Goal: Task Accomplishment & Management: Complete application form

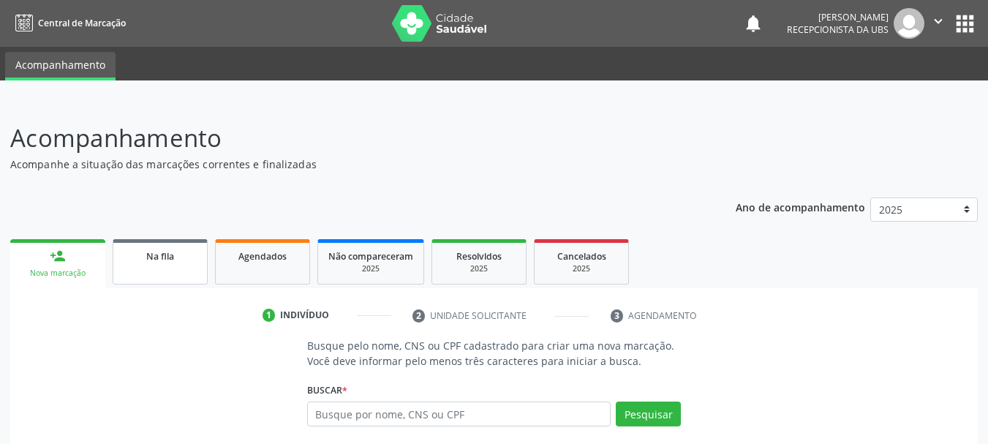
click at [156, 256] on span "Na fila" at bounding box center [160, 256] width 28 height 12
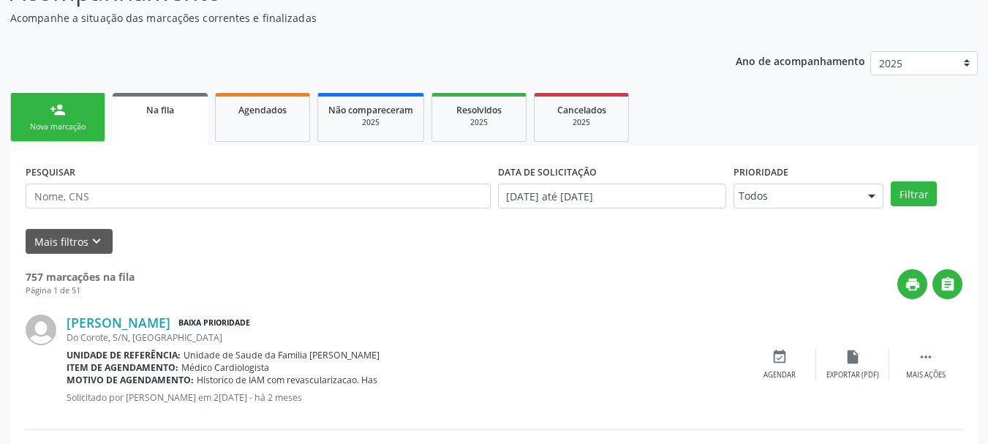
scroll to position [219, 0]
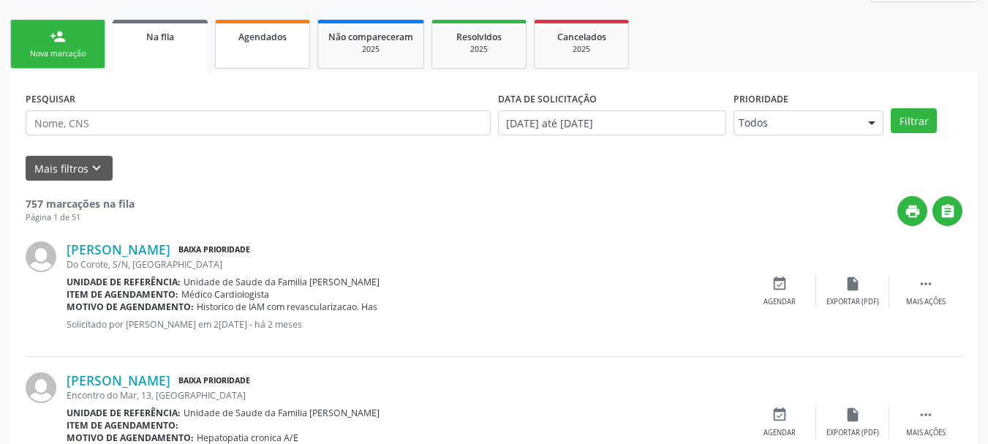
click at [267, 60] on link "Agendados" at bounding box center [262, 44] width 95 height 49
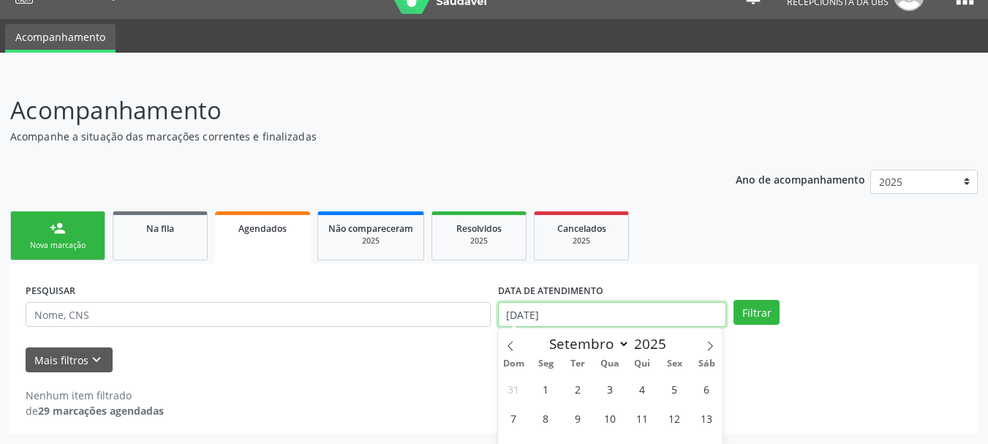
scroll to position [118, 0]
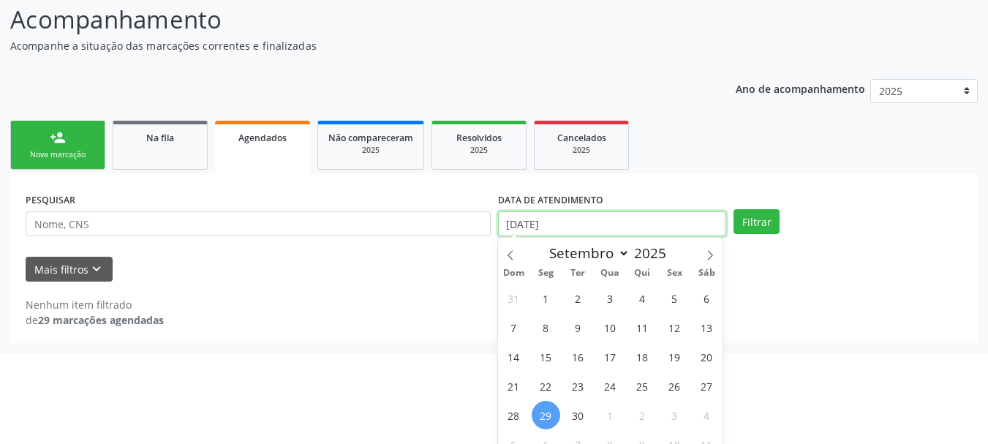
click at [666, 322] on body "Central de Marcação notifications [PERSON_NAME] Recepcionista da UBS  Configur…" at bounding box center [494, 104] width 988 height 444
click at [516, 254] on span at bounding box center [510, 250] width 25 height 25
select select "6"
click at [570, 297] on span "1" at bounding box center [578, 298] width 29 height 29
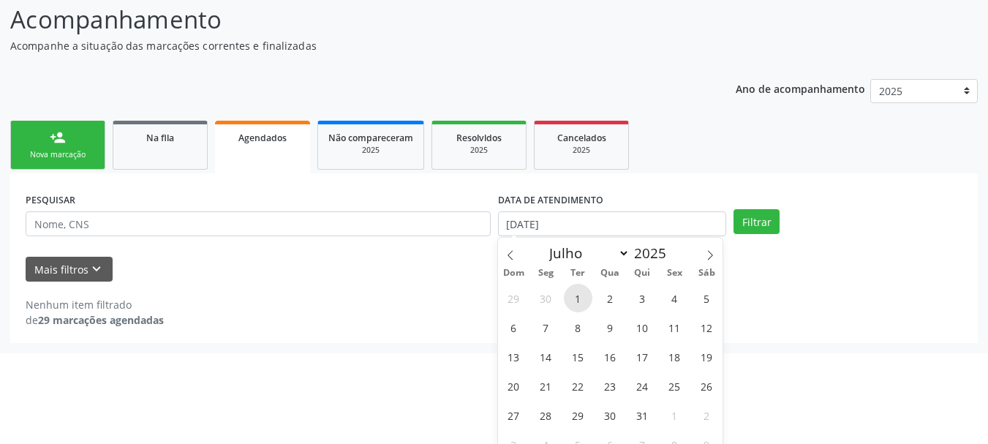
type input "[DATE]"
click at [709, 242] on span at bounding box center [710, 250] width 25 height 25
select select "9"
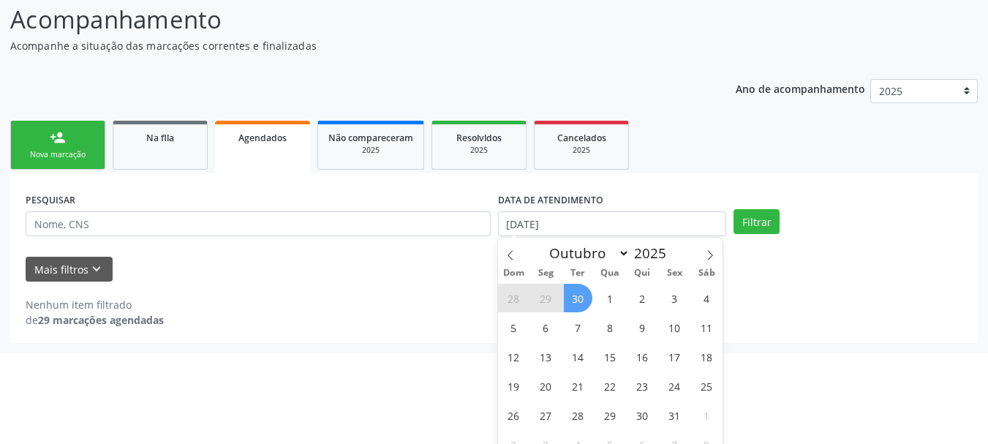
click at [587, 296] on span "30" at bounding box center [578, 298] width 29 height 29
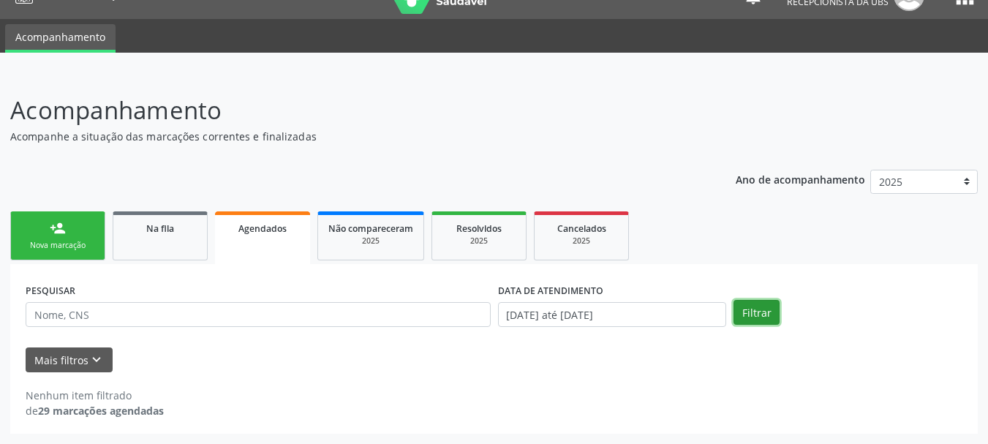
click at [758, 319] on button "Filtrar" at bounding box center [757, 312] width 46 height 25
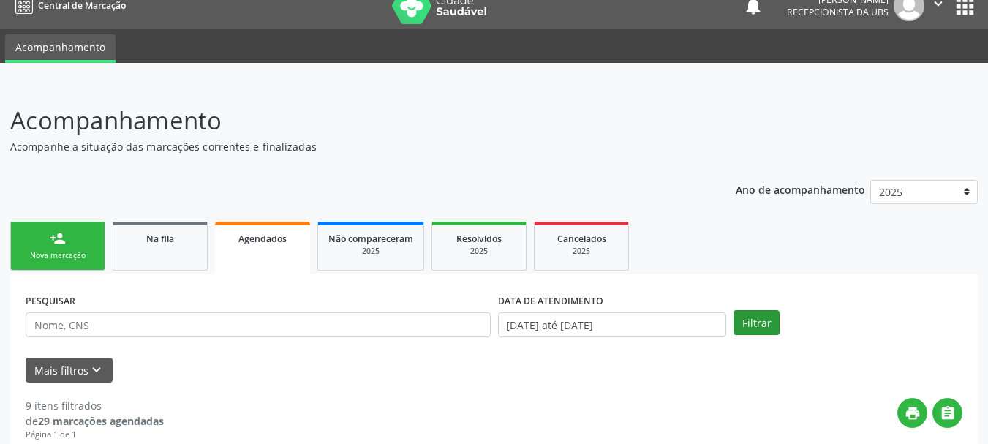
scroll to position [0, 0]
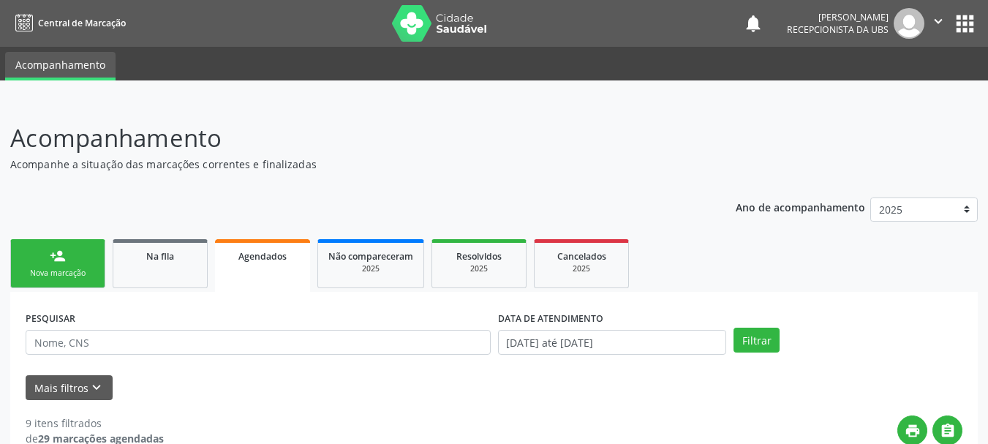
click at [34, 264] on link "person_add Nova marcação" at bounding box center [57, 263] width 95 height 49
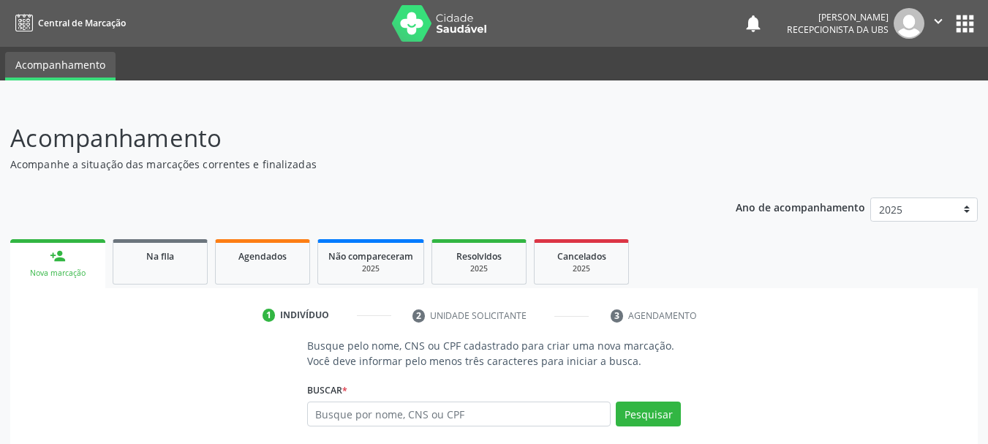
scroll to position [140, 0]
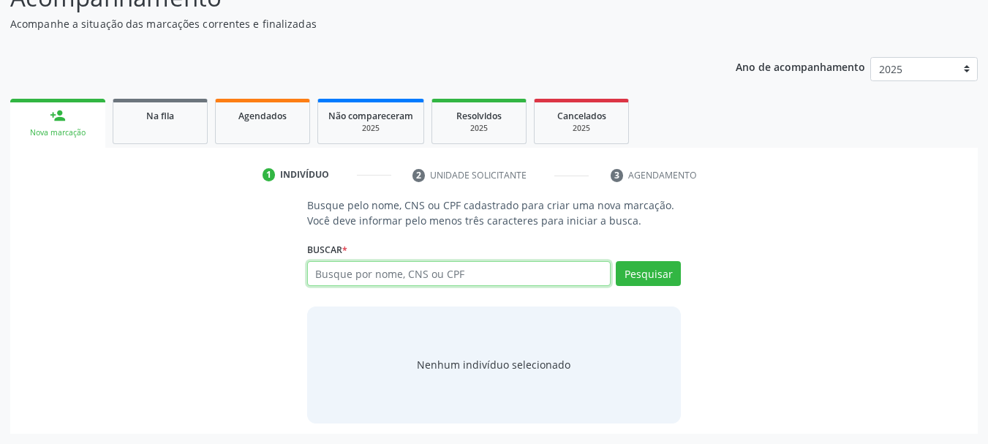
click at [499, 275] on input "text" at bounding box center [459, 273] width 304 height 25
type input "700008928322809"
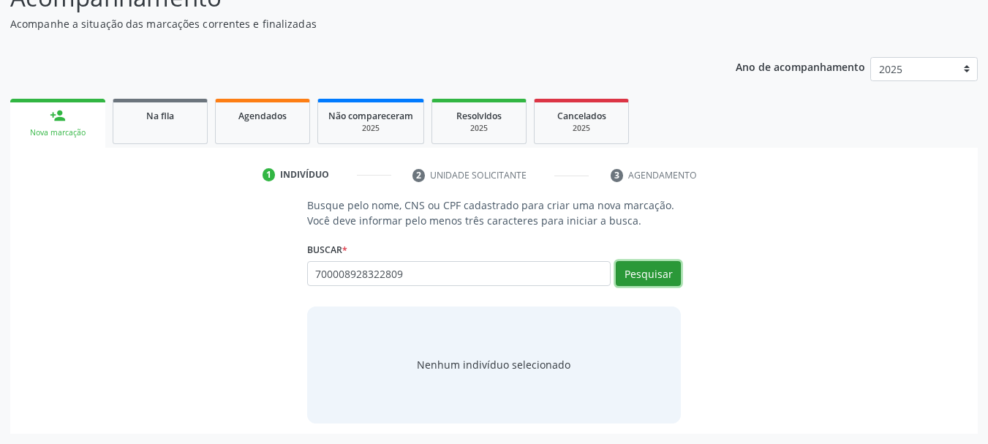
click at [635, 268] on button "Pesquisar" at bounding box center [648, 273] width 65 height 25
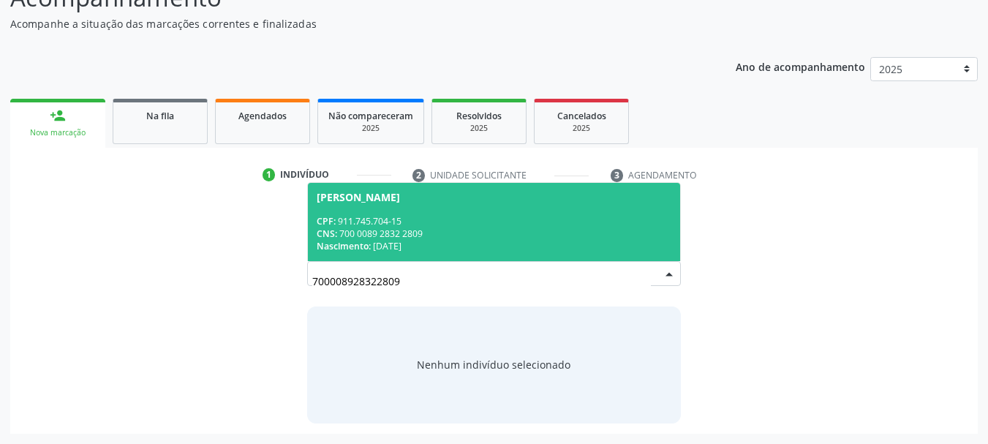
click at [392, 202] on div "[PERSON_NAME]" at bounding box center [358, 198] width 83 height 12
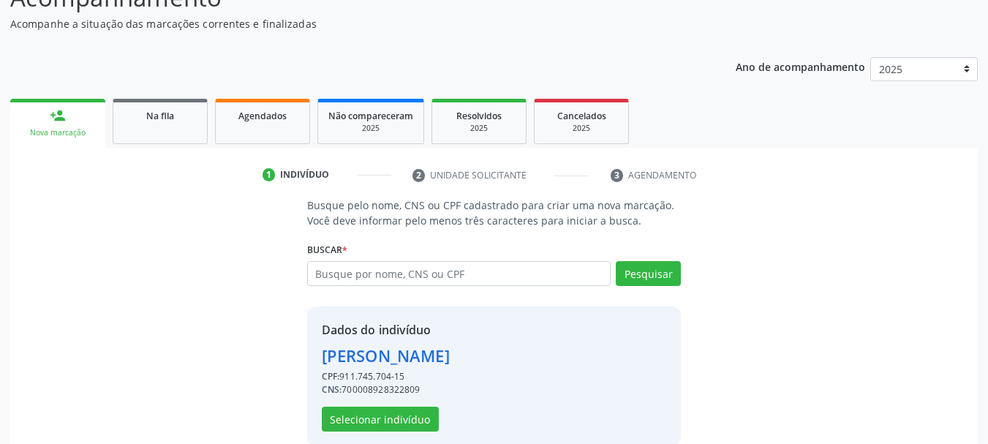
scroll to position [163, 0]
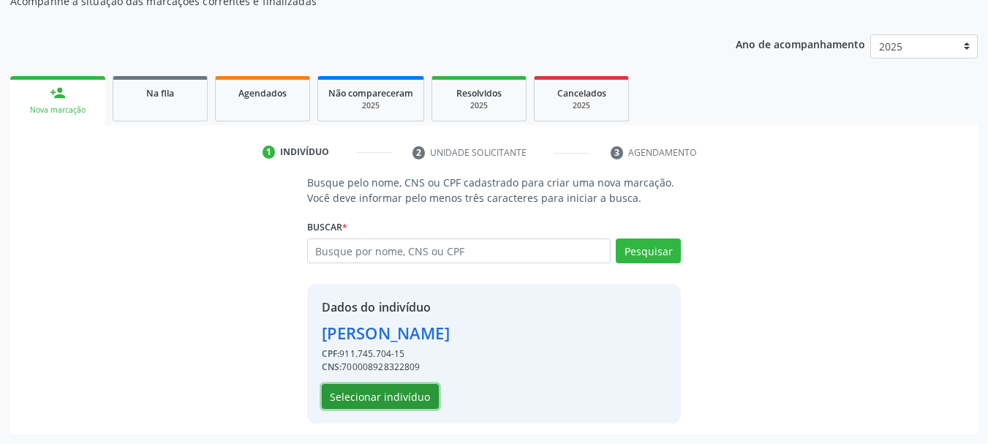
click at [354, 386] on button "Selecionar indivíduo" at bounding box center [380, 396] width 117 height 25
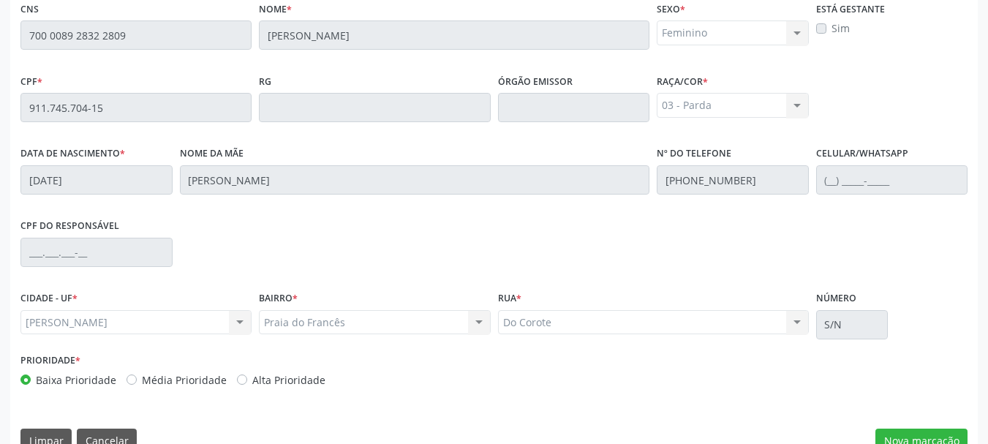
scroll to position [412, 0]
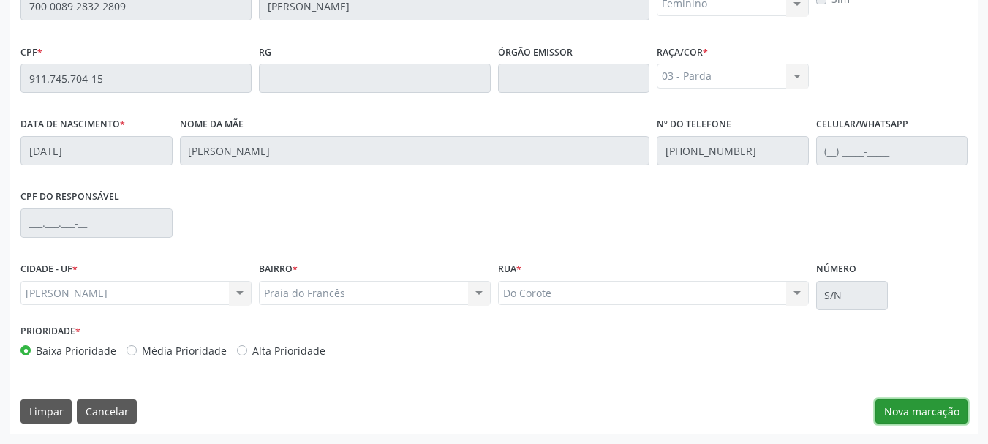
click at [901, 418] on button "Nova marcação" at bounding box center [922, 411] width 92 height 25
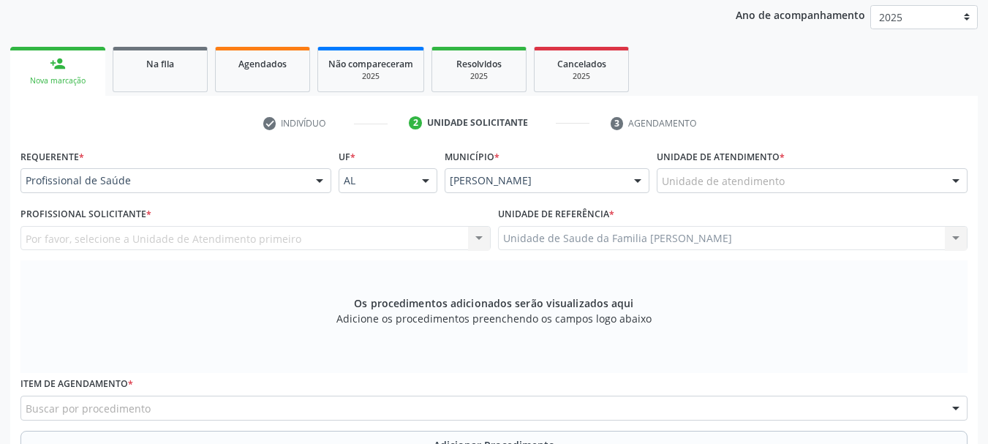
scroll to position [119, 0]
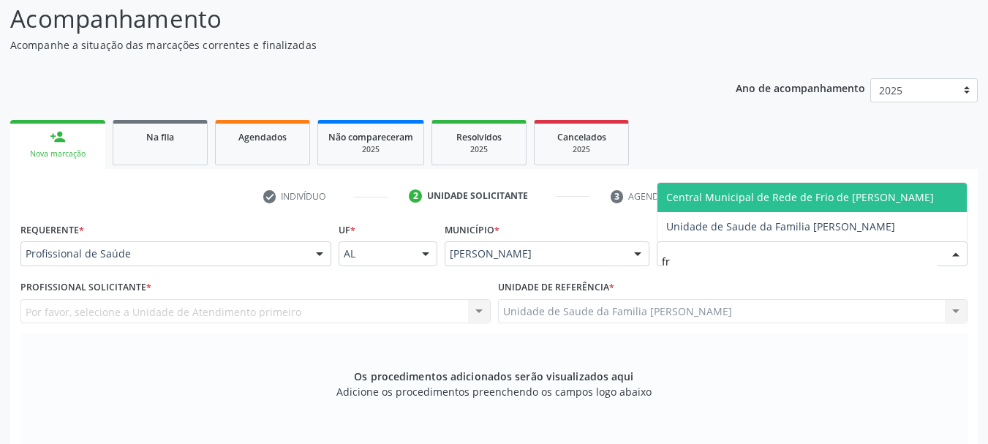
type input "fra"
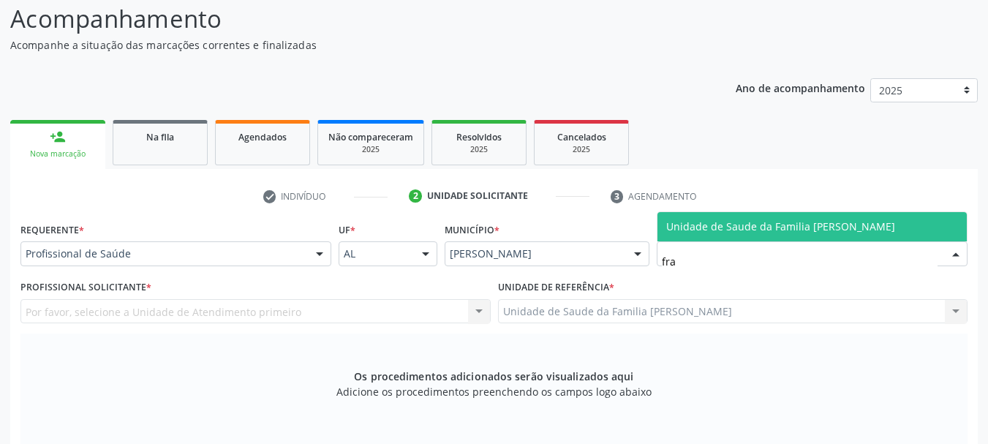
click at [835, 232] on span "Unidade de Saude da Familia [PERSON_NAME]" at bounding box center [780, 226] width 229 height 14
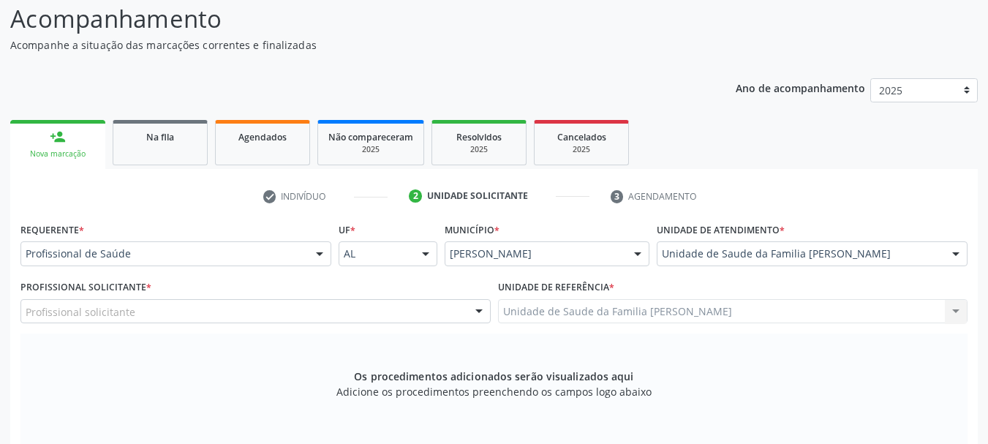
click at [144, 314] on div "Profissional solicitante" at bounding box center [255, 311] width 470 height 25
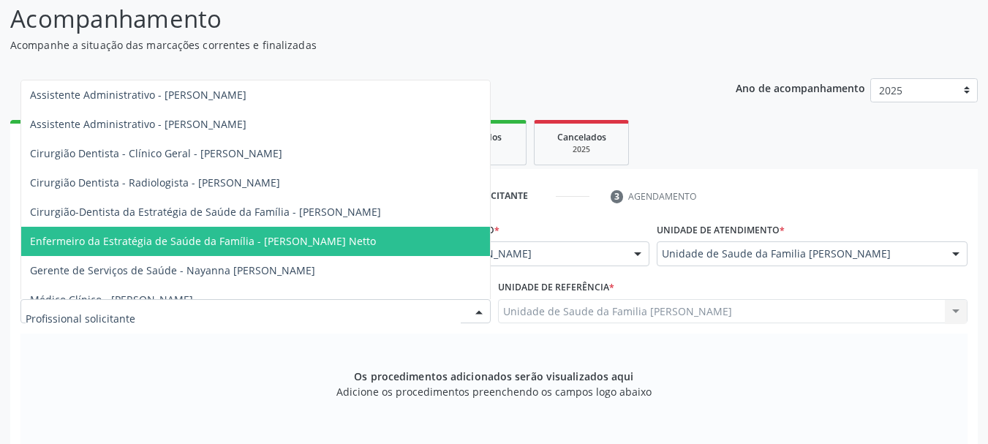
scroll to position [73, 0]
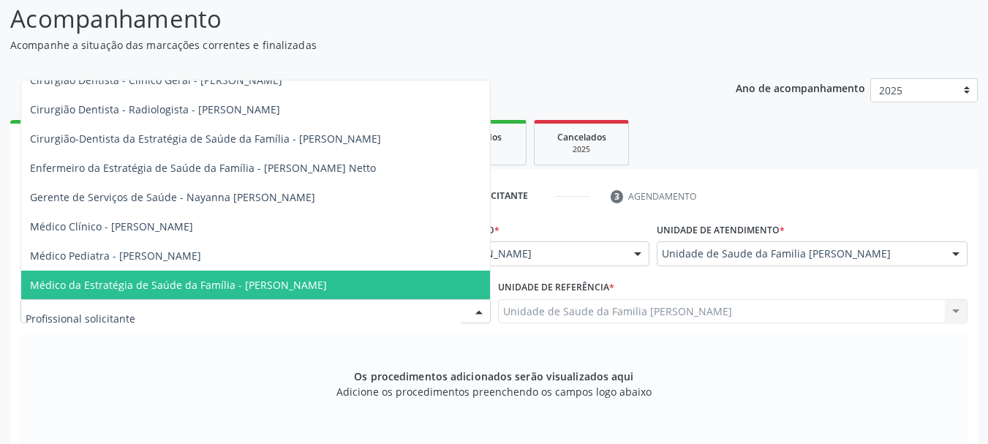
click at [279, 279] on span "Médico da Estratégia de Saúde da Família - [PERSON_NAME]" at bounding box center [178, 285] width 297 height 14
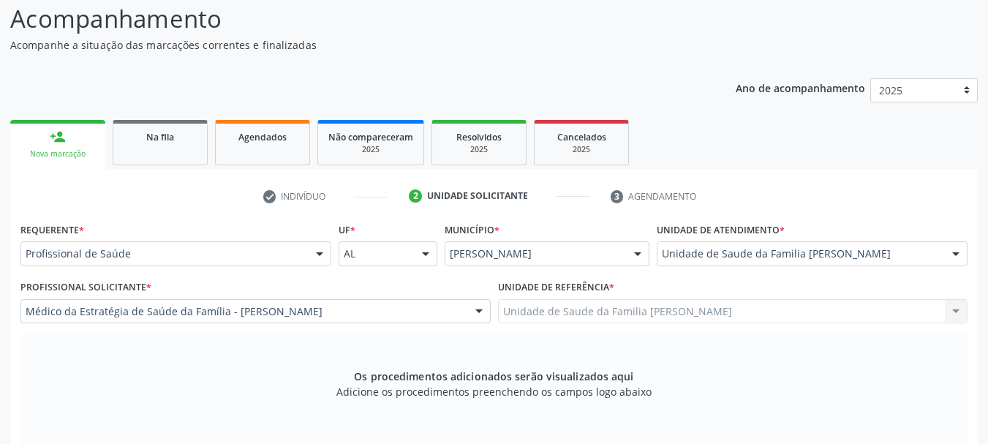
scroll to position [412, 0]
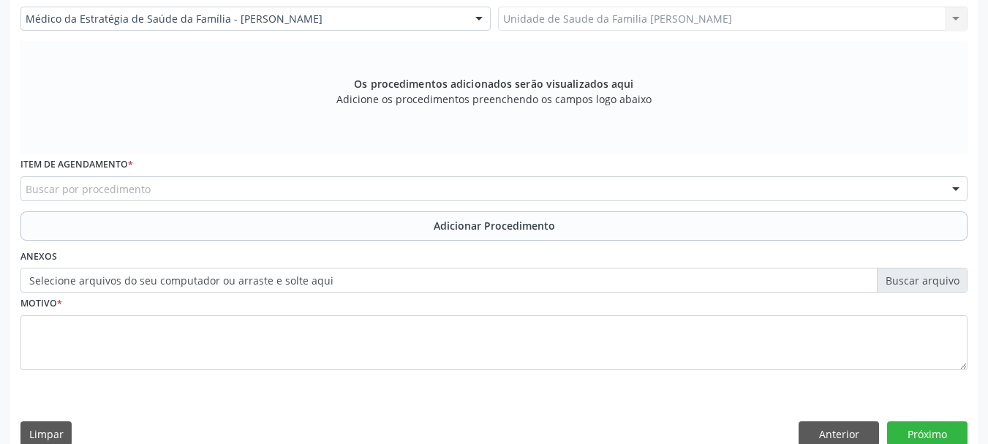
click at [271, 184] on div "Buscar por procedimento" at bounding box center [493, 188] width 947 height 25
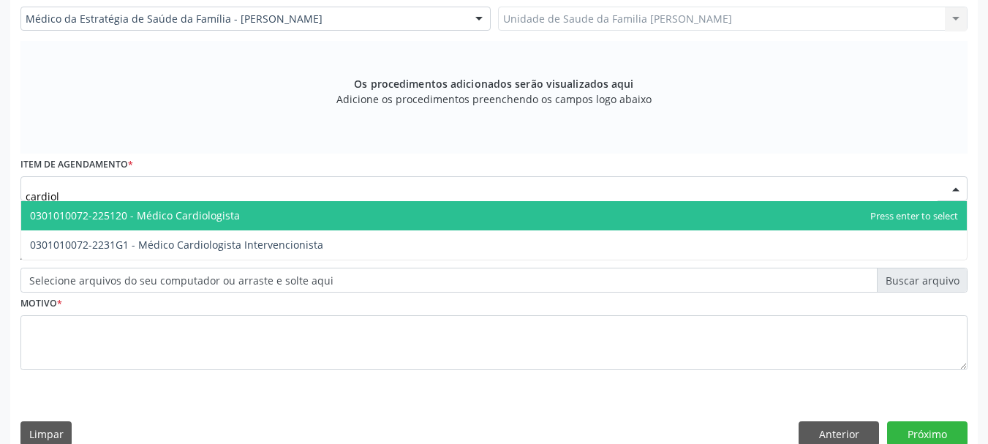
type input "cardiolo"
click at [257, 210] on span "0301010072-225120 - Médico Cardiologista" at bounding box center [494, 215] width 946 height 29
click at [240, 210] on span "0301010072-225120 - Médico Cardiologista" at bounding box center [135, 215] width 210 height 14
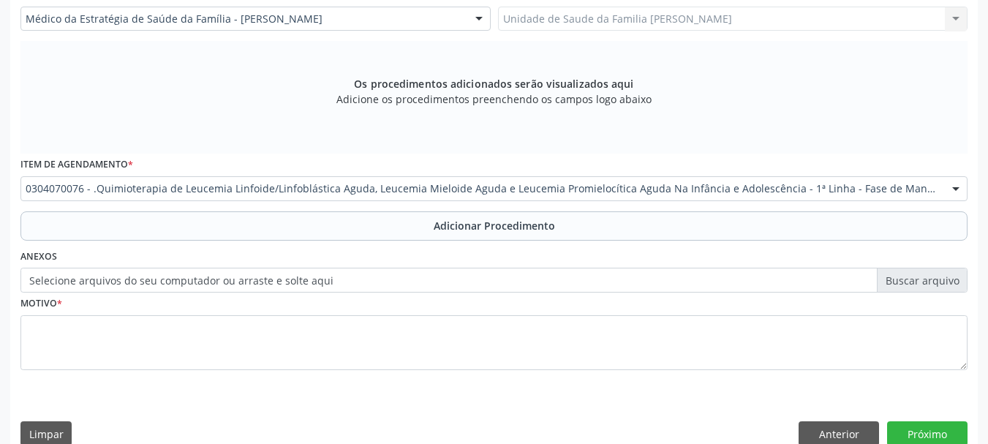
click at [269, 279] on label "Selecione arquivos do seu computador ou arraste e solte aqui" at bounding box center [493, 280] width 947 height 25
click at [269, 279] on input "Selecione arquivos do seu computador ou arraste e solte aqui" at bounding box center [493, 280] width 947 height 25
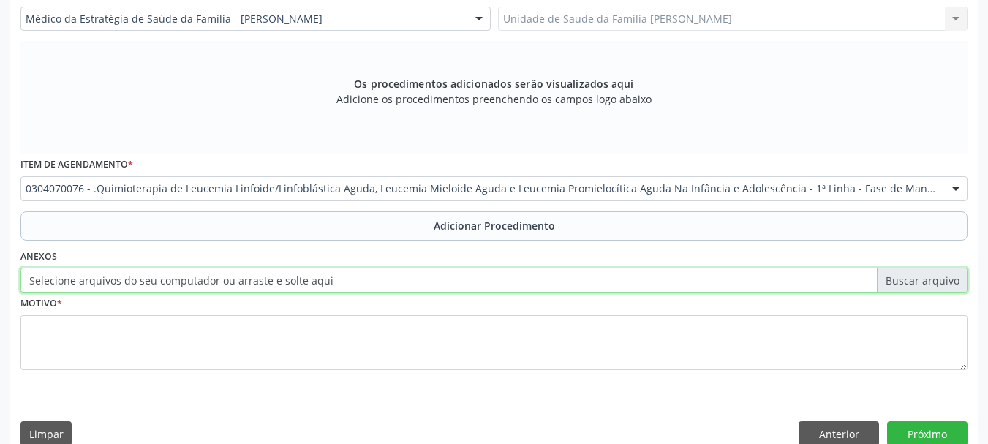
type input "C:\fakepath\faustino.jpeg"
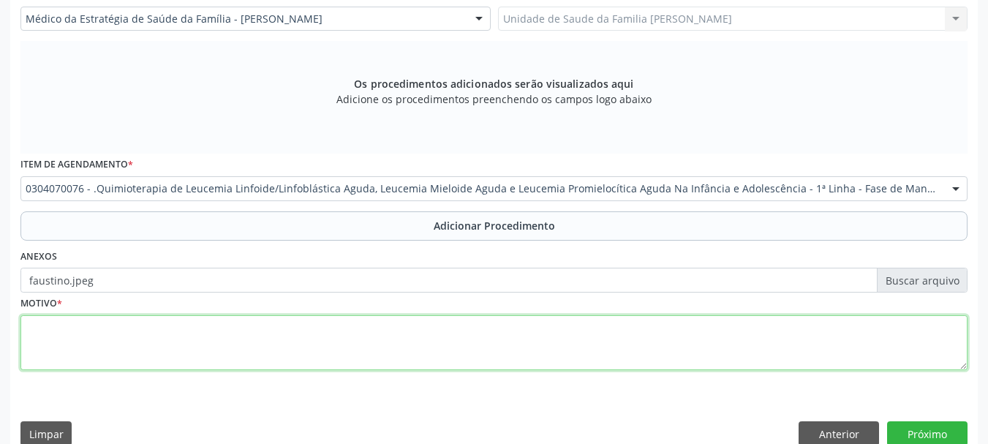
click at [46, 329] on textarea at bounding box center [493, 343] width 947 height 56
type textarea "I"
click at [31, 329] on textarea "iCC" at bounding box center [493, 343] width 947 height 56
type textarea "ICC"
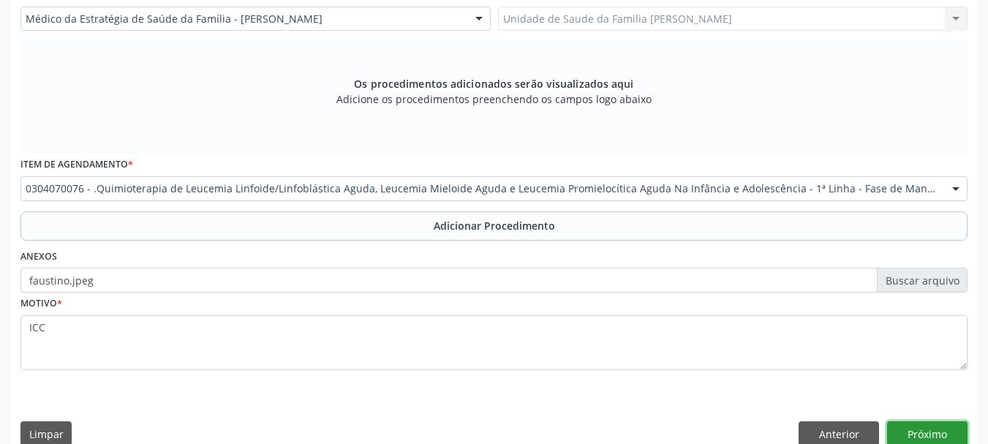
click at [929, 426] on button "Próximo" at bounding box center [927, 433] width 80 height 25
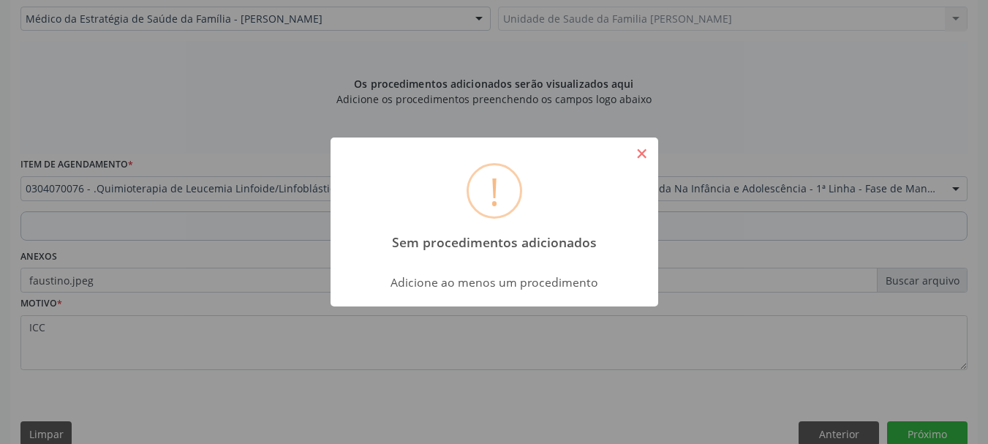
click at [642, 151] on button "×" at bounding box center [642, 153] width 25 height 25
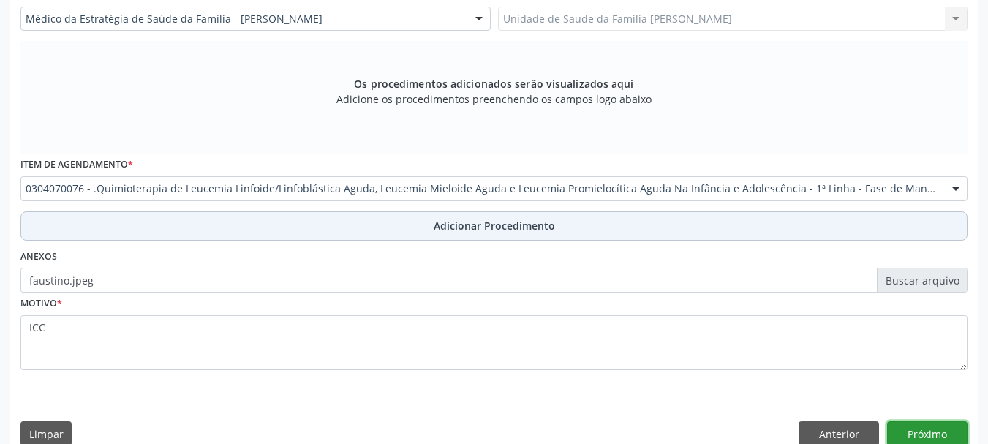
scroll to position [414, 0]
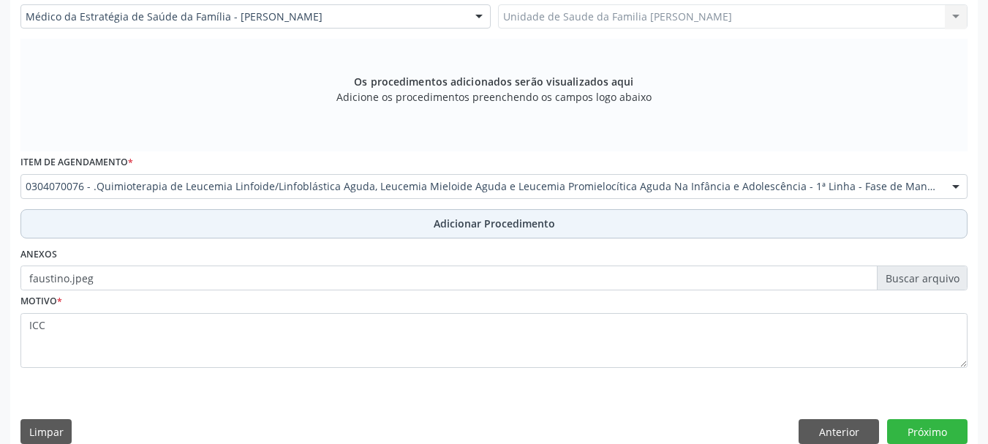
click at [468, 227] on span "Adicionar Procedimento" at bounding box center [494, 223] width 121 height 15
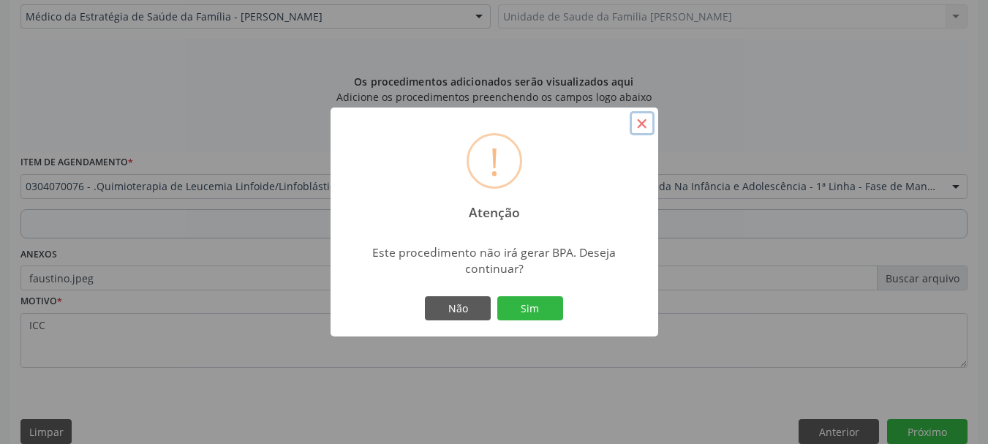
click at [643, 127] on button "×" at bounding box center [642, 123] width 25 height 25
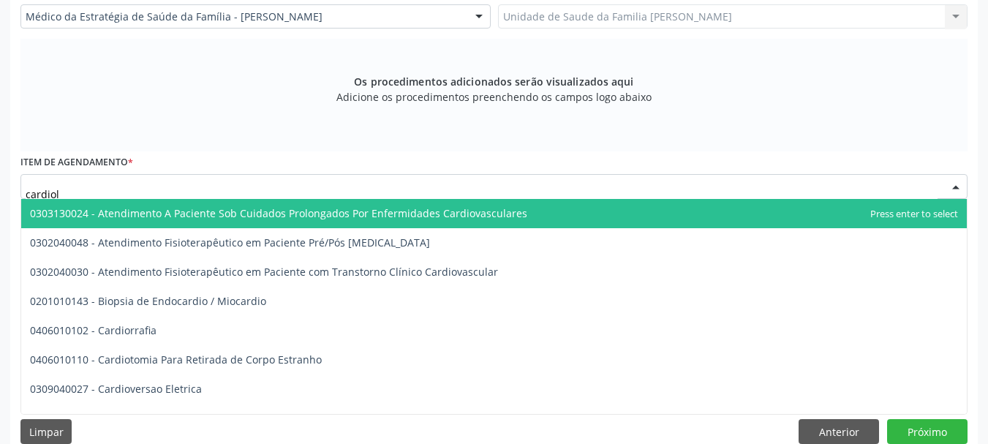
type input "cardiolo"
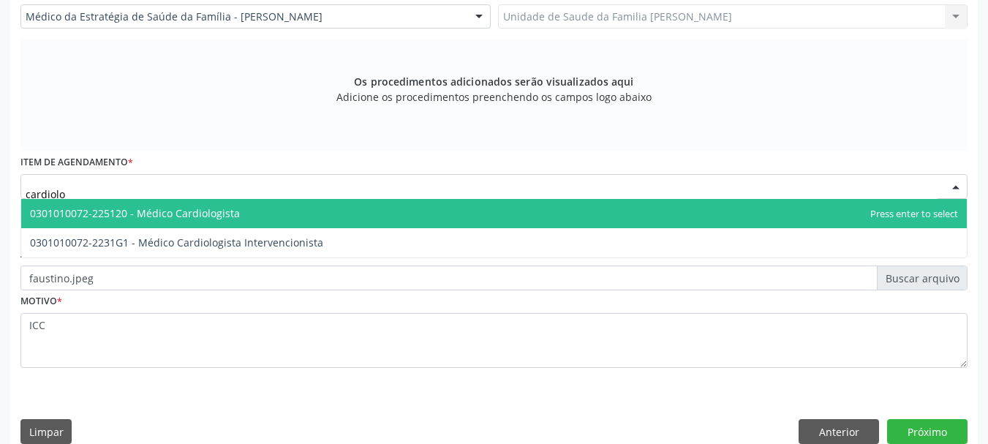
click at [177, 203] on span "0301010072-225120 - Médico Cardiologista" at bounding box center [494, 213] width 946 height 29
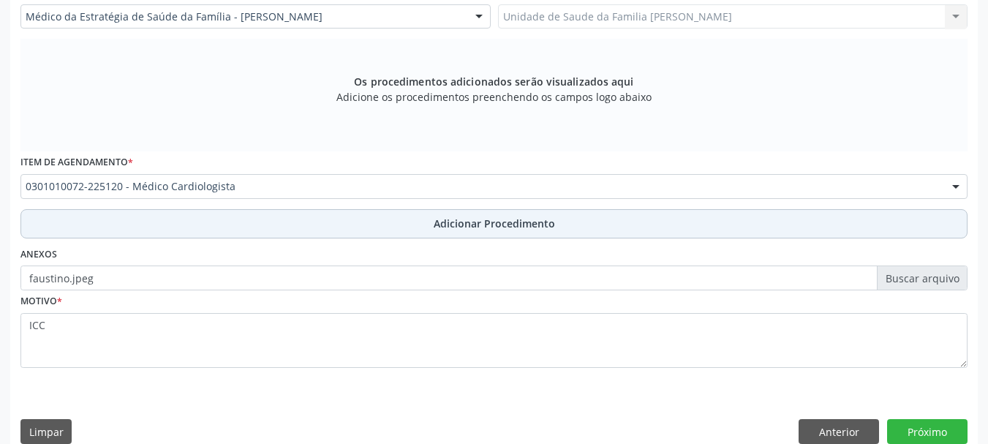
click at [499, 233] on button "Adicionar Procedimento" at bounding box center [493, 223] width 947 height 29
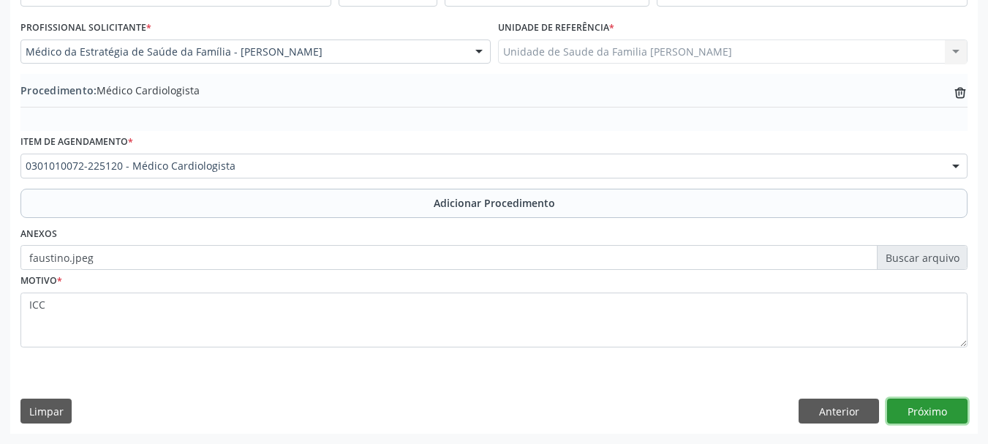
click at [948, 404] on button "Próximo" at bounding box center [927, 411] width 80 height 25
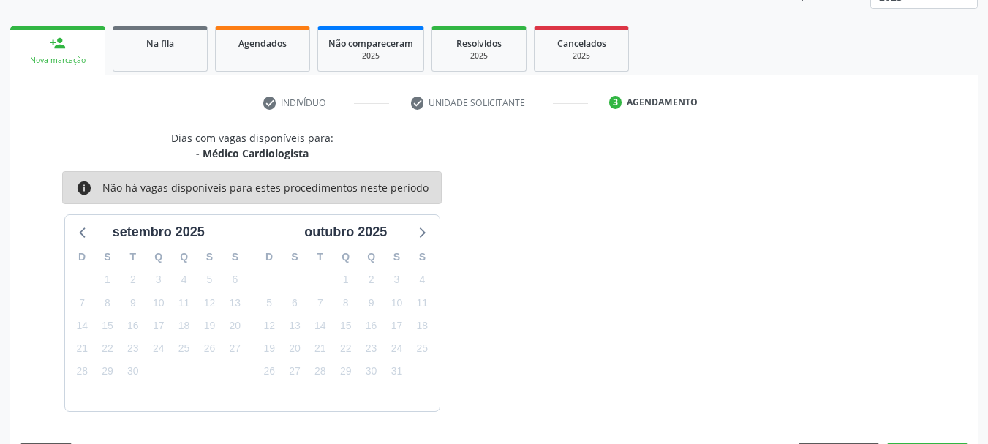
scroll to position [256, 0]
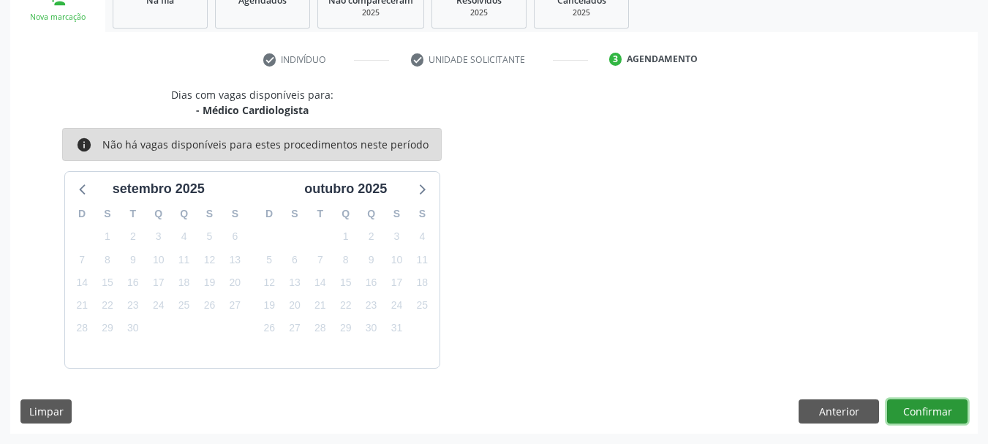
click at [950, 412] on button "Confirmar" at bounding box center [927, 411] width 80 height 25
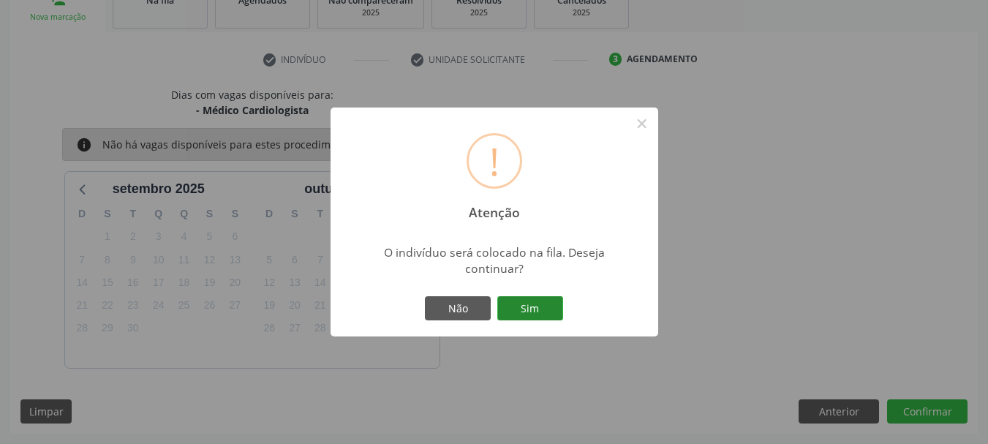
click at [522, 305] on button "Sim" at bounding box center [530, 308] width 66 height 25
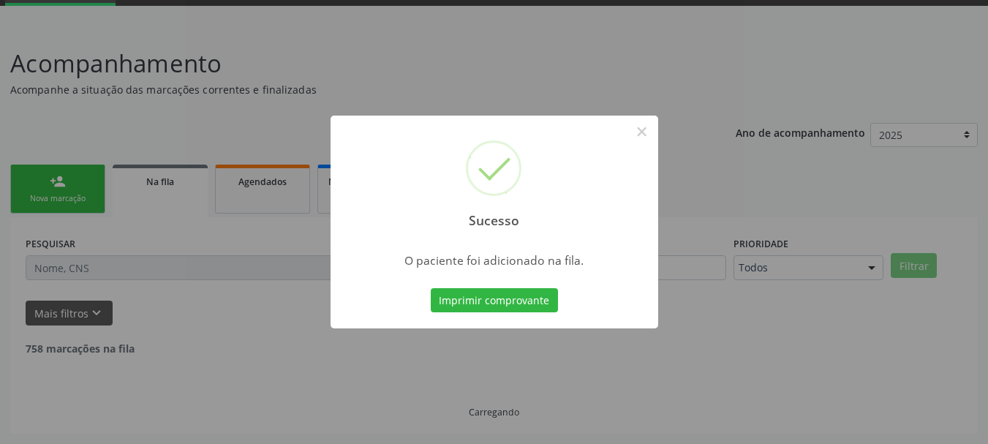
scroll to position [59, 0]
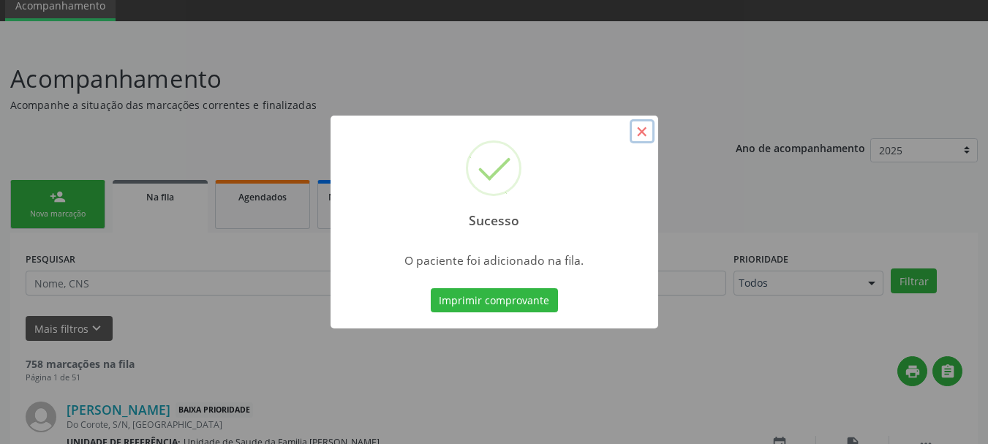
click at [643, 133] on button "×" at bounding box center [642, 131] width 25 height 25
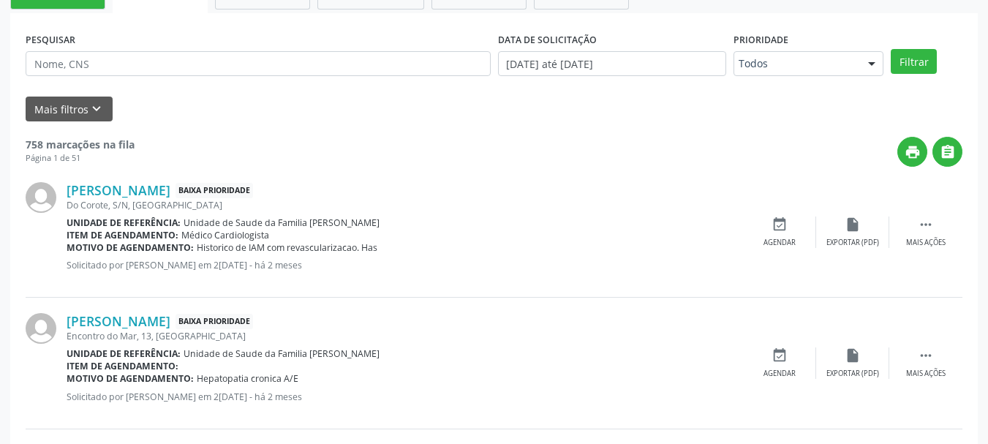
scroll to position [206, 0]
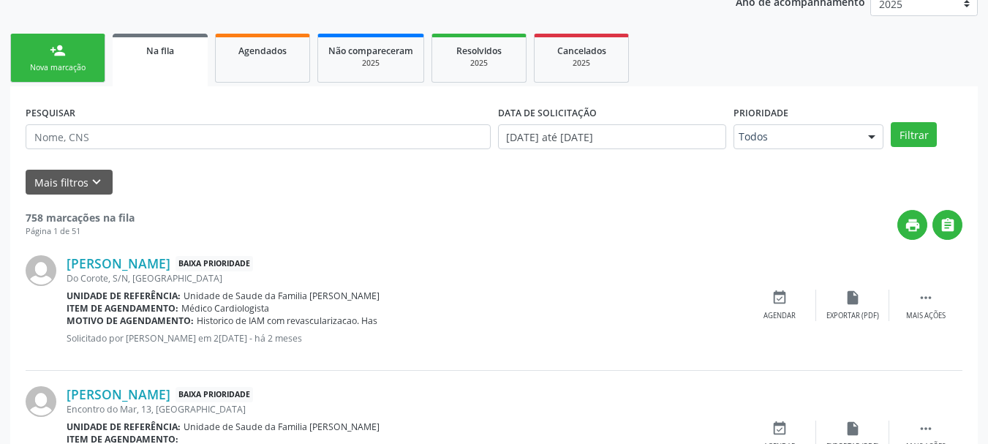
click at [64, 78] on link "person_add Nova marcação" at bounding box center [57, 58] width 95 height 49
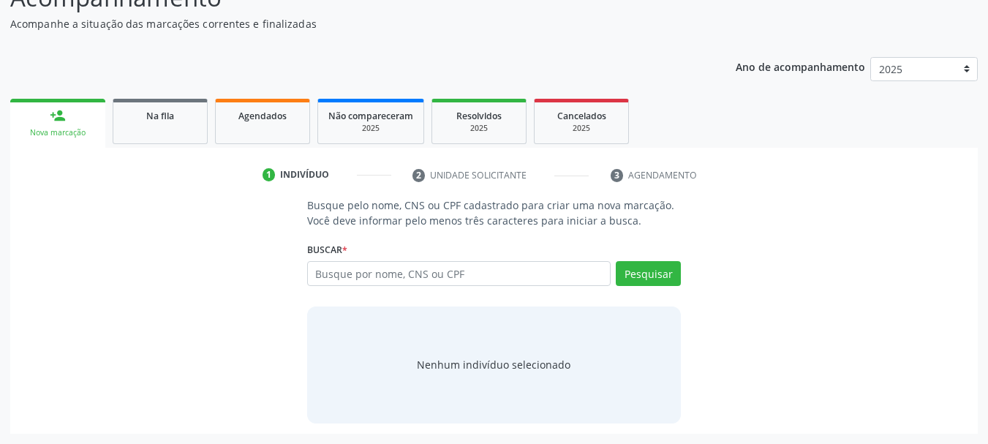
scroll to position [140, 0]
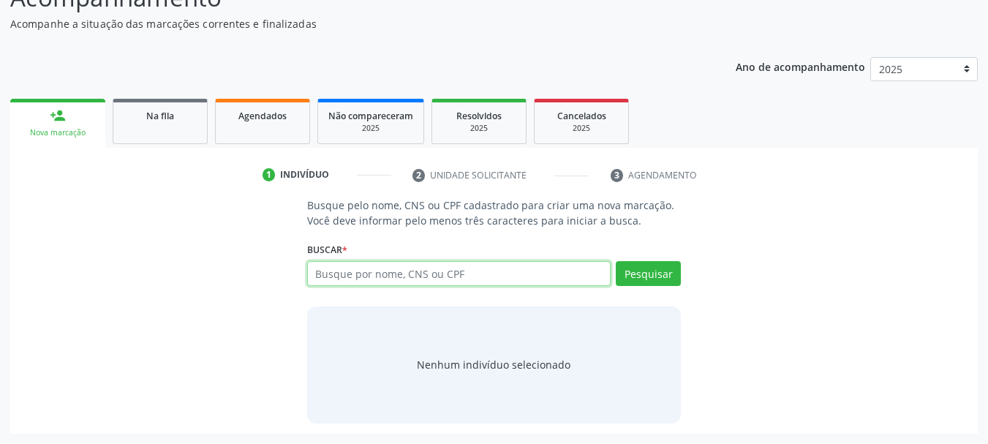
click at [419, 276] on input "text" at bounding box center [459, 273] width 304 height 25
type input "700008928322809"
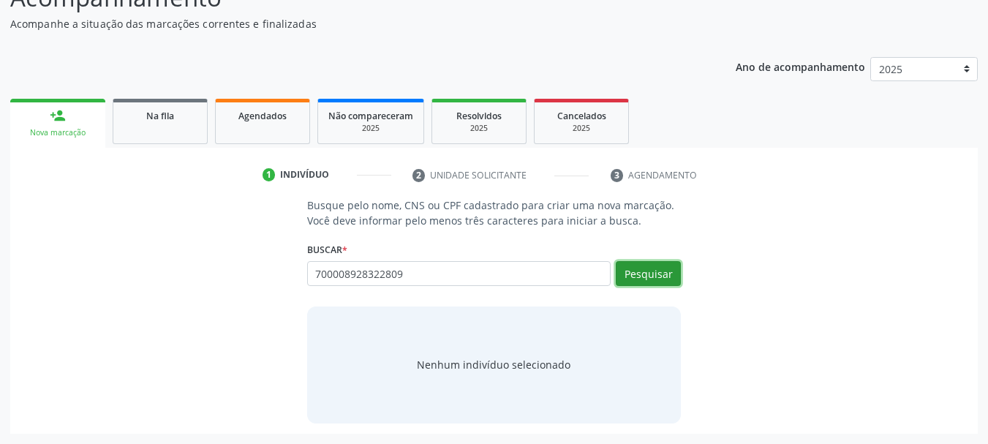
click at [625, 277] on button "Pesquisar" at bounding box center [648, 273] width 65 height 25
type input "700008928322809"
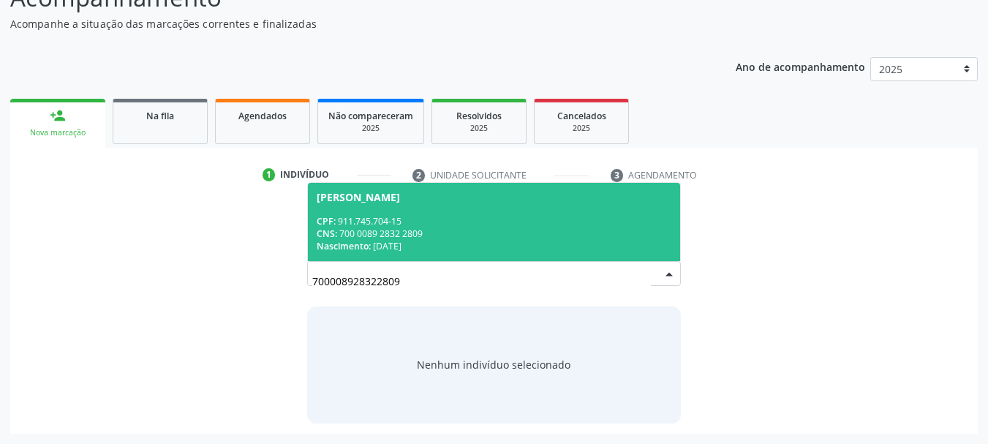
click at [388, 218] on div "CPF: 911.745.704-15" at bounding box center [494, 221] width 355 height 12
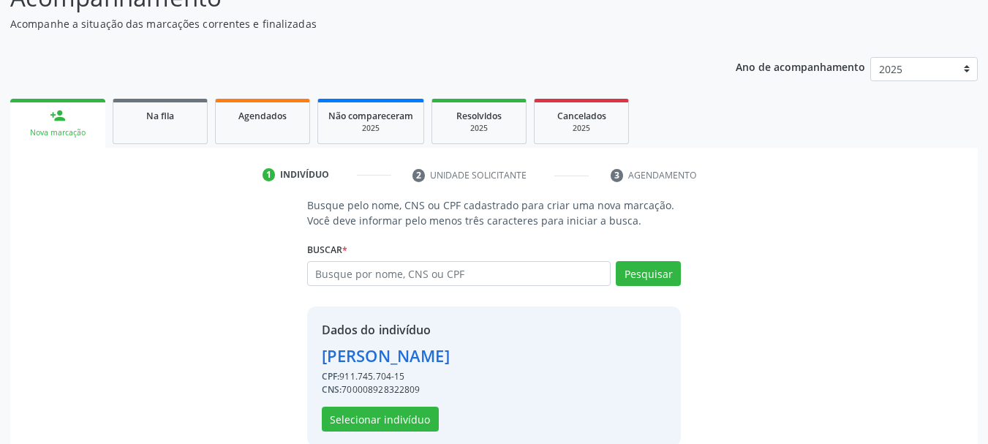
scroll to position [163, 0]
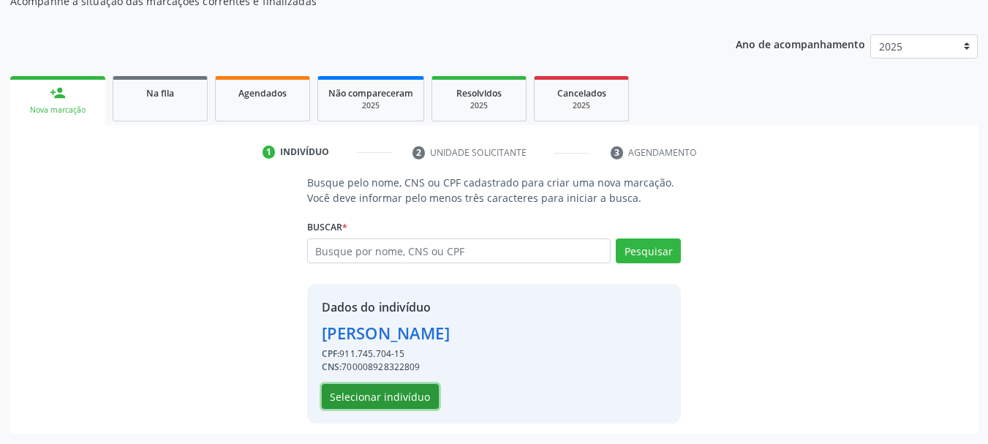
click at [383, 394] on button "Selecionar indivíduo" at bounding box center [380, 396] width 117 height 25
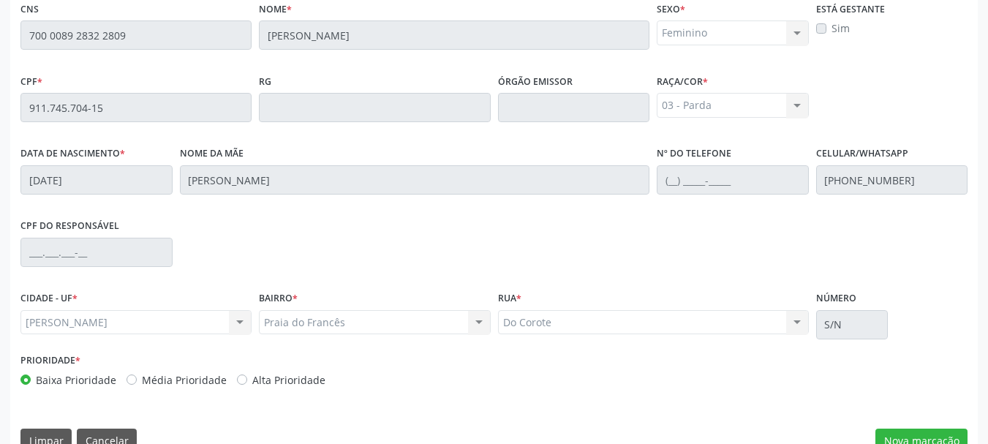
scroll to position [412, 0]
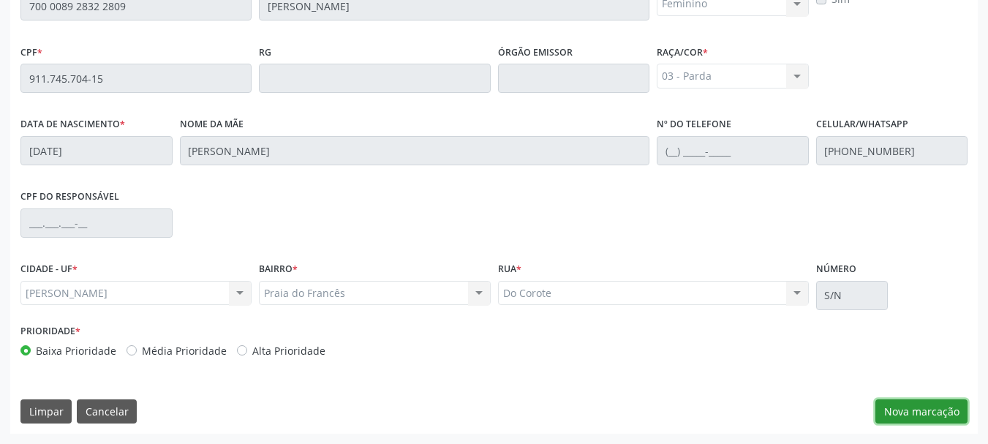
click at [906, 420] on button "Nova marcação" at bounding box center [922, 411] width 92 height 25
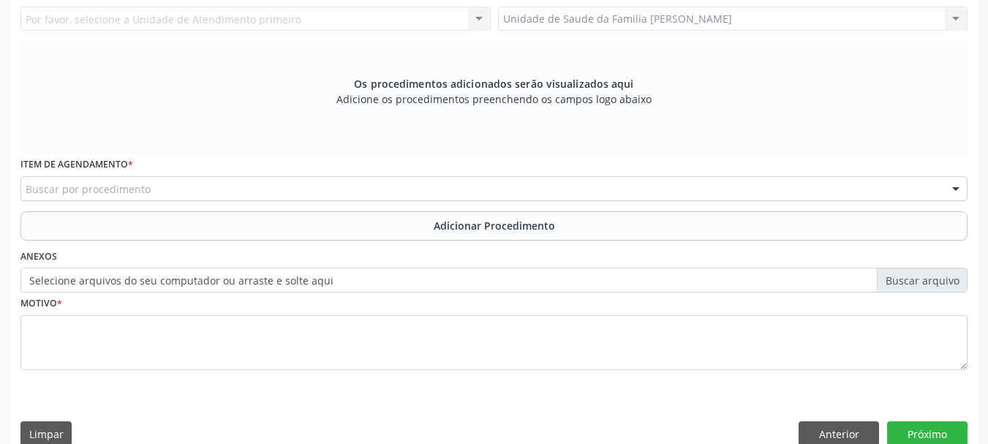
scroll to position [266, 0]
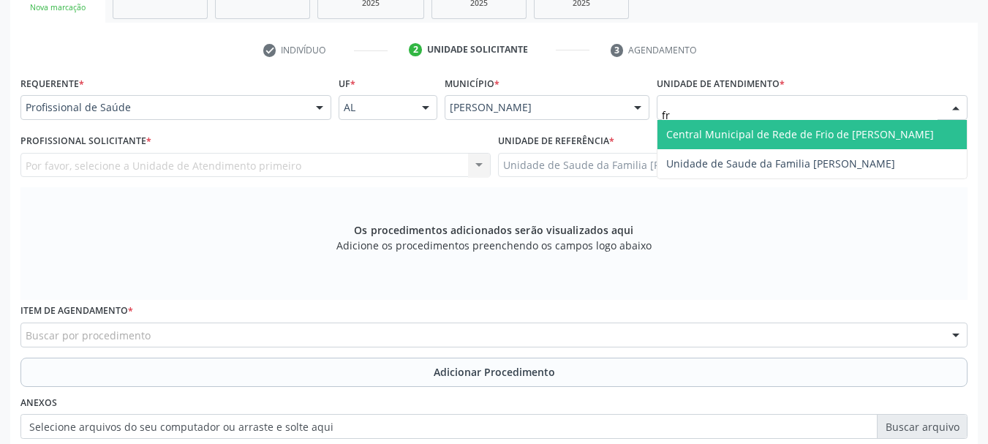
type input "fra"
click at [748, 127] on span "Unidade de Saude da Familia [PERSON_NAME]" at bounding box center [780, 134] width 229 height 14
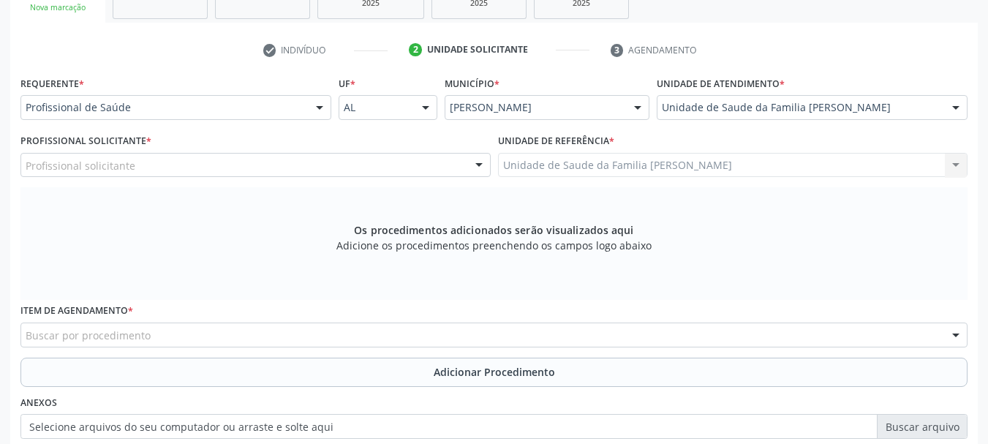
click at [48, 173] on div "Profissional solicitante" at bounding box center [255, 165] width 470 height 25
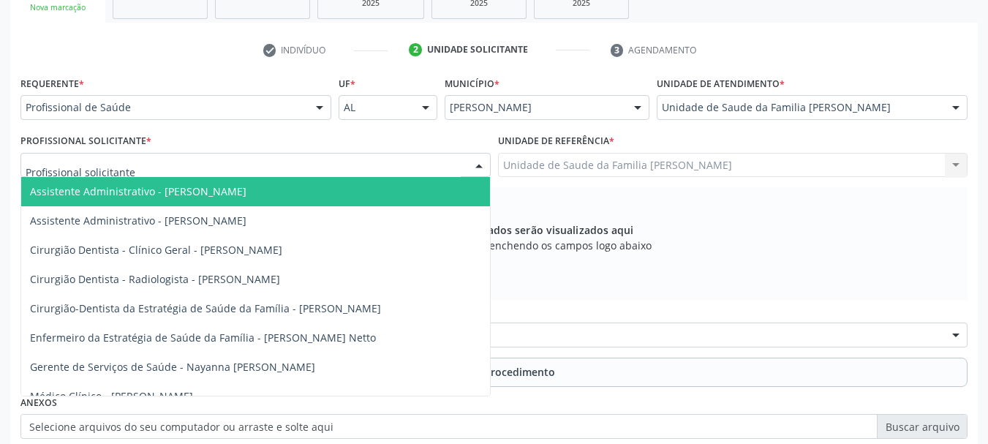
click at [48, 173] on input "text" at bounding box center [243, 172] width 435 height 29
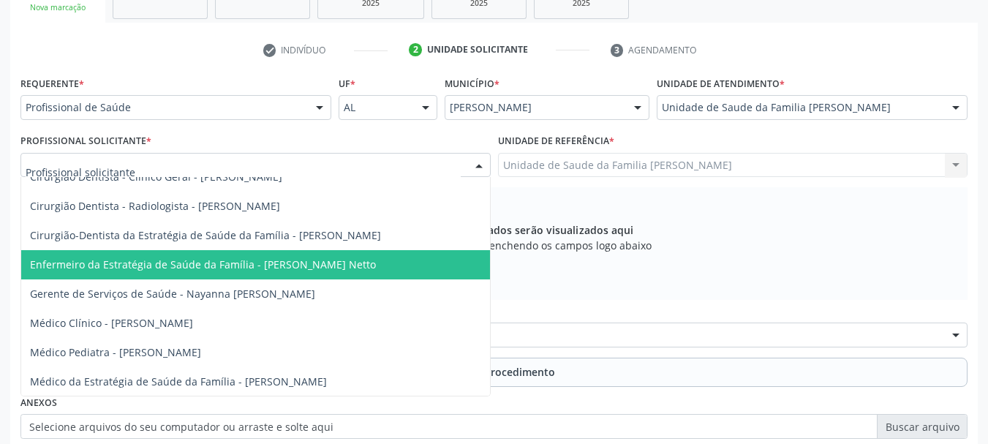
scroll to position [143, 0]
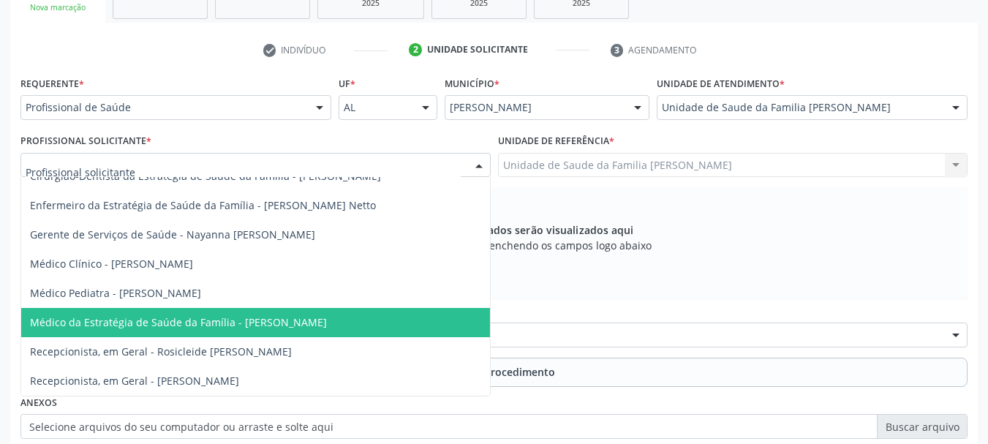
click at [367, 308] on span "Médico da Estratégia de Saúde da Família - [PERSON_NAME]" at bounding box center [255, 322] width 469 height 29
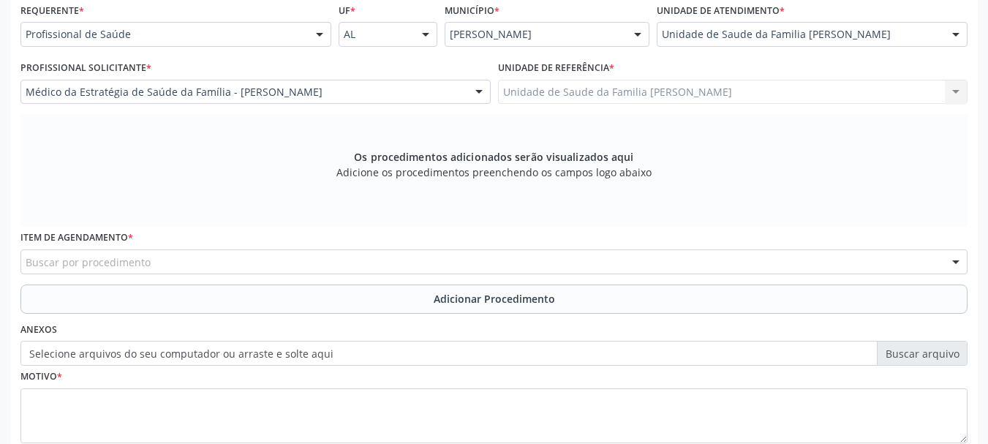
scroll to position [412, 0]
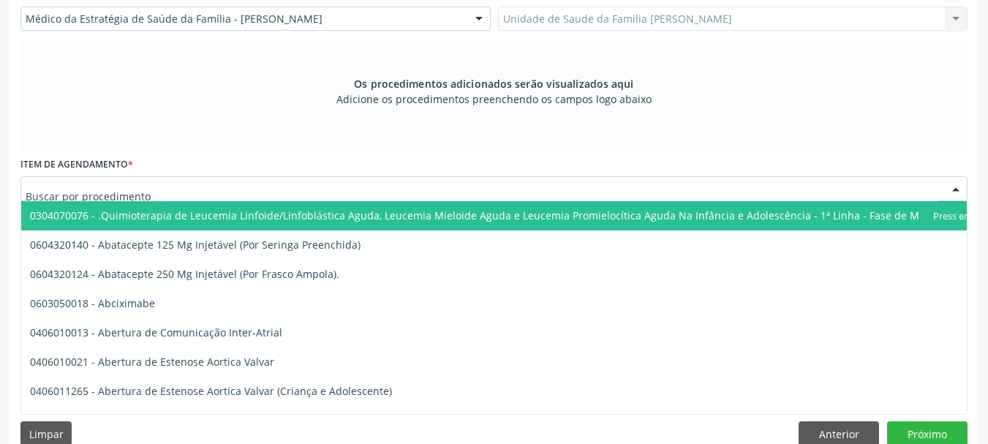
click at [248, 192] on div at bounding box center [493, 188] width 947 height 25
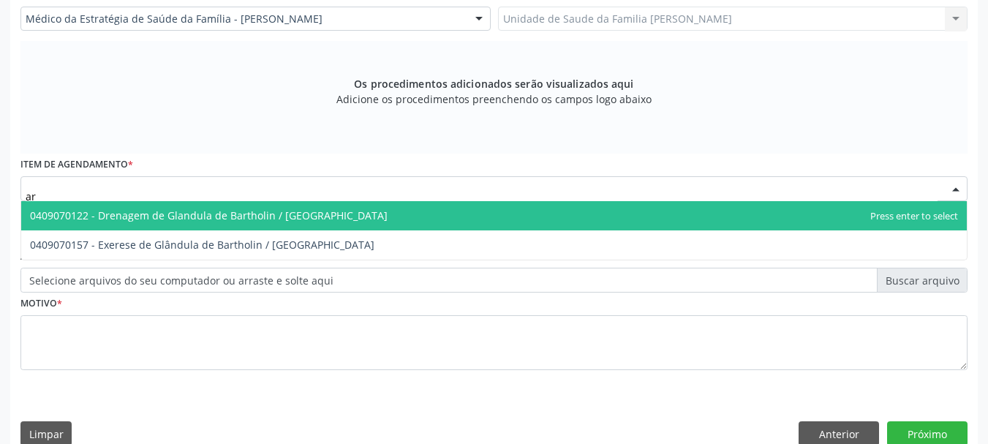
type input "a"
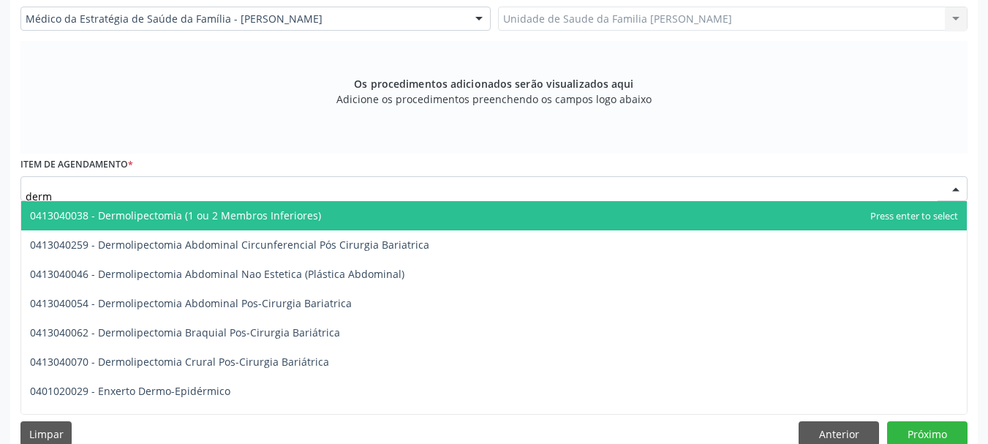
type input "derma"
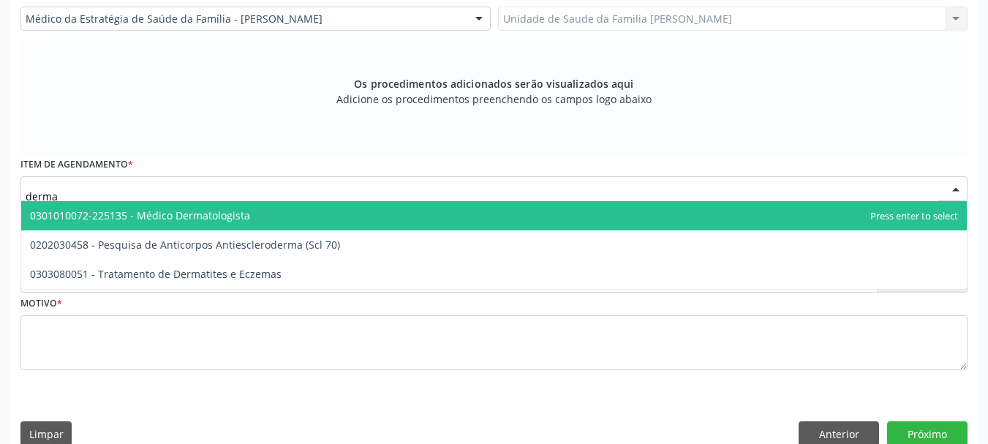
click at [263, 208] on span "0301010072-225135 - Médico Dermatologista" at bounding box center [494, 215] width 946 height 29
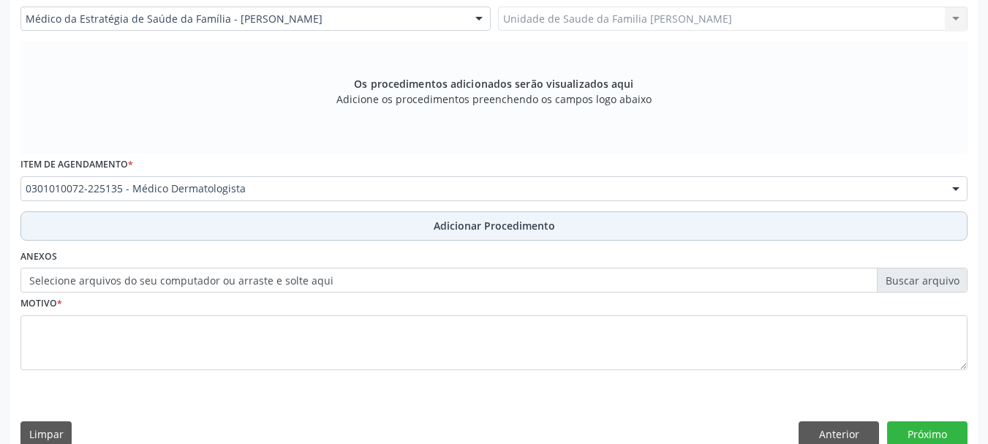
click at [455, 229] on span "Adicionar Procedimento" at bounding box center [494, 225] width 121 height 15
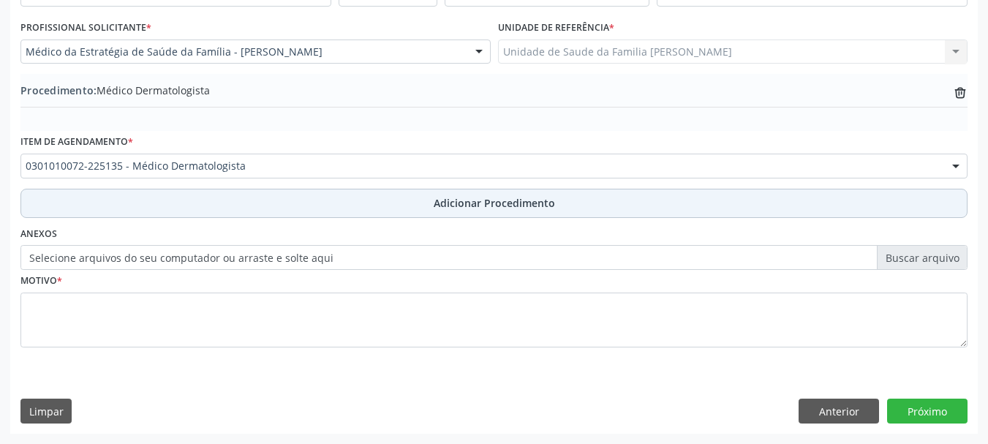
scroll to position [379, 0]
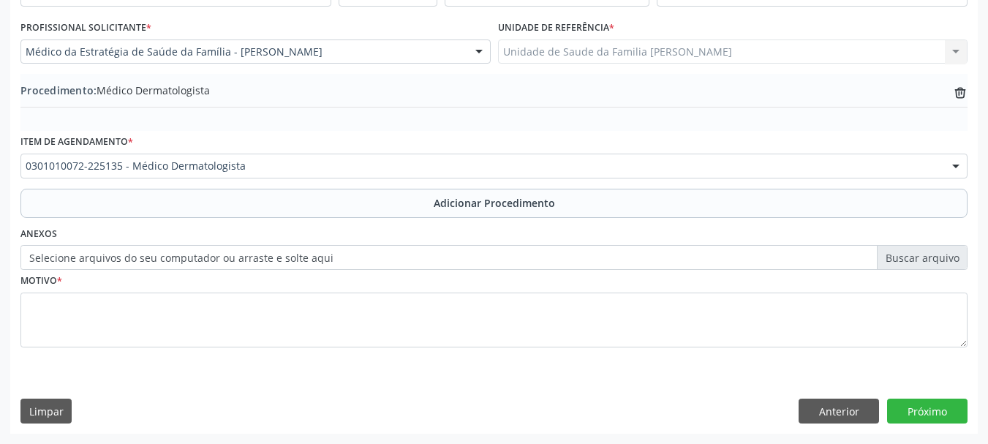
click at [914, 259] on label "Selecione arquivos do seu computador ou arraste e solte aqui" at bounding box center [493, 257] width 947 height 25
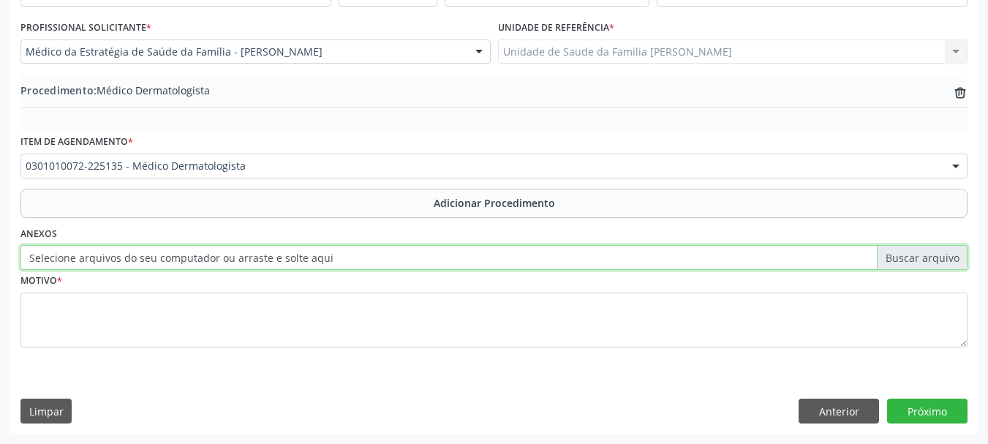
click at [914, 259] on input "Selecione arquivos do seu computador ou arraste e solte aqui" at bounding box center [493, 257] width 947 height 25
type input "C:\fakepath\faustino.jpeg"
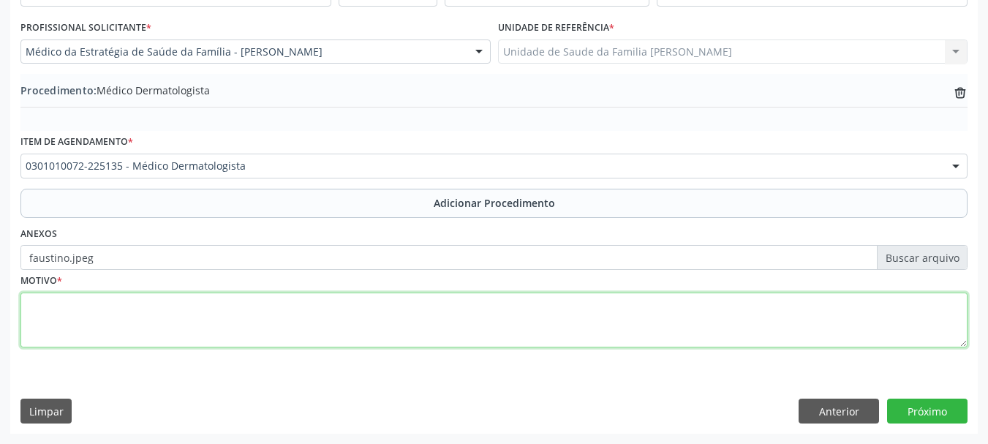
click at [33, 301] on textarea at bounding box center [493, 321] width 947 height 56
click at [176, 310] on textarea "Nervo com bordas irregulares,bicolo" at bounding box center [493, 321] width 947 height 56
click at [206, 318] on textarea "Nervo com bordas irregulares, bicolo" at bounding box center [493, 321] width 947 height 56
click at [211, 309] on textarea "Nervo com bordas irregulares, bicolor,sem" at bounding box center [493, 321] width 947 height 56
click at [238, 304] on textarea "Nervo com bordas irregulares, bicolor, sem" at bounding box center [493, 321] width 947 height 56
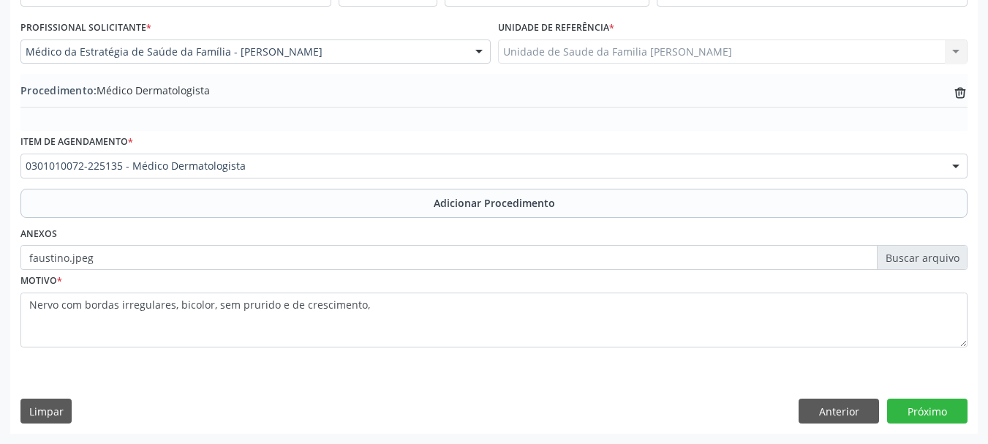
click at [589, 404] on div "Limpar Anterior Próximo" at bounding box center [493, 411] width 947 height 25
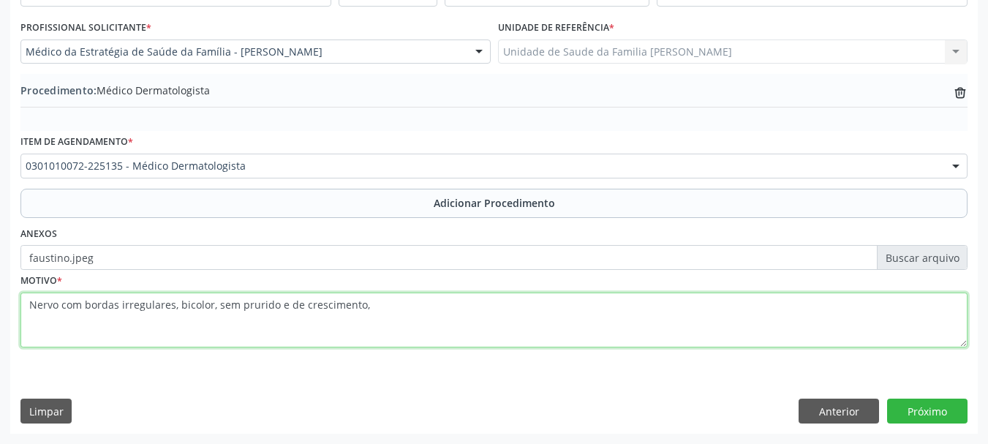
click at [368, 311] on textarea "Nervo com bordas irregulares, bicolor, sem prurido e de crescimento," at bounding box center [493, 321] width 947 height 56
type textarea "Nervo com bordas irregulares, bicolor, sem prurido e de crescimento progressivo."
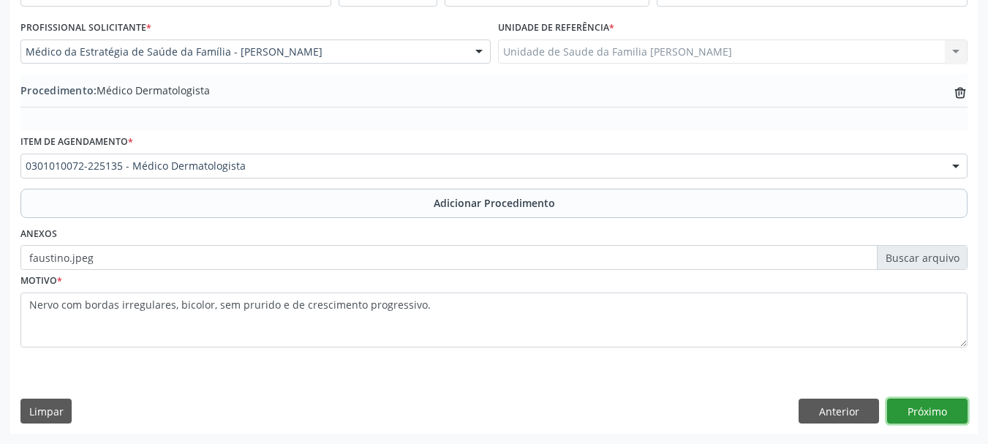
click at [941, 413] on button "Próximo" at bounding box center [927, 411] width 80 height 25
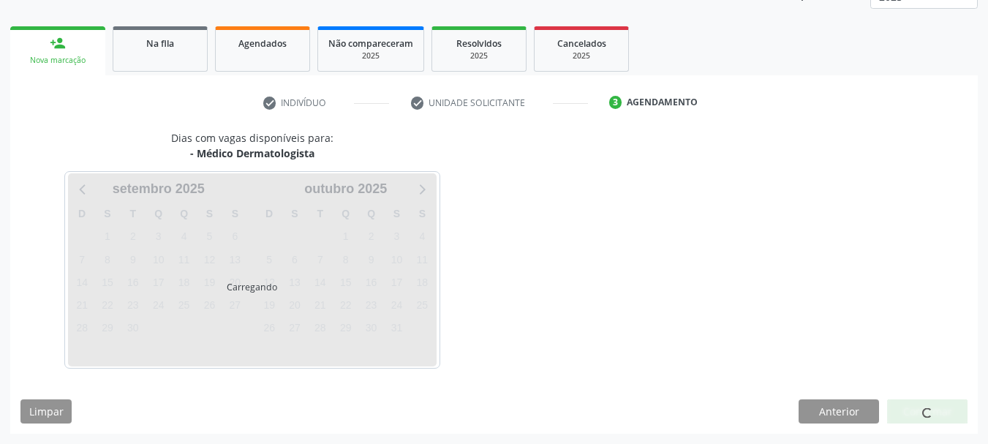
scroll to position [256, 0]
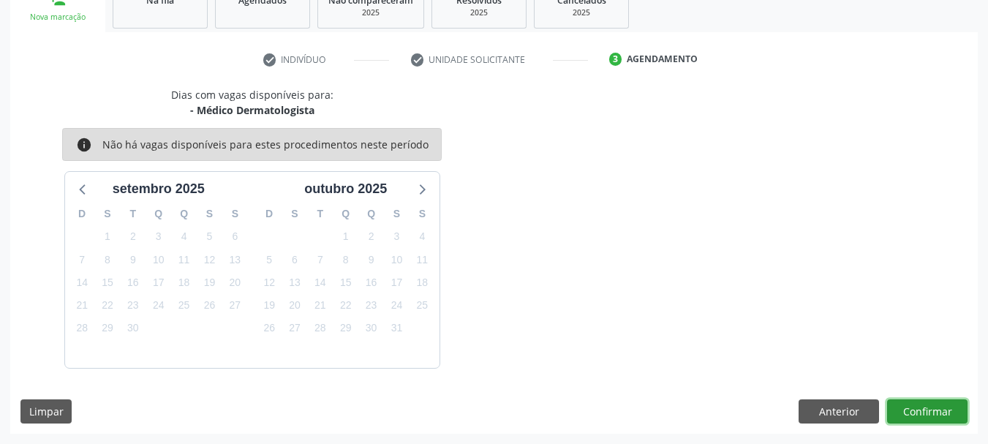
click at [941, 413] on button "Confirmar" at bounding box center [927, 411] width 80 height 25
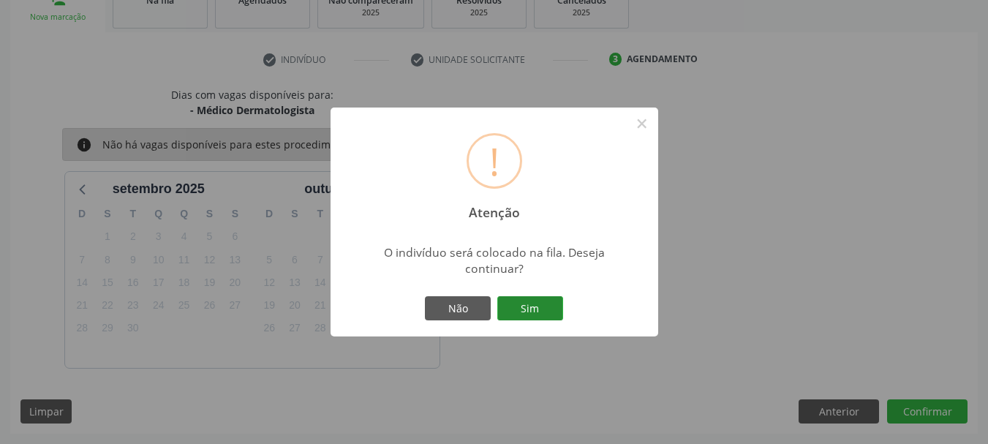
click at [555, 309] on button "Sim" at bounding box center [530, 308] width 66 height 25
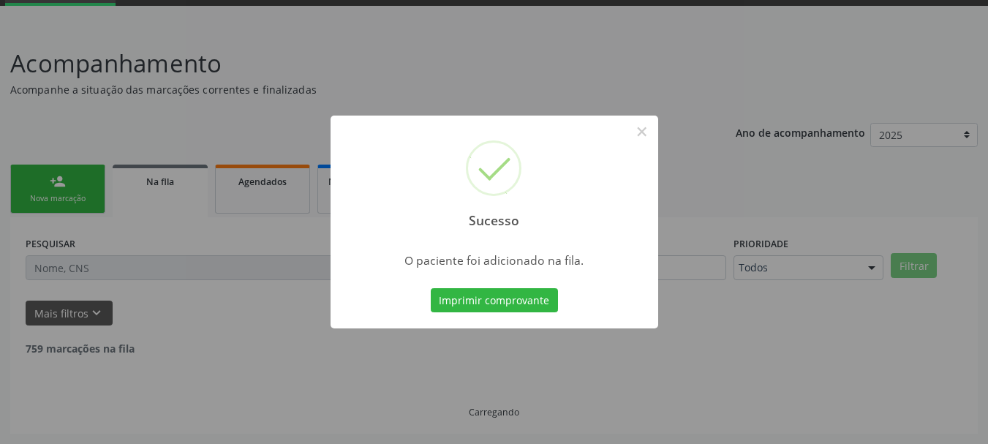
scroll to position [59, 0]
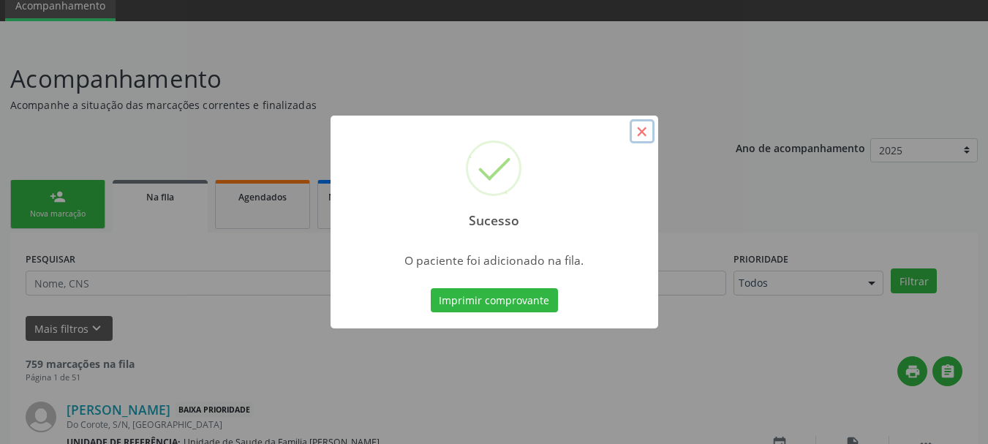
click at [644, 140] on button "×" at bounding box center [642, 131] width 25 height 25
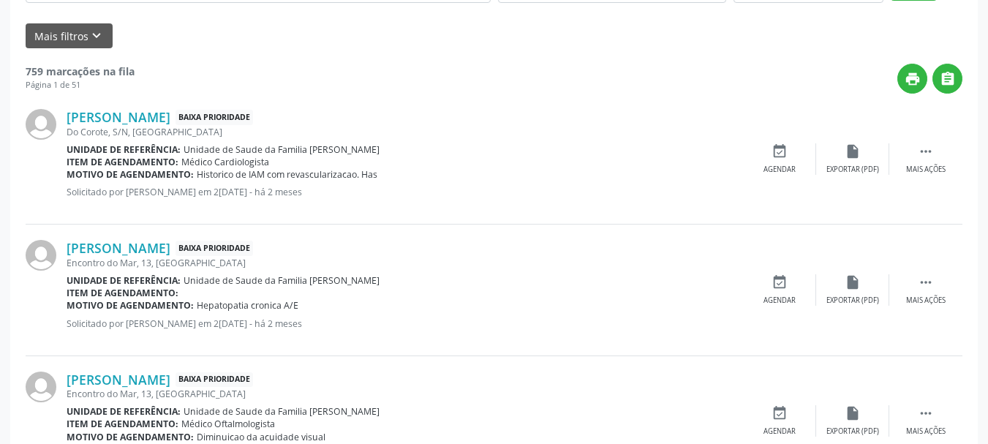
scroll to position [0, 0]
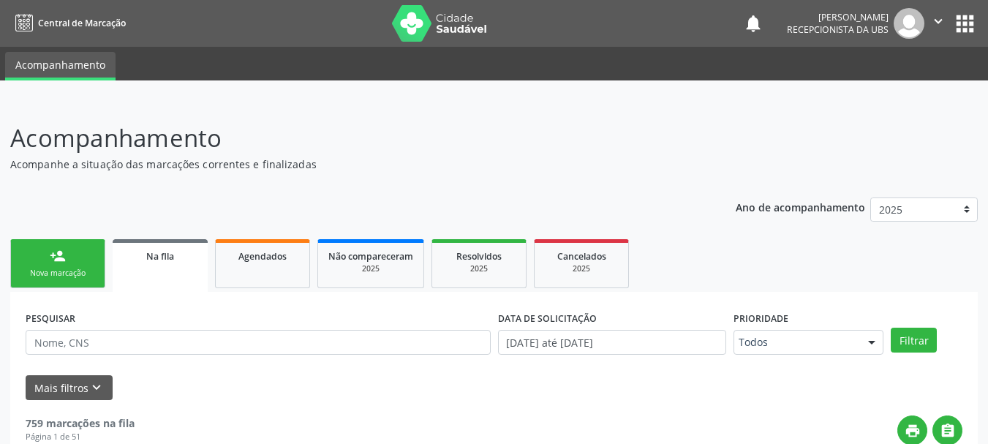
click at [181, 272] on link "Na fila" at bounding box center [160, 265] width 95 height 53
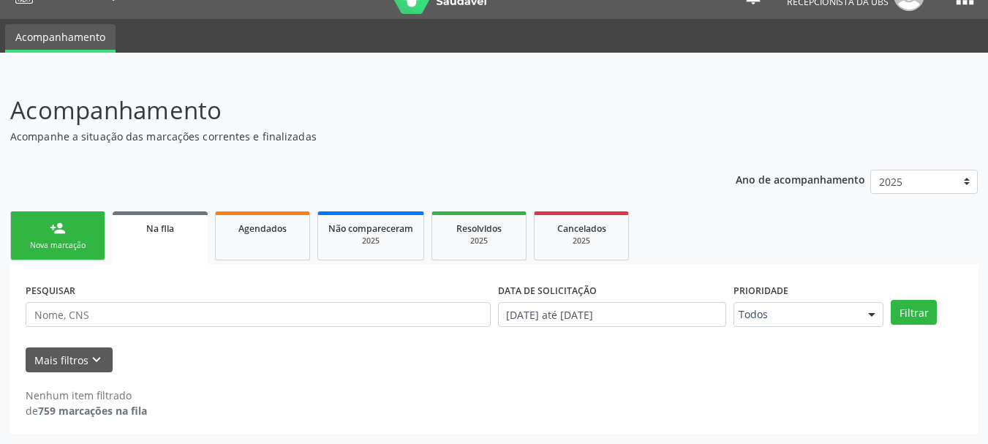
click at [49, 224] on link "person_add Nova marcação" at bounding box center [57, 235] width 95 height 49
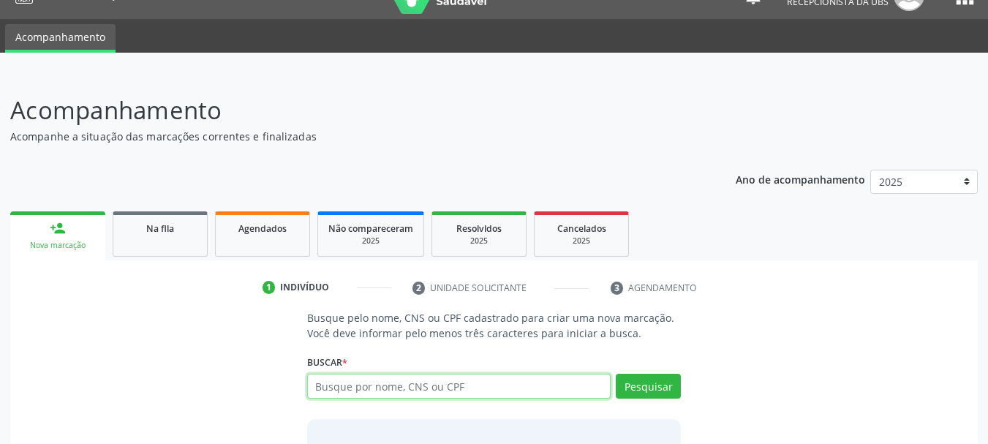
click at [478, 384] on input "text" at bounding box center [459, 386] width 304 height 25
type input "700008928322809"
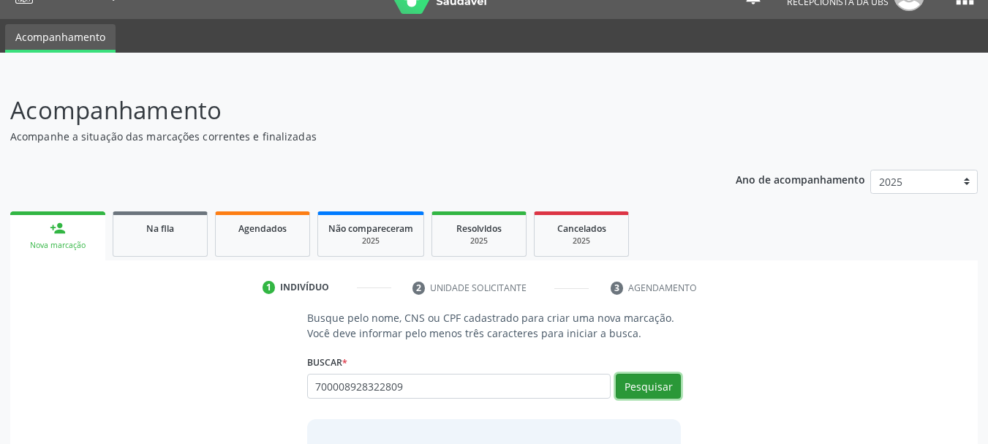
click at [678, 394] on button "Pesquisar" at bounding box center [648, 386] width 65 height 25
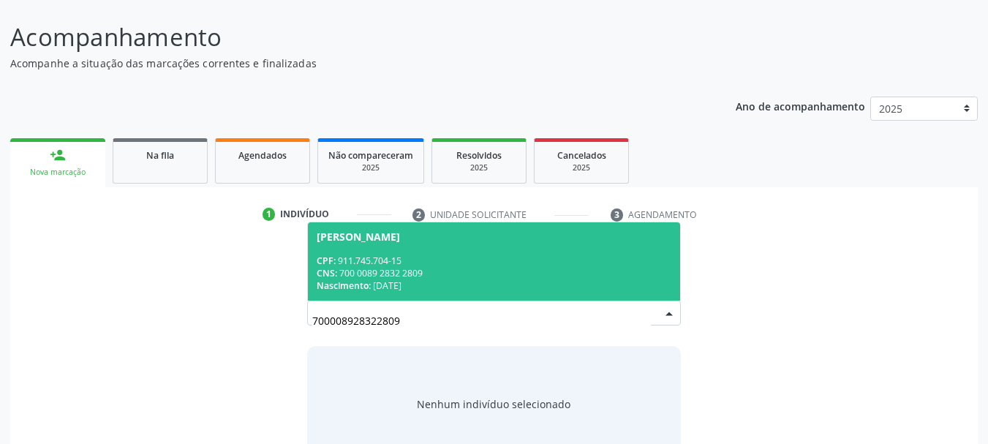
scroll to position [140, 0]
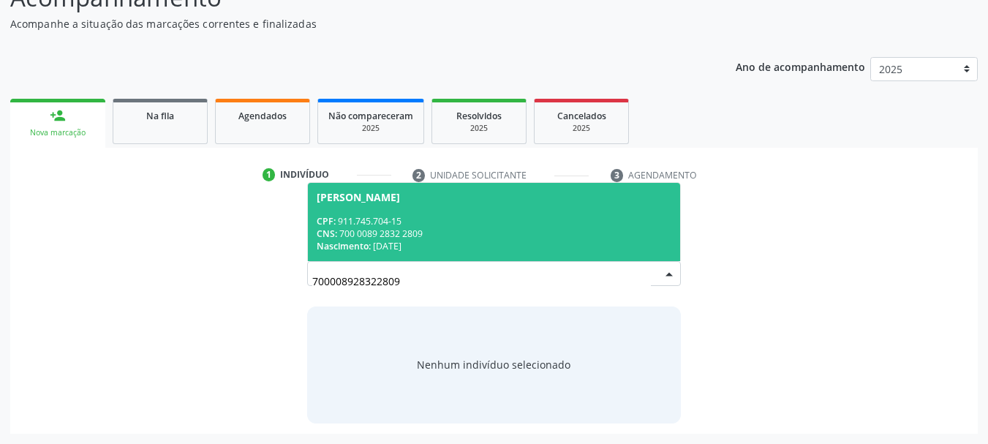
click at [320, 208] on span "[PERSON_NAME] CPF: 911.745.704-15 CNS: 700 0089 2832 2809 Nascimento: [DATE]" at bounding box center [494, 222] width 373 height 78
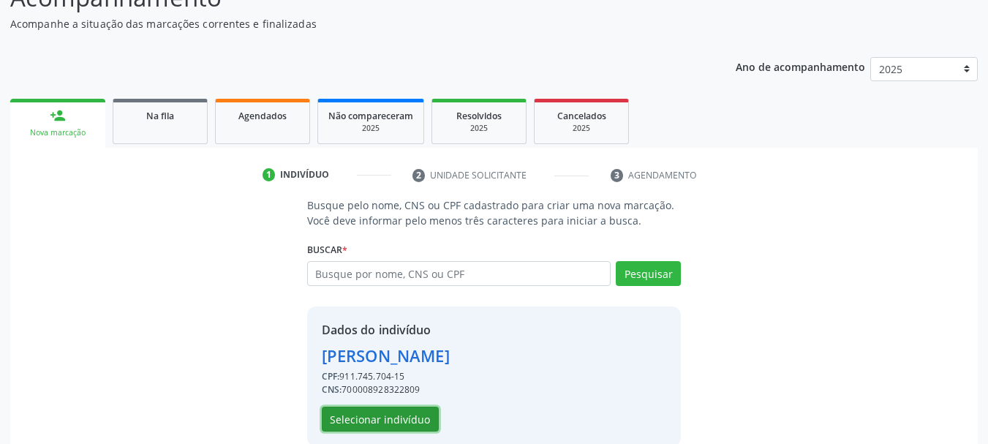
click at [390, 425] on button "Selecionar indivíduo" at bounding box center [380, 419] width 117 height 25
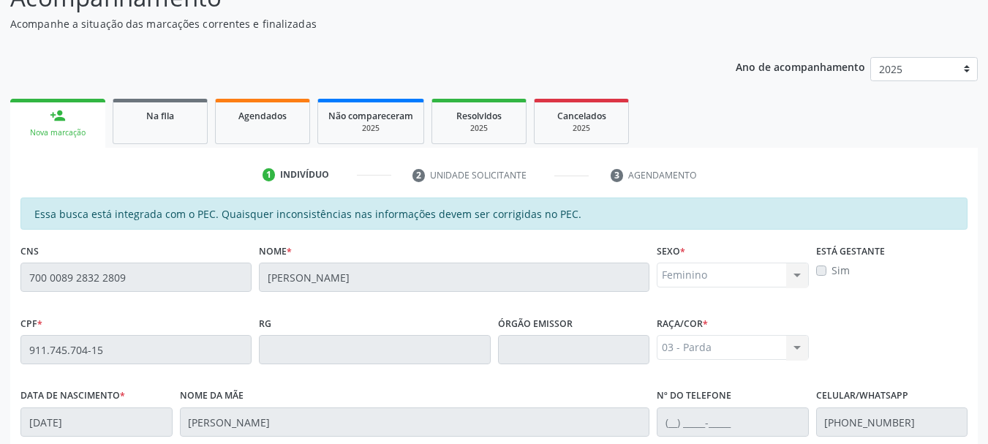
scroll to position [412, 0]
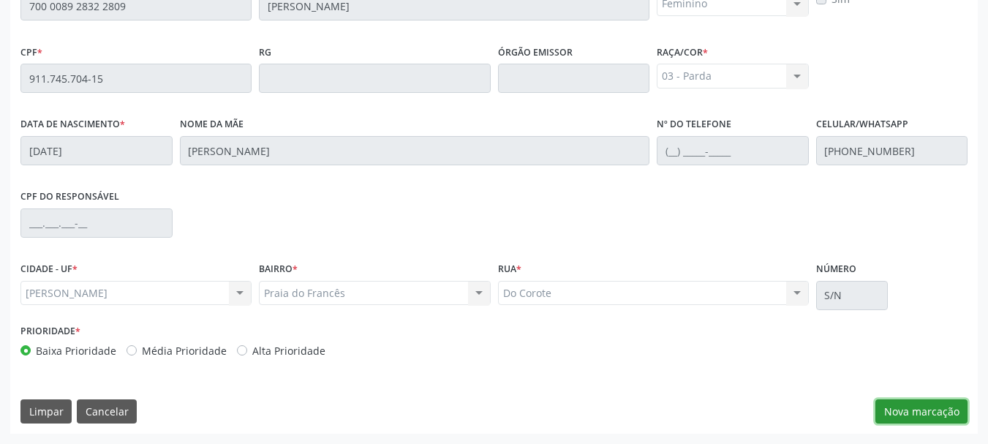
click at [885, 409] on button "Nova marcação" at bounding box center [922, 411] width 92 height 25
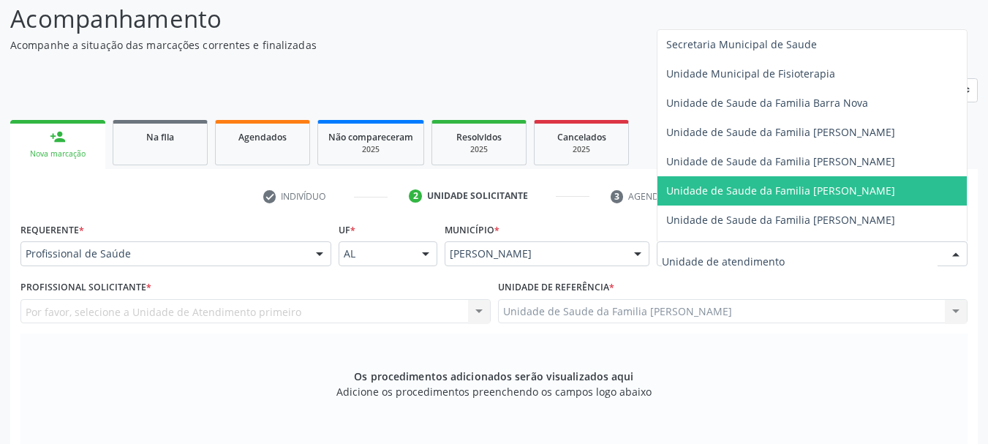
scroll to position [805, 0]
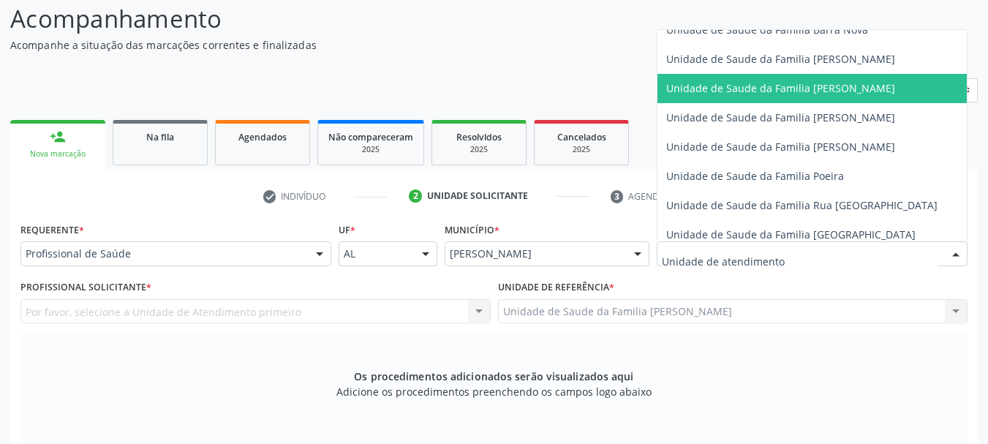
click at [766, 92] on span "Unidade de Saude da Familia [PERSON_NAME]" at bounding box center [780, 88] width 229 height 14
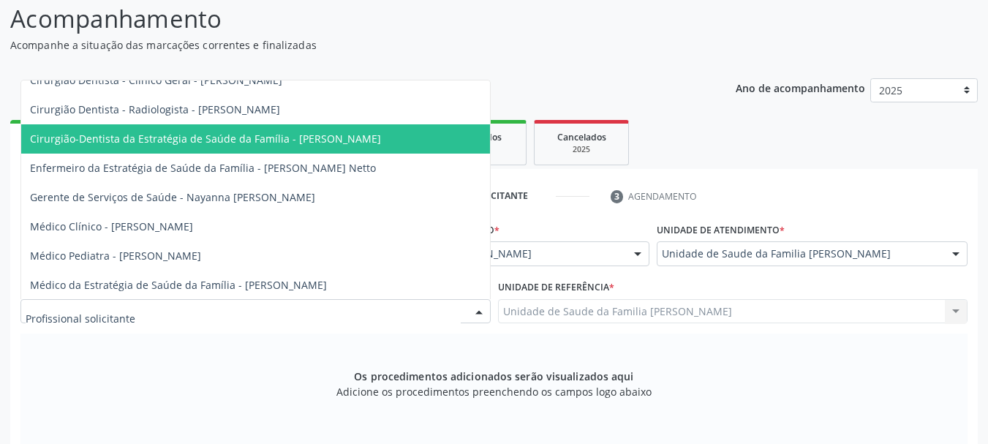
scroll to position [143, 0]
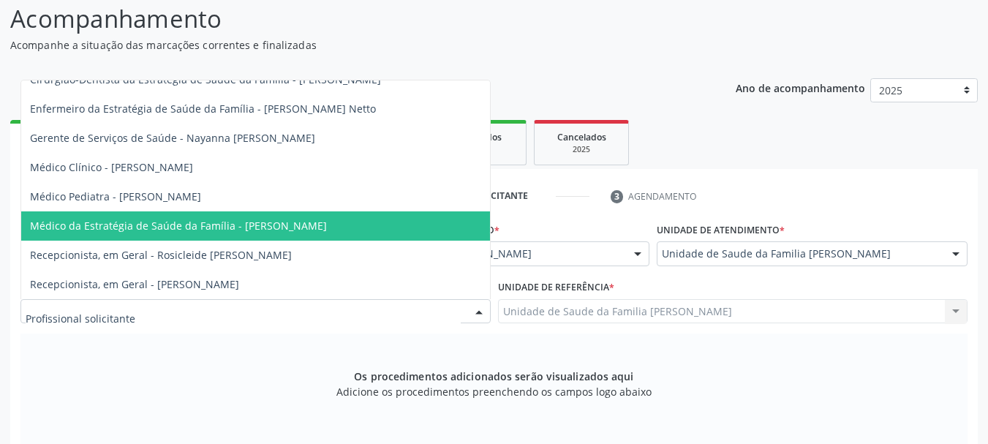
click at [203, 219] on span "Médico da Estratégia de Saúde da Família - [PERSON_NAME]" at bounding box center [178, 226] width 297 height 14
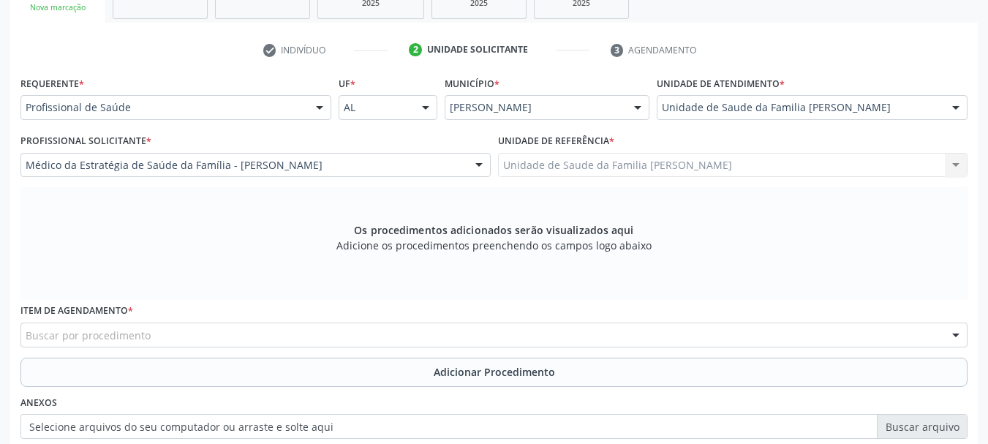
scroll to position [339, 0]
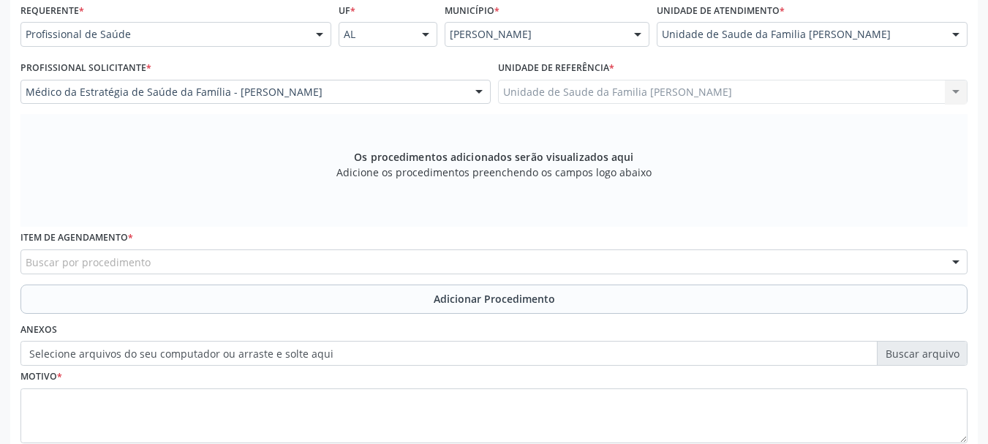
click at [297, 267] on div "Buscar por procedimento" at bounding box center [493, 261] width 947 height 25
type input "a"
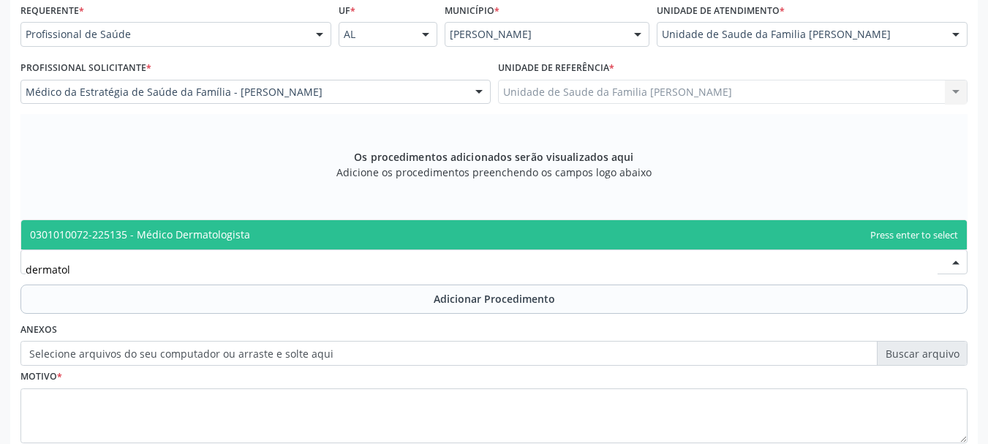
type input "dermatolo"
click at [183, 235] on span "0301010072-225135 - Médico Dermatologista" at bounding box center [140, 234] width 220 height 14
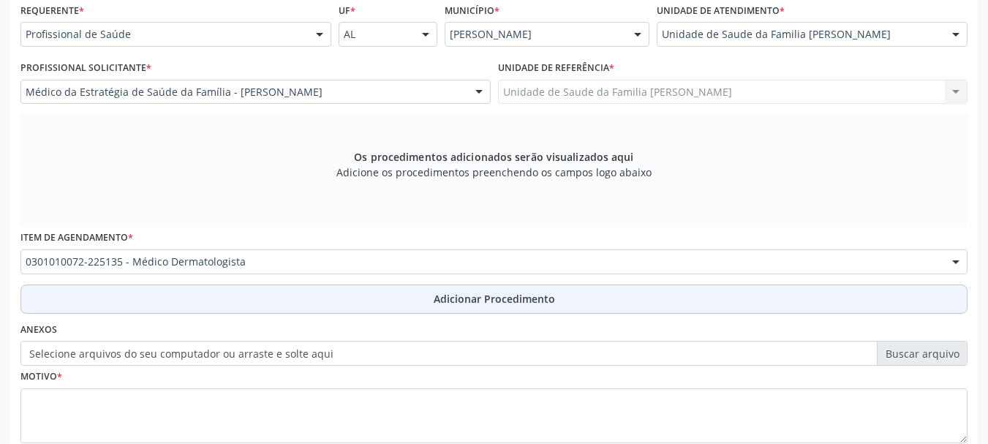
click at [485, 301] on span "Adicionar Procedimento" at bounding box center [494, 298] width 121 height 15
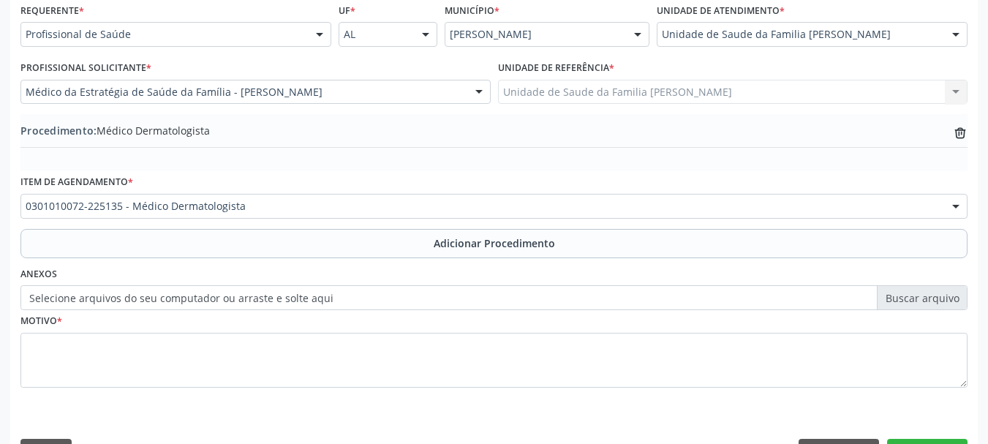
click at [159, 301] on label "Selecione arquivos do seu computador ou arraste e solte aqui" at bounding box center [493, 297] width 947 height 25
click at [159, 301] on input "Selecione arquivos do seu computador ou arraste e solte aqui" at bounding box center [493, 297] width 947 height 25
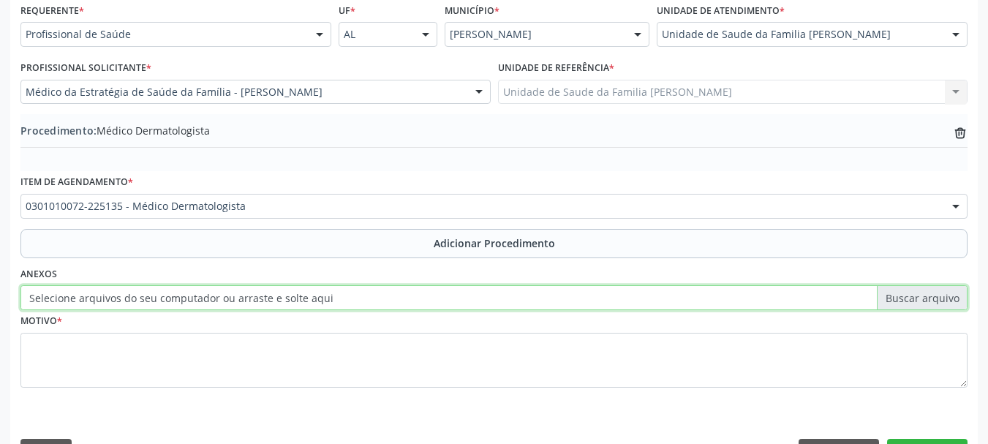
type input "C:\fakepath\faustino.jpeg"
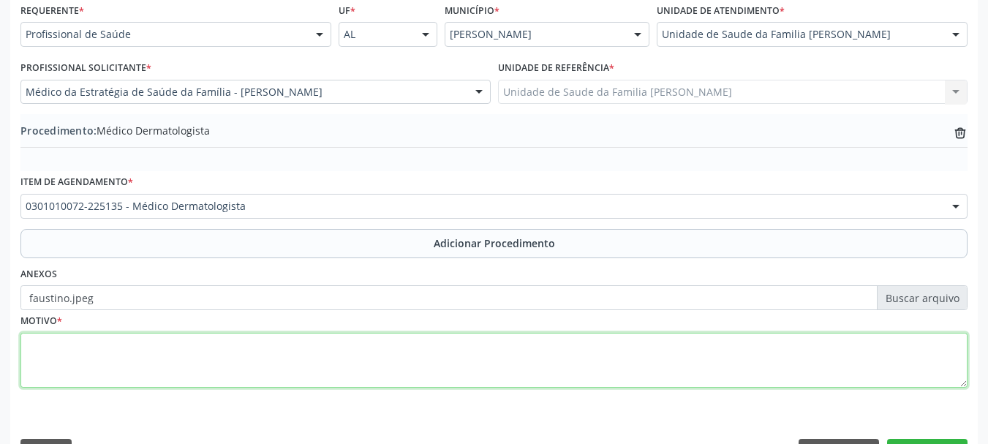
click at [56, 342] on textarea at bounding box center [493, 361] width 947 height 56
type textarea "n"
click at [178, 348] on textarea "Nervo com bordas irregulares,bicolor, sem prurido e de crescimento progressivo." at bounding box center [493, 361] width 947 height 56
click at [173, 347] on textarea "Nervo com bordas irregulares,bicolor, sem prurido e de crescimento progressivo." at bounding box center [493, 361] width 947 height 56
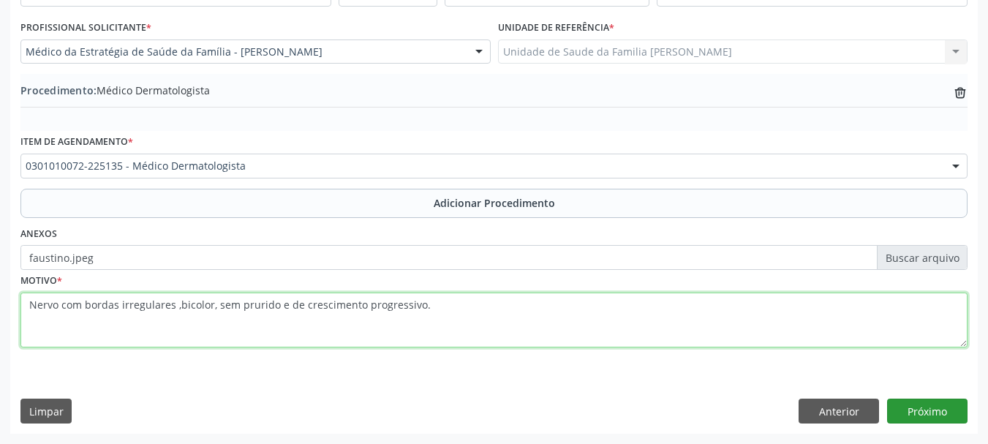
type textarea "Nervo com bordas irregulares ,bicolor, sem prurido e de crescimento progressivo."
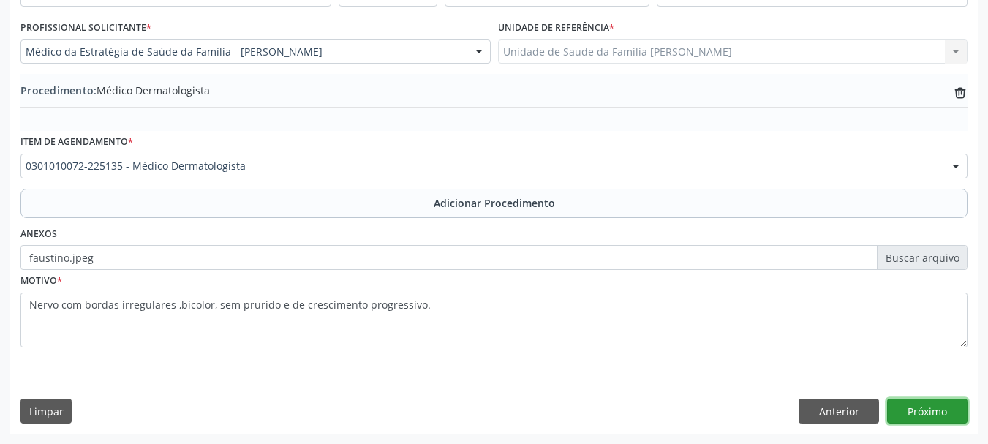
click at [937, 406] on button "Próximo" at bounding box center [927, 411] width 80 height 25
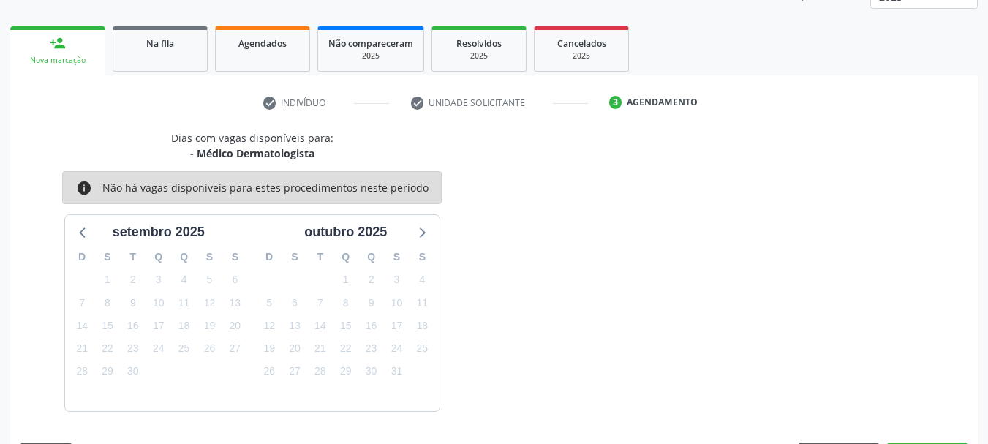
scroll to position [256, 0]
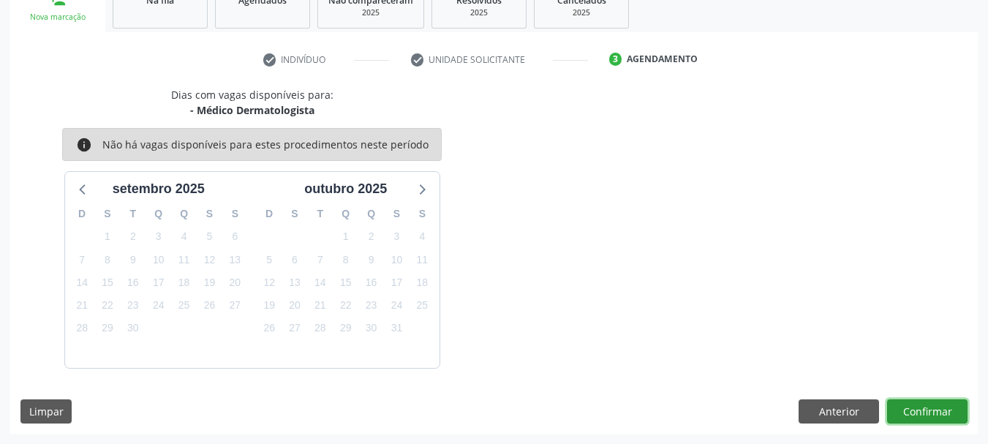
click at [937, 406] on button "Confirmar" at bounding box center [927, 411] width 80 height 25
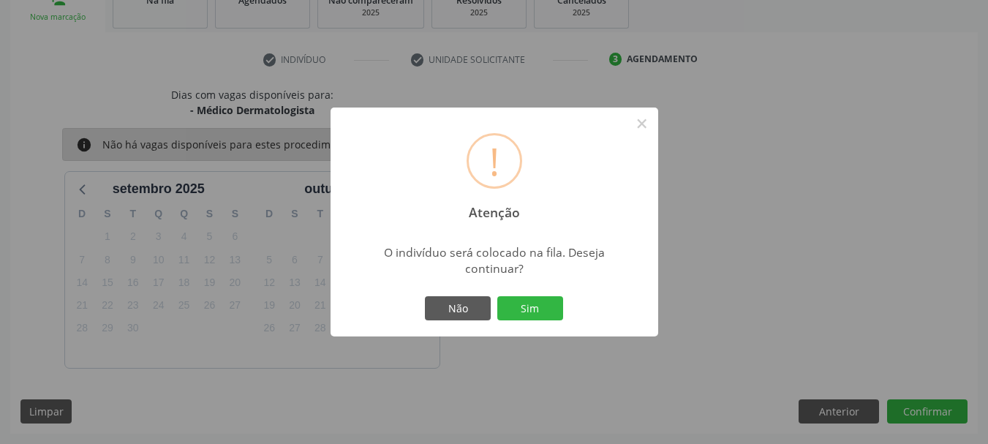
click at [569, 311] on div "! Atenção × O indivíduo será colocado na fila. Deseja continuar? Não Sim" at bounding box center [495, 223] width 328 height 230
click at [562, 312] on button "Sim" at bounding box center [530, 308] width 66 height 25
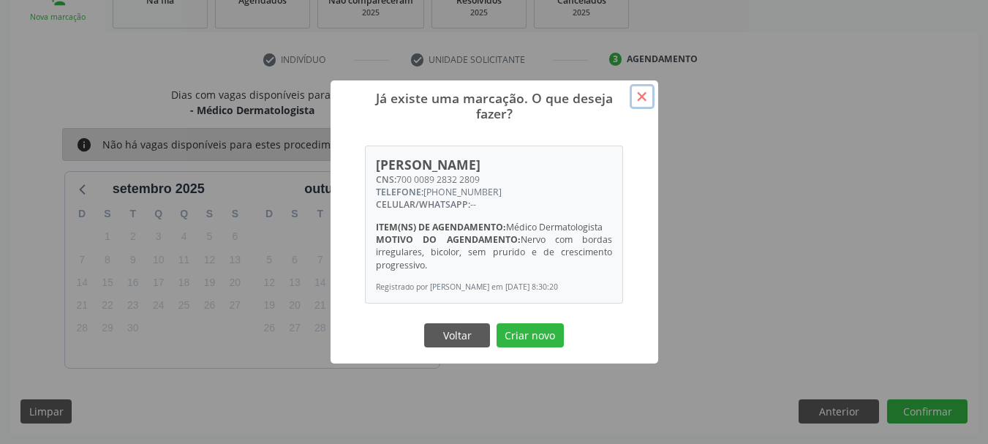
click at [641, 92] on button "×" at bounding box center [642, 96] width 25 height 25
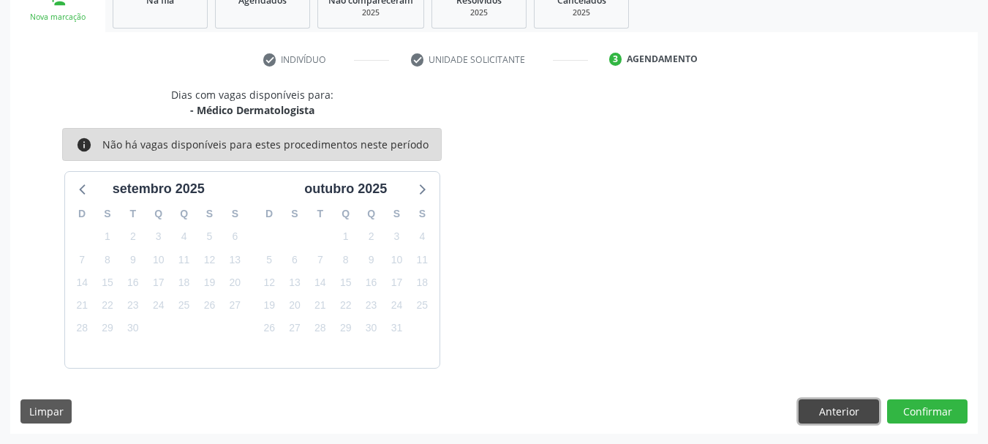
click at [853, 400] on button "Anterior" at bounding box center [839, 411] width 80 height 25
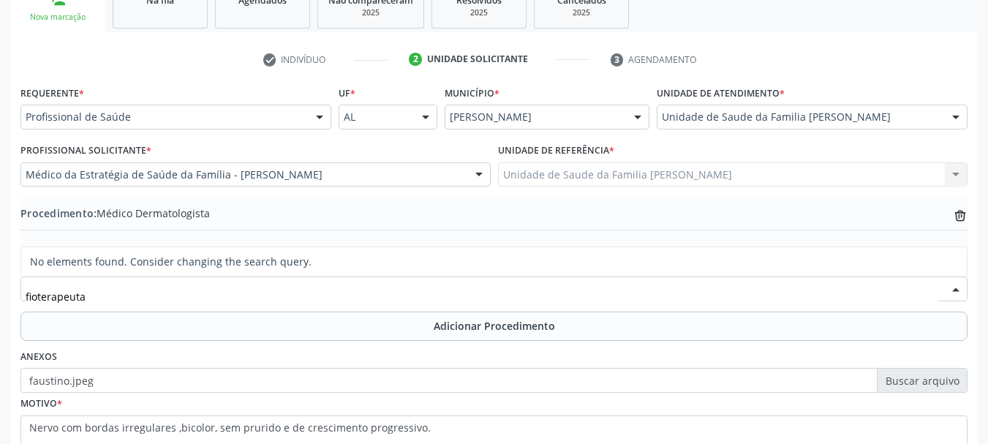
click at [32, 294] on input "fioterapeuta" at bounding box center [482, 296] width 912 height 29
type input "fisioterapeuta"
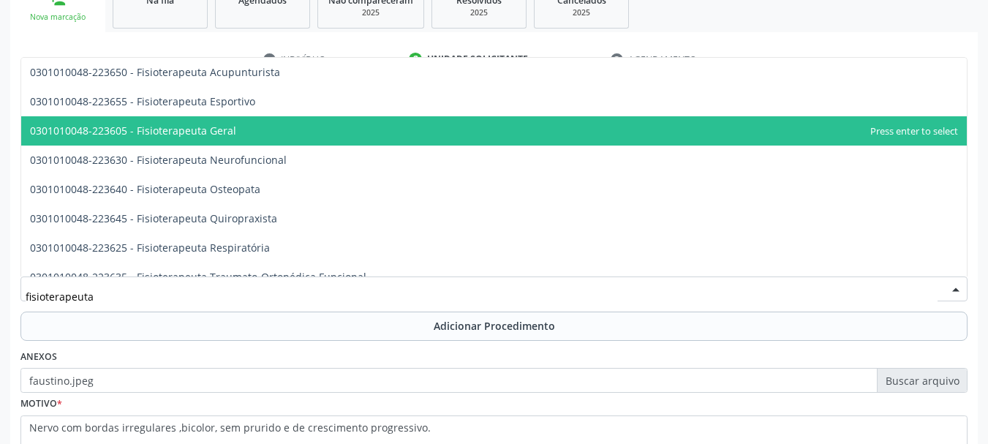
click at [212, 137] on span "0301010048-223605 - Fisioterapeuta Geral" at bounding box center [133, 131] width 206 height 14
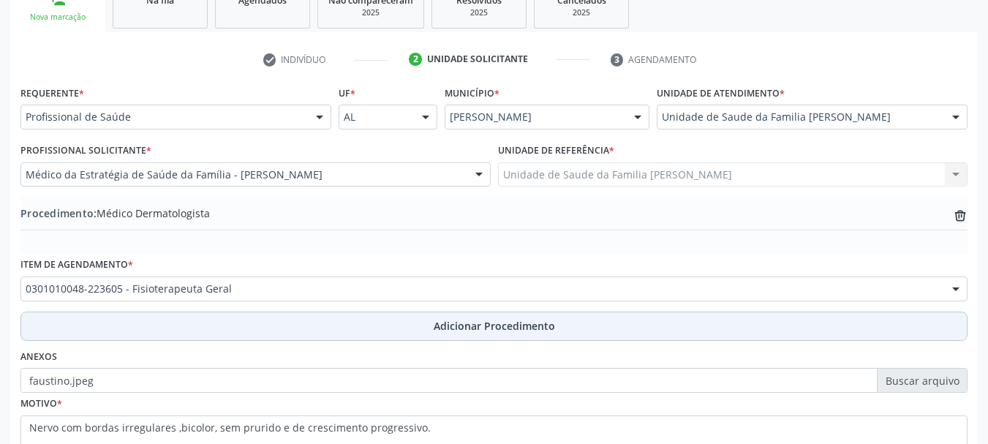
click at [489, 324] on span "Adicionar Procedimento" at bounding box center [494, 325] width 121 height 15
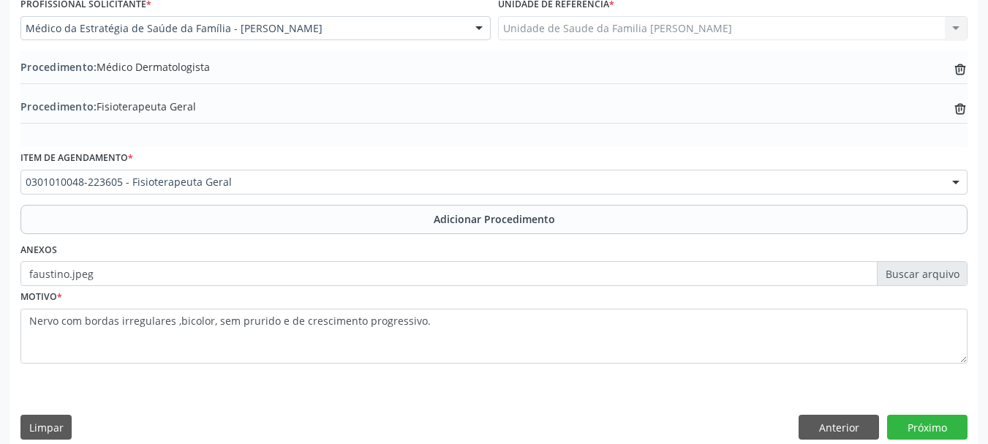
scroll to position [418, 0]
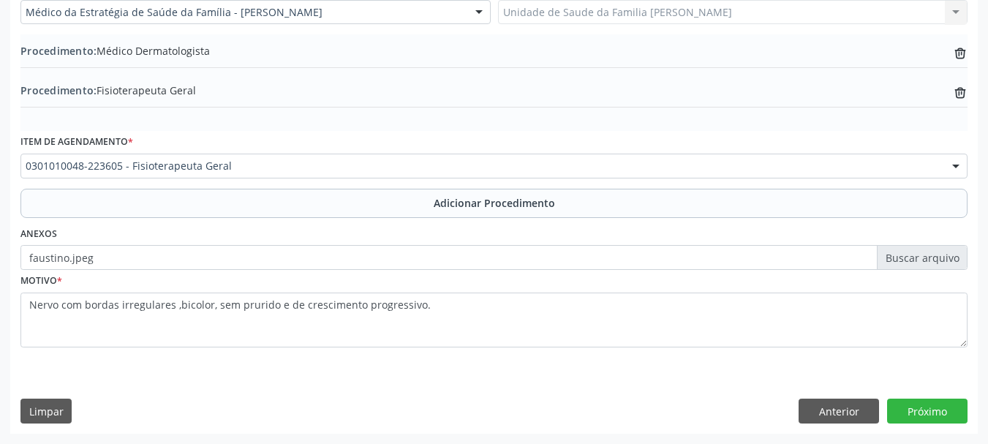
click at [925, 256] on label "faustino.jpeg" at bounding box center [493, 257] width 947 height 25
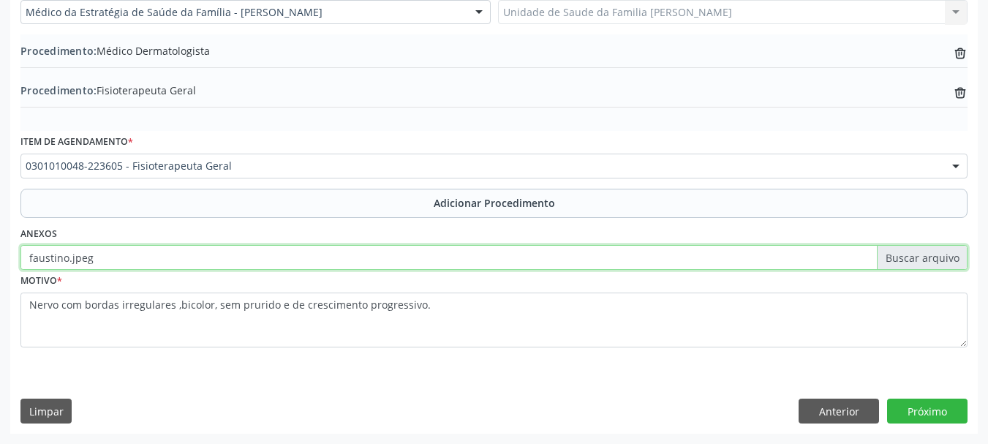
click at [925, 256] on input "faustino.jpeg" at bounding box center [493, 257] width 947 height 25
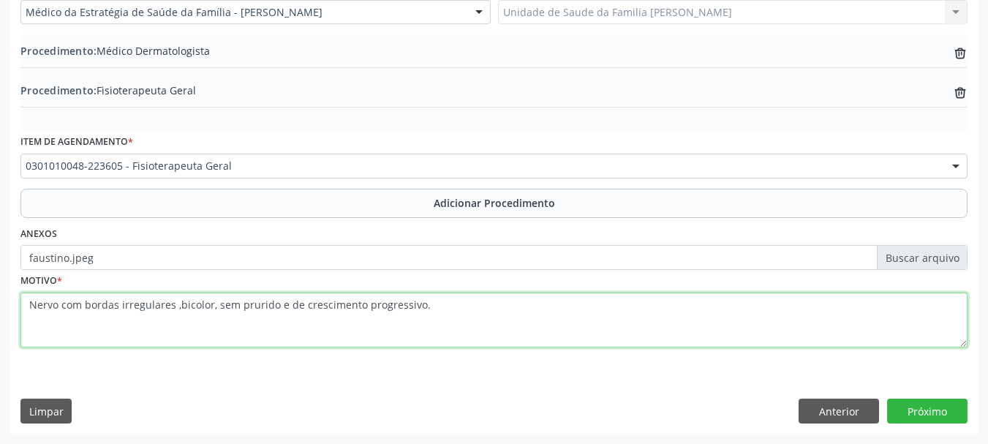
drag, startPoint x: 434, startPoint y: 303, endPoint x: 3, endPoint y: 296, distance: 430.9
click at [3, 296] on div "Acompanhamento Acompanhe a situação das marcações correntes e finalizadas Relat…" at bounding box center [494, 63] width 988 height 761
type textarea "Dor articular e lombar cronica."
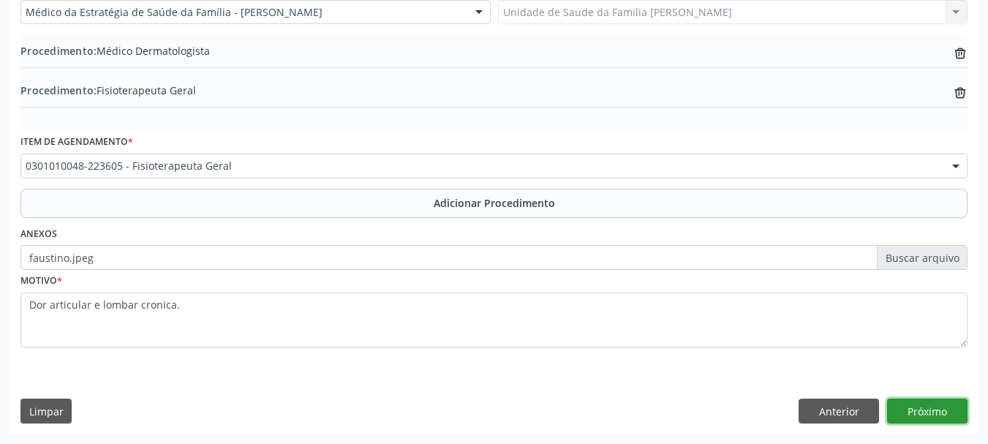
click at [944, 413] on button "Próximo" at bounding box center [927, 411] width 80 height 25
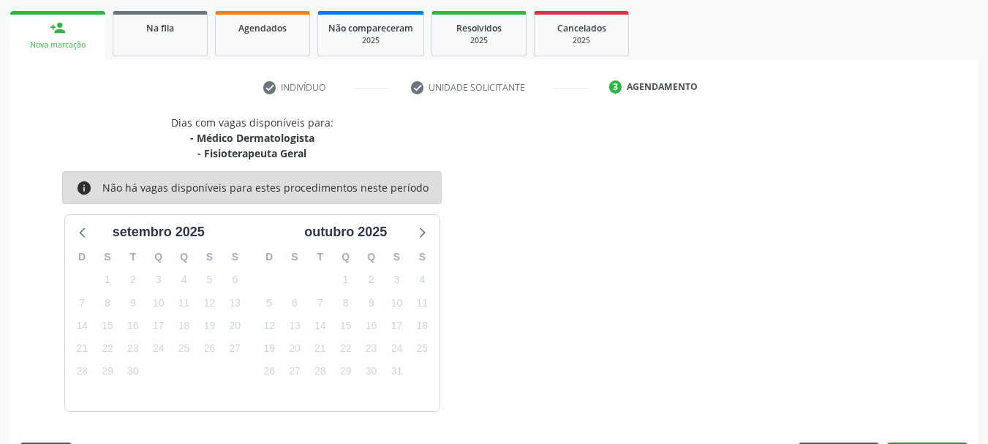
scroll to position [271, 0]
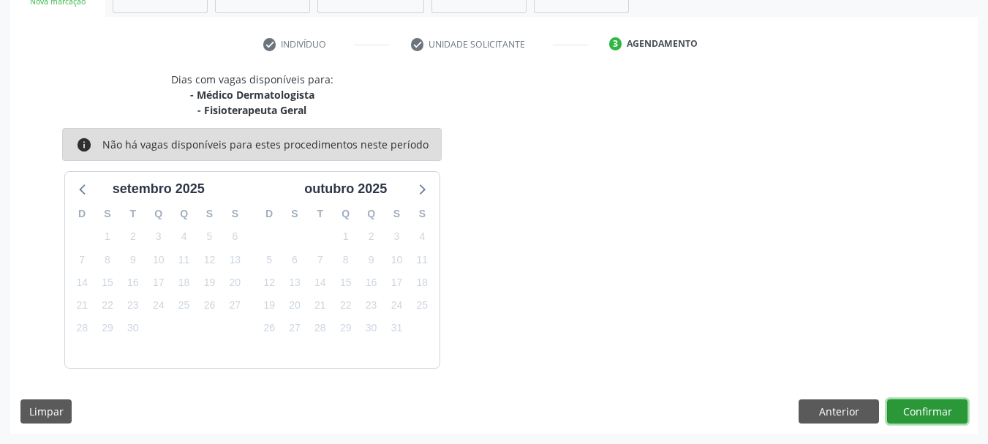
click at [946, 408] on button "Confirmar" at bounding box center [927, 411] width 80 height 25
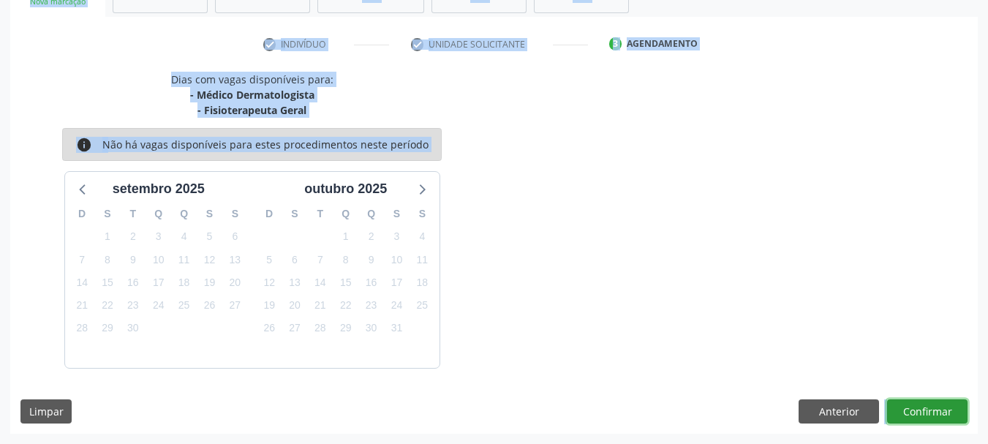
click at [919, 402] on button "Confirmar" at bounding box center [927, 411] width 80 height 25
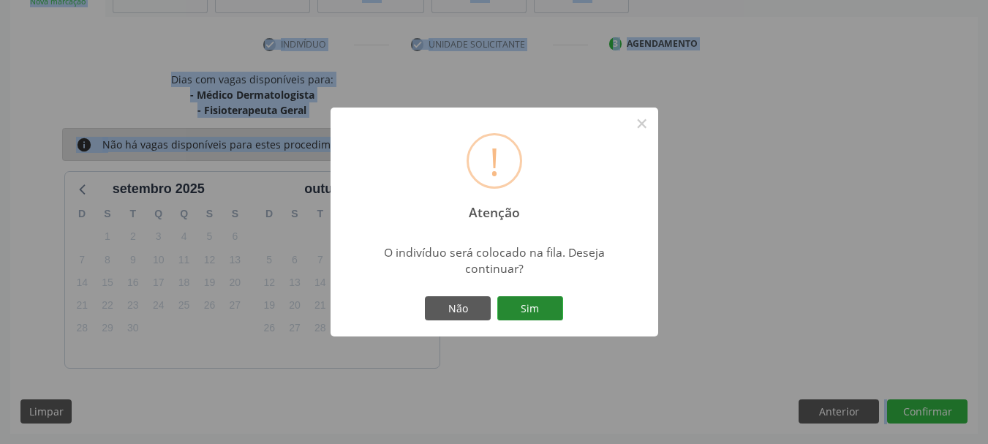
click at [533, 306] on button "Sim" at bounding box center [530, 308] width 66 height 25
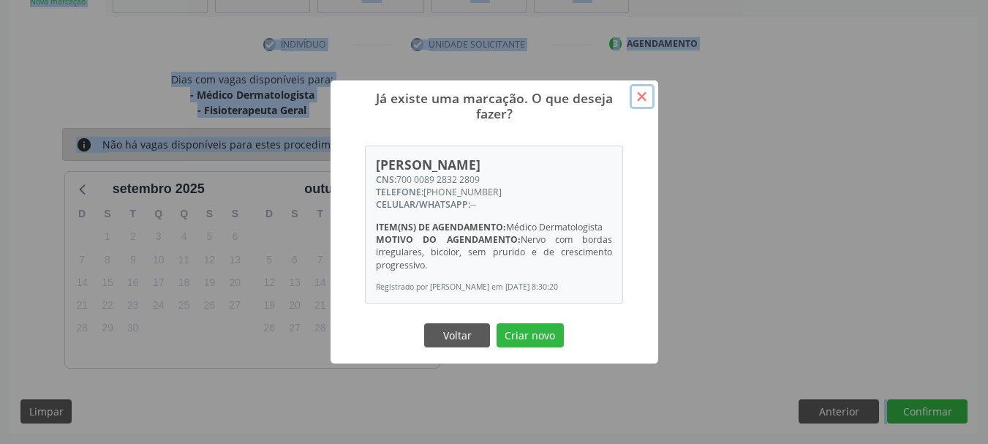
click at [633, 94] on button "×" at bounding box center [642, 96] width 25 height 25
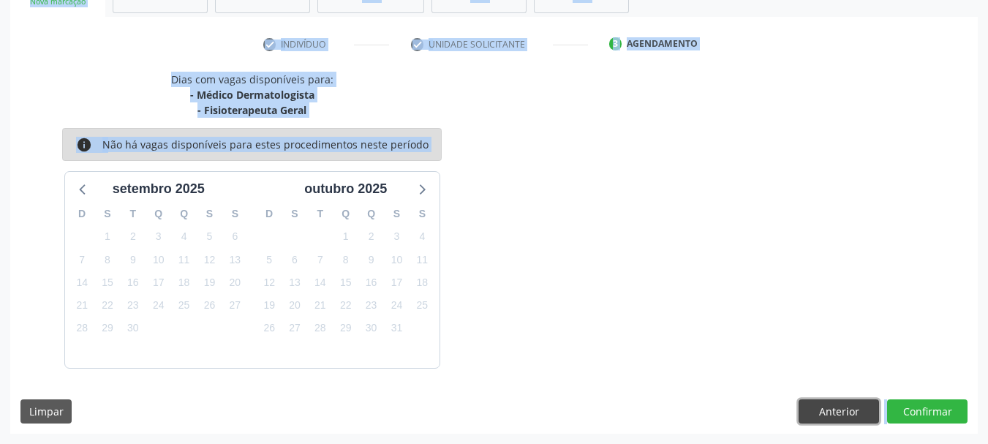
click at [827, 401] on button "Anterior" at bounding box center [839, 411] width 80 height 25
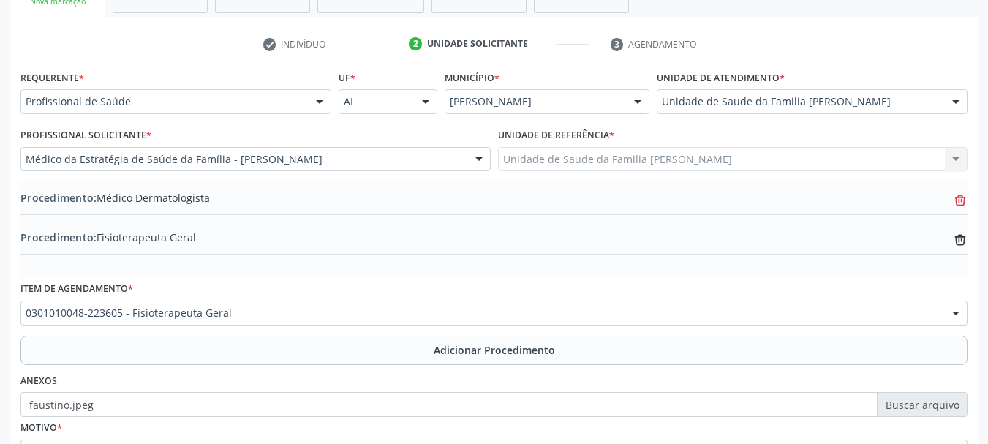
click at [963, 198] on icon "trash-outline icon" at bounding box center [960, 200] width 15 height 15
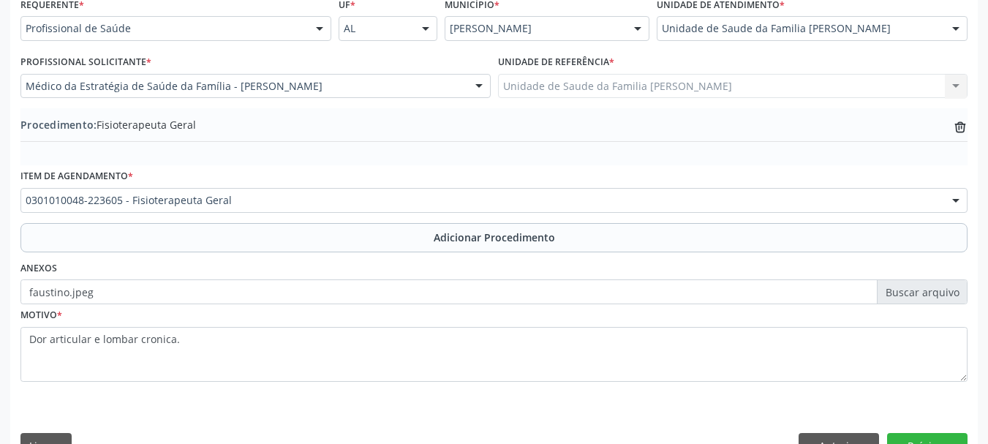
scroll to position [379, 0]
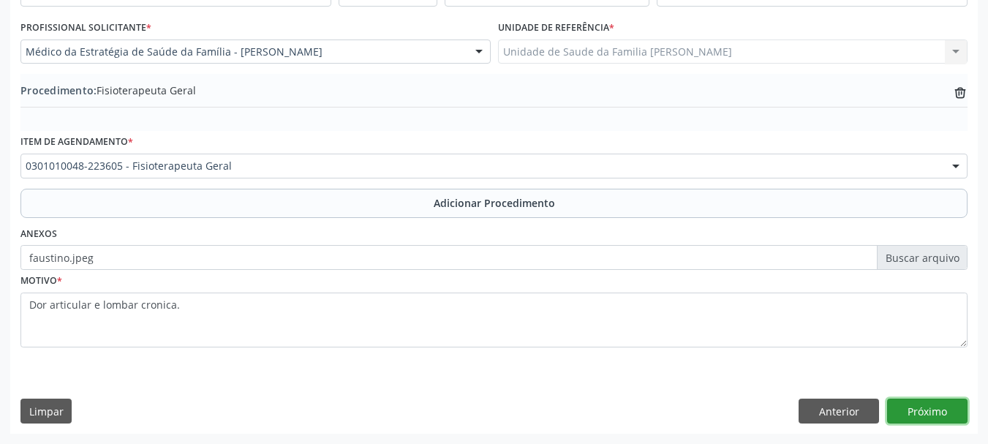
click at [940, 407] on button "Próximo" at bounding box center [927, 411] width 80 height 25
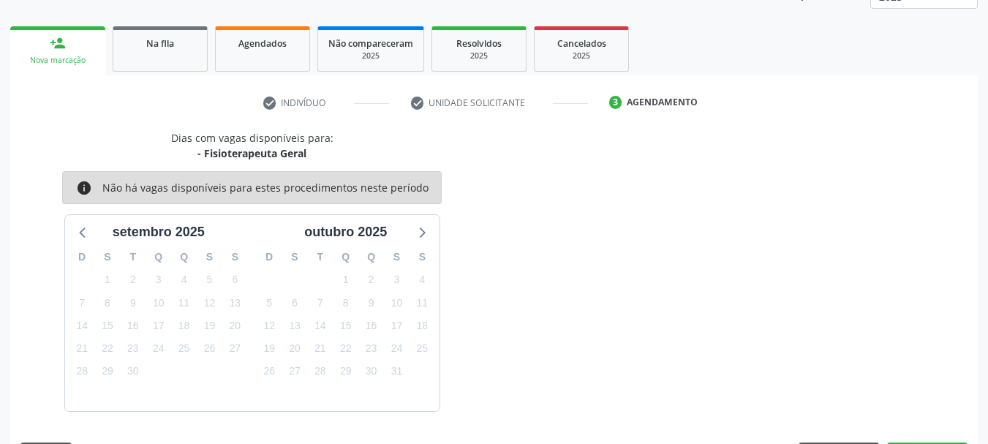
scroll to position [256, 0]
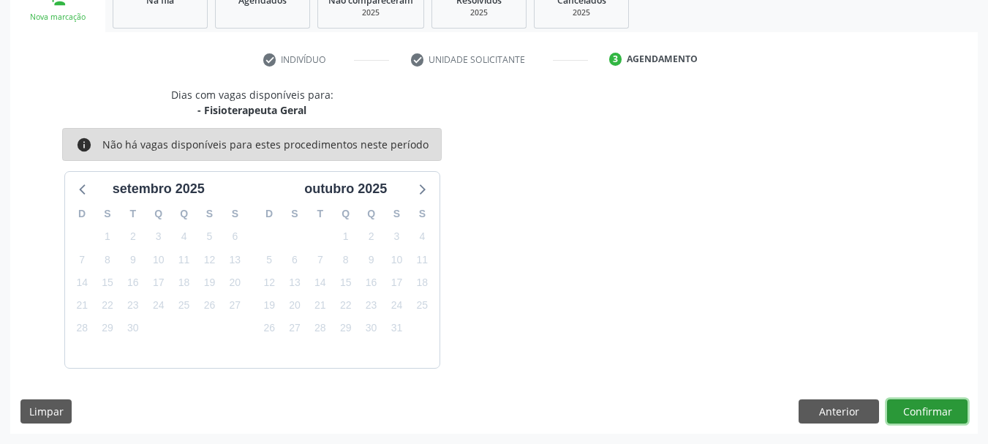
click at [906, 409] on button "Confirmar" at bounding box center [927, 411] width 80 height 25
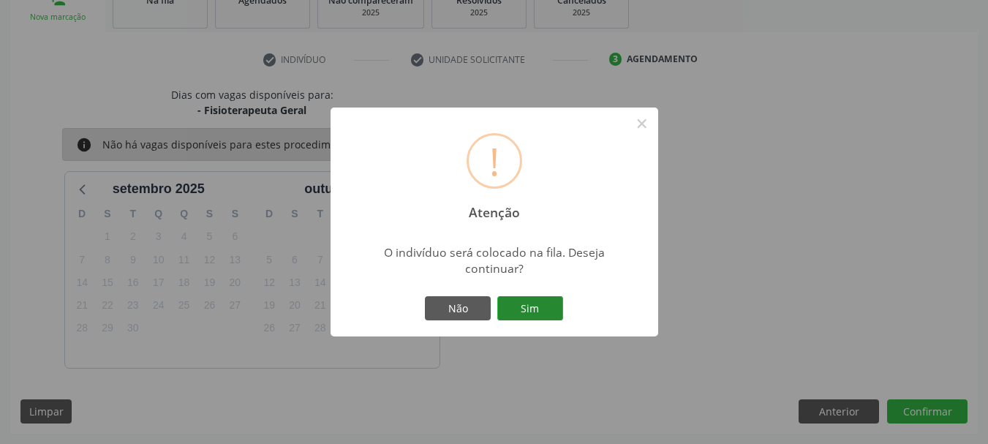
click at [547, 320] on button "Sim" at bounding box center [530, 308] width 66 height 25
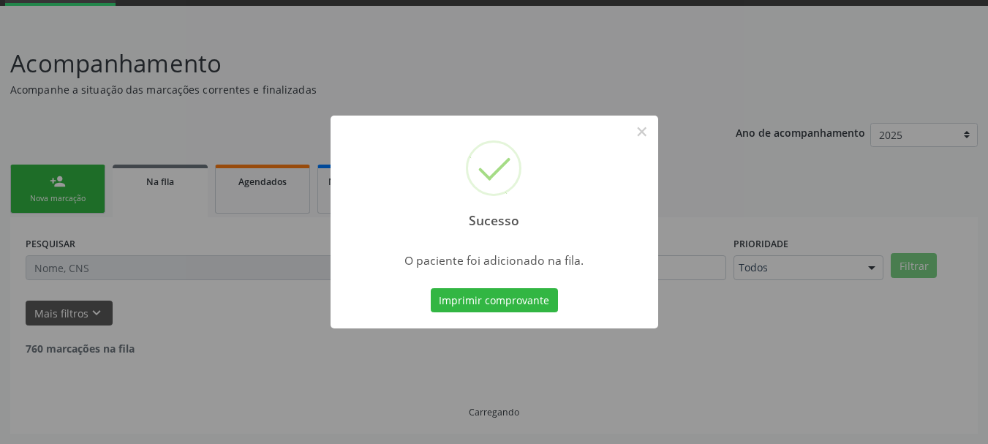
scroll to position [59, 0]
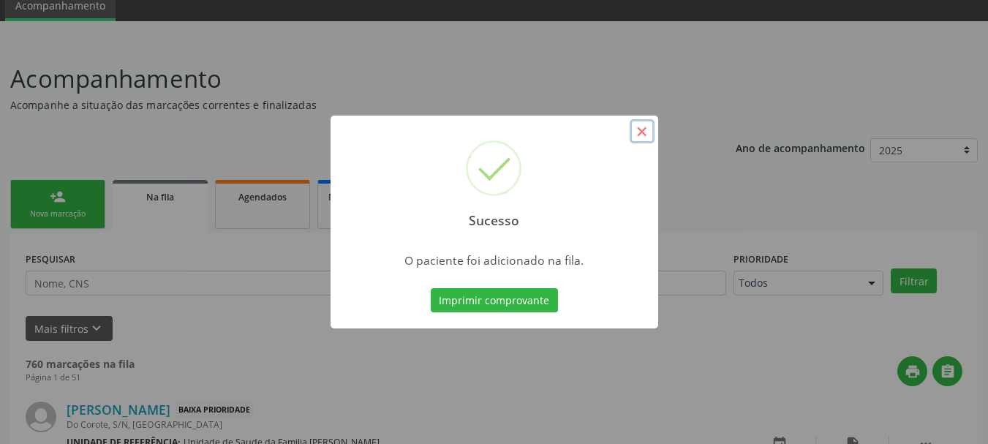
click at [636, 135] on button "×" at bounding box center [642, 131] width 25 height 25
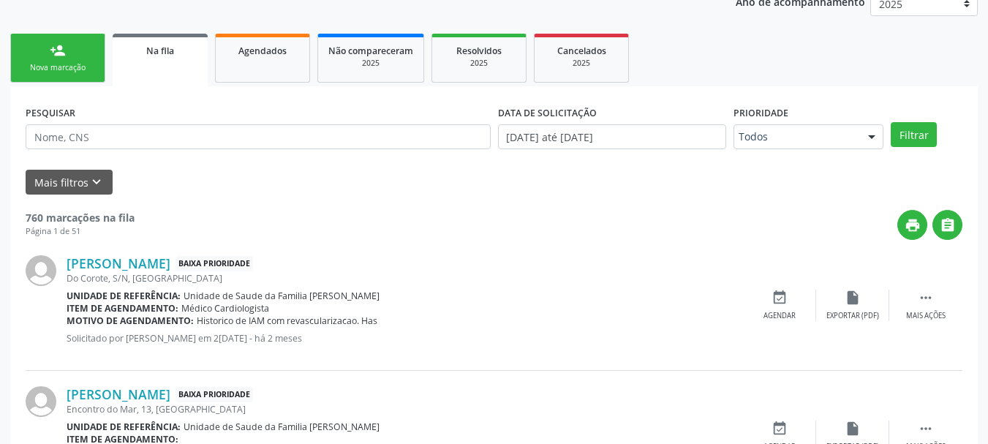
scroll to position [132, 0]
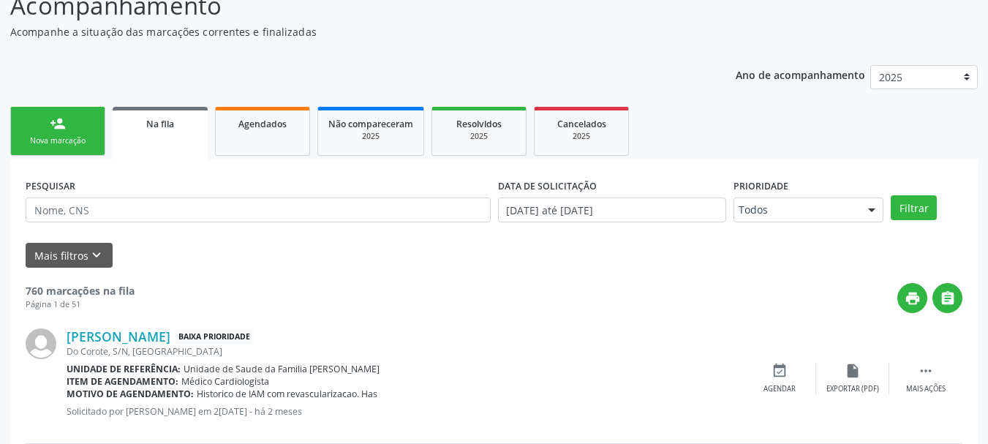
click at [57, 151] on link "person_add Nova marcação" at bounding box center [57, 131] width 95 height 49
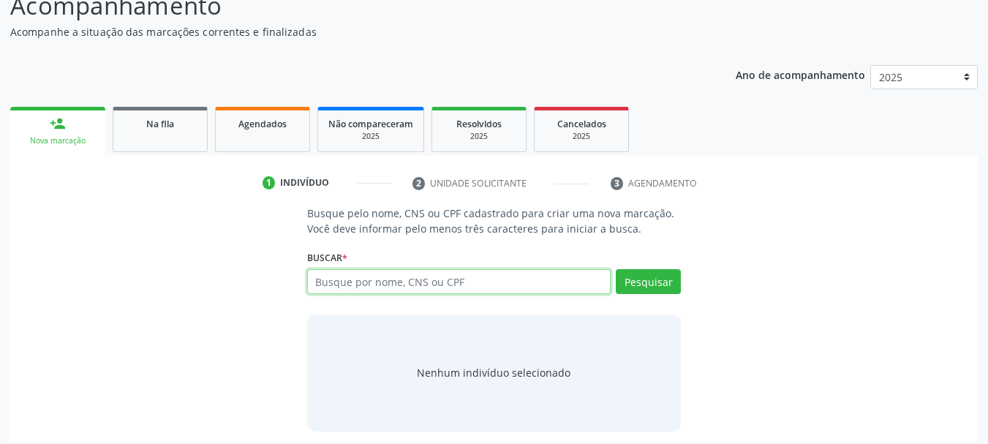
click at [324, 280] on input "text" at bounding box center [459, 281] width 304 height 25
type input "708704174886393"
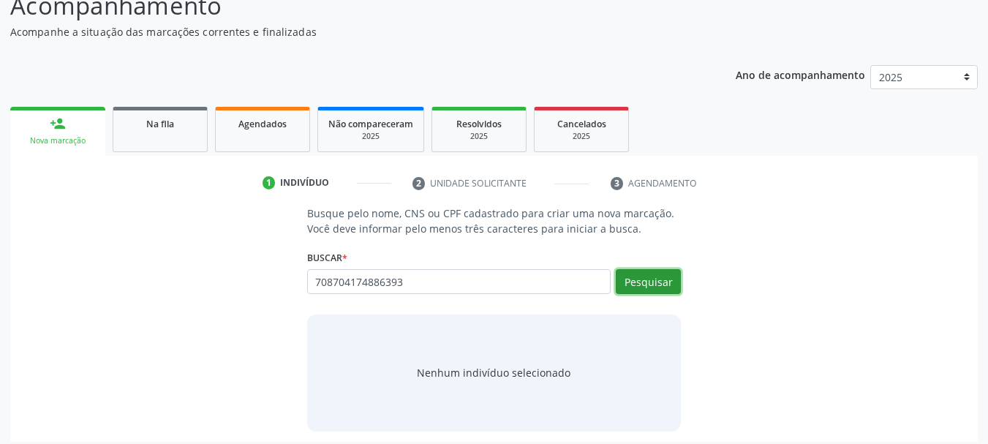
click at [636, 282] on button "Pesquisar" at bounding box center [648, 281] width 65 height 25
type input "708704174886393"
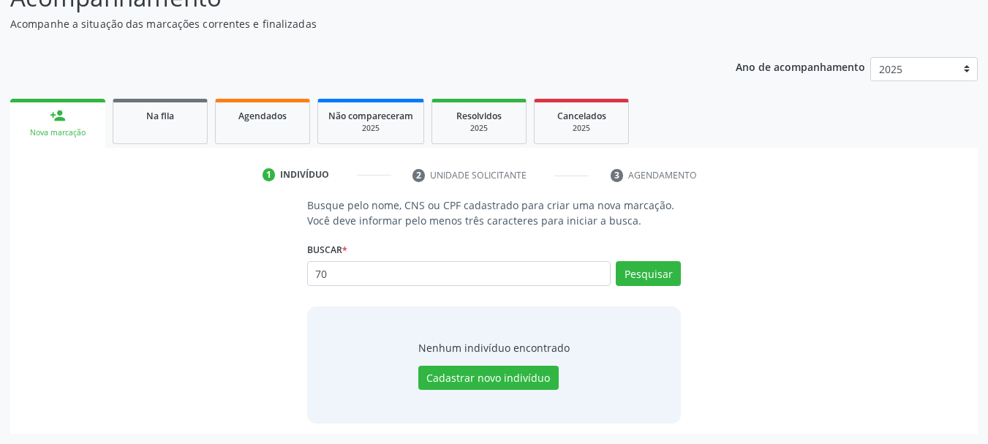
type input "7"
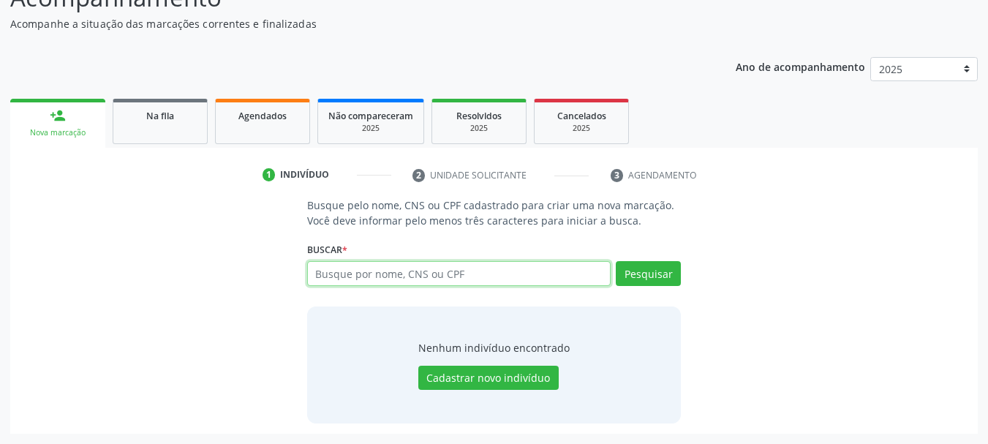
click at [363, 276] on input "text" at bounding box center [459, 273] width 304 height 25
paste input "708704174886397"
type input "708704174886397"
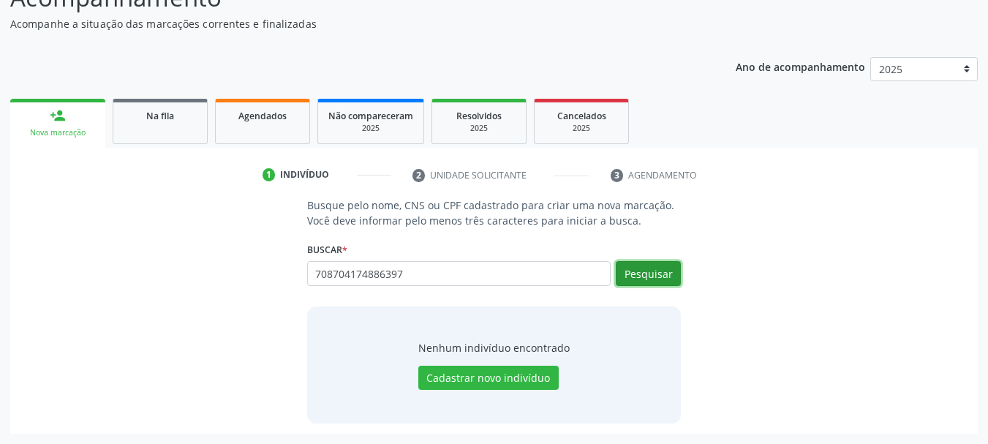
click at [654, 264] on button "Pesquisar" at bounding box center [648, 273] width 65 height 25
type input "708704174886397"
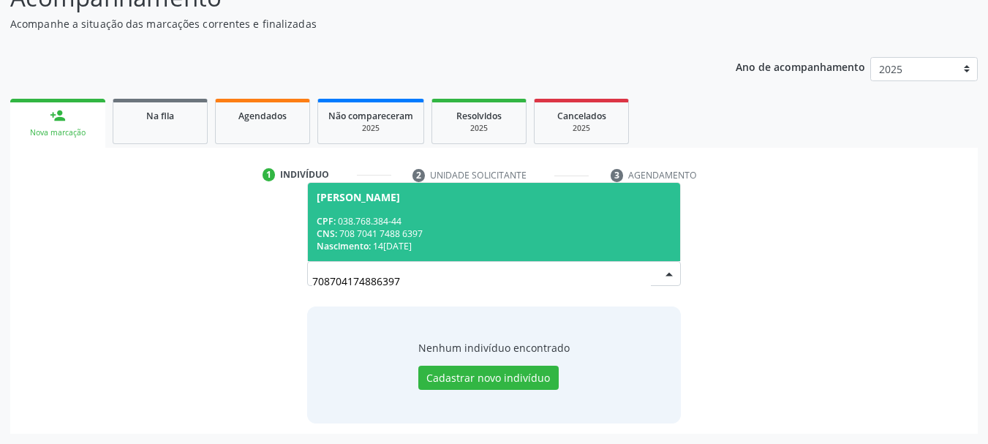
click at [361, 197] on div "[PERSON_NAME]" at bounding box center [358, 198] width 83 height 12
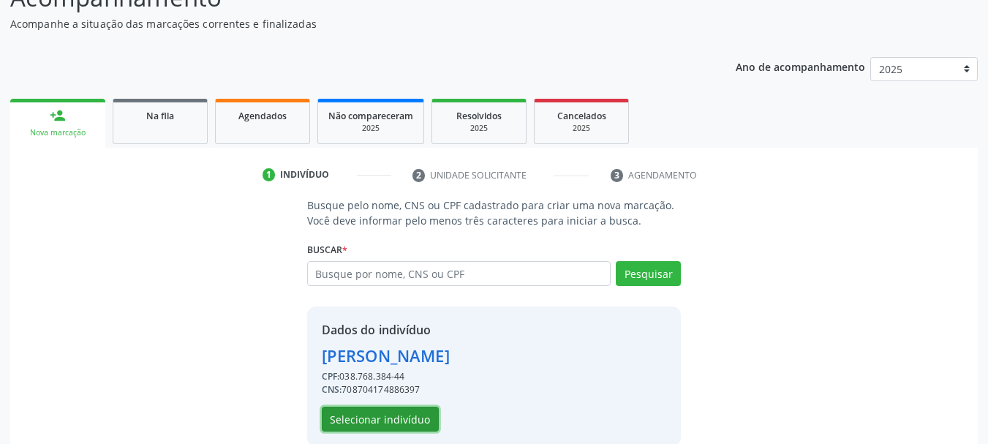
click at [367, 426] on button "Selecionar indivíduo" at bounding box center [380, 419] width 117 height 25
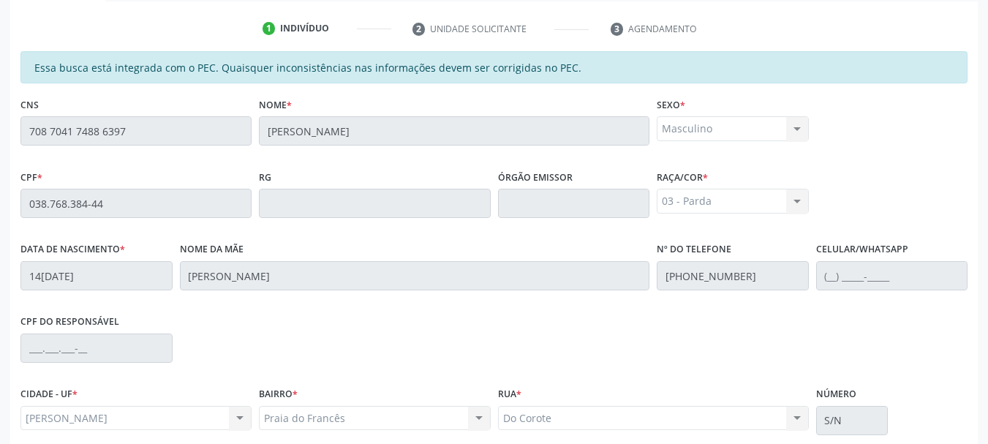
scroll to position [412, 0]
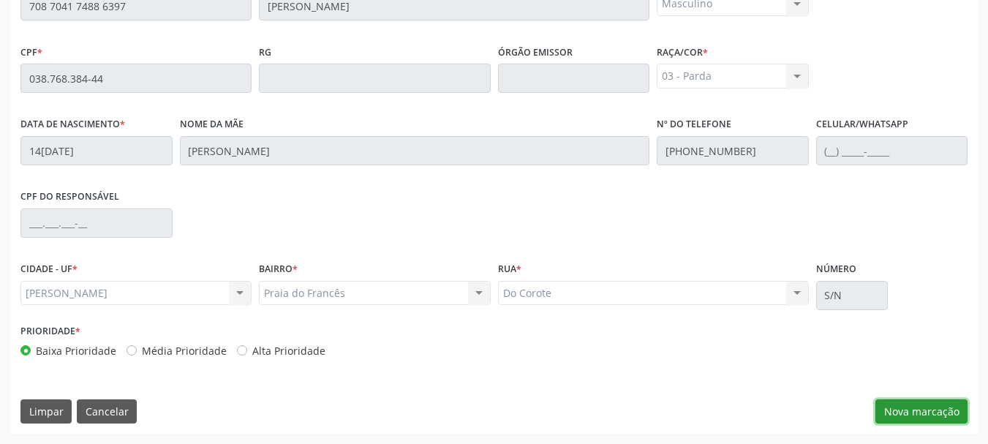
click at [917, 405] on button "Nova marcação" at bounding box center [922, 411] width 92 height 25
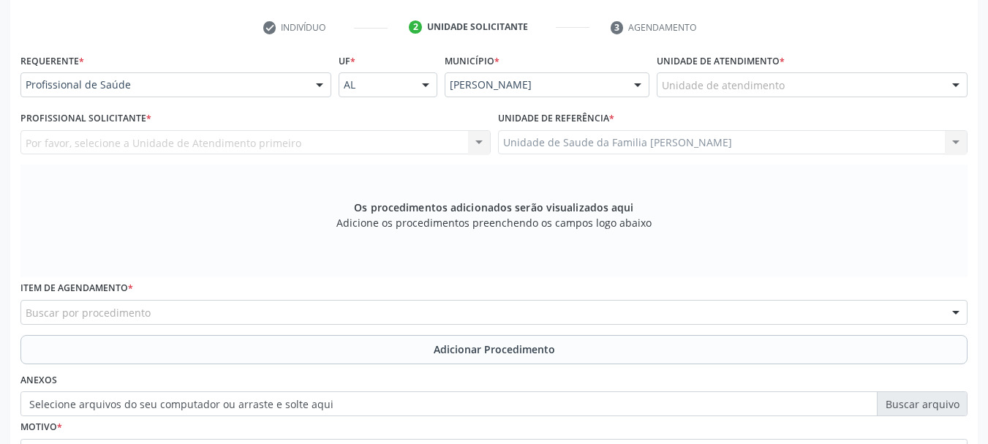
scroll to position [142, 0]
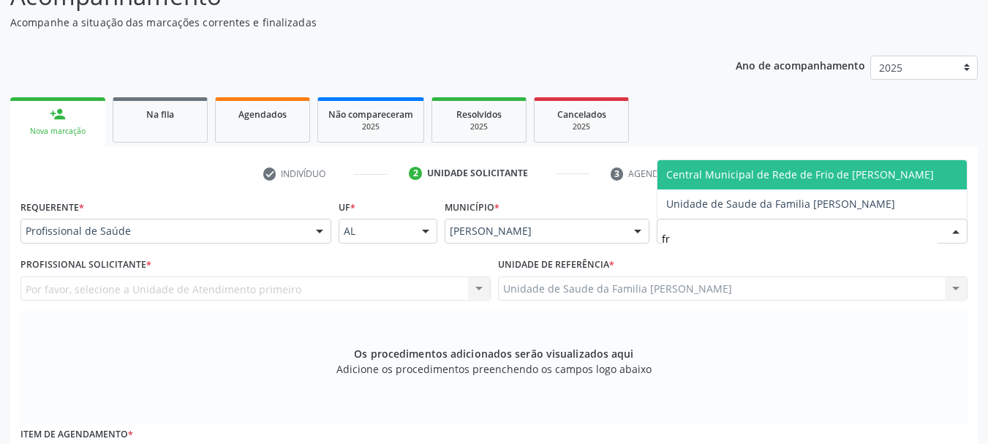
type input "fra"
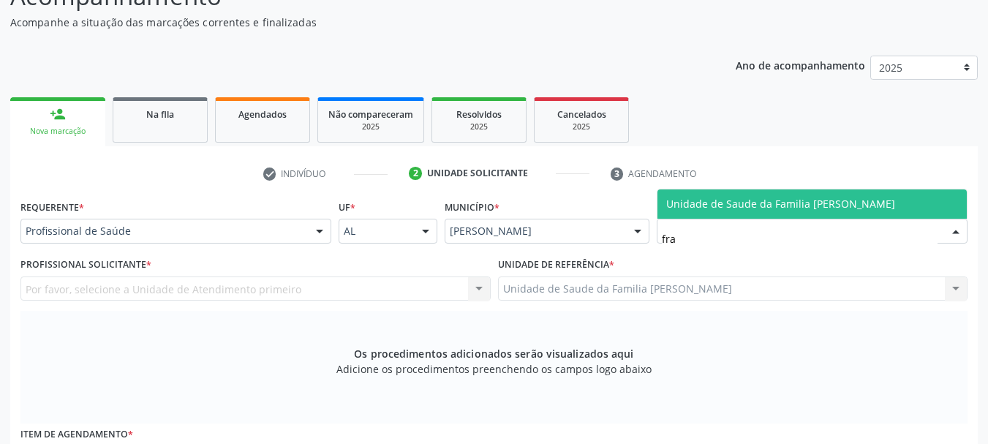
click at [731, 208] on span "Unidade de Saude da Familia [PERSON_NAME]" at bounding box center [780, 204] width 229 height 14
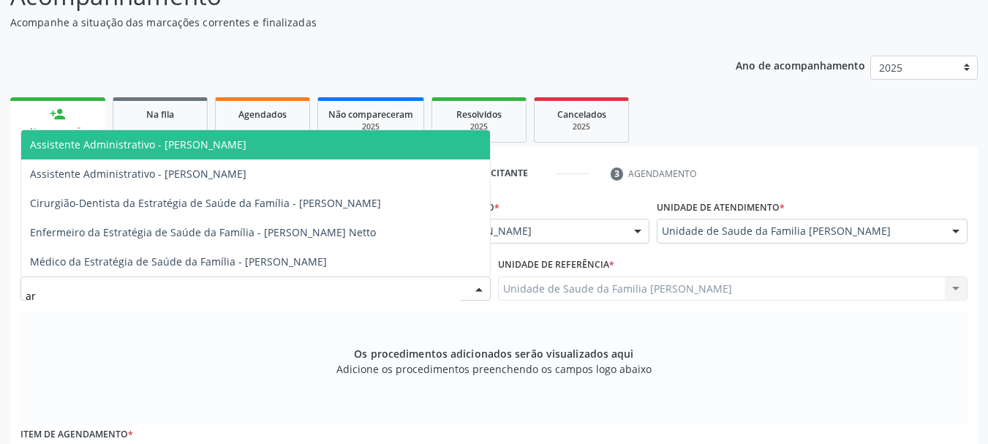
type input "art"
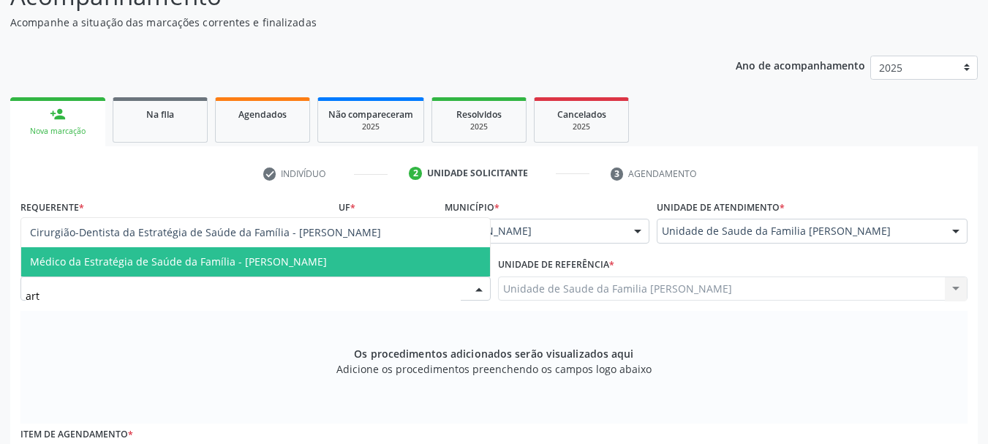
click at [306, 259] on span "Médico da Estratégia de Saúde da Família - [PERSON_NAME]" at bounding box center [178, 262] width 297 height 14
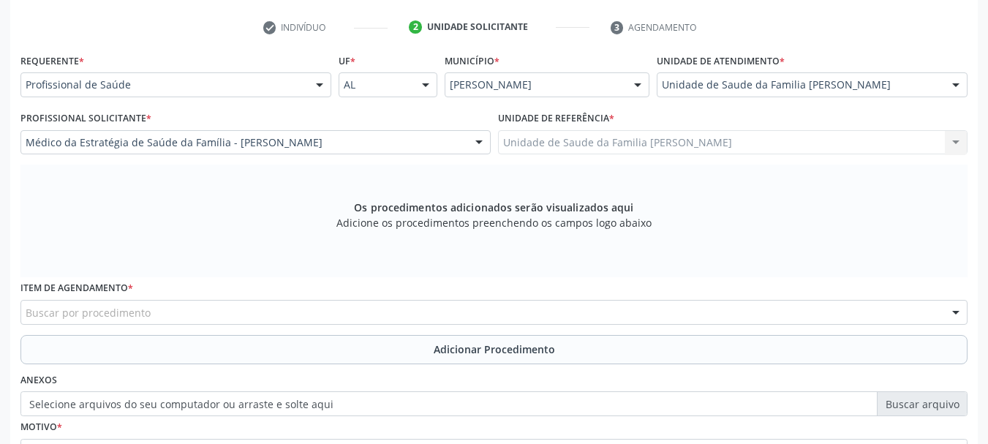
scroll to position [361, 0]
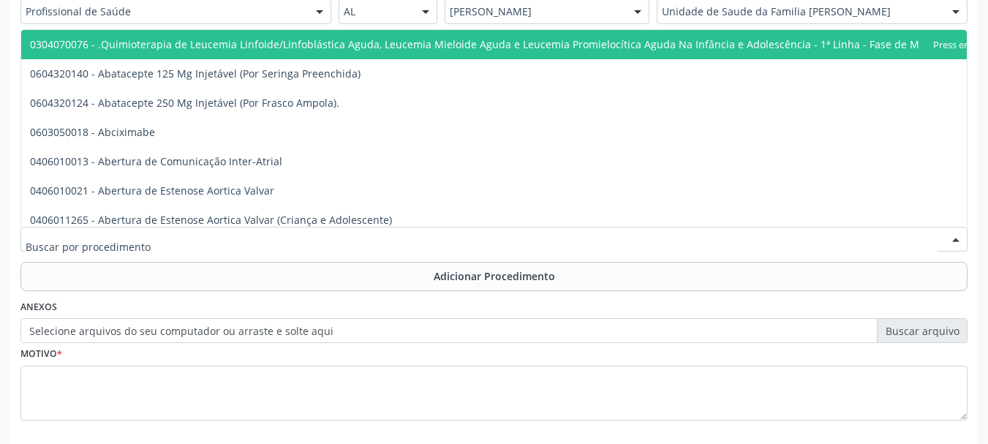
click at [306, 245] on div at bounding box center [493, 239] width 947 height 25
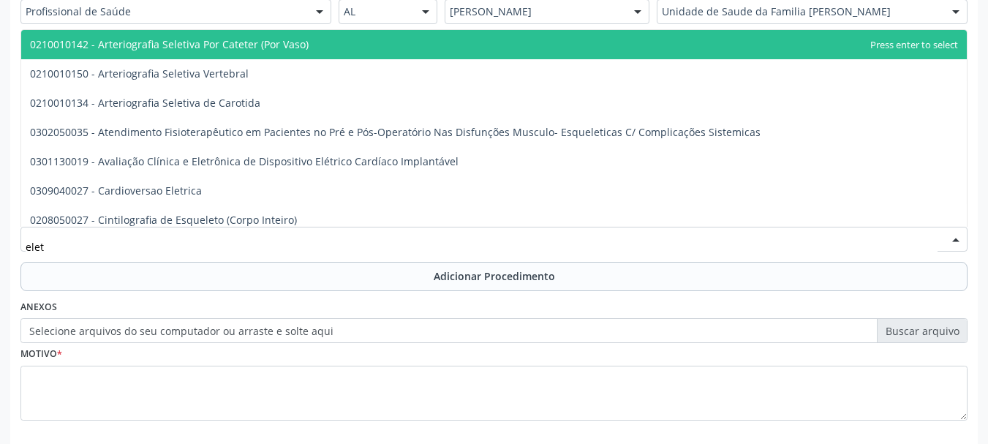
type input "eletr"
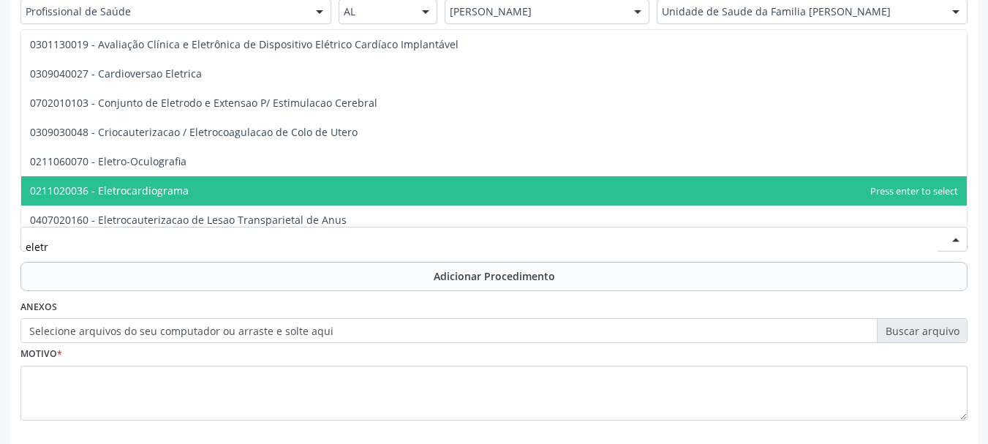
click at [249, 194] on span "0211020036 - Eletrocardiograma" at bounding box center [494, 190] width 946 height 29
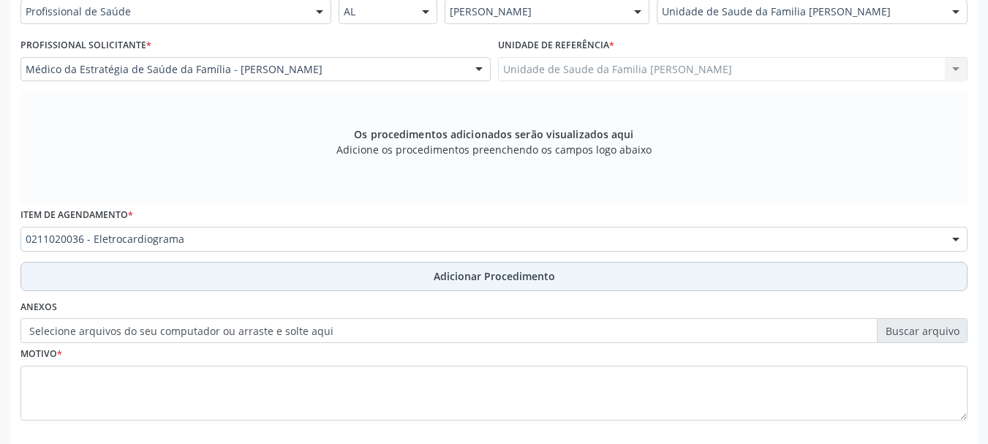
click at [521, 281] on span "Adicionar Procedimento" at bounding box center [494, 275] width 121 height 15
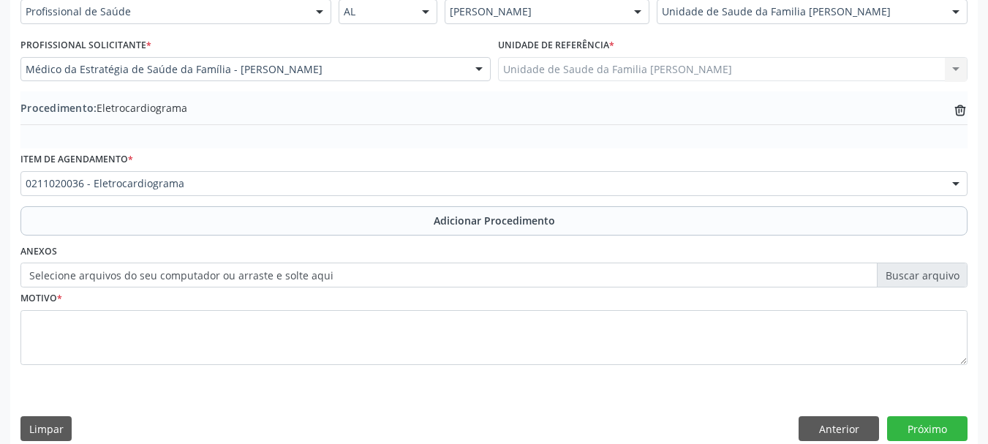
click at [53, 280] on label "Selecione arquivos do seu computador ou arraste e solte aqui" at bounding box center [493, 275] width 947 height 25
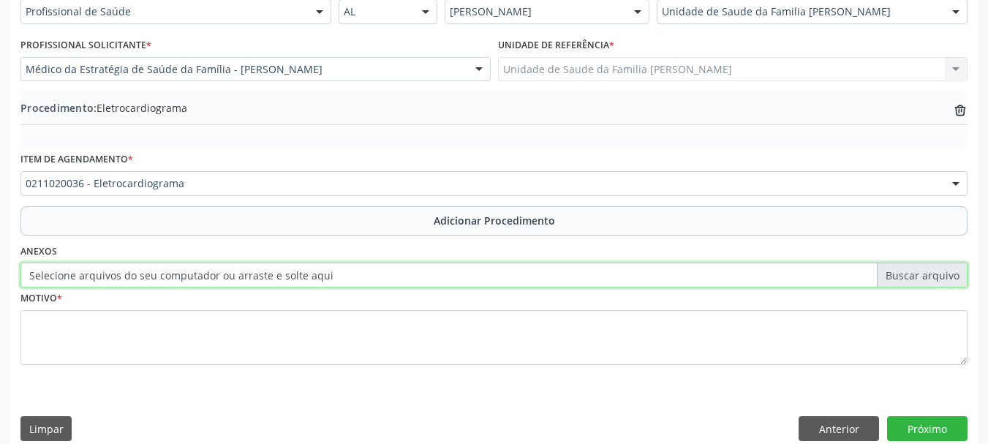
click at [53, 280] on input "Selecione arquivos do seu computador ou arraste e solte aqui" at bounding box center [493, 275] width 947 height 25
type input "C:\fakepath\sena.jpeg"
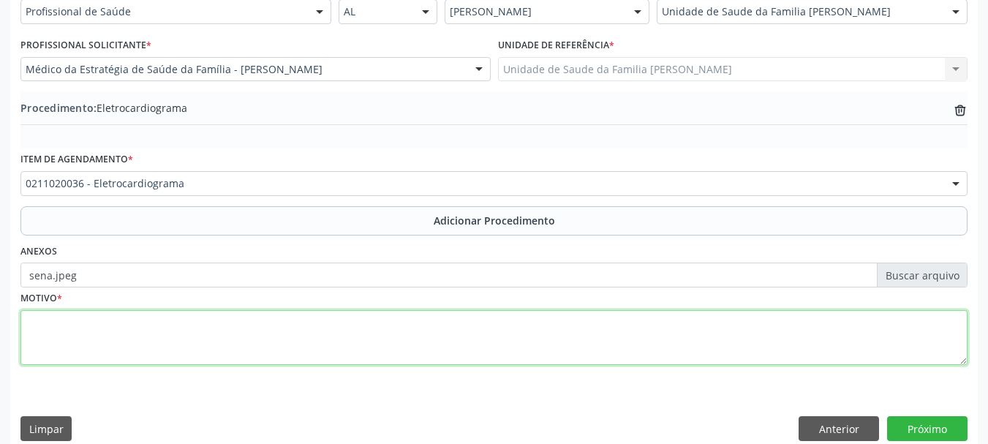
click at [20, 330] on textarea at bounding box center [493, 338] width 947 height 56
type textarea "HAS, Palpitacoes"
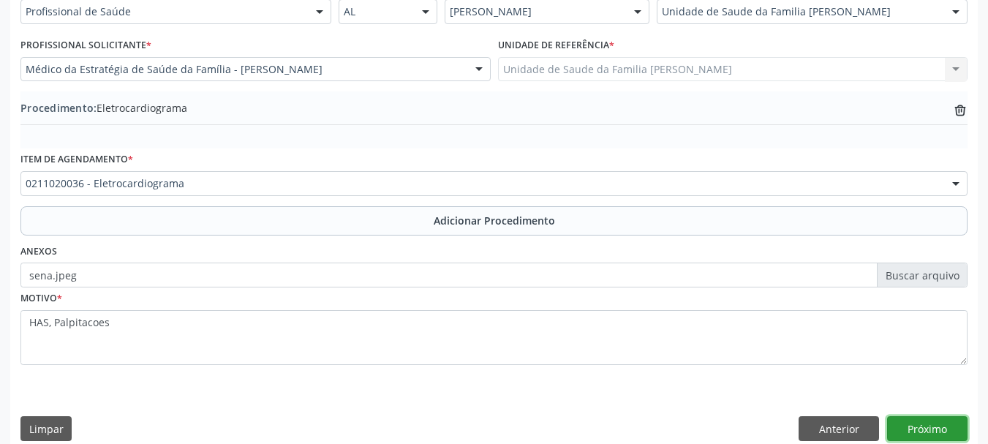
click at [936, 432] on button "Próximo" at bounding box center [927, 428] width 80 height 25
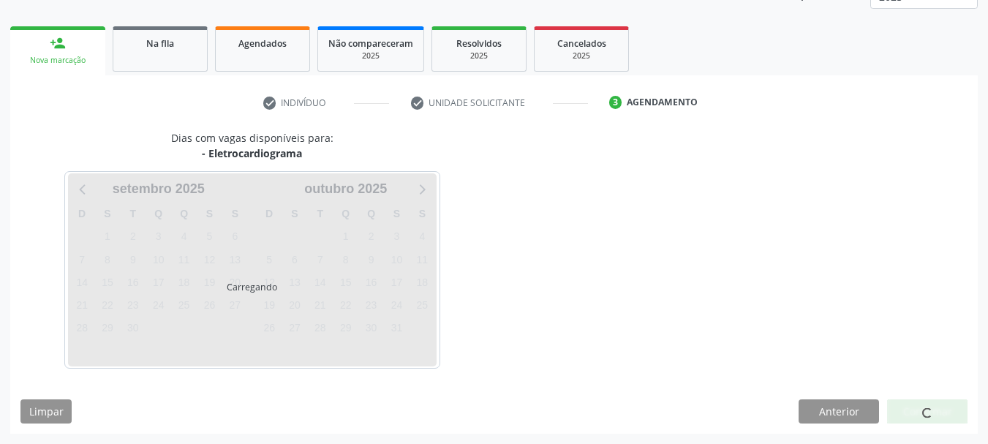
scroll to position [256, 0]
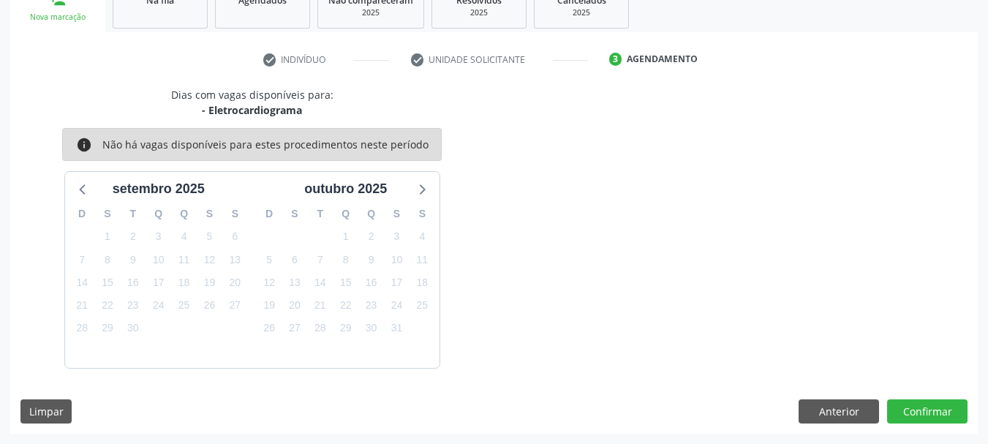
click at [936, 424] on div "Dias com vagas disponíveis para: - Eletrocardiograma info Não há vagas disponív…" at bounding box center [494, 260] width 968 height 347
click at [936, 419] on button "Confirmar" at bounding box center [927, 411] width 80 height 25
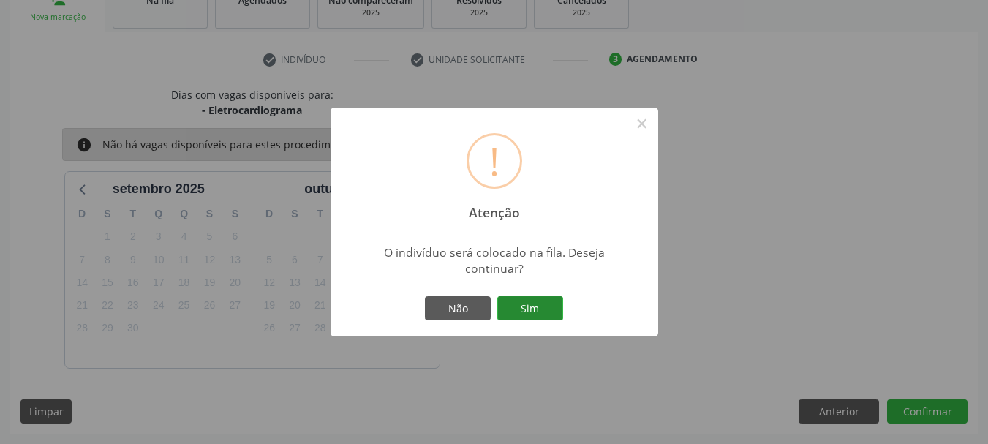
click at [519, 311] on button "Sim" at bounding box center [530, 308] width 66 height 25
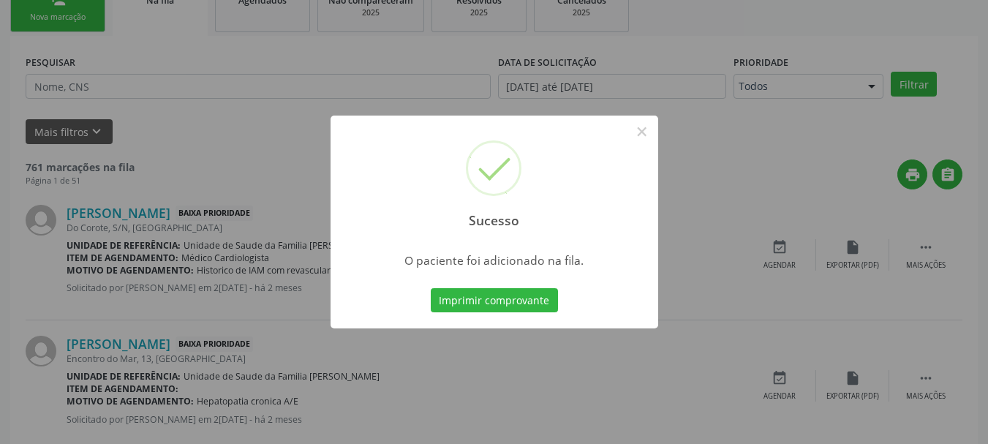
scroll to position [59, 0]
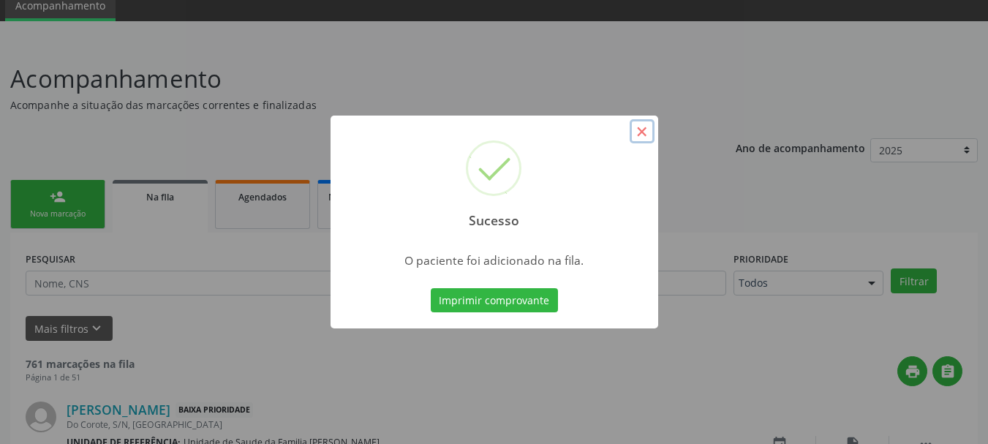
click at [644, 138] on button "×" at bounding box center [642, 131] width 25 height 25
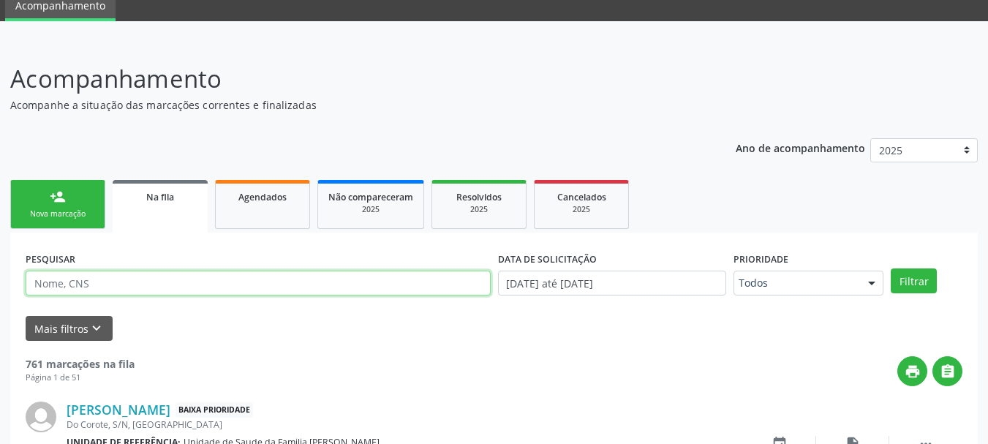
click at [75, 273] on input "text" at bounding box center [258, 283] width 465 height 25
click at [891, 268] on button "Filtrar" at bounding box center [914, 280] width 46 height 25
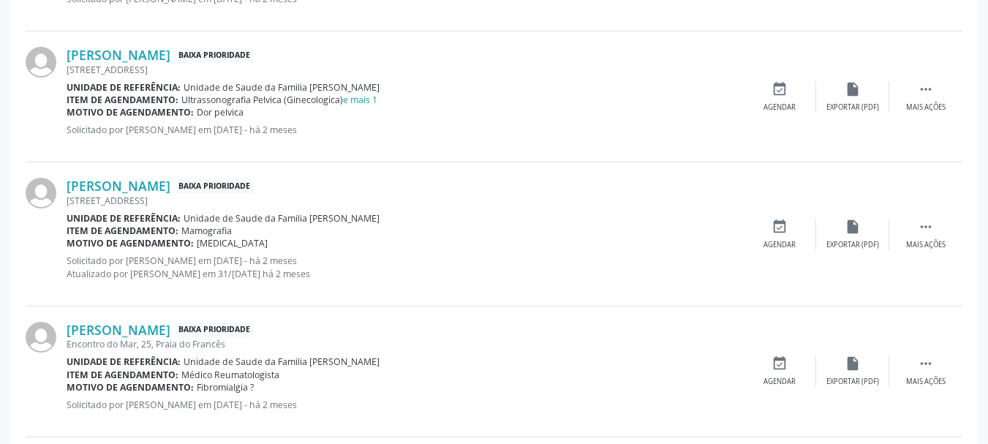
scroll to position [631, 0]
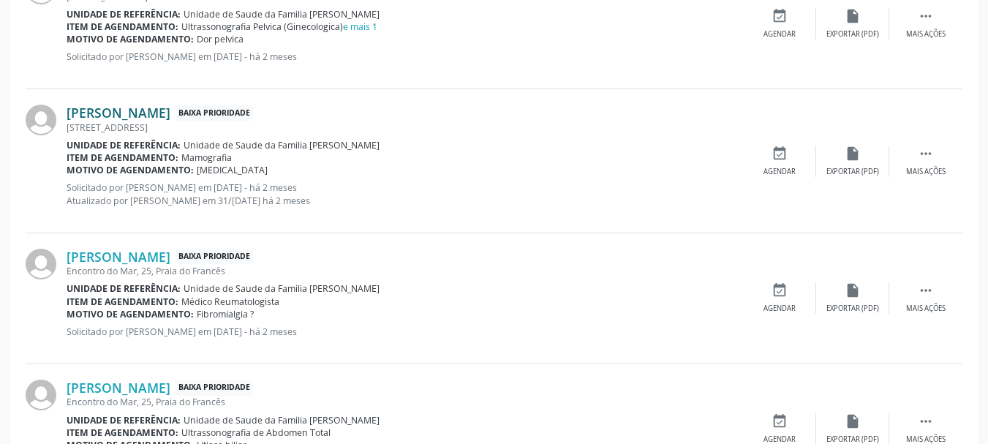
click at [170, 107] on link "[PERSON_NAME]" at bounding box center [119, 113] width 104 height 16
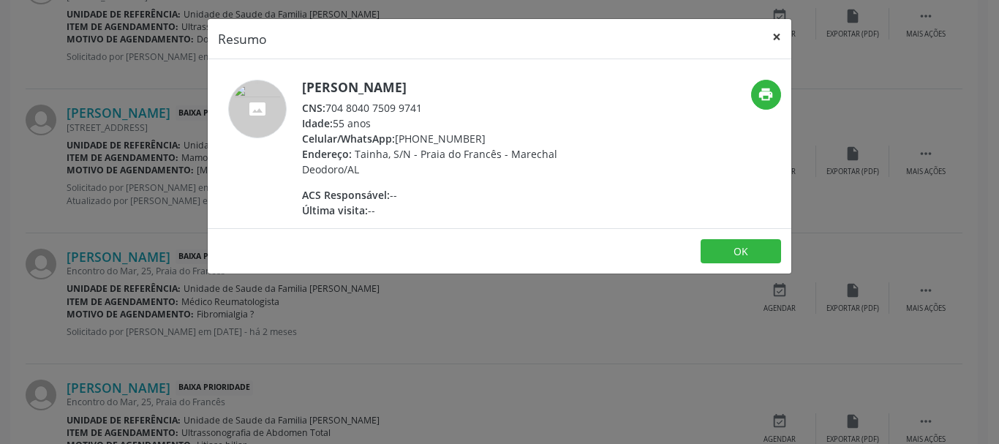
click at [779, 33] on button "×" at bounding box center [776, 37] width 29 height 36
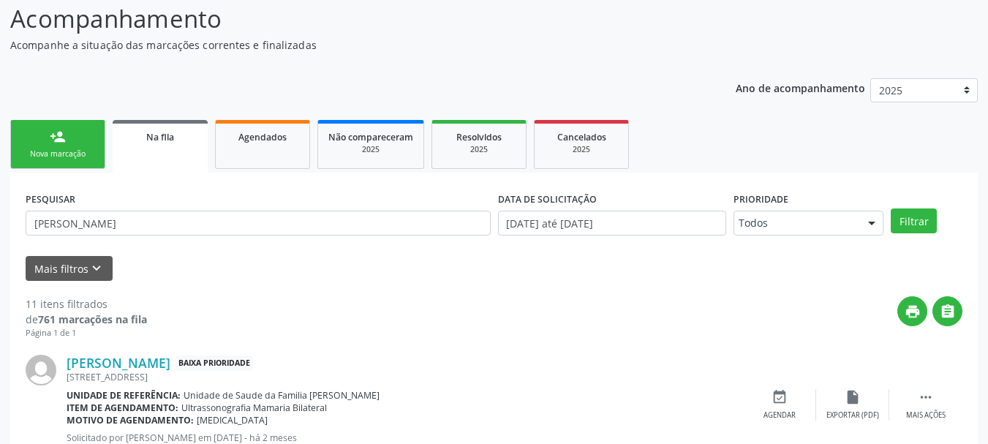
scroll to position [0, 0]
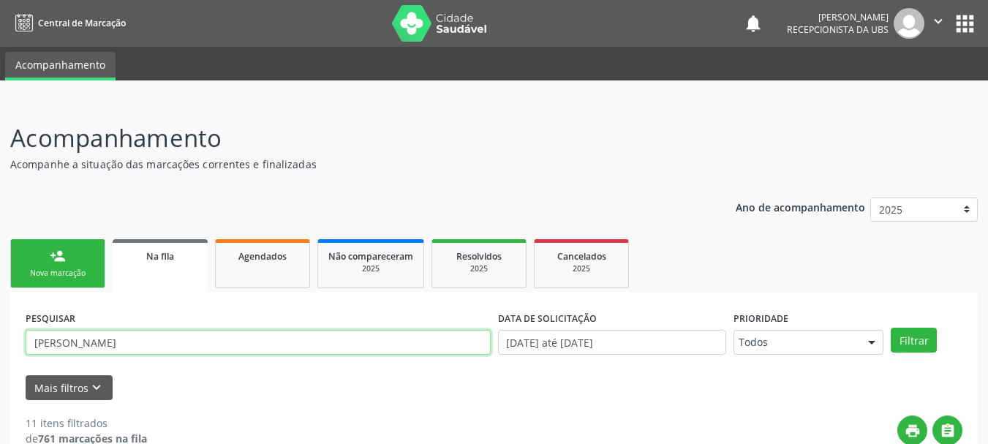
click at [140, 350] on input "[PERSON_NAME]" at bounding box center [258, 342] width 465 height 25
type input "P"
click at [891, 328] on button "Filtrar" at bounding box center [914, 340] width 46 height 25
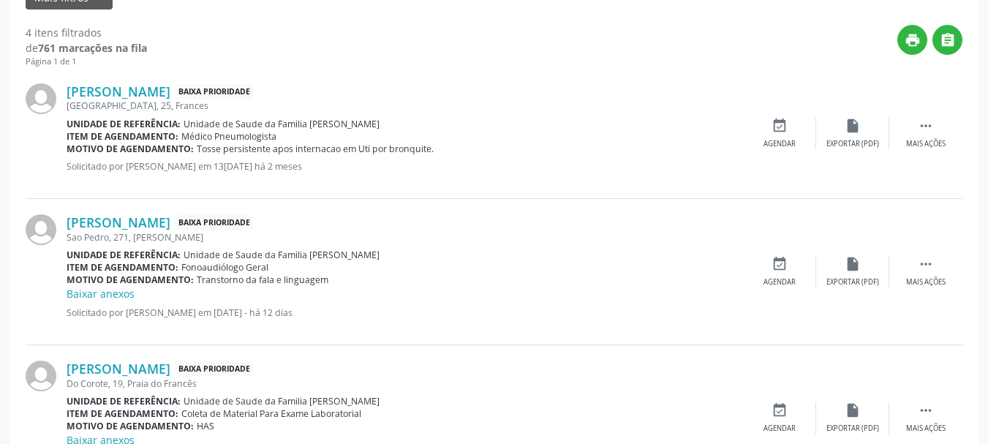
scroll to position [98, 0]
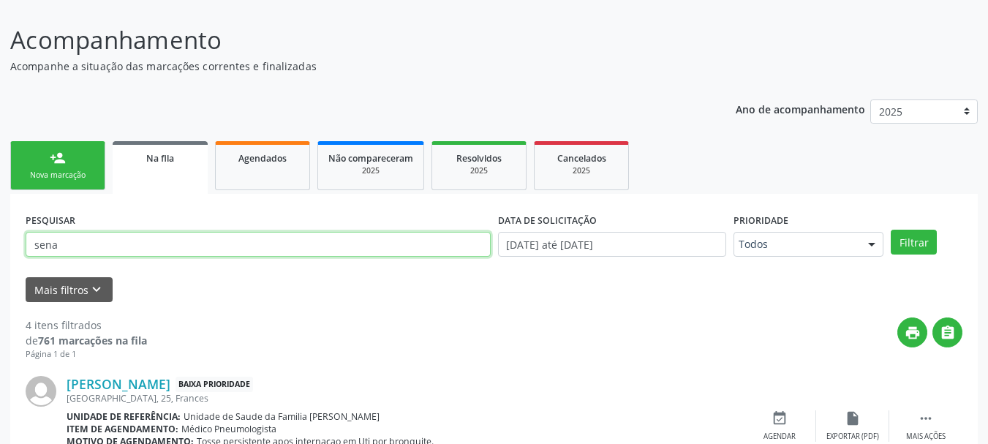
click at [83, 244] on input "sena" at bounding box center [258, 244] width 465 height 25
type input "s"
click at [53, 168] on link "person_add Nova marcação" at bounding box center [57, 165] width 95 height 49
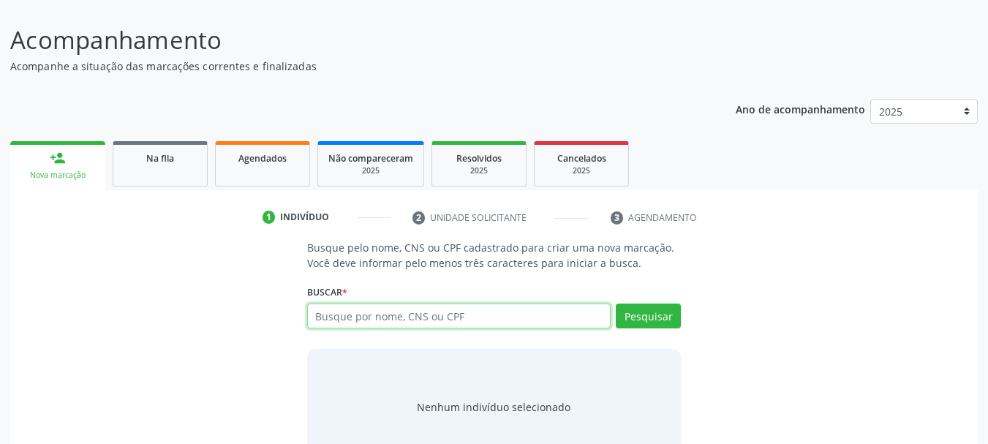
click at [396, 322] on input "text" at bounding box center [459, 316] width 304 height 25
type input "708704174886397"
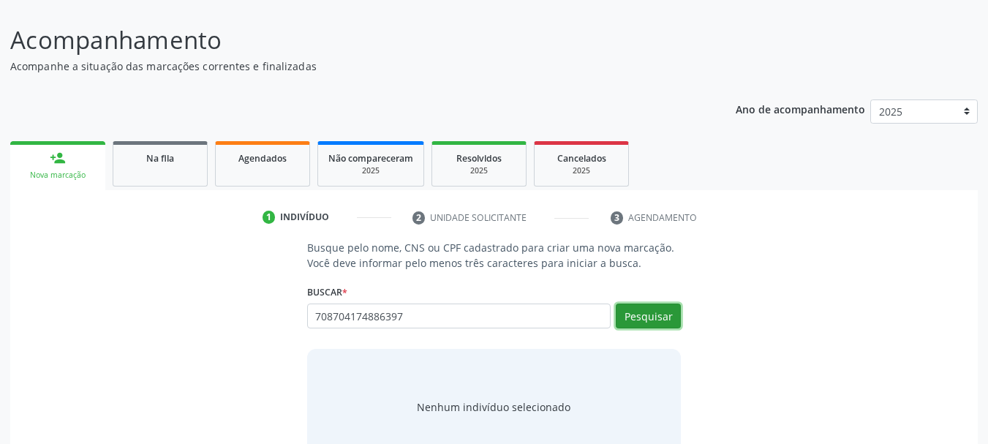
click at [654, 308] on button "Pesquisar" at bounding box center [648, 316] width 65 height 25
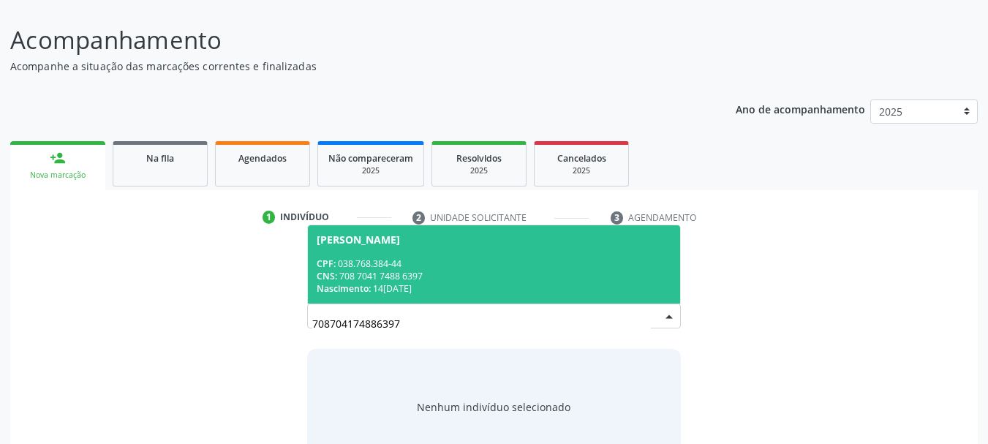
click at [380, 252] on span "[PERSON_NAME] CPF: 038.768.384-44 CNS: 708 7041 7488 6397 Nascimento: [DATE]" at bounding box center [494, 264] width 373 height 78
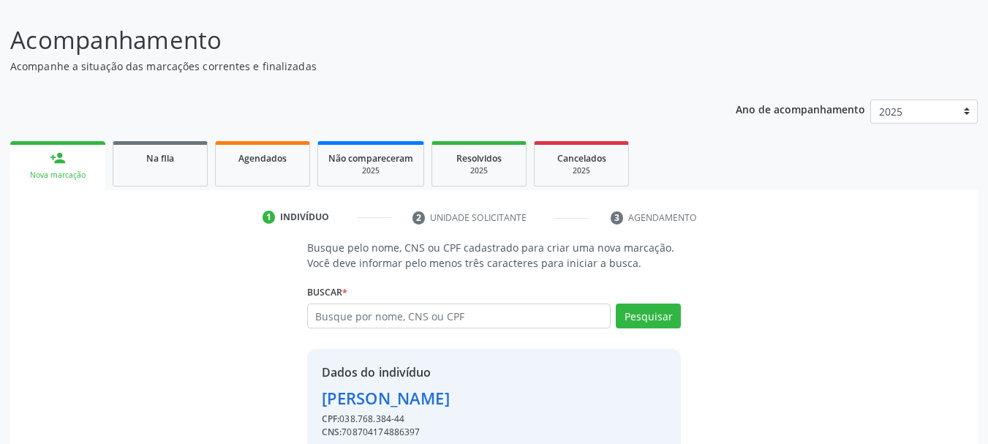
scroll to position [163, 0]
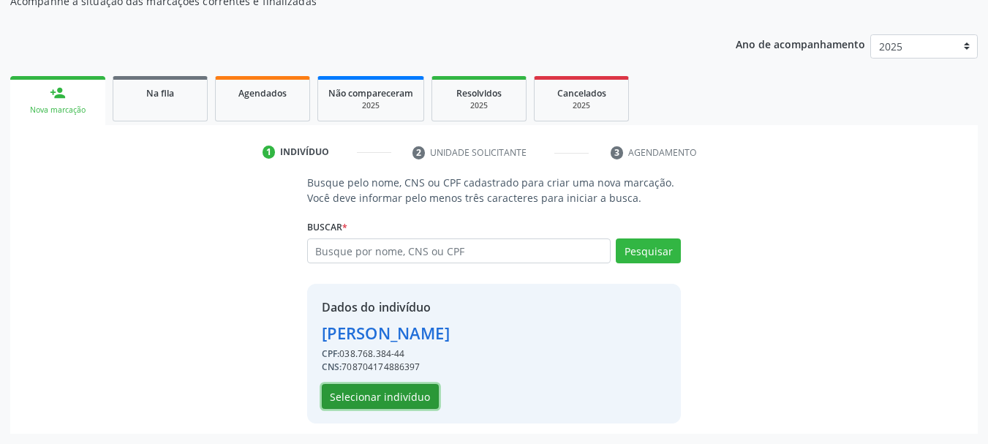
click at [373, 396] on button "Selecionar indivíduo" at bounding box center [380, 396] width 117 height 25
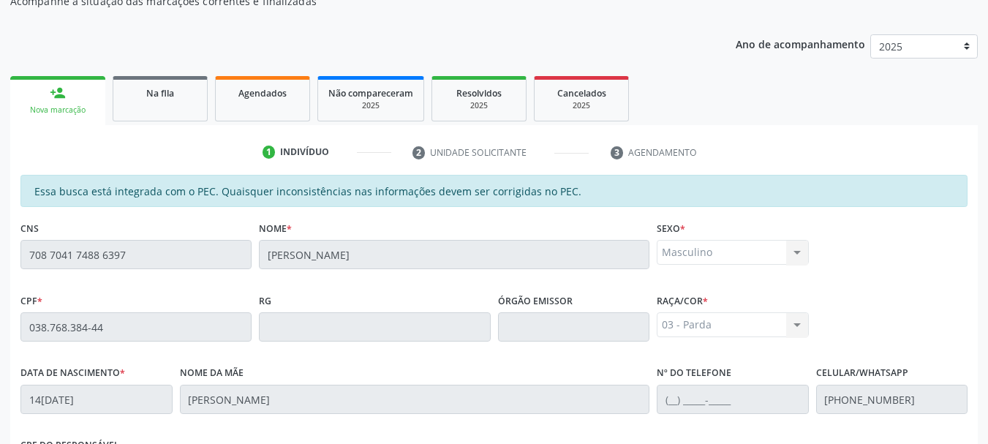
scroll to position [412, 0]
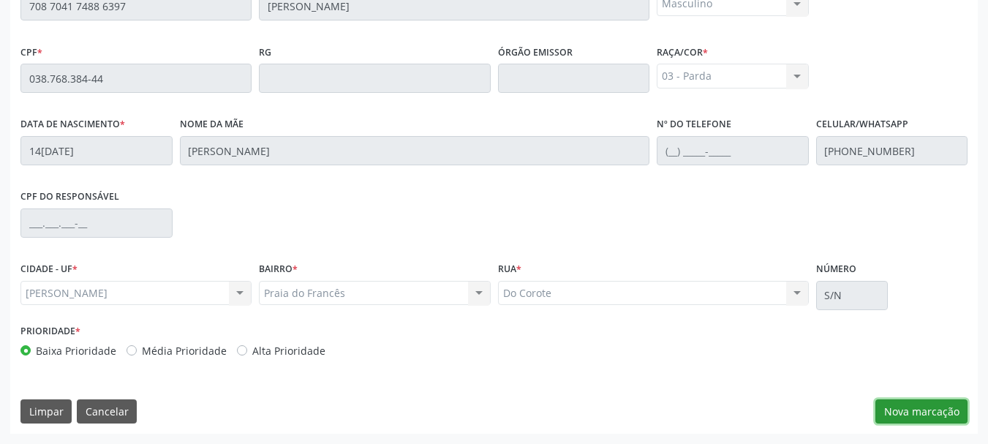
click at [909, 418] on button "Nova marcação" at bounding box center [922, 411] width 92 height 25
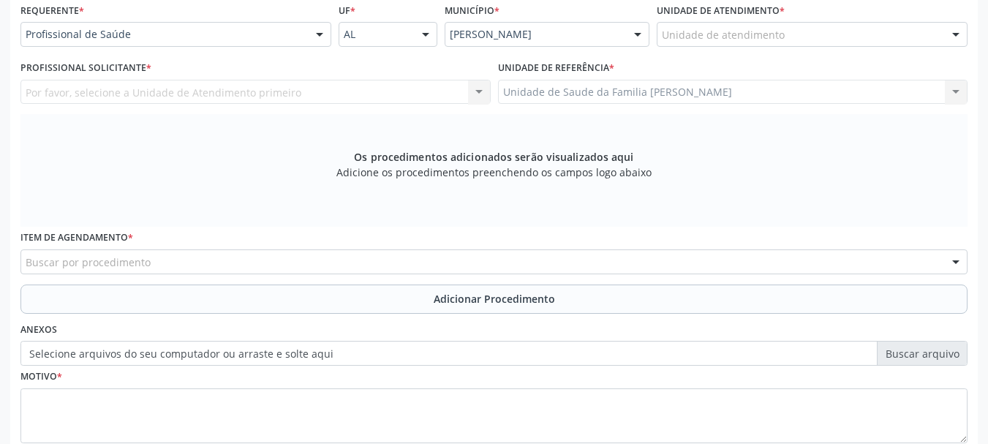
scroll to position [192, 0]
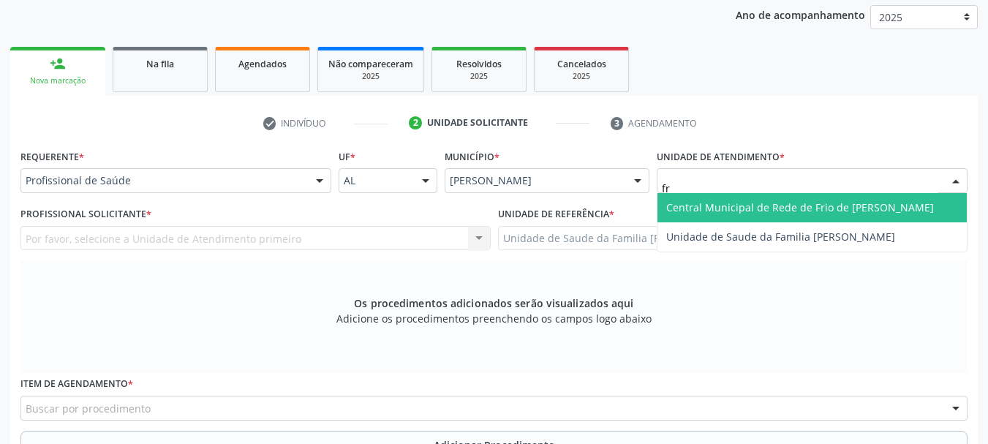
type input "fra"
click at [730, 199] on span "Unidade de Saude da Familia [PERSON_NAME]" at bounding box center [812, 207] width 309 height 29
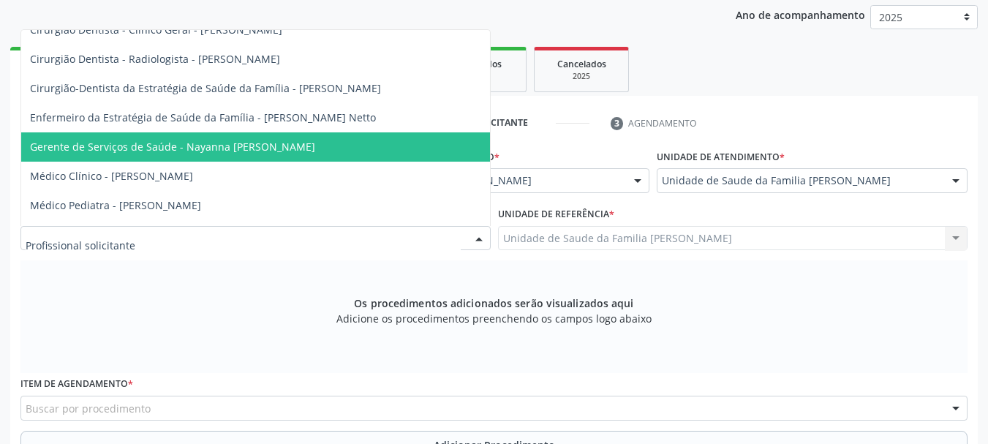
scroll to position [146, 0]
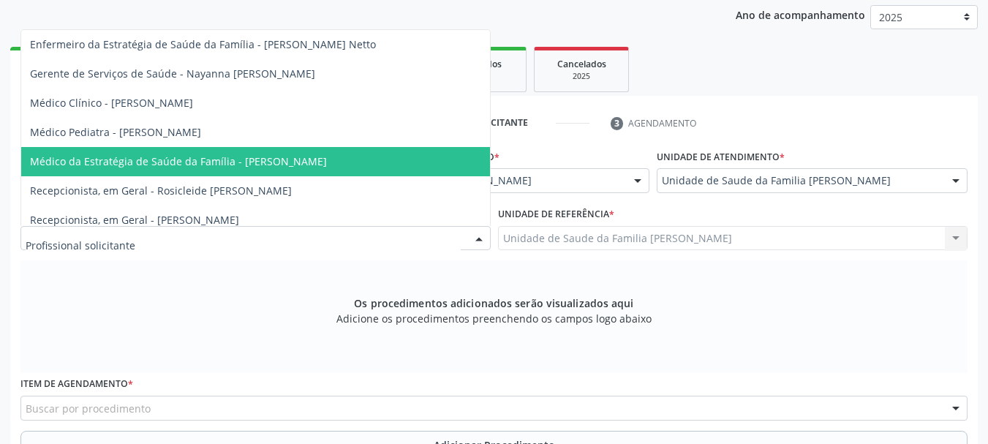
click at [246, 163] on span "Médico da Estratégia de Saúde da Família - [PERSON_NAME]" at bounding box center [178, 161] width 297 height 14
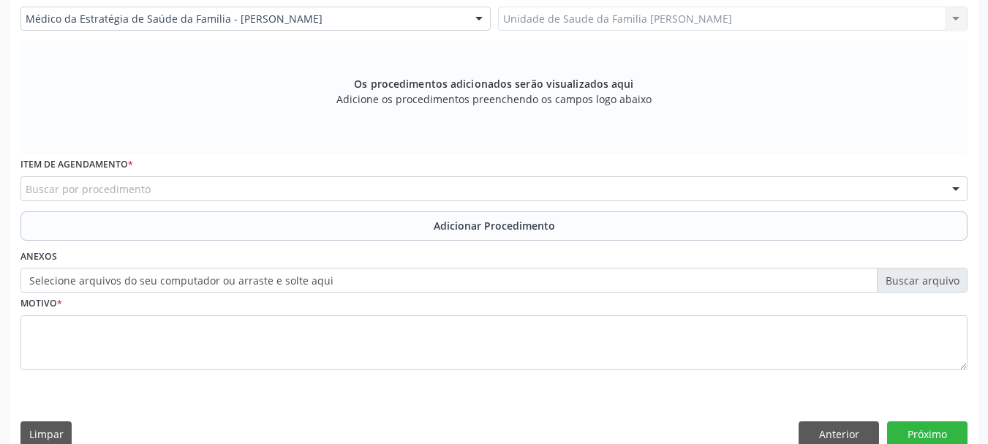
scroll to position [434, 0]
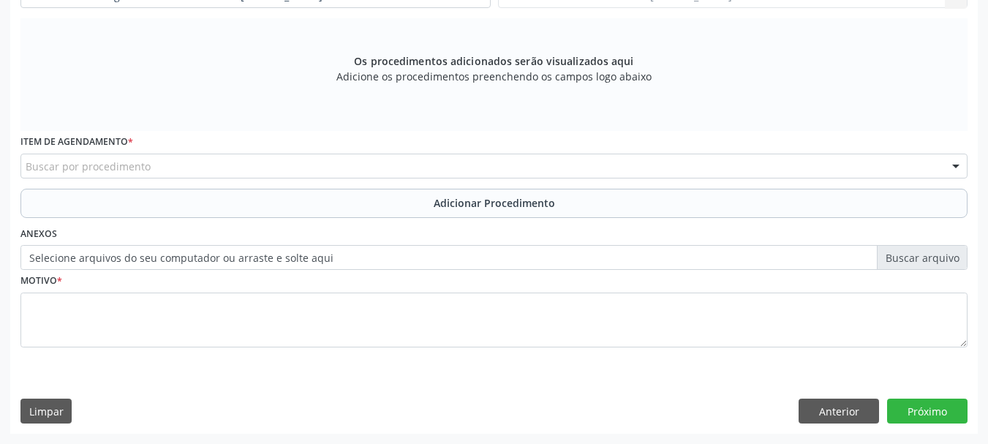
click at [328, 155] on div "Buscar por procedimento" at bounding box center [493, 166] width 947 height 25
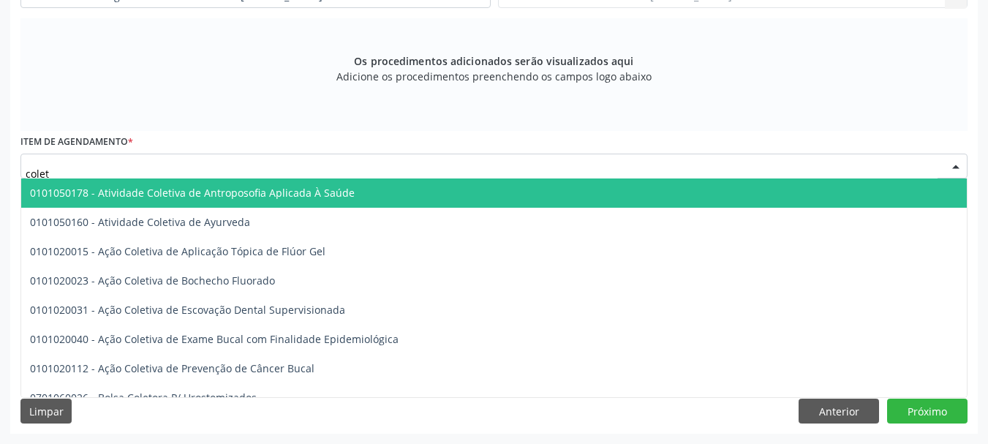
type input "coleta"
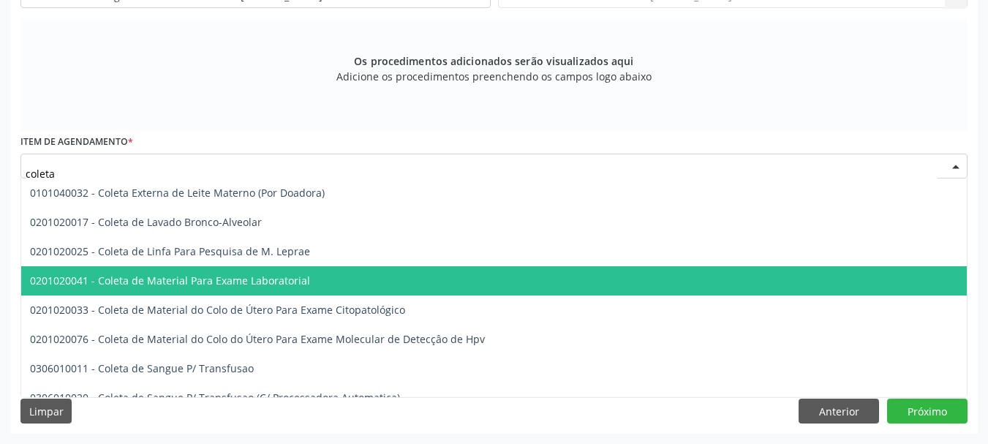
click at [306, 276] on span "0201020041 - Coleta de Material Para Exame Laboratorial" at bounding box center [548, 280] width 1055 height 29
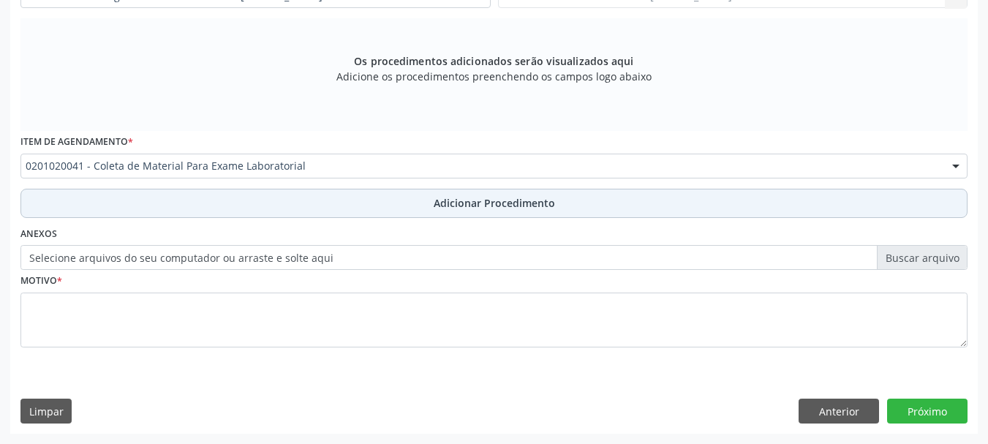
click at [456, 205] on span "Adicionar Procedimento" at bounding box center [494, 202] width 121 height 15
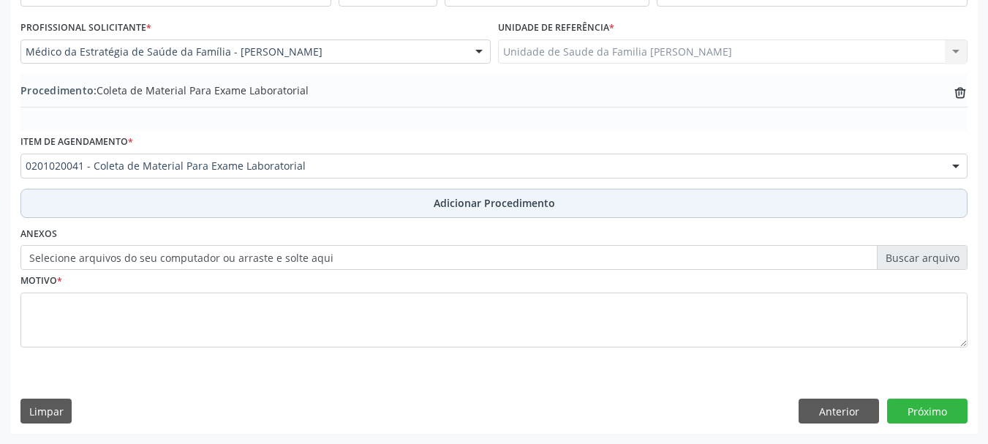
scroll to position [379, 0]
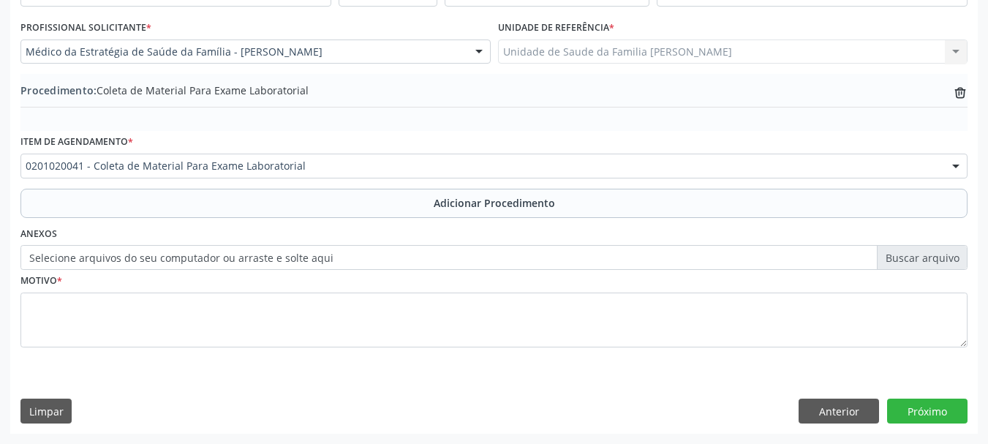
click at [219, 252] on label "Selecione arquivos do seu computador ou arraste e solte aqui" at bounding box center [493, 257] width 947 height 25
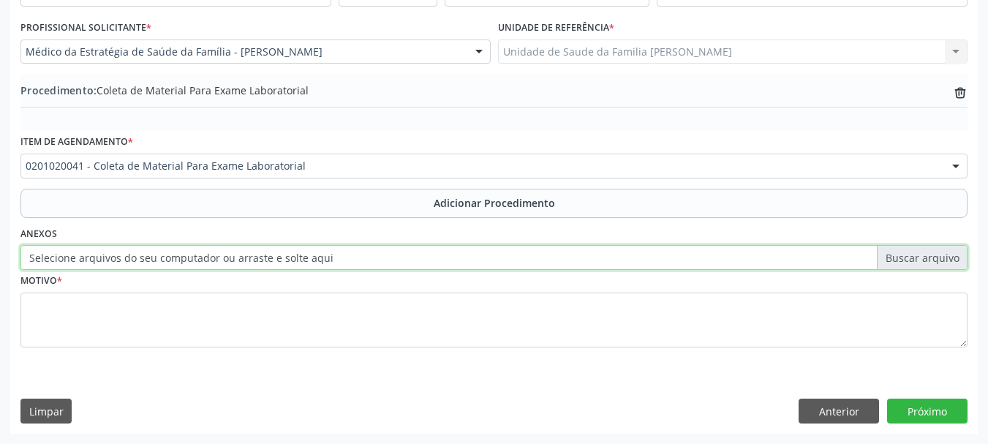
click at [219, 252] on input "Selecione arquivos do seu computador ou arraste e solte aqui" at bounding box center [493, 257] width 947 height 25
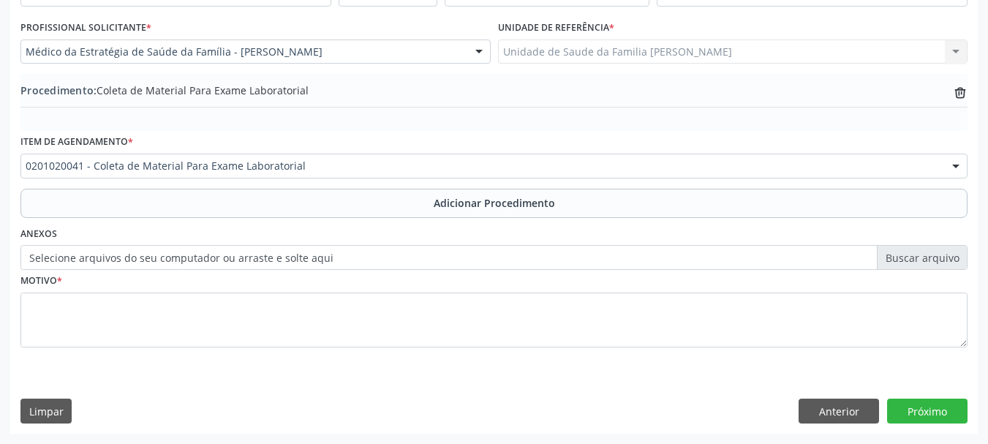
click at [306, 259] on label "Selecione arquivos do seu computador ou arraste e solte aqui" at bounding box center [493, 257] width 947 height 25
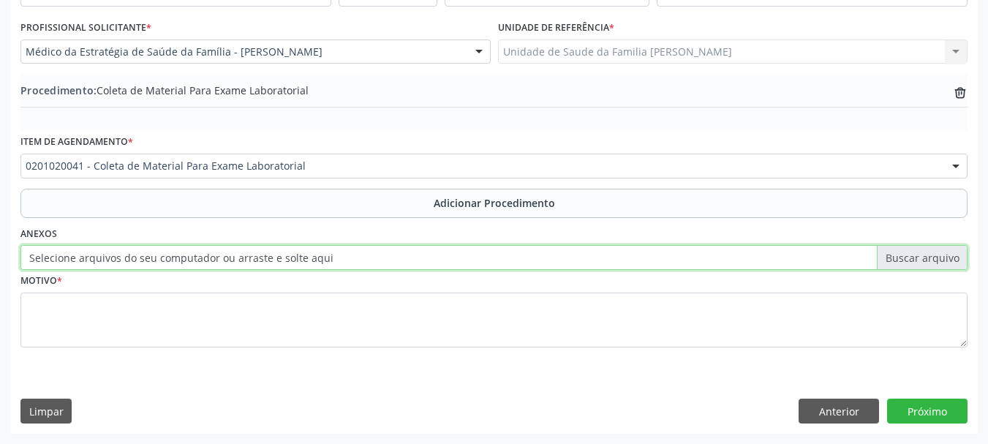
click at [306, 259] on input "Selecione arquivos do seu computador ou arraste e solte aqui" at bounding box center [493, 257] width 947 height 25
type input "C:\fakepath\sena.jpeg"
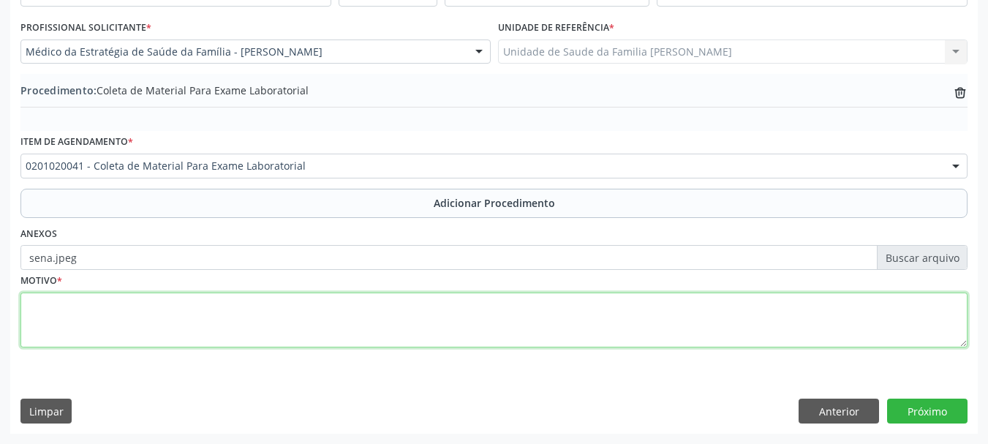
click at [36, 326] on textarea at bounding box center [493, 321] width 947 height 56
type textarea "Has"
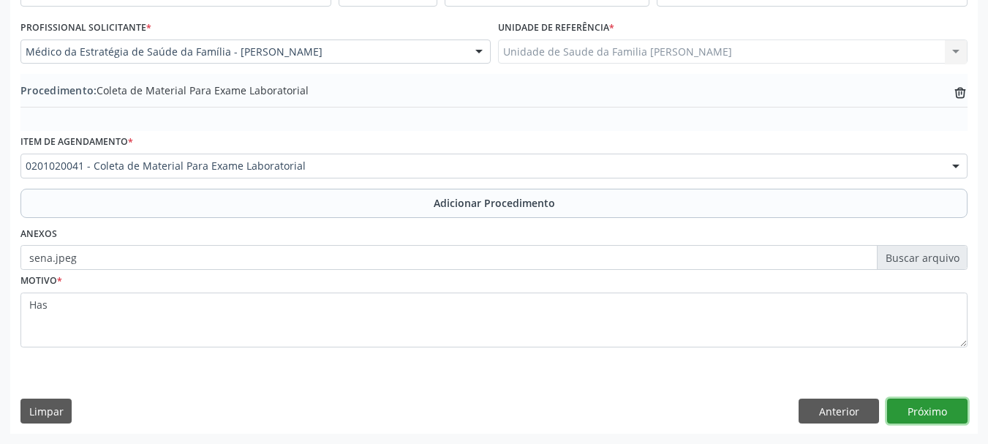
click at [940, 408] on button "Próximo" at bounding box center [927, 411] width 80 height 25
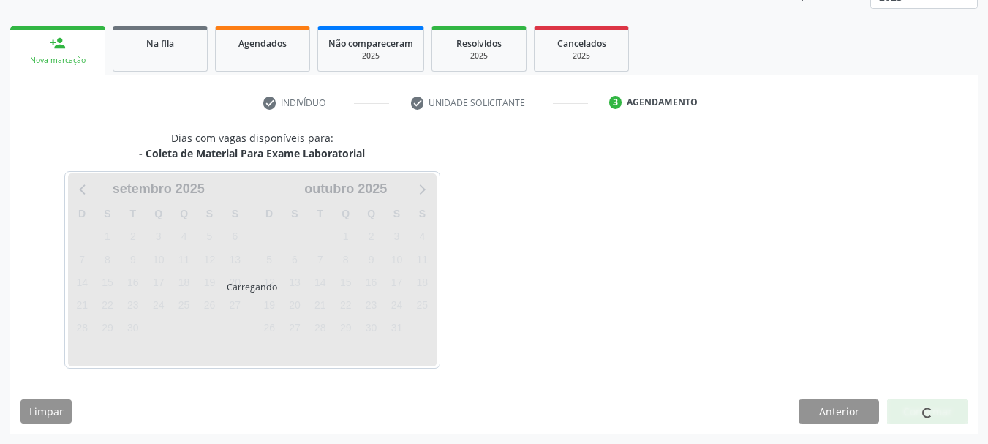
scroll to position [256, 0]
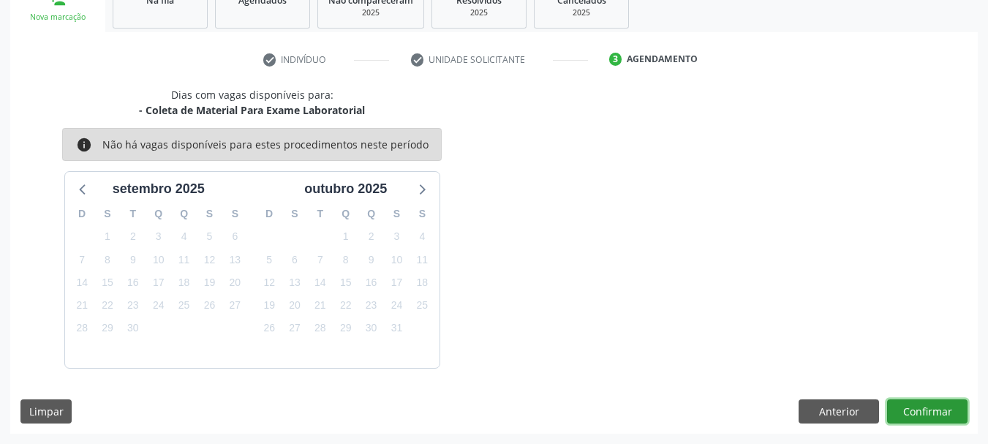
click at [925, 401] on button "Confirmar" at bounding box center [927, 411] width 80 height 25
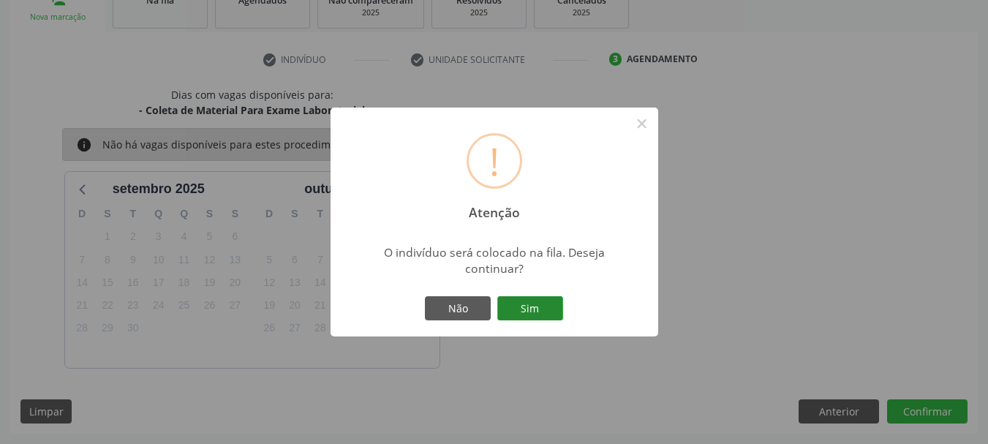
click at [530, 314] on button "Sim" at bounding box center [530, 308] width 66 height 25
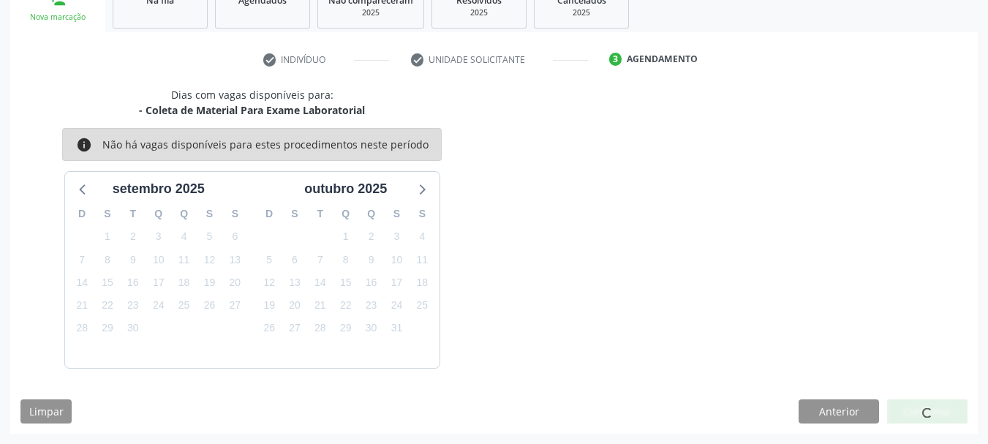
scroll to position [59, 0]
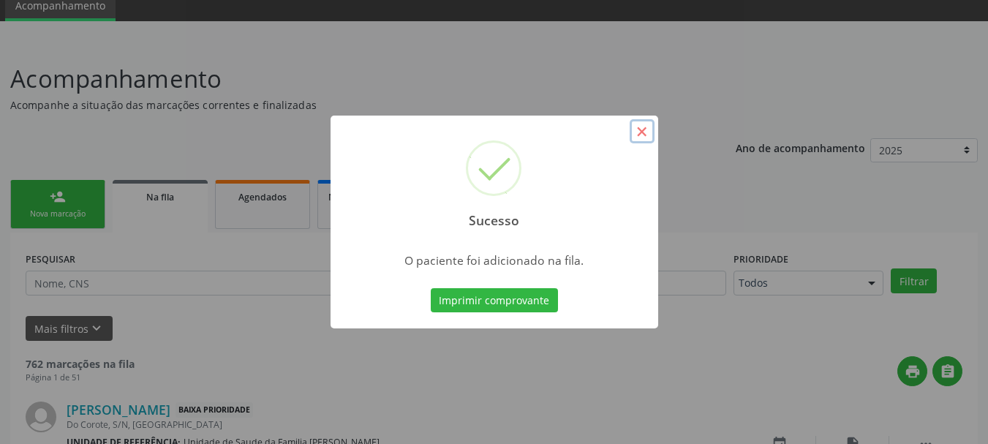
click at [639, 130] on button "×" at bounding box center [642, 131] width 25 height 25
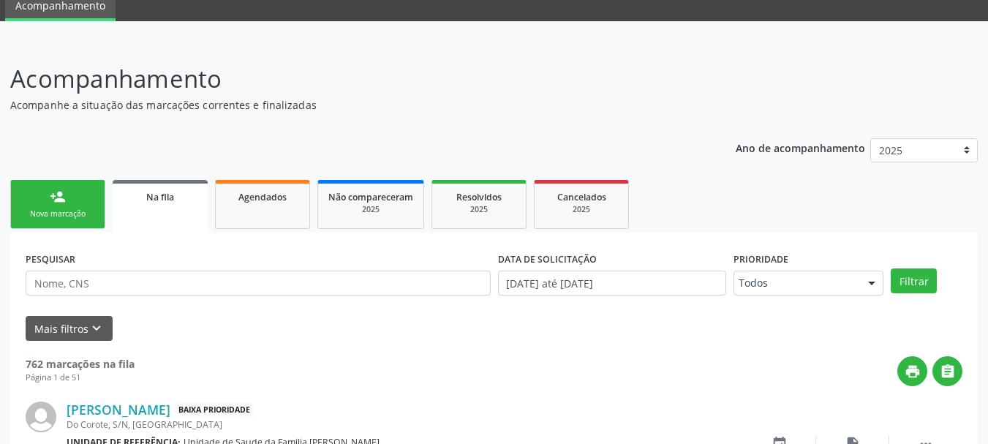
click at [77, 222] on link "person_add Nova marcação" at bounding box center [57, 204] width 95 height 49
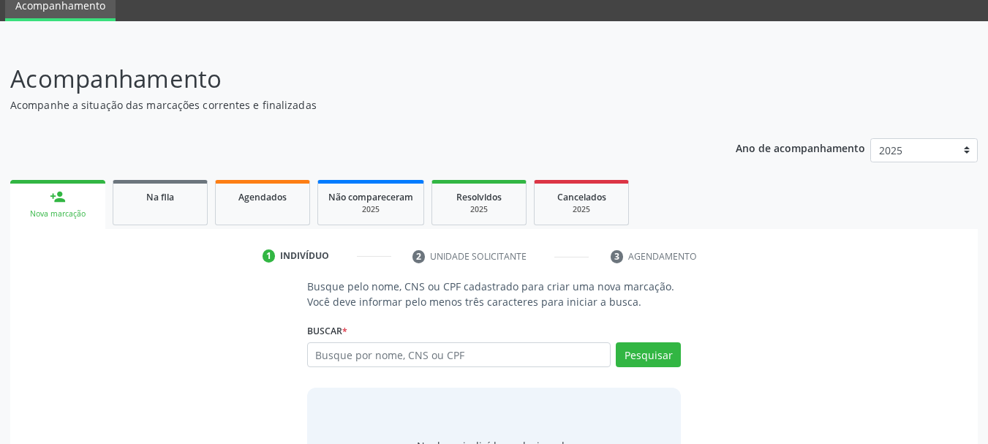
scroll to position [132, 0]
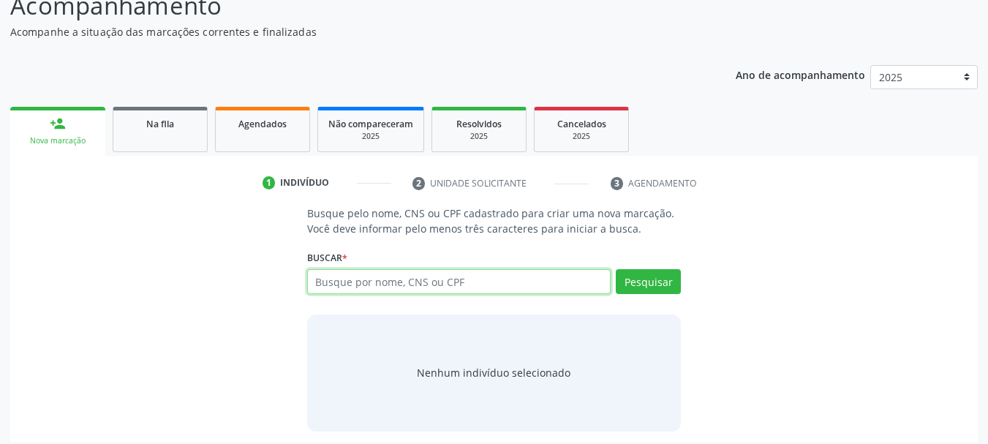
click at [363, 277] on input "text" at bounding box center [459, 281] width 304 height 25
type input "708704174886397"
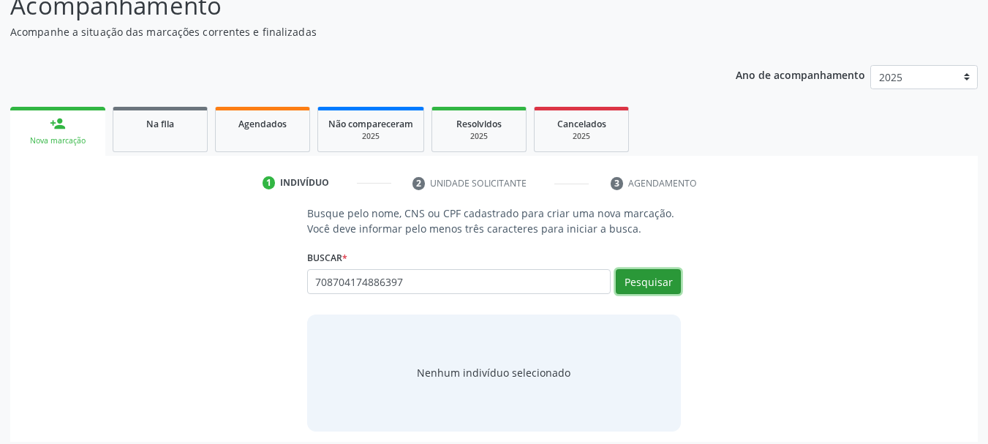
click at [643, 285] on button "Pesquisar" at bounding box center [648, 281] width 65 height 25
type input "708704174886397"
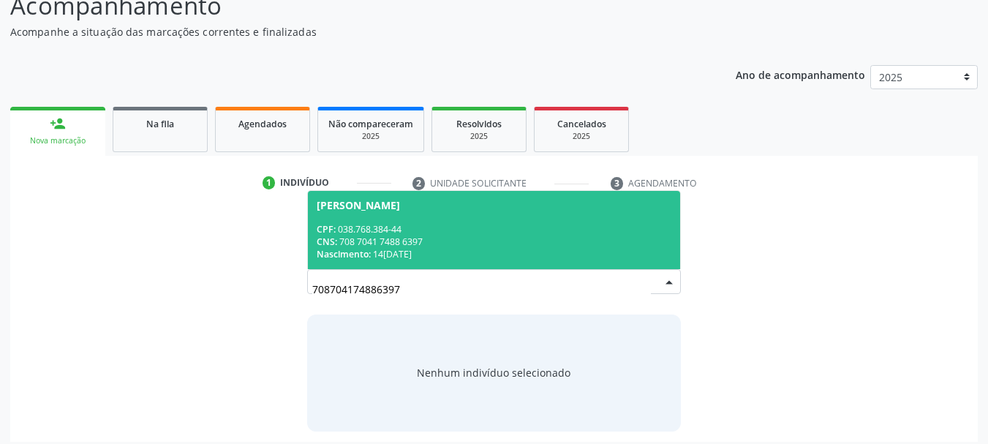
click at [391, 236] on div "CNS: 708 7041 7488 6397" at bounding box center [494, 242] width 355 height 12
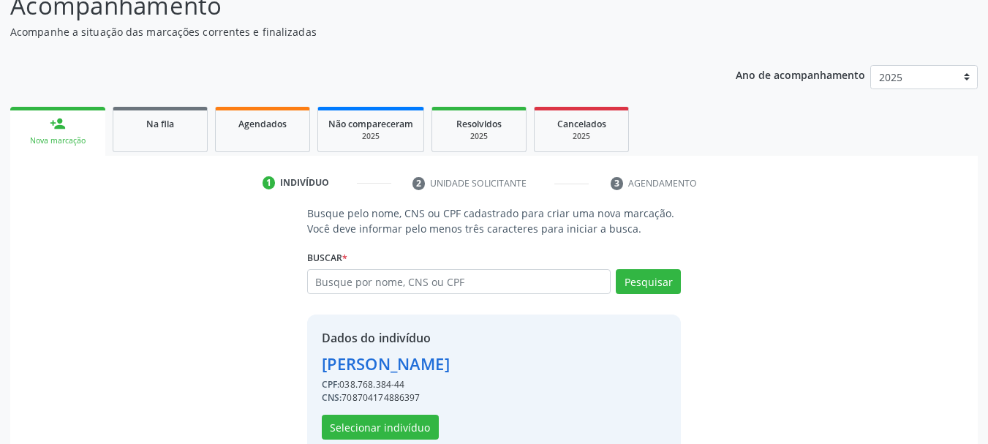
scroll to position [163, 0]
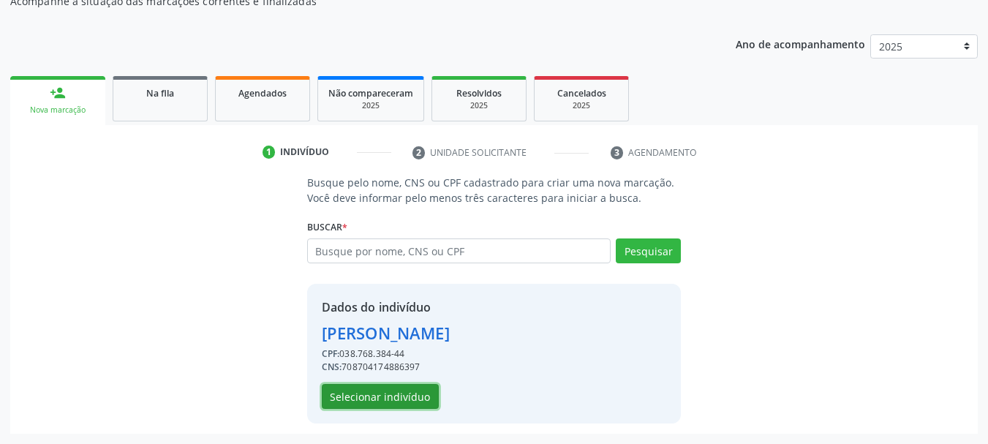
click at [359, 404] on button "Selecionar indivíduo" at bounding box center [380, 396] width 117 height 25
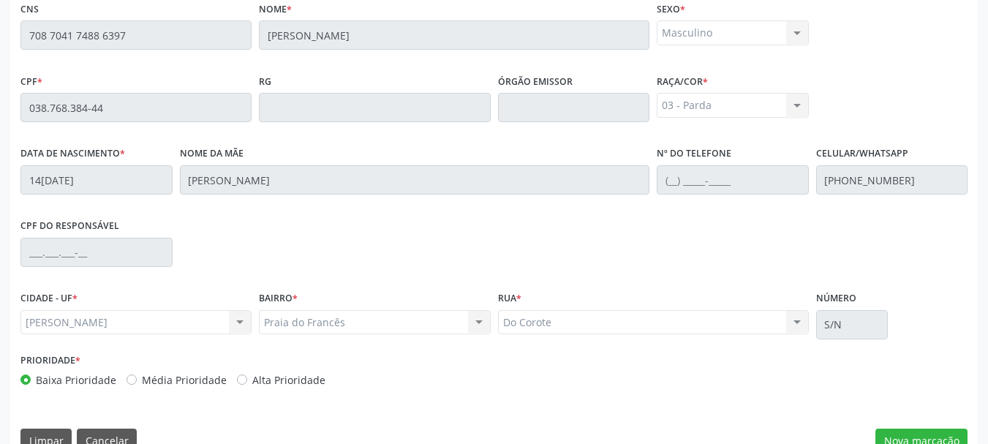
scroll to position [412, 0]
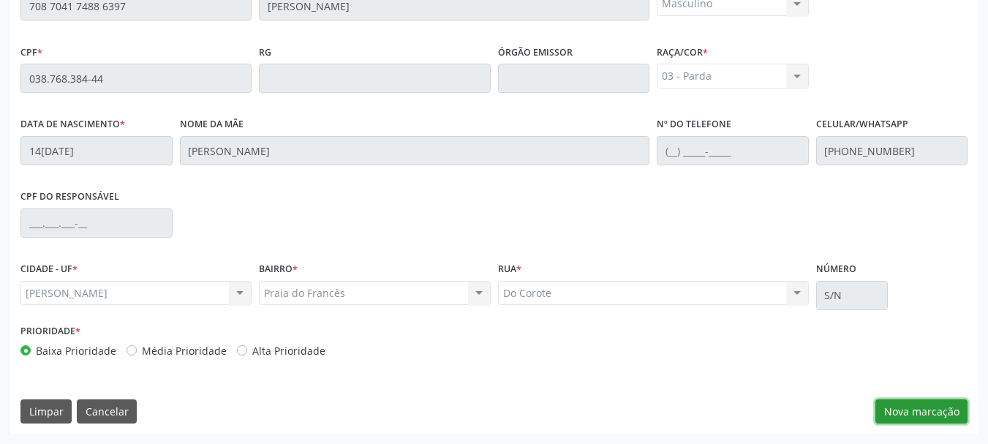
click at [935, 416] on button "Nova marcação" at bounding box center [922, 411] width 92 height 25
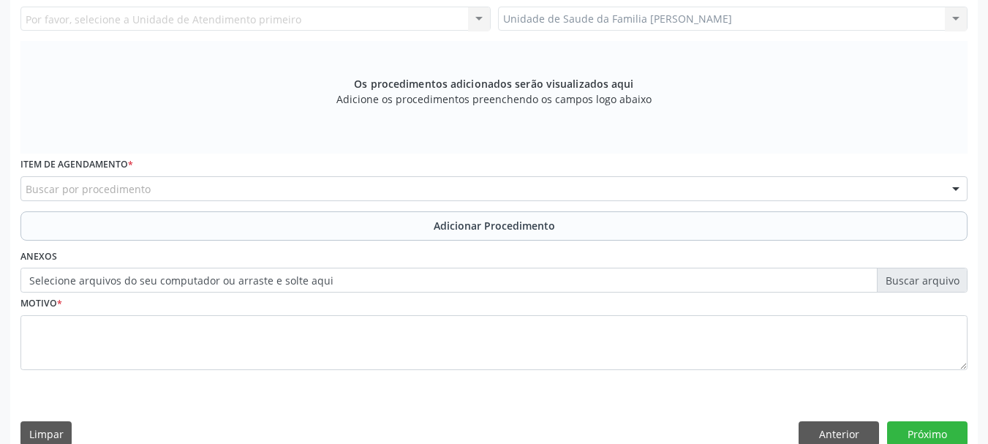
scroll to position [192, 0]
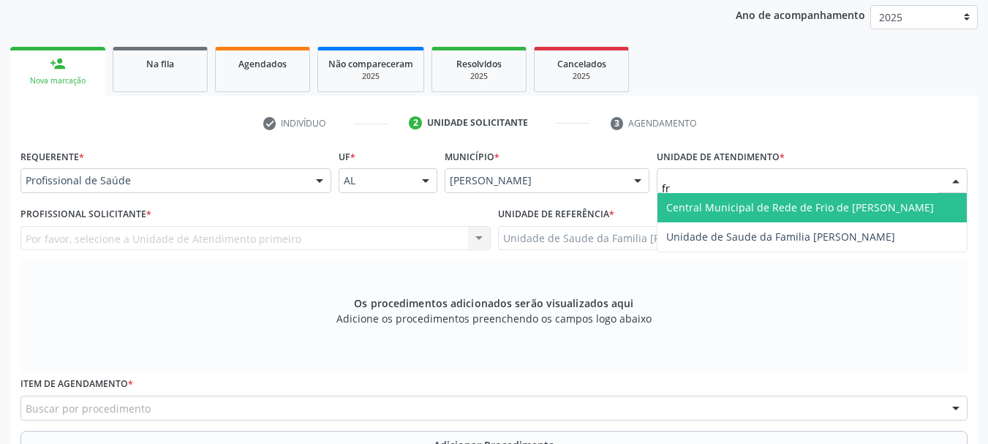
type input "fra"
click at [737, 197] on span "Unidade de Saude da Familia [PERSON_NAME]" at bounding box center [812, 207] width 309 height 29
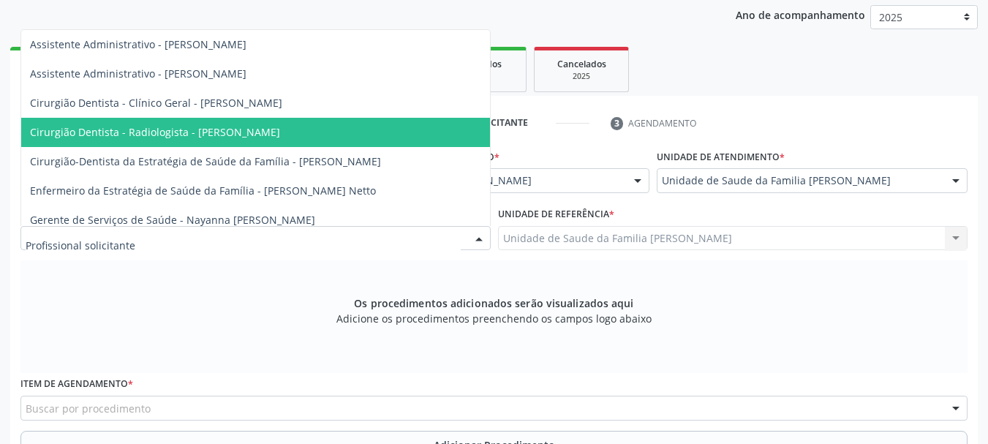
scroll to position [146, 0]
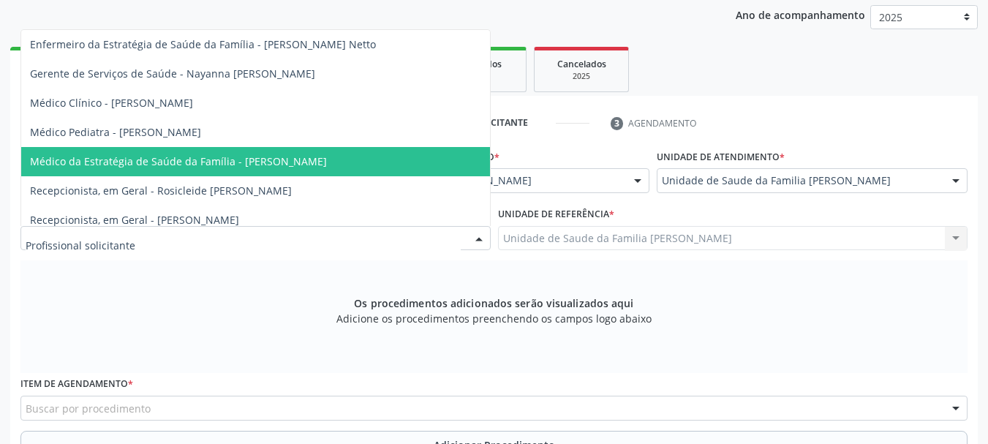
click at [269, 153] on span "Médico da Estratégia de Saúde da Família - [PERSON_NAME]" at bounding box center [255, 161] width 469 height 29
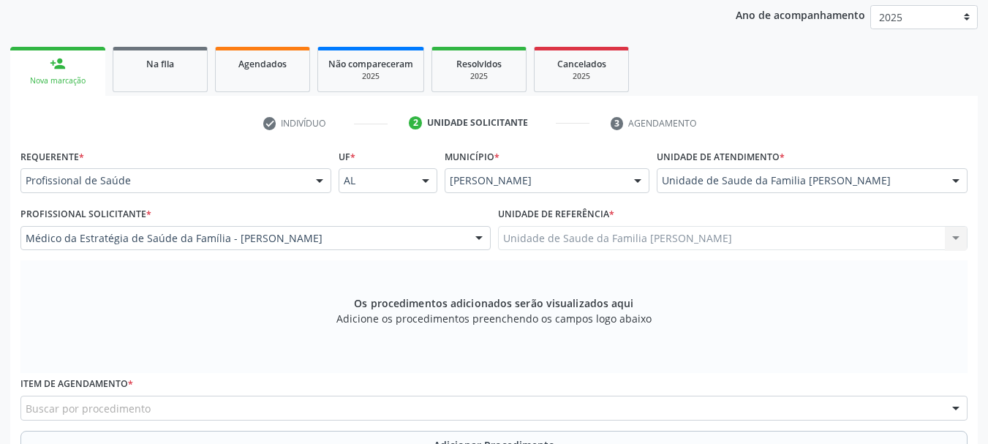
scroll to position [339, 0]
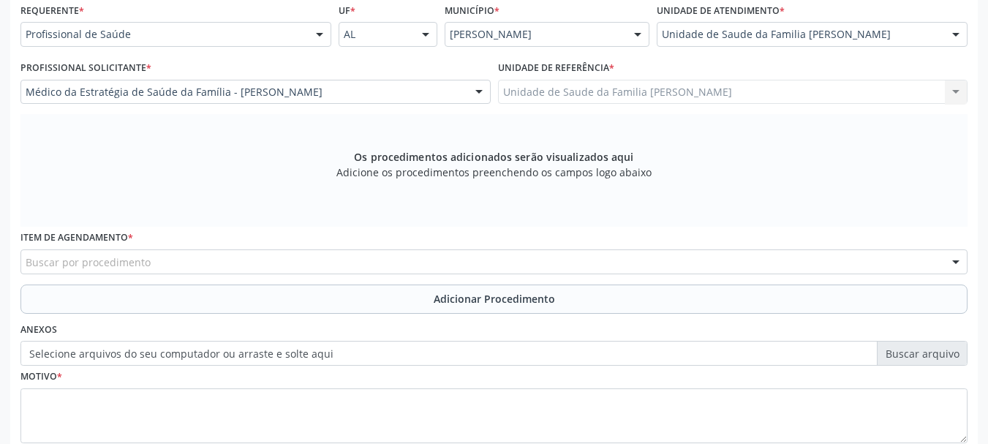
click at [211, 275] on div "Item de agendamento * Buscar por procedimento 0304070076 - .Quimioterapia de Le…" at bounding box center [494, 255] width 955 height 57
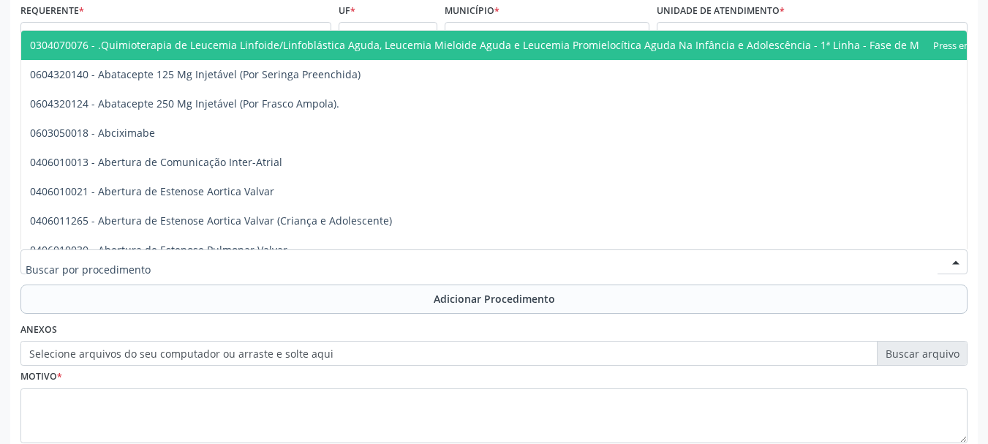
click at [211, 265] on div at bounding box center [493, 261] width 947 height 25
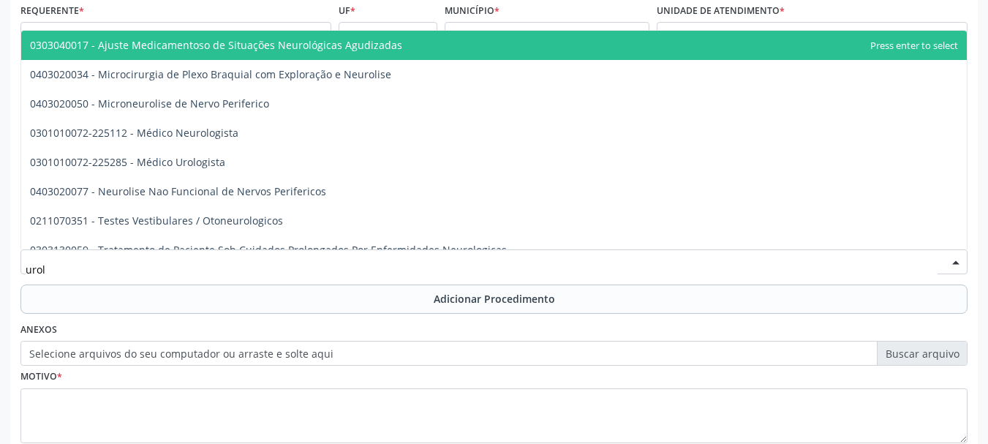
type input "urolo"
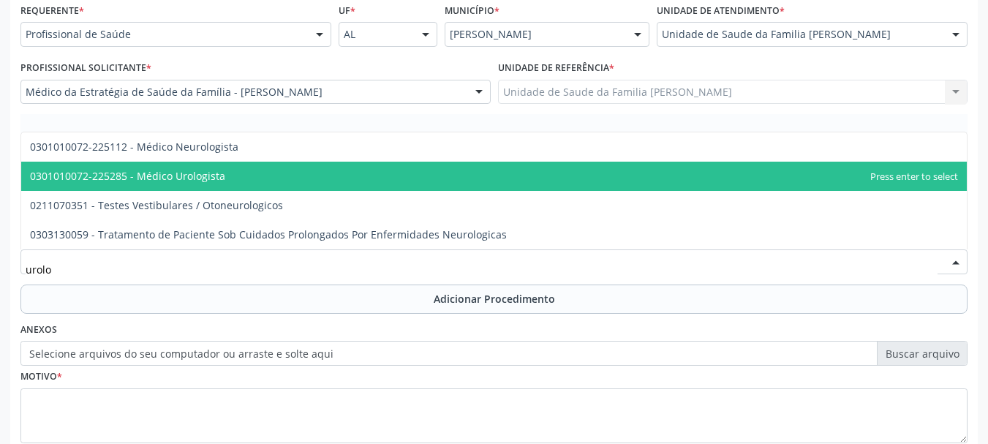
click at [171, 184] on span "0301010072-225285 - Médico Urologista" at bounding box center [494, 176] width 946 height 29
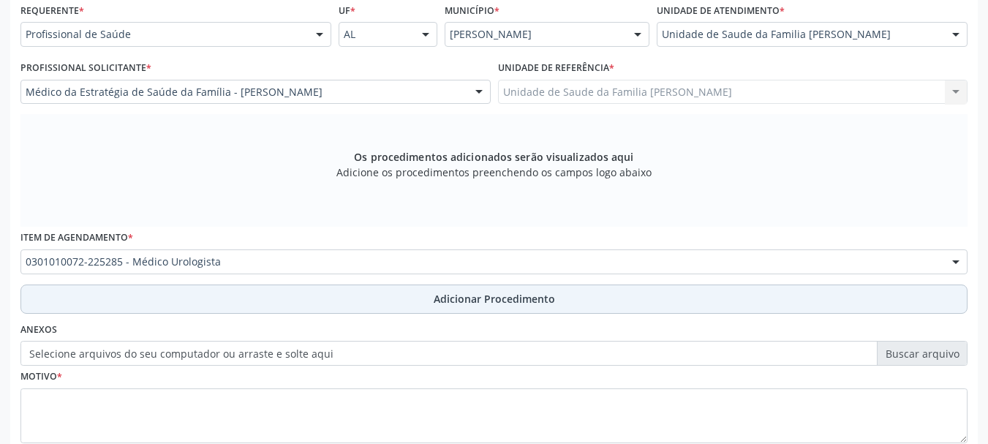
click at [519, 300] on span "Adicionar Procedimento" at bounding box center [494, 298] width 121 height 15
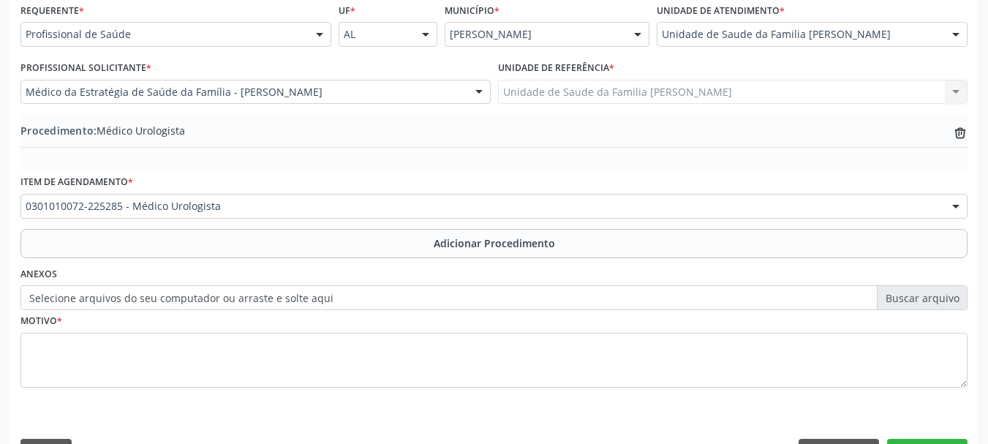
click at [444, 304] on label "Selecione arquivos do seu computador ou arraste e solte aqui" at bounding box center [493, 297] width 947 height 25
click at [444, 304] on input "Selecione arquivos do seu computador ou arraste e solte aqui" at bounding box center [493, 297] width 947 height 25
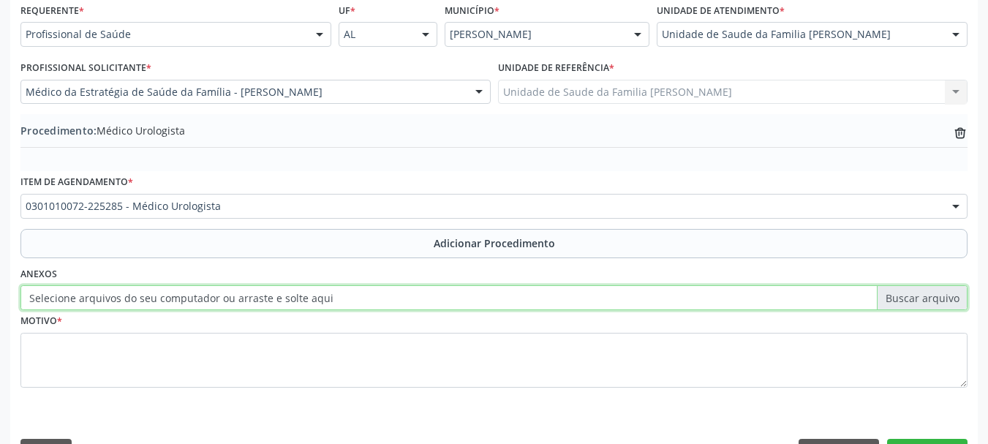
type input "C:\fakepath\sena.jpeg"
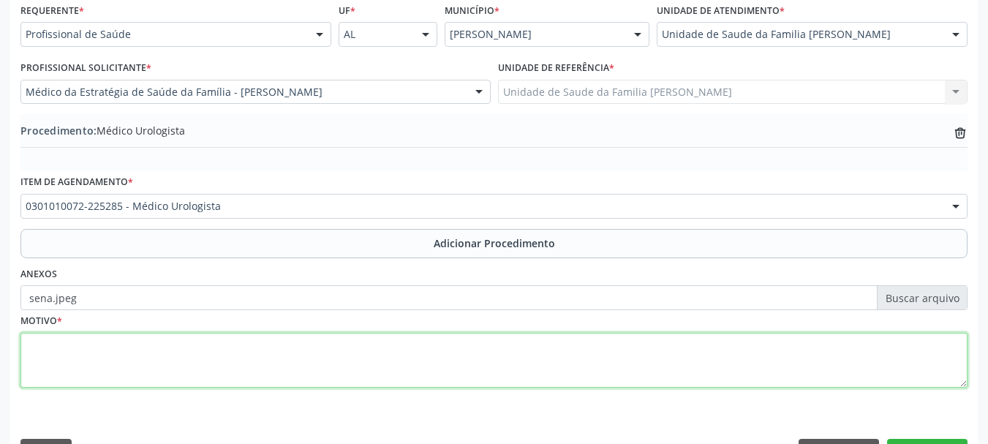
click at [142, 358] on textarea at bounding box center [493, 361] width 947 height 56
click at [47, 363] on textarea at bounding box center [493, 361] width 947 height 56
click at [128, 342] on textarea "Rotina,desconforto resticular" at bounding box center [493, 361] width 947 height 56
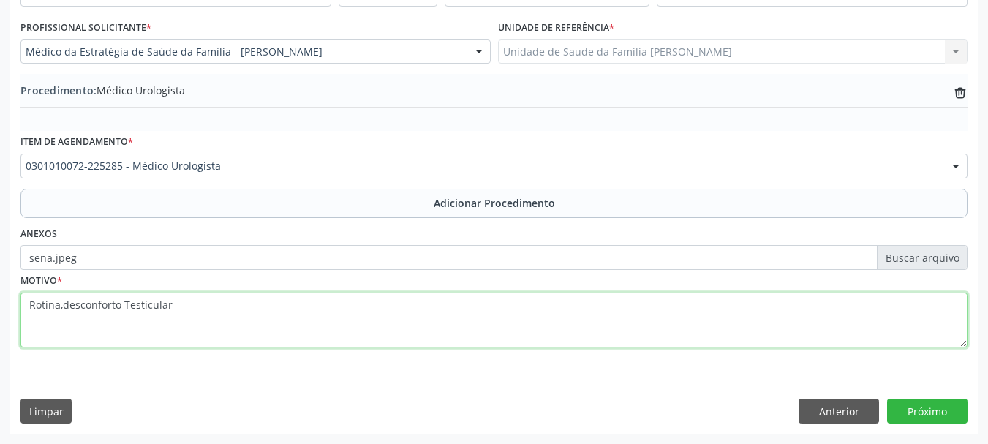
click at [122, 307] on textarea "Rotina,desconforto Testicular" at bounding box center [493, 321] width 947 height 56
click at [122, 309] on textarea "Rotina,desconforto Testicular" at bounding box center [493, 321] width 947 height 56
click at [64, 309] on textarea "Rotina,desconforto,Testicular" at bounding box center [493, 321] width 947 height 56
click at [123, 304] on textarea "Rotina, desconforto,Testicular" at bounding box center [493, 321] width 947 height 56
click at [134, 301] on textarea "Rotina, desconforto,Testicular" at bounding box center [493, 321] width 947 height 56
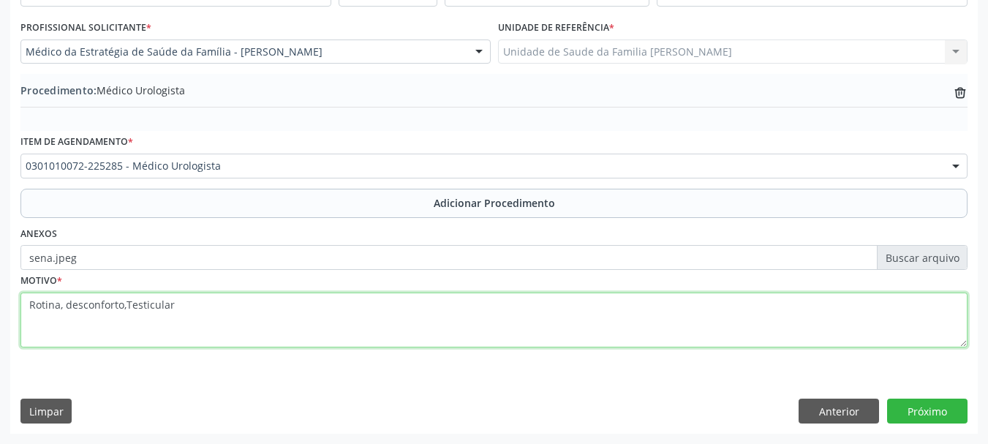
click at [121, 305] on textarea "Rotina, desconforto,Testicular" at bounding box center [493, 321] width 947 height 56
type textarea "Rotina, desconforto ,Testicular"
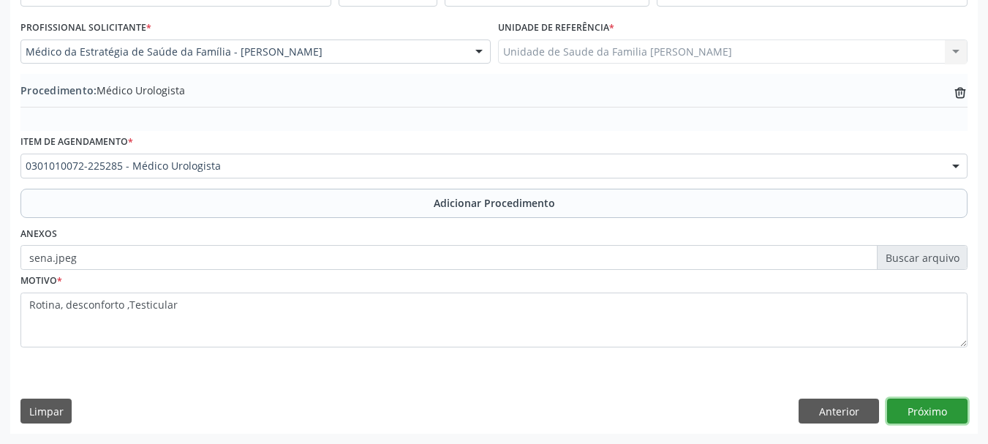
click at [930, 422] on button "Próximo" at bounding box center [927, 411] width 80 height 25
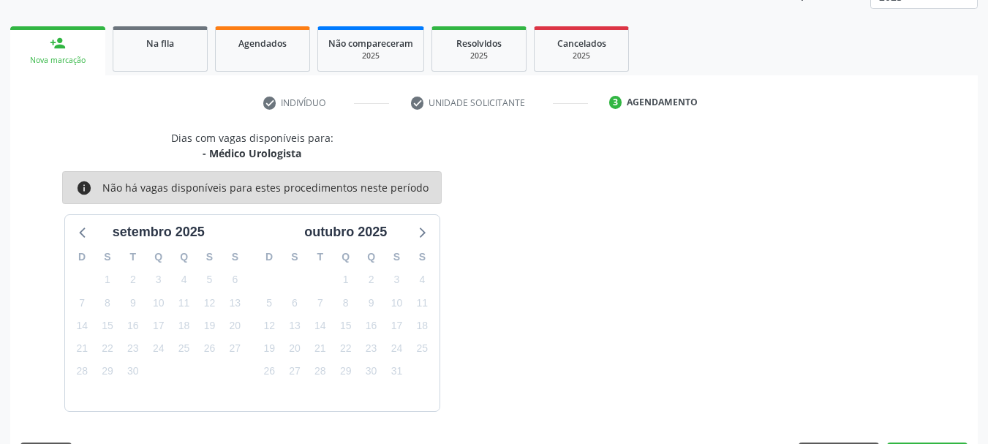
scroll to position [256, 0]
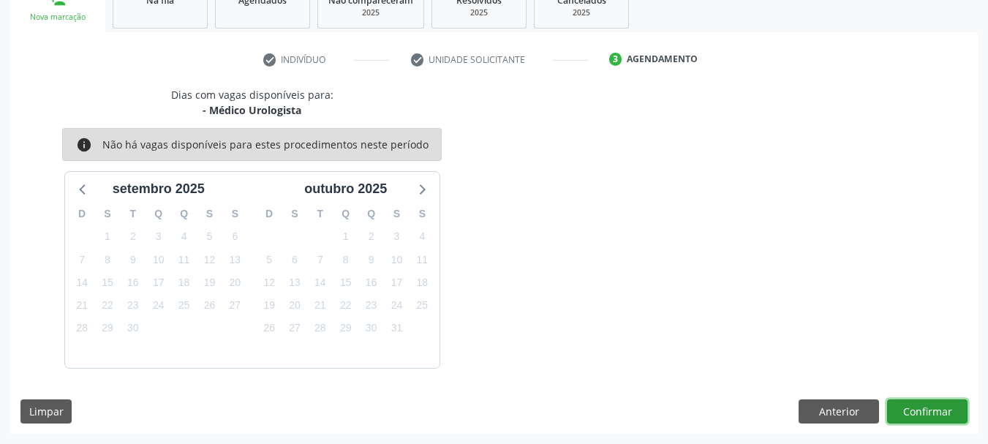
click at [943, 411] on button "Confirmar" at bounding box center [927, 411] width 80 height 25
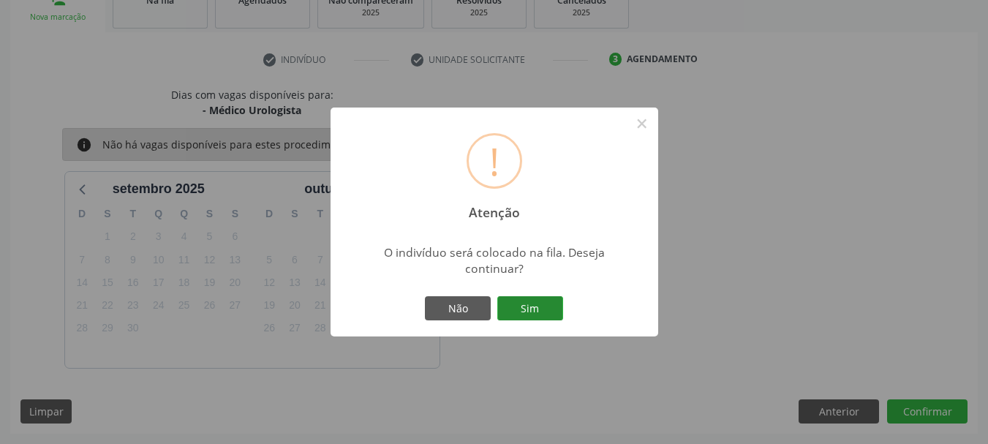
click at [530, 311] on button "Sim" at bounding box center [530, 308] width 66 height 25
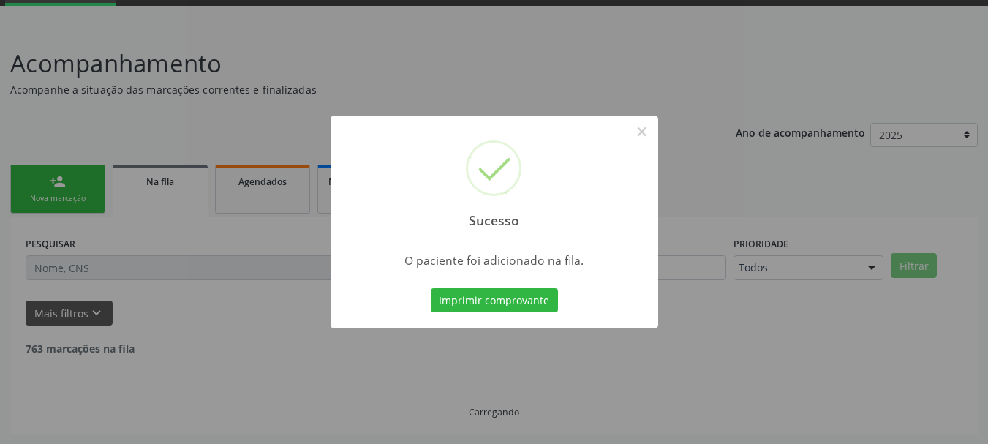
scroll to position [59, 0]
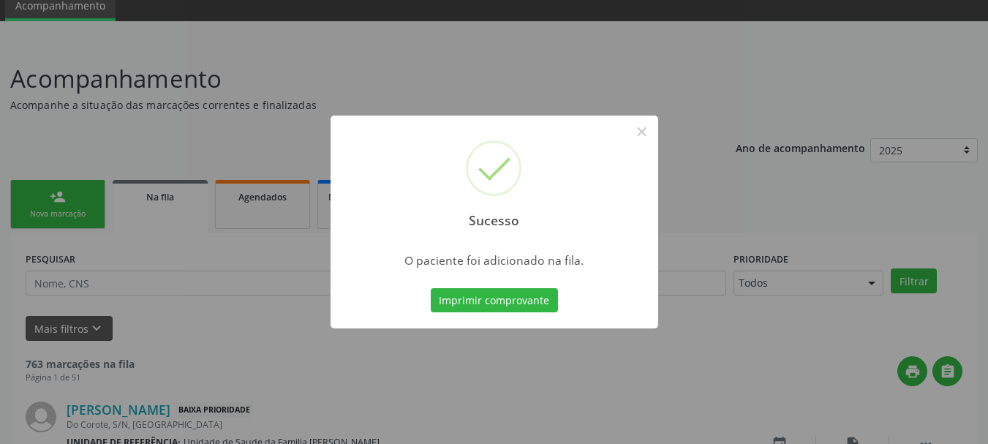
click at [651, 146] on div "Sucesso ×" at bounding box center [495, 179] width 328 height 126
click at [653, 131] on button "×" at bounding box center [642, 131] width 25 height 25
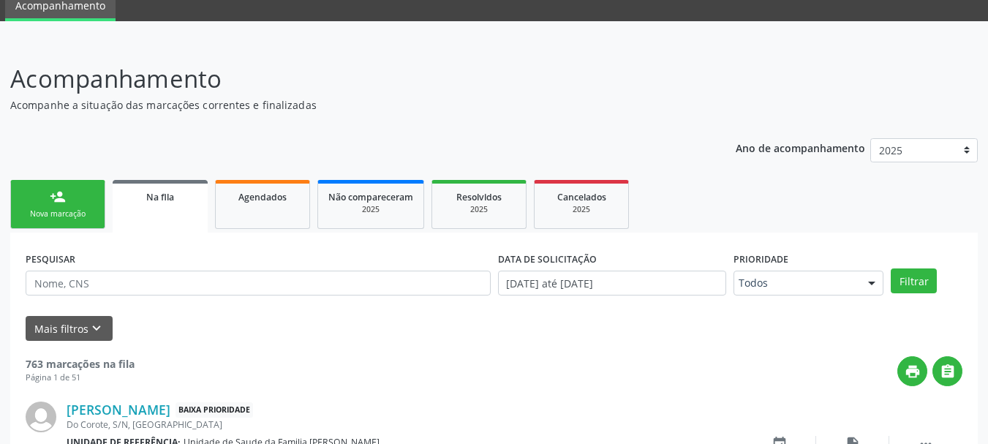
click at [48, 203] on link "person_add Nova marcação" at bounding box center [57, 204] width 95 height 49
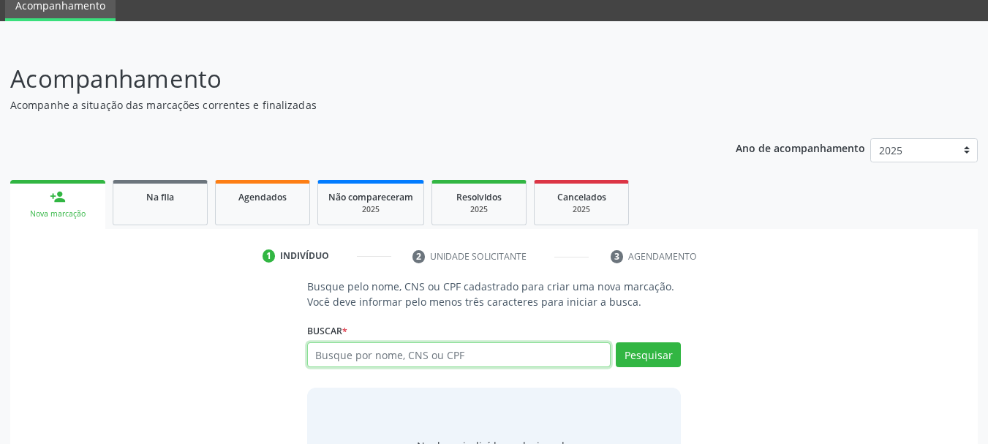
click at [334, 351] on input "text" at bounding box center [459, 354] width 304 height 25
paste input "700708931326279"
type input "700708931326279"
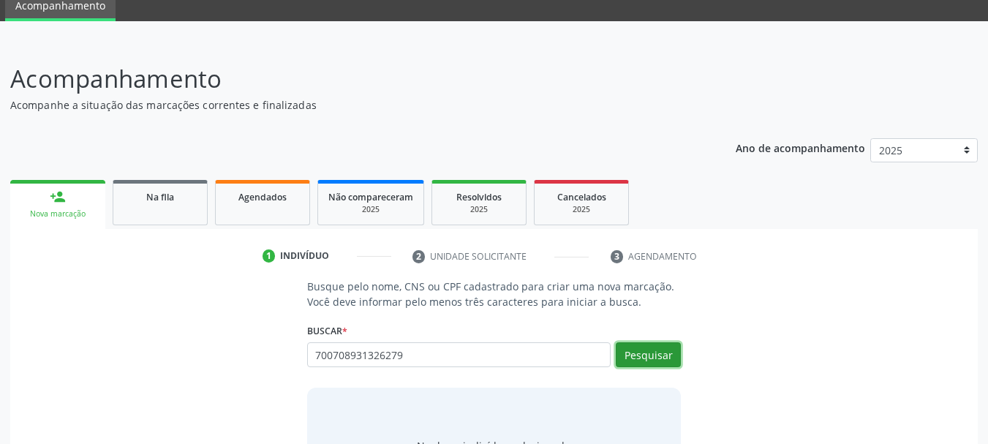
click at [680, 355] on button "Pesquisar" at bounding box center [648, 354] width 65 height 25
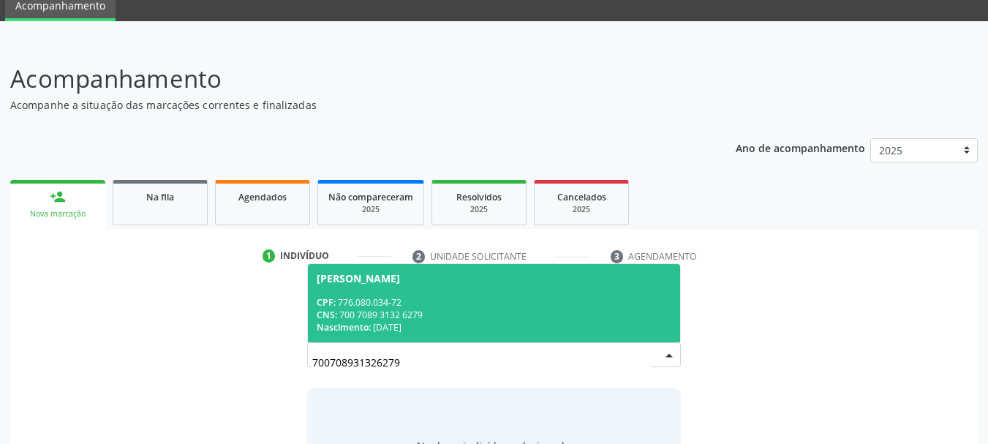
click at [377, 300] on div "CPF: 776.080.034-72" at bounding box center [494, 302] width 355 height 12
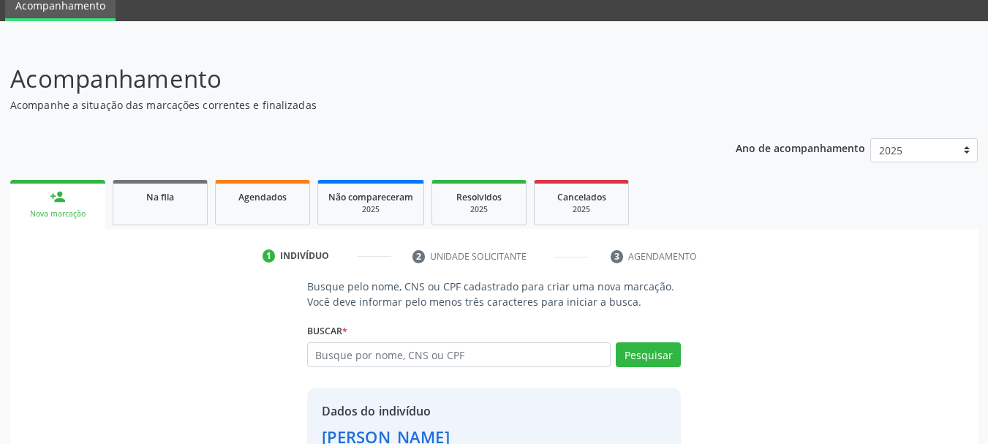
scroll to position [163, 0]
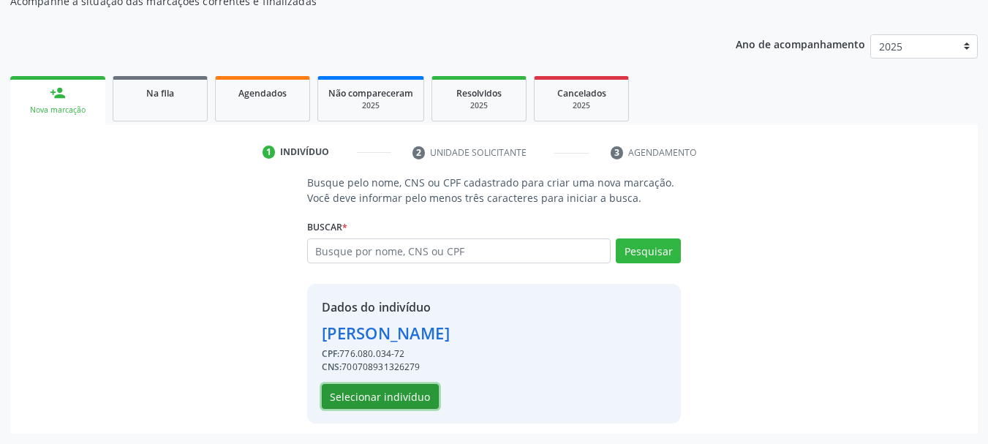
click at [404, 397] on button "Selecionar indivíduo" at bounding box center [380, 396] width 117 height 25
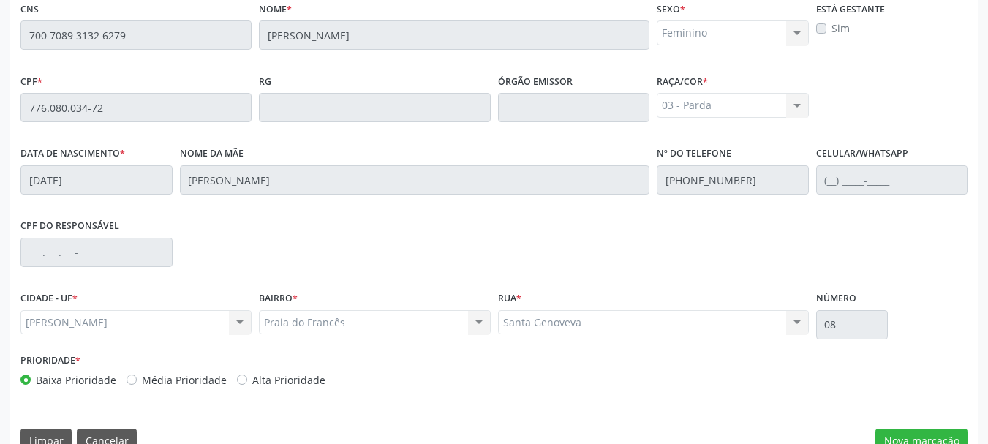
scroll to position [412, 0]
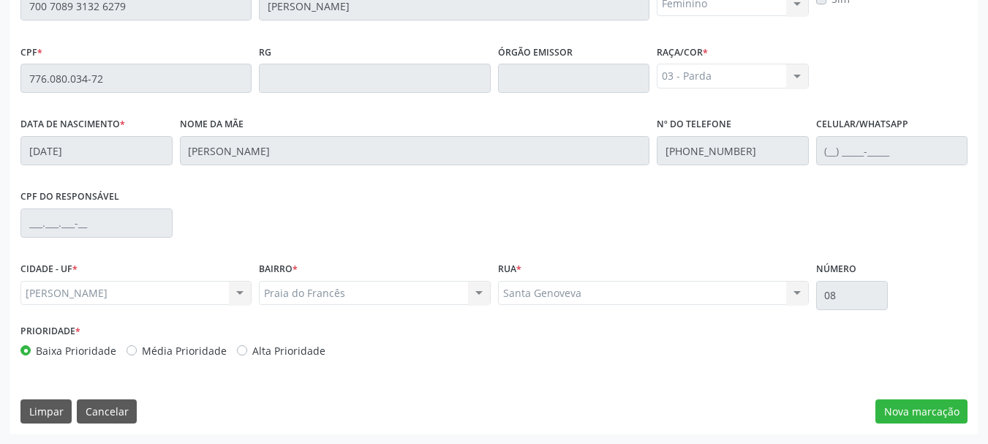
click at [903, 425] on div "Essa busca está integrada com o PEC. Quaisquer inconsistências nas informações …" at bounding box center [494, 180] width 968 height 508
click at [903, 420] on button "Nova marcação" at bounding box center [922, 411] width 92 height 25
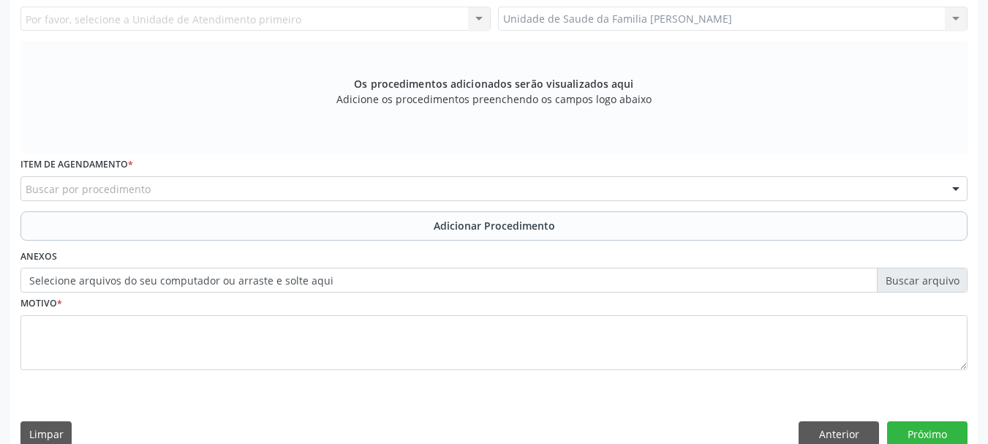
scroll to position [192, 0]
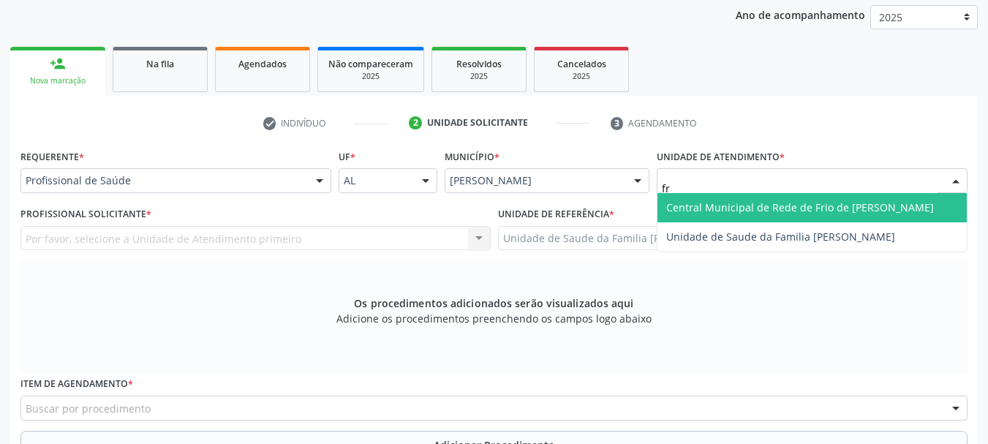
type input "fra"
click at [698, 207] on span "Unidade de Saude da Familia [PERSON_NAME]" at bounding box center [780, 207] width 229 height 14
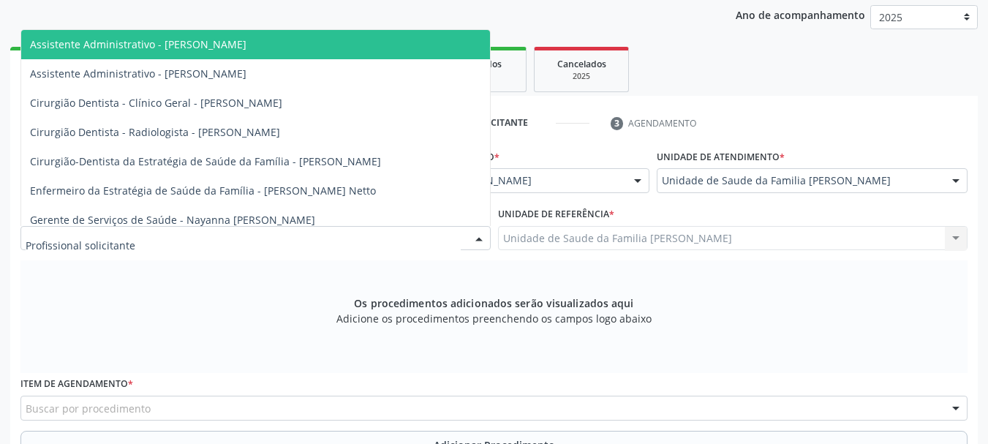
click at [100, 249] on div at bounding box center [255, 238] width 470 height 25
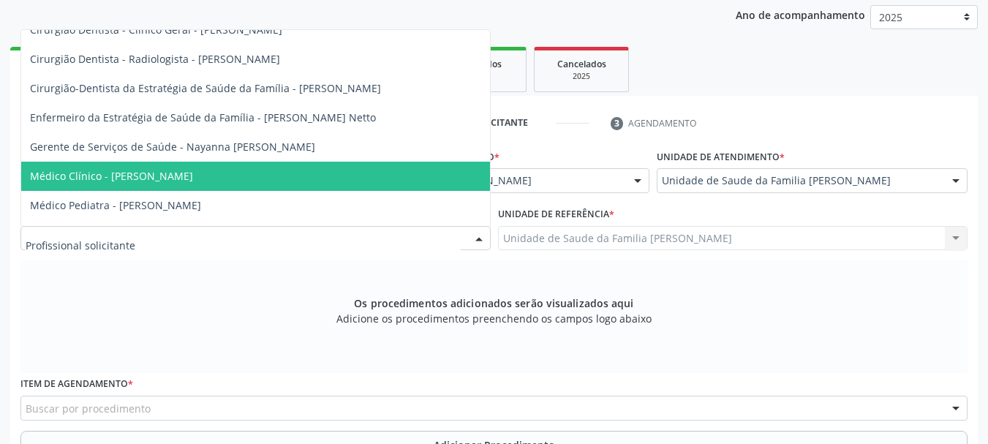
scroll to position [166, 0]
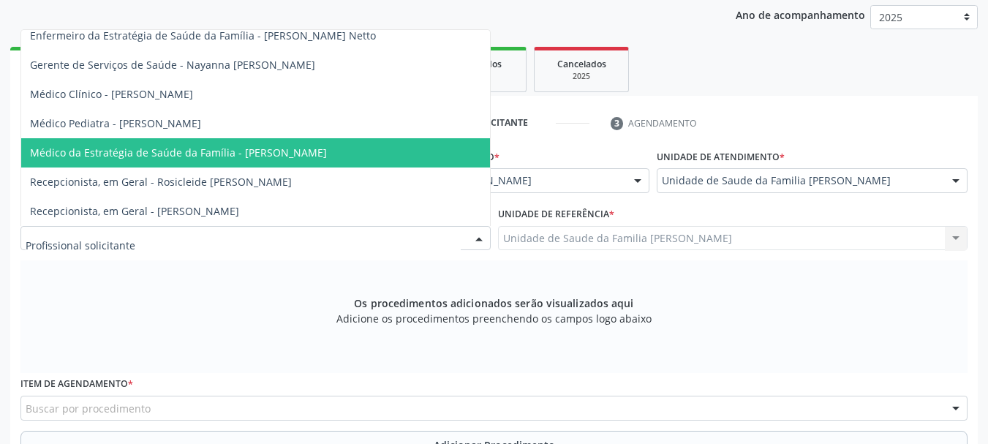
click at [238, 146] on span "Médico da Estratégia de Saúde da Família - [PERSON_NAME]" at bounding box center [178, 153] width 297 height 14
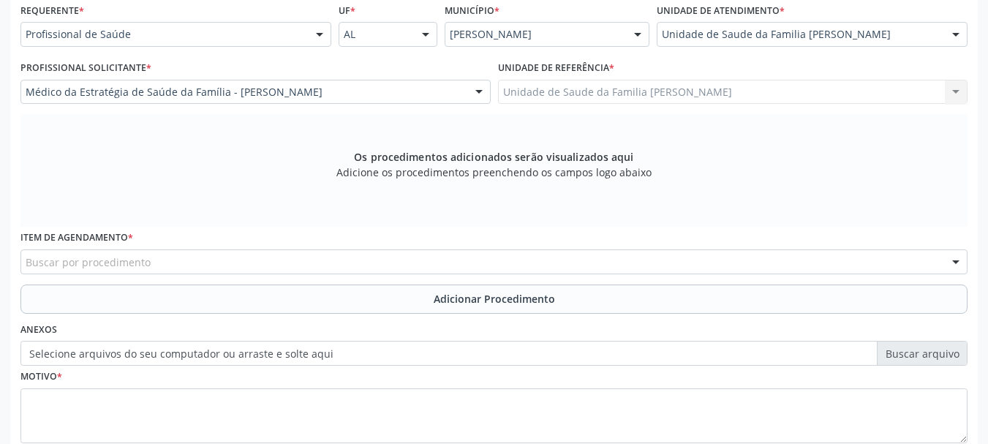
scroll to position [434, 0]
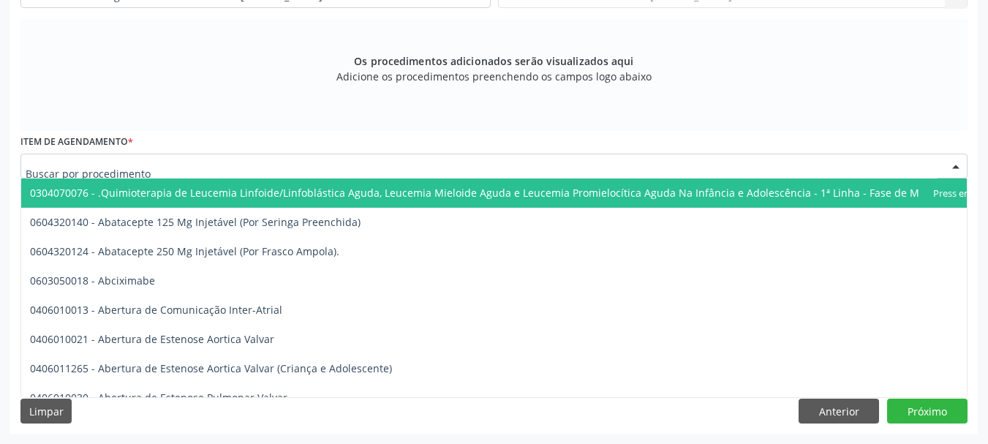
click at [211, 164] on div at bounding box center [493, 166] width 947 height 25
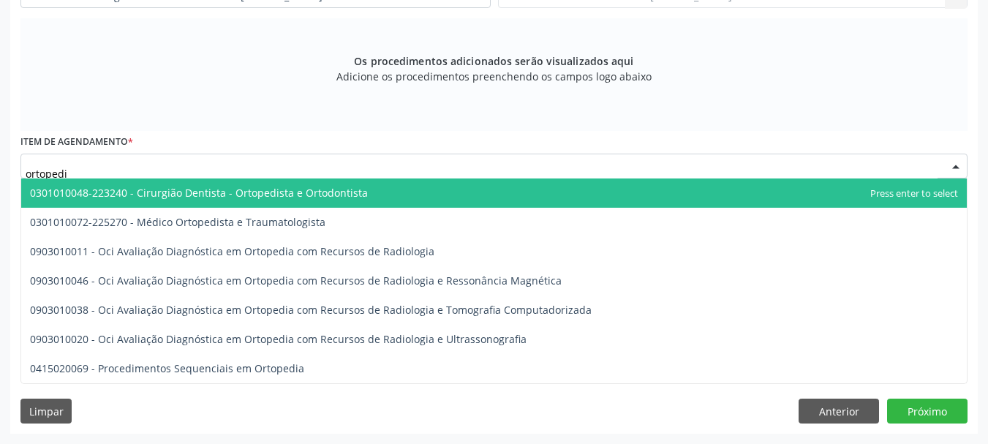
type input "ortopedis"
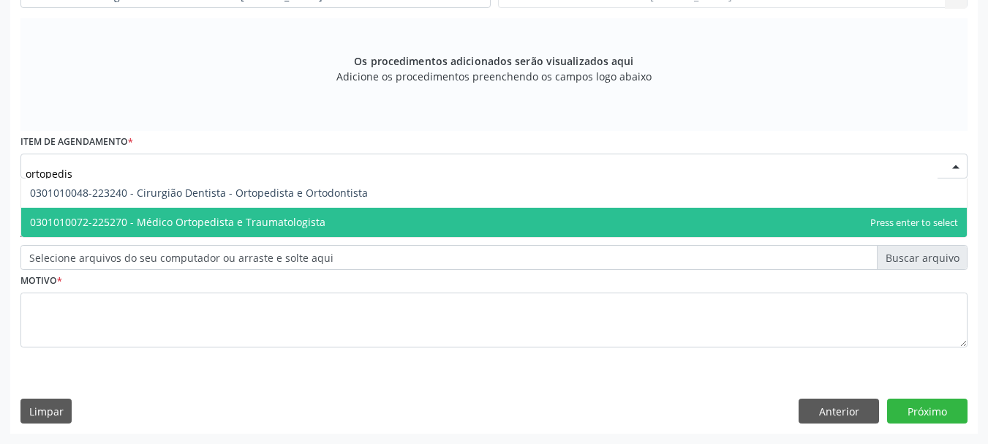
click at [183, 222] on span "0301010072-225270 - Médico Ortopedista e Traumatologista" at bounding box center [178, 222] width 296 height 14
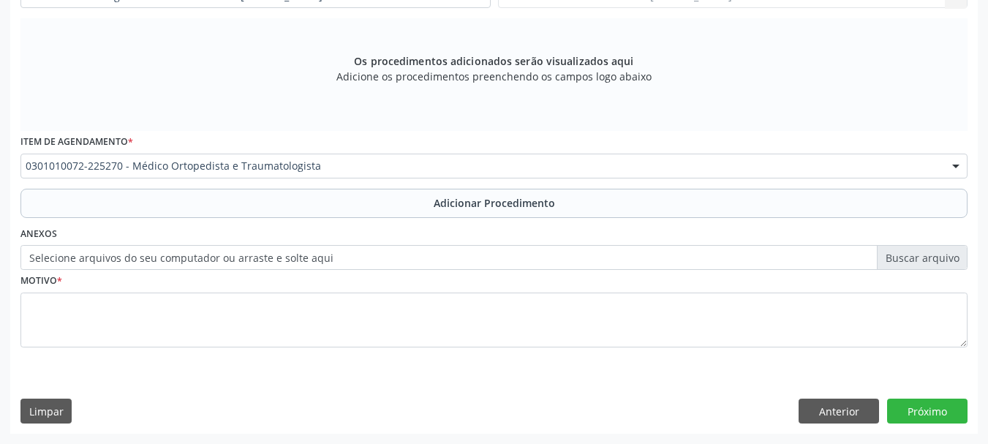
click at [219, 262] on label "Selecione arquivos do seu computador ou arraste e solte aqui" at bounding box center [493, 257] width 947 height 25
click at [219, 262] on input "Selecione arquivos do seu computador ou arraste e solte aqui" at bounding box center [493, 257] width 947 height 25
click at [173, 265] on label "Selecione arquivos do seu computador ou arraste e solte aqui" at bounding box center [493, 257] width 947 height 25
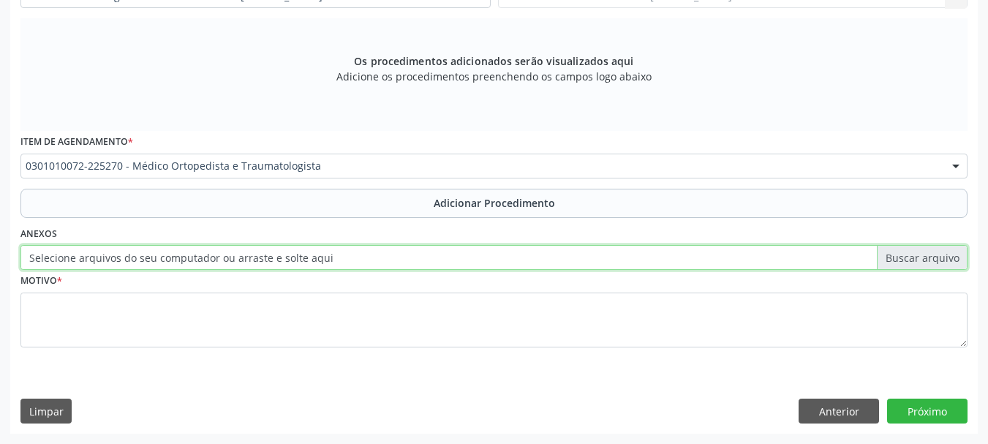
click at [173, 265] on input "Selecione arquivos do seu computador ou arraste e solte aqui" at bounding box center [493, 257] width 947 height 25
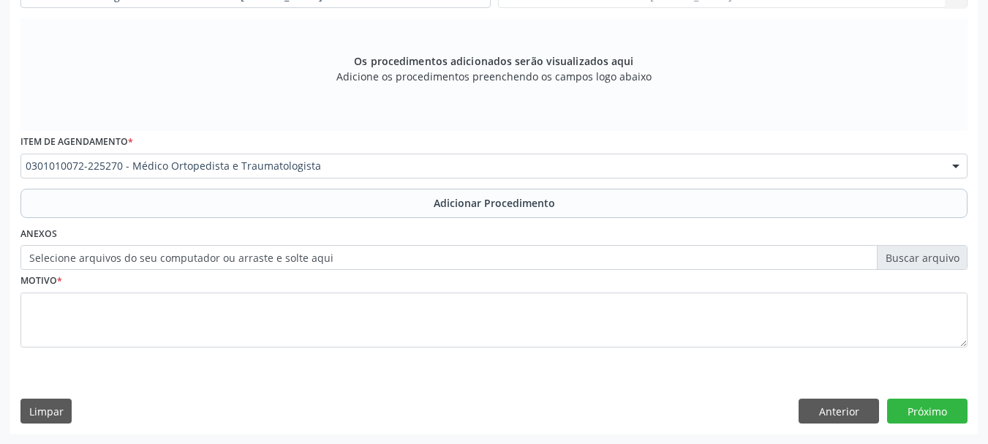
click at [151, 261] on label "Selecione arquivos do seu computador ou arraste e solte aqui" at bounding box center [493, 257] width 947 height 25
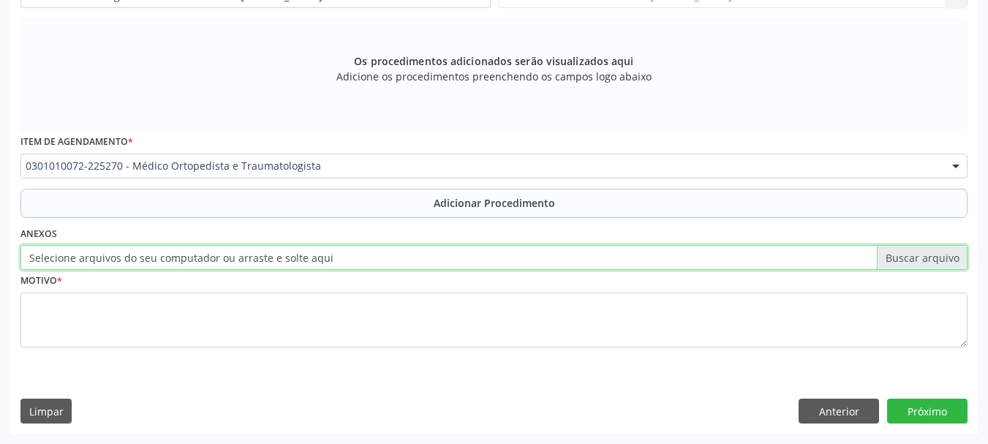
click at [151, 261] on input "Selecione arquivos do seu computador ou arraste e solte aqui" at bounding box center [493, 257] width 947 height 25
type input "C:\fakepath\[PERSON_NAME].jpeg"
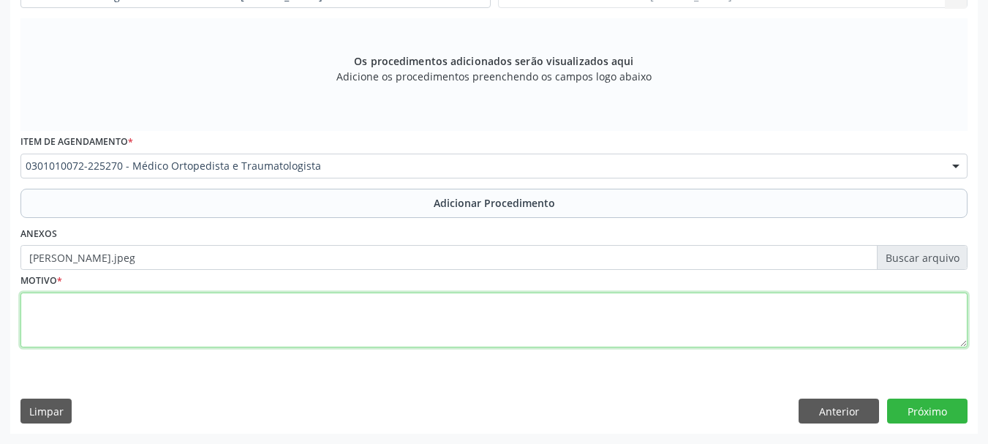
drag, startPoint x: 35, startPoint y: 321, endPoint x: 45, endPoint y: 320, distance: 10.3
click at [36, 321] on textarea at bounding box center [493, 321] width 947 height 56
type textarea "[MEDICAL_DATA] de disco."
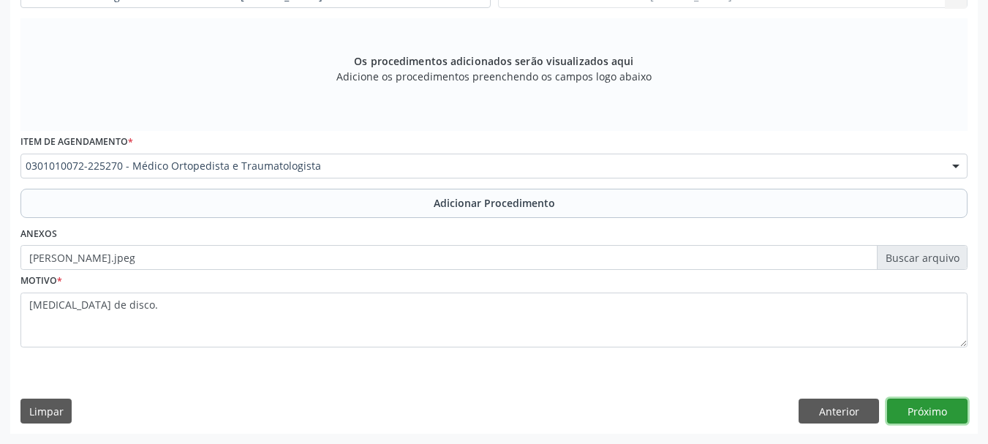
click at [920, 418] on button "Próximo" at bounding box center [927, 411] width 80 height 25
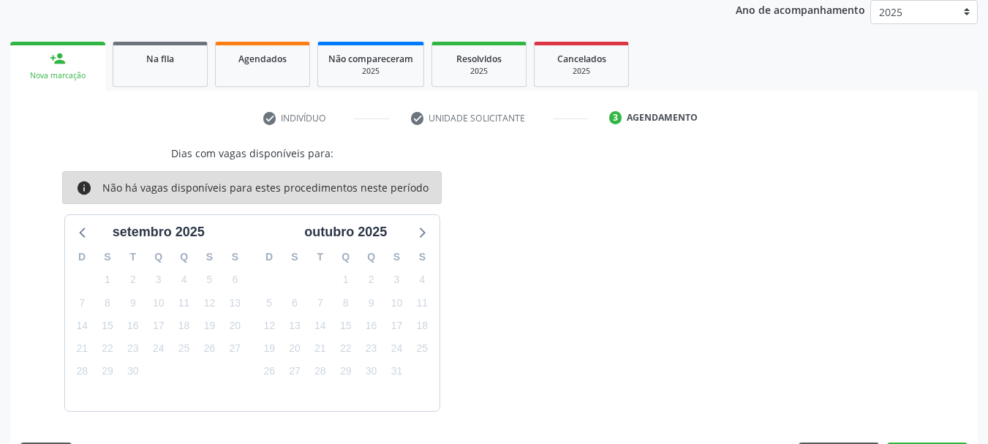
scroll to position [241, 0]
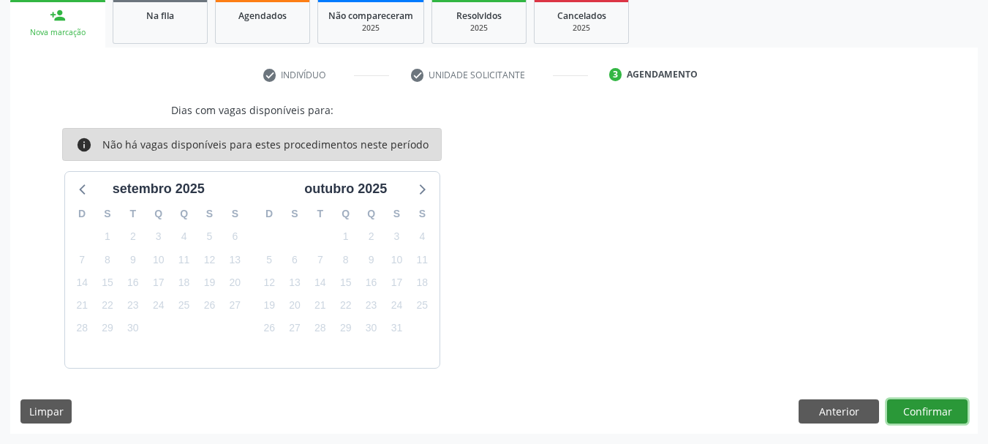
click at [911, 415] on button "Confirmar" at bounding box center [927, 411] width 80 height 25
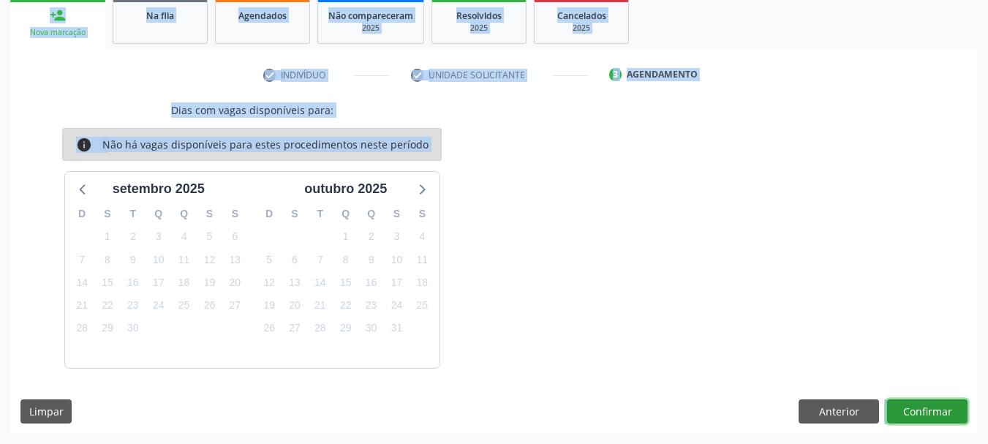
click at [927, 419] on button "Confirmar" at bounding box center [927, 411] width 80 height 25
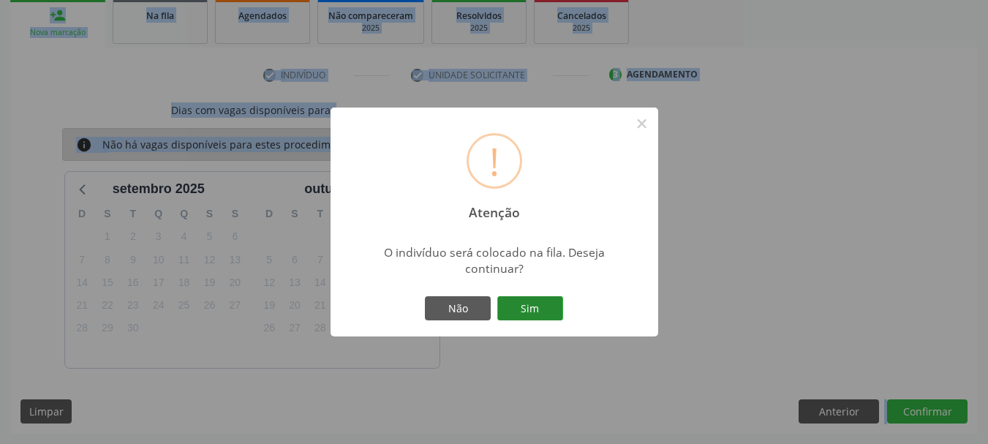
click at [531, 310] on button "Sim" at bounding box center [530, 308] width 66 height 25
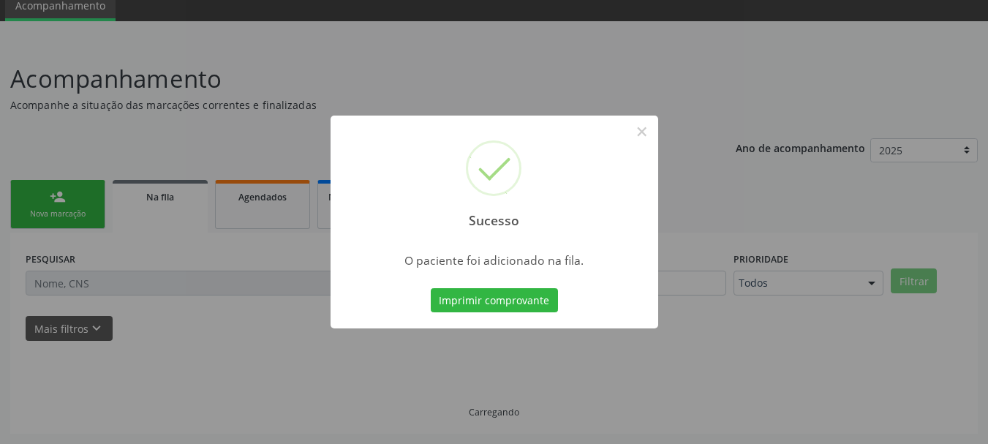
scroll to position [59, 0]
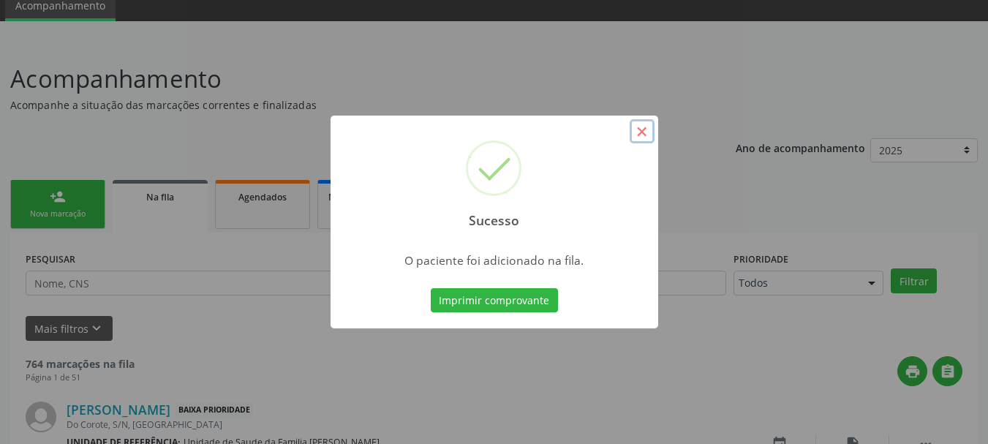
click at [632, 133] on button "×" at bounding box center [642, 131] width 25 height 25
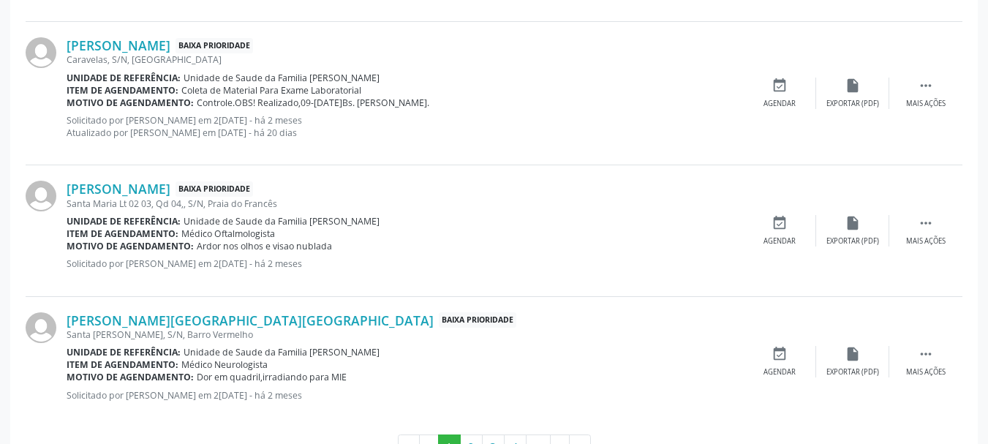
scroll to position [2085, 0]
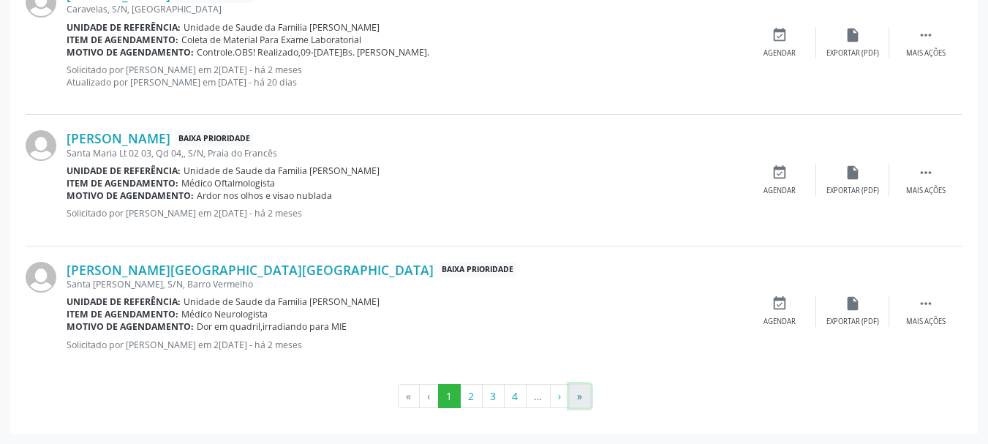
click at [576, 398] on button "»" at bounding box center [580, 396] width 22 height 25
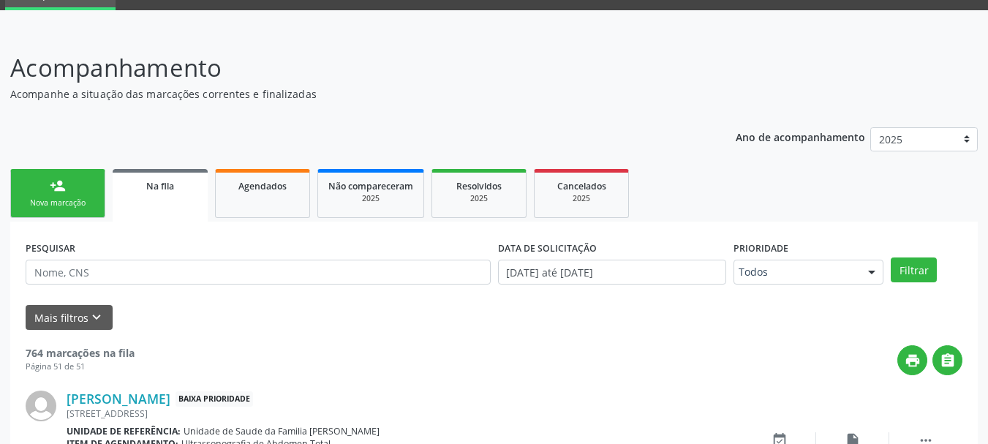
scroll to position [0, 0]
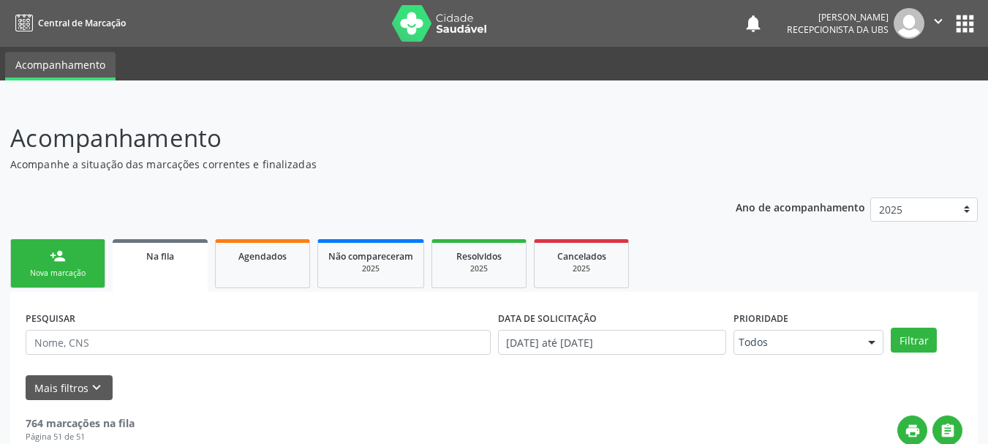
click at [71, 270] on div "Nova marcação" at bounding box center [57, 273] width 73 height 11
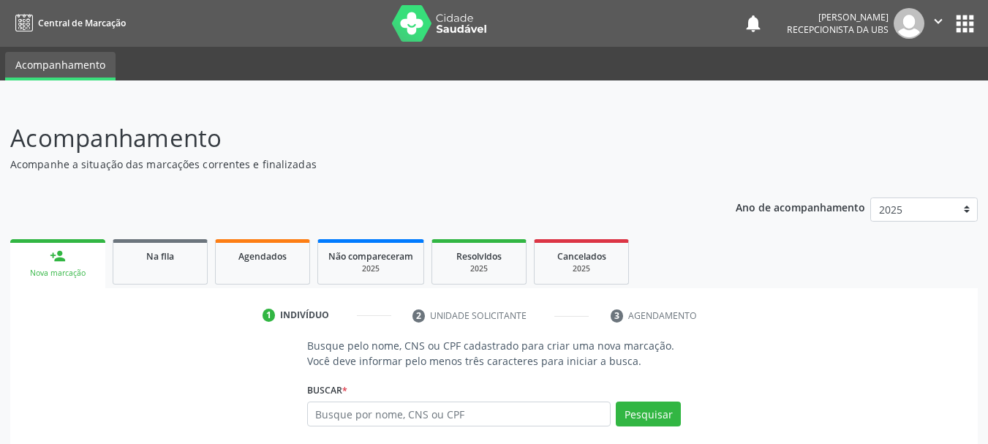
scroll to position [140, 0]
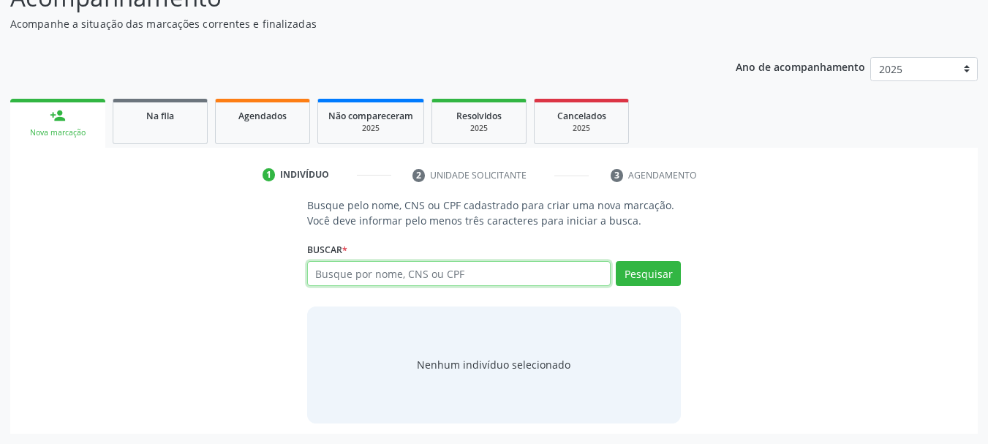
click at [449, 265] on input "text" at bounding box center [459, 273] width 304 height 25
type input "704804075099741"
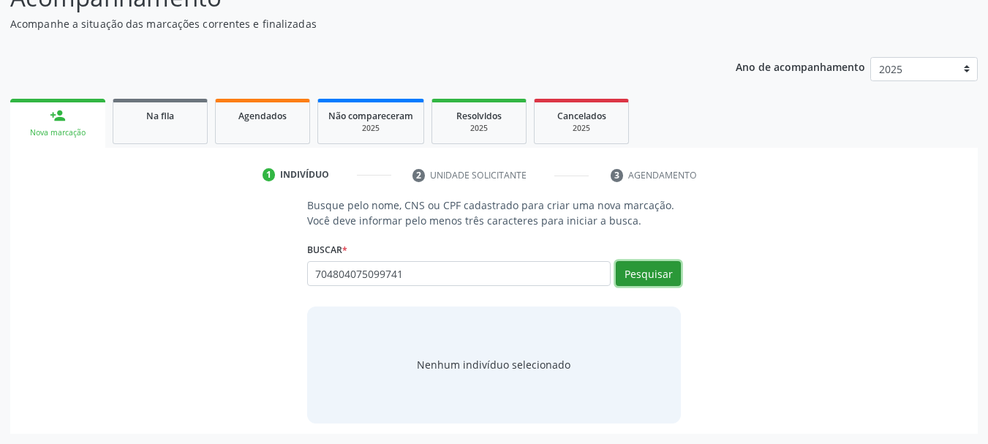
click at [633, 268] on button "Pesquisar" at bounding box center [648, 273] width 65 height 25
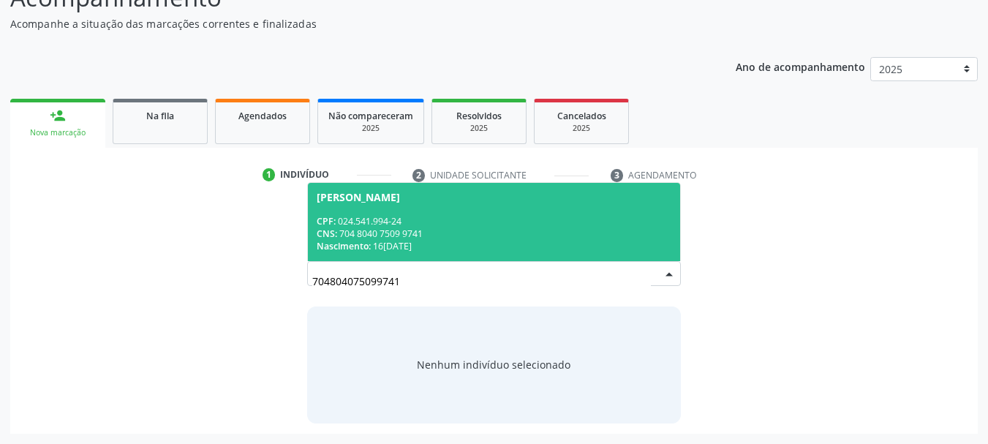
click at [369, 231] on div "CNS: 704 8040 7509 9741" at bounding box center [494, 233] width 355 height 12
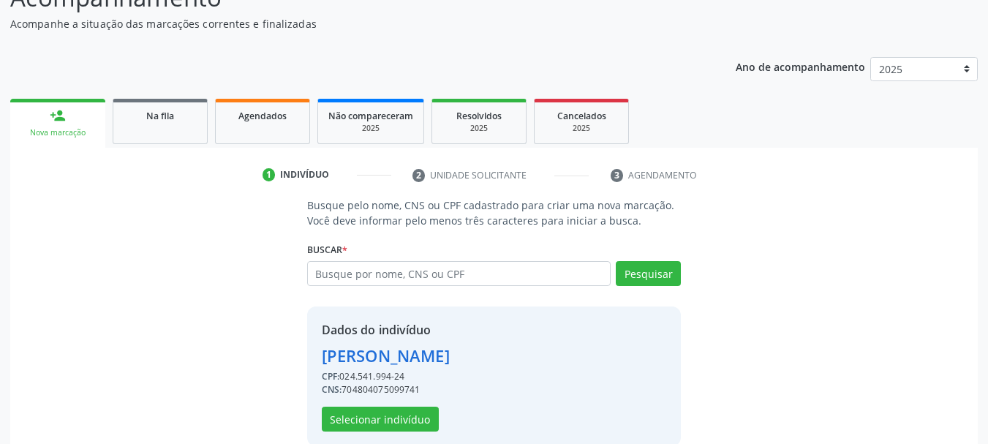
scroll to position [163, 0]
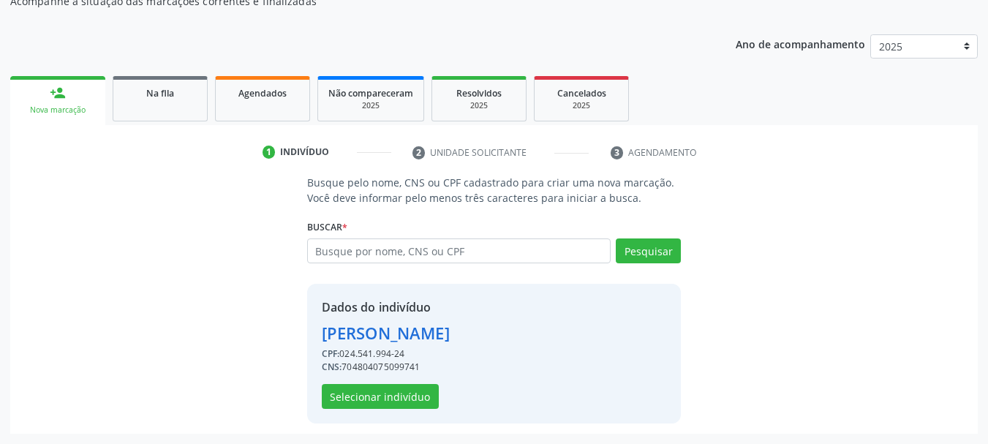
click at [334, 379] on div "Dados do indivíduo [PERSON_NAME] CPF: 024.541.994-24 CNS: 704804075099741 Selec…" at bounding box center [386, 353] width 128 height 110
click at [330, 388] on button "Selecionar indivíduo" at bounding box center [380, 396] width 117 height 25
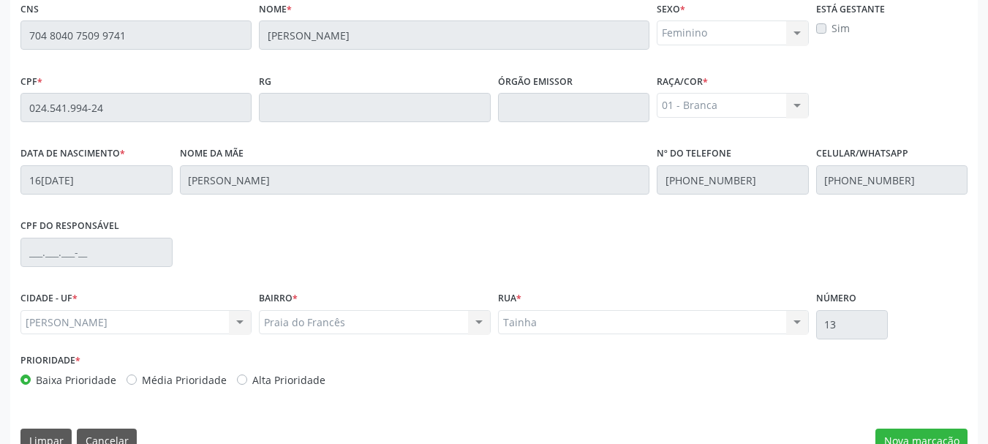
scroll to position [412, 0]
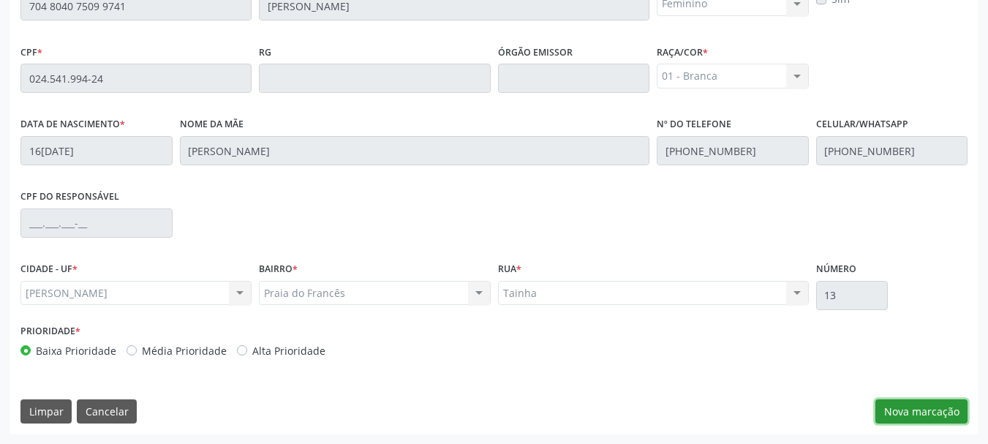
click at [895, 410] on button "Nova marcação" at bounding box center [922, 411] width 92 height 25
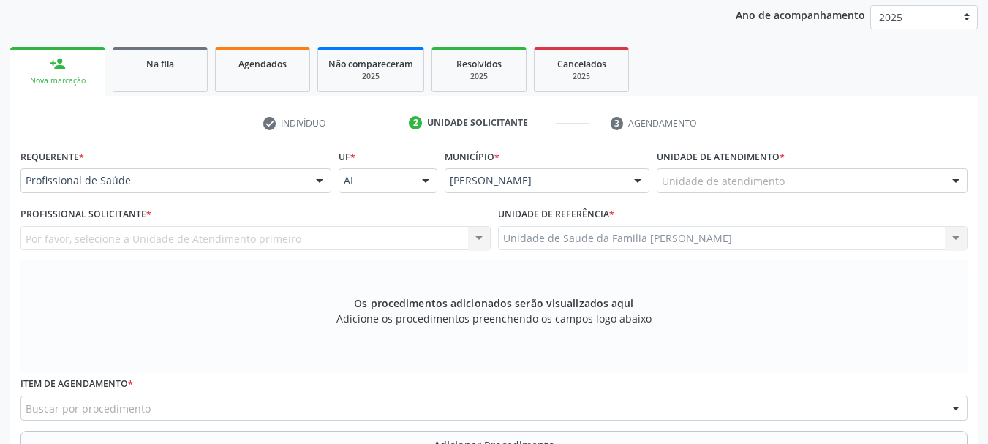
scroll to position [119, 0]
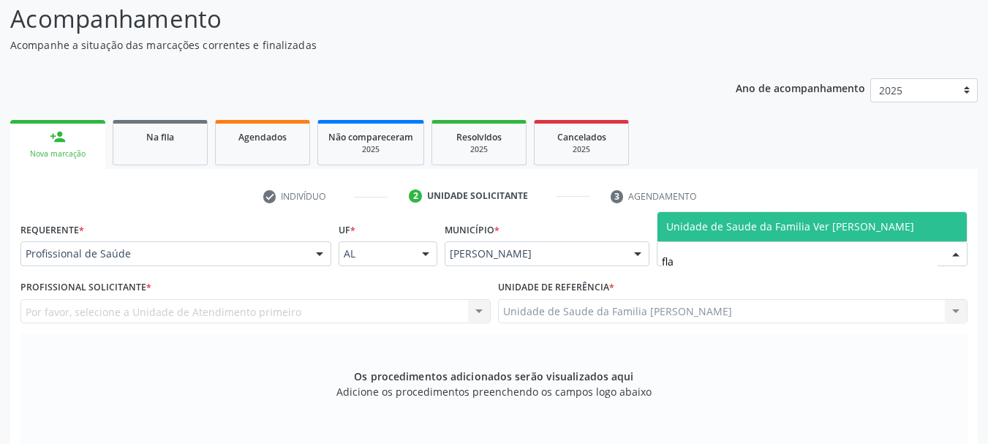
click at [713, 226] on span "Unidade de Saude da Familia Ver [PERSON_NAME]" at bounding box center [790, 226] width 248 height 14
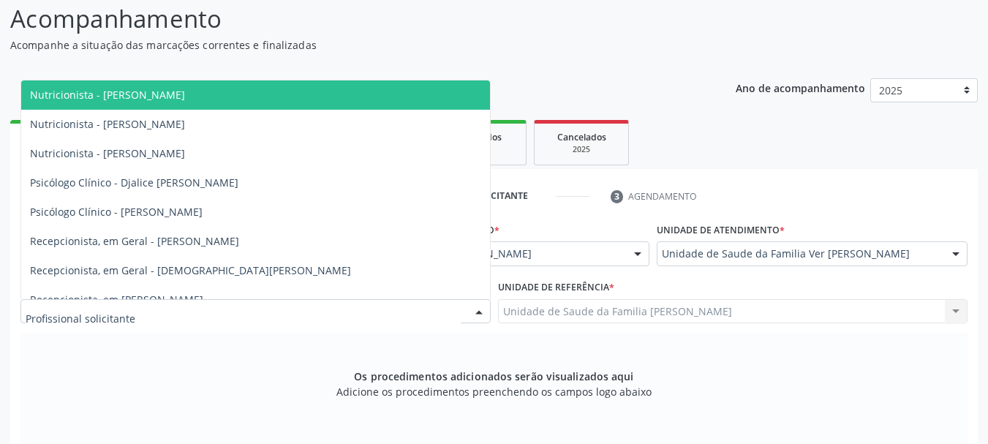
scroll to position [601, 0]
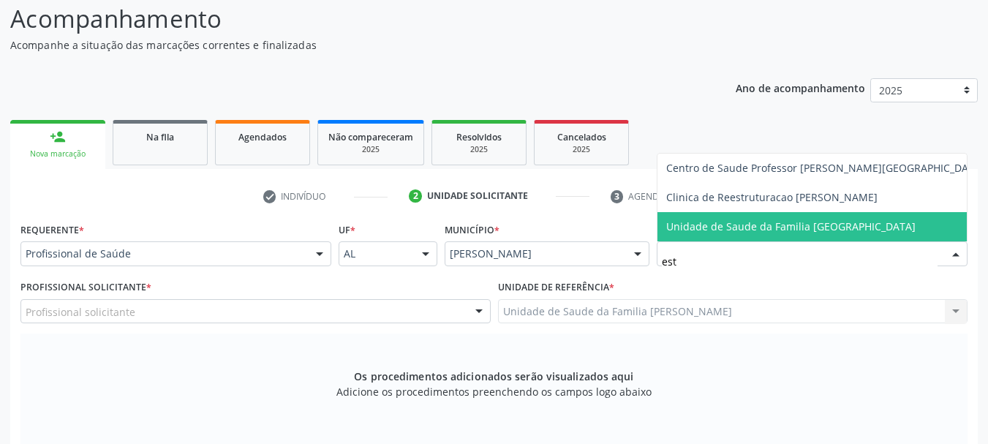
type input "esta"
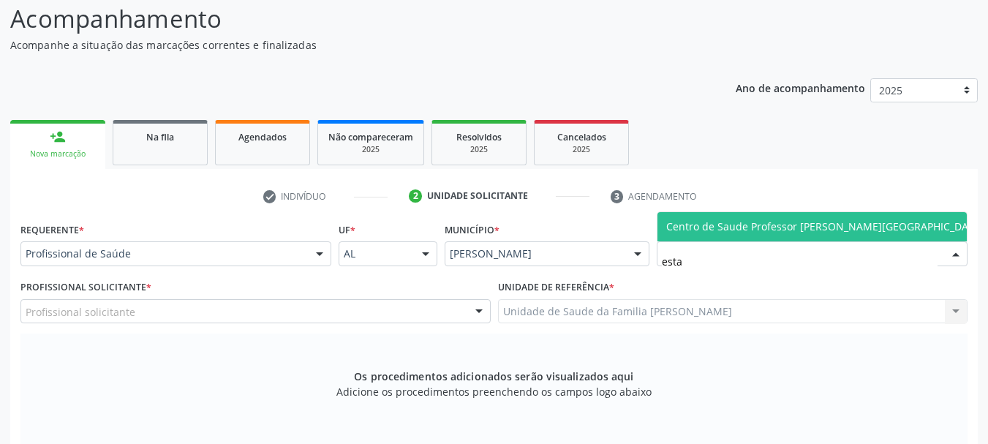
click at [760, 225] on span "Centro de Saude Professor [PERSON_NAME][GEOGRAPHIC_DATA]" at bounding box center [825, 226] width 318 height 14
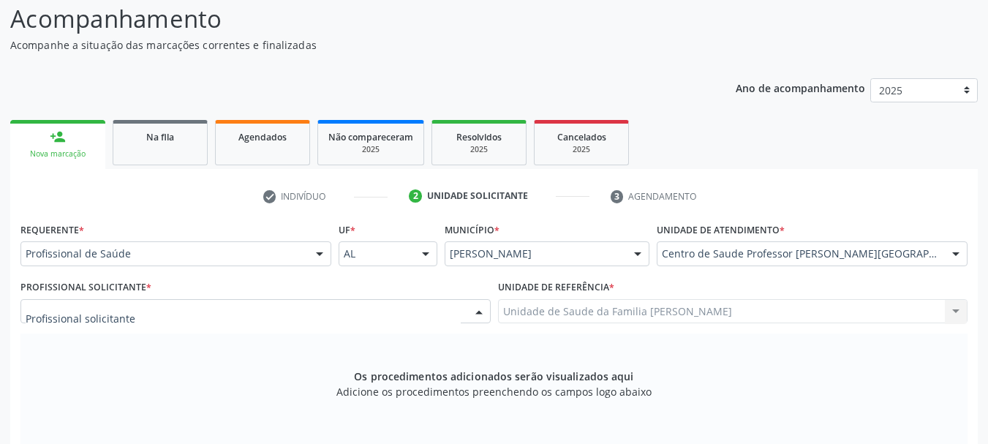
click at [144, 312] on div at bounding box center [255, 311] width 470 height 25
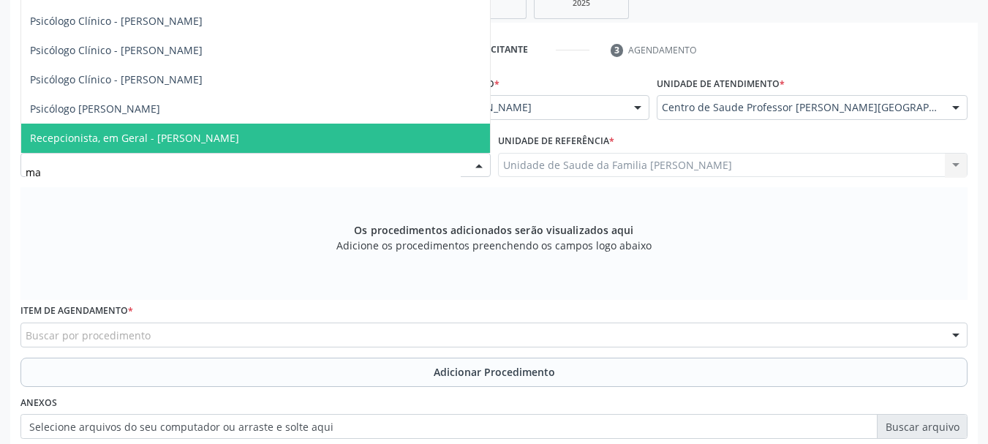
scroll to position [483, 0]
type input "mar"
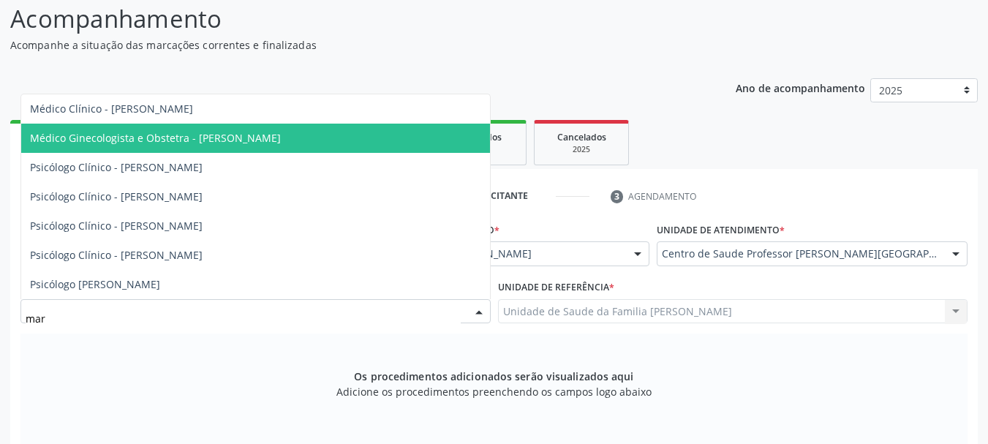
scroll to position [46, 0]
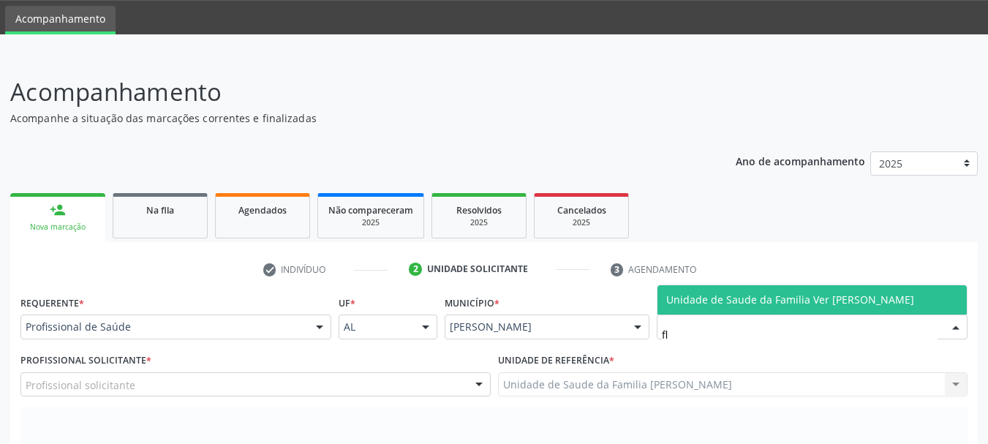
type input "fla"
click at [850, 306] on span "Unidade de Saude da Familia Ver [PERSON_NAME]" at bounding box center [790, 300] width 248 height 14
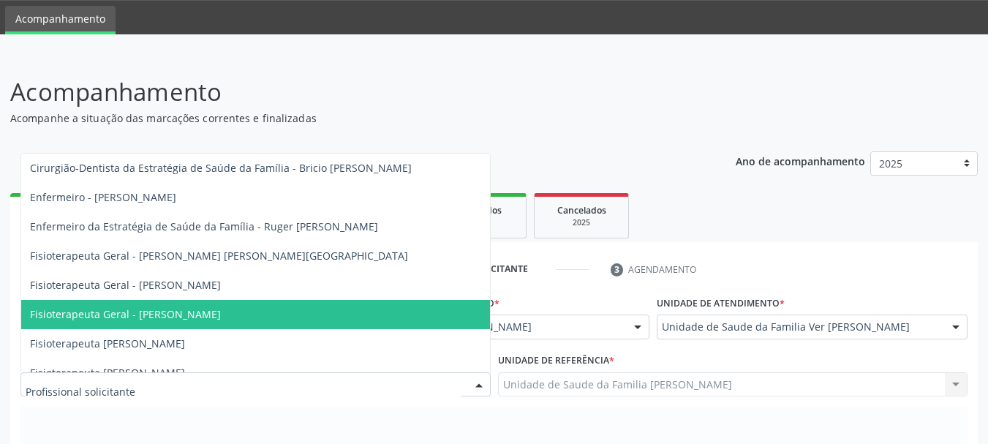
click at [182, 388] on div at bounding box center [255, 384] width 470 height 25
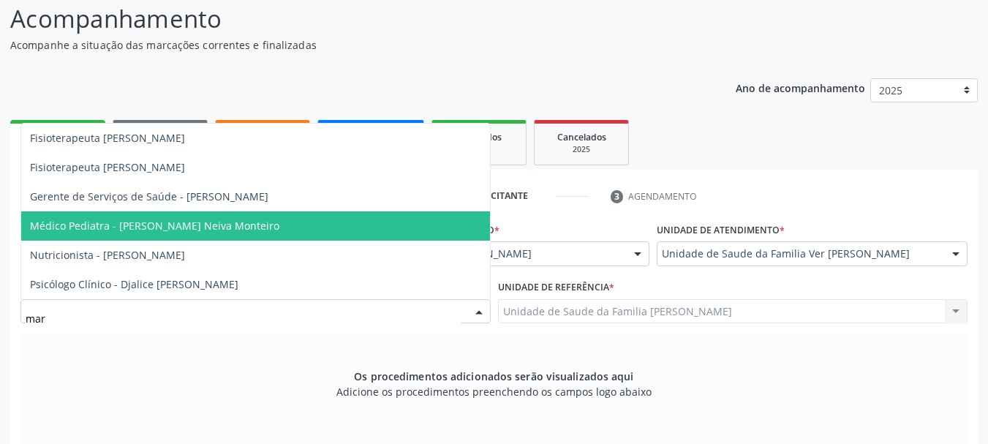
scroll to position [0, 0]
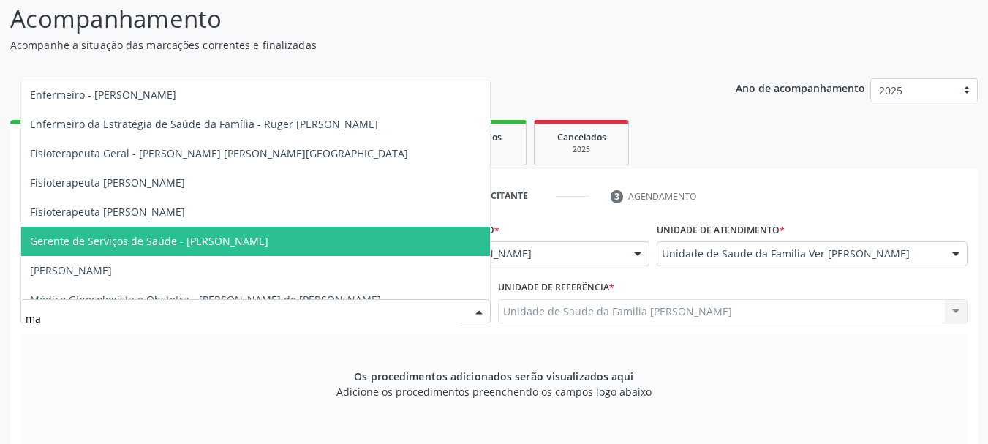
type input "m"
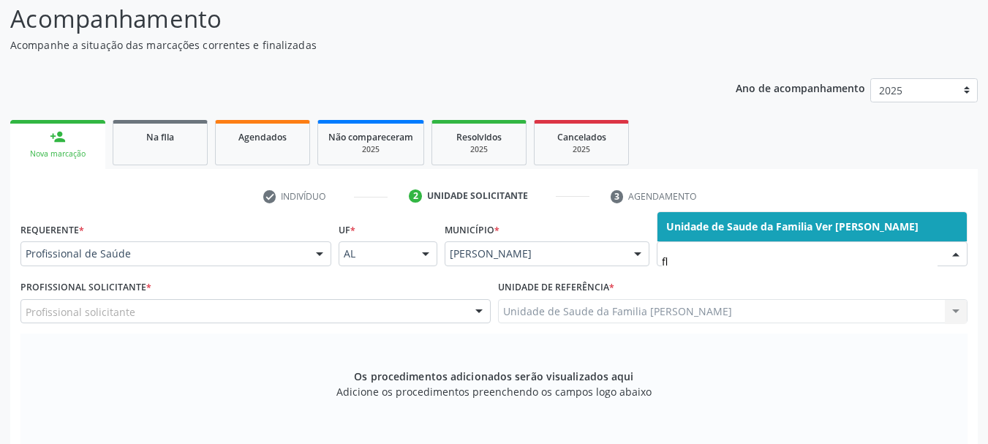
type input "fla"
click at [775, 219] on span "Unidade de Saude da Familia Ver [PERSON_NAME]" at bounding box center [792, 226] width 252 height 14
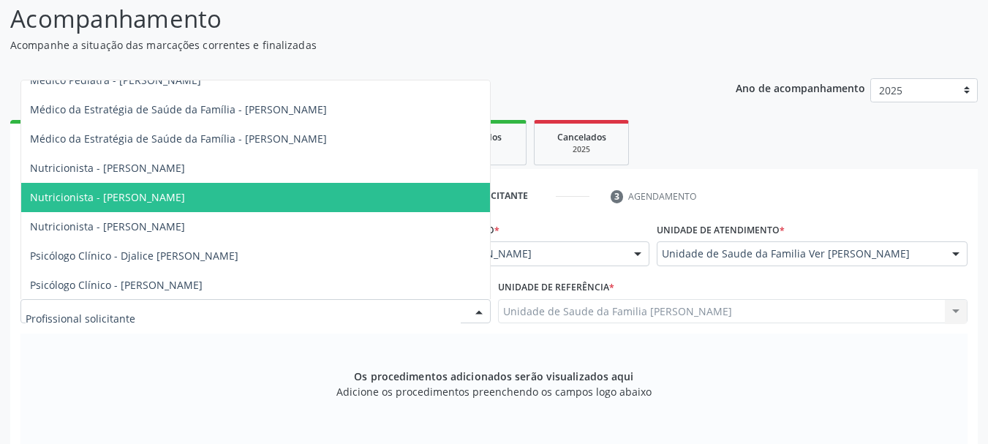
scroll to position [585, 0]
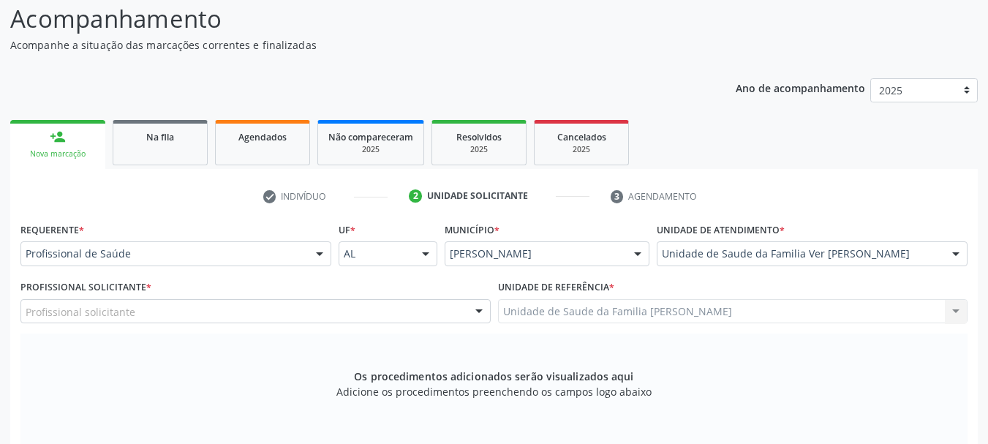
click at [195, 351] on div "Os procedimentos adicionados serão visualizados aqui Adicione os procedimentos …" at bounding box center [493, 390] width 947 height 113
click at [165, 262] on div at bounding box center [175, 253] width 311 height 25
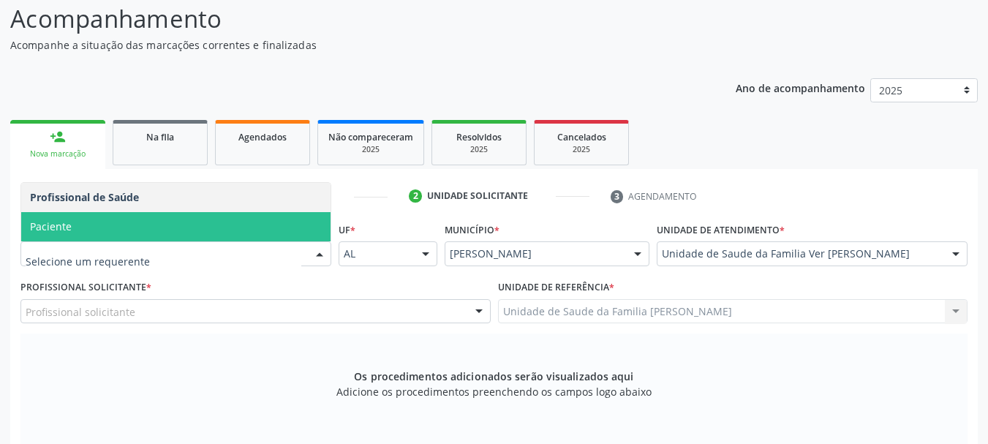
click at [138, 218] on span "Paciente" at bounding box center [175, 226] width 309 height 29
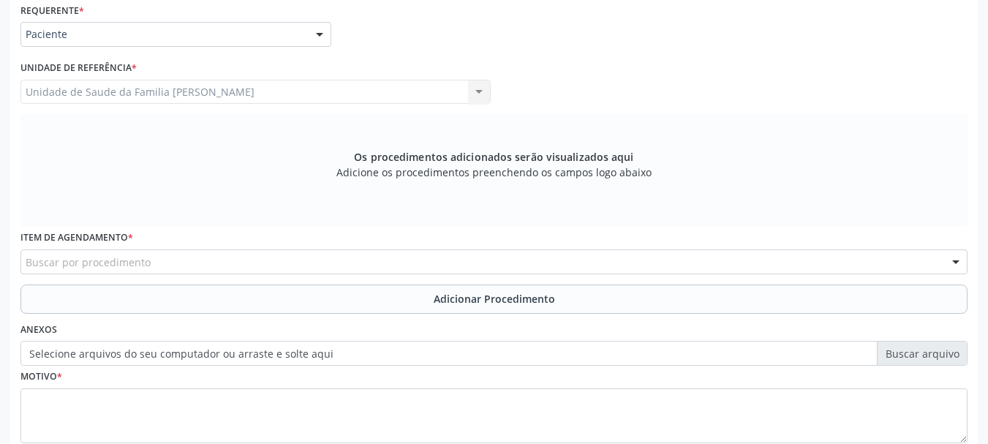
scroll to position [412, 0]
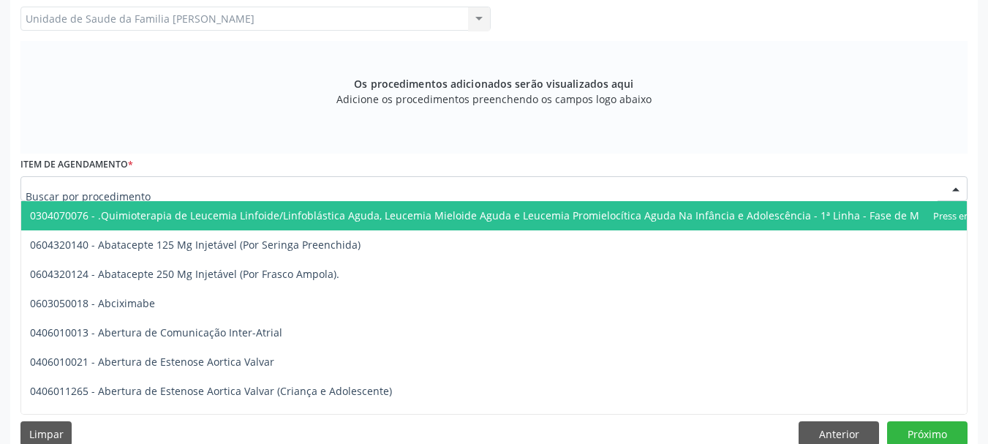
click at [168, 192] on div at bounding box center [493, 188] width 947 height 25
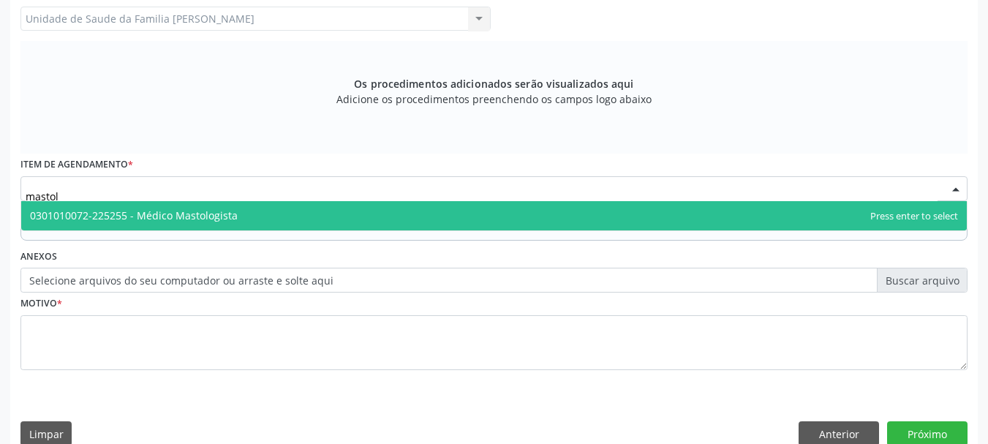
type input "mastolo"
click at [186, 217] on span "0301010072-225255 - Médico Mastologista" at bounding box center [134, 215] width 208 height 14
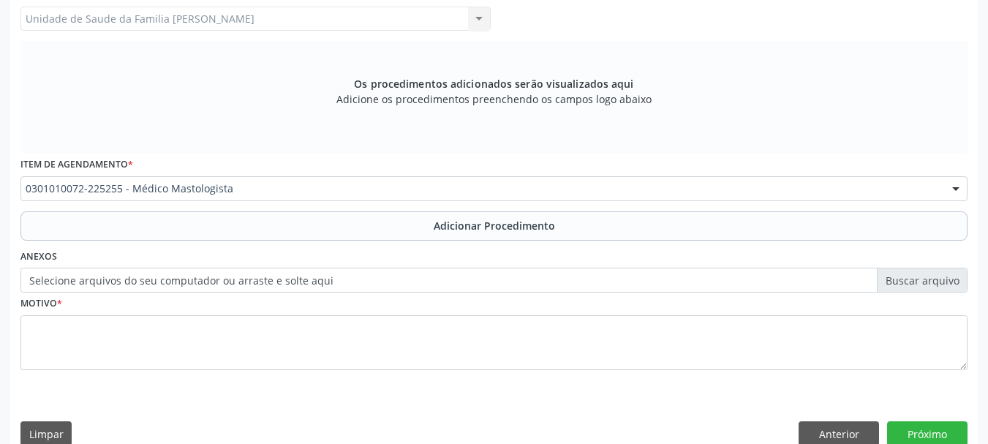
click at [149, 281] on label "Selecione arquivos do seu computador ou arraste e solte aqui" at bounding box center [493, 280] width 947 height 25
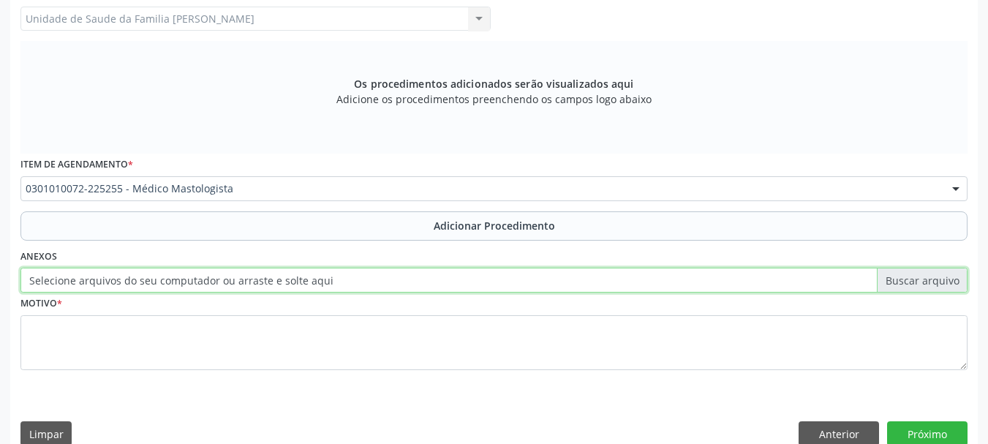
click at [149, 281] on input "Selecione arquivos do seu computador ou arraste e solte aqui" at bounding box center [493, 280] width 947 height 25
type input "C:\fakepath\Pessoa.jpeg"
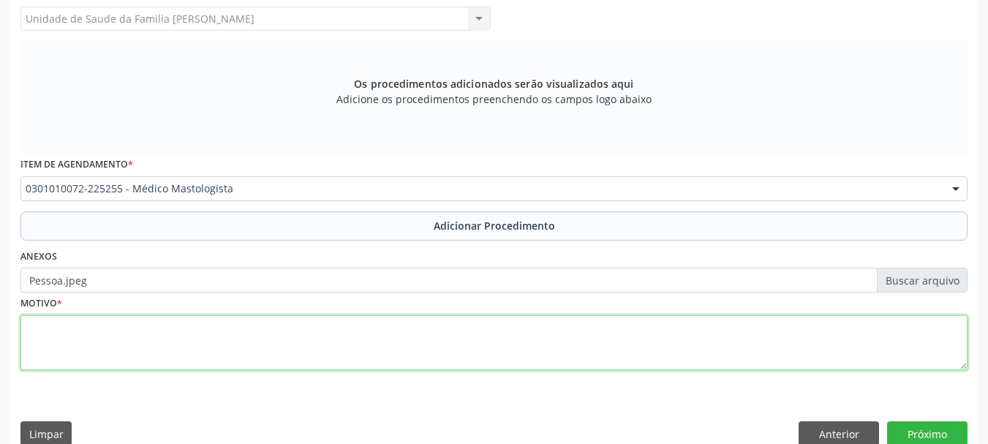
click at [34, 350] on textarea at bounding box center [493, 343] width 947 height 56
type textarea "Avaliacao de mamas"
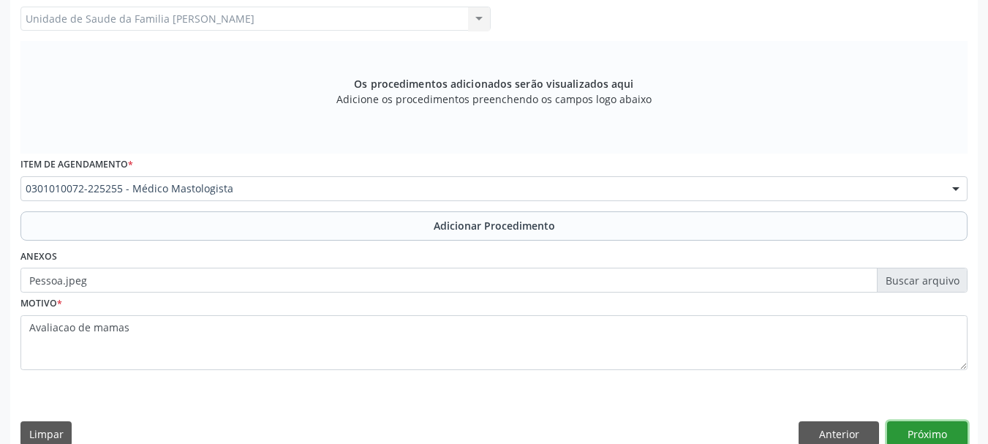
click at [917, 437] on button "Próximo" at bounding box center [927, 433] width 80 height 25
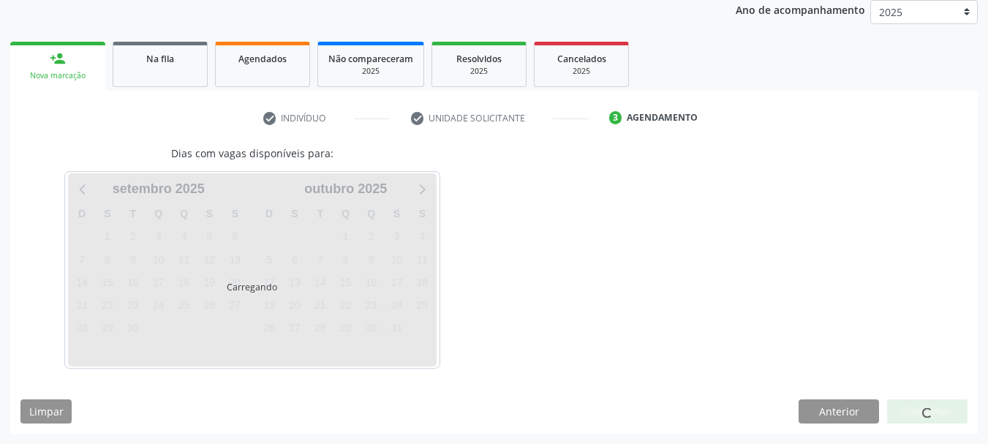
scroll to position [241, 0]
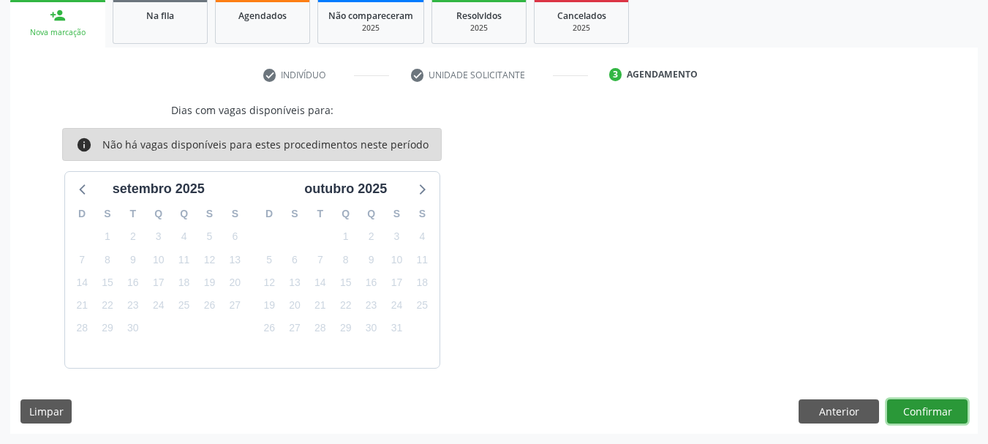
click at [937, 408] on button "Confirmar" at bounding box center [927, 411] width 80 height 25
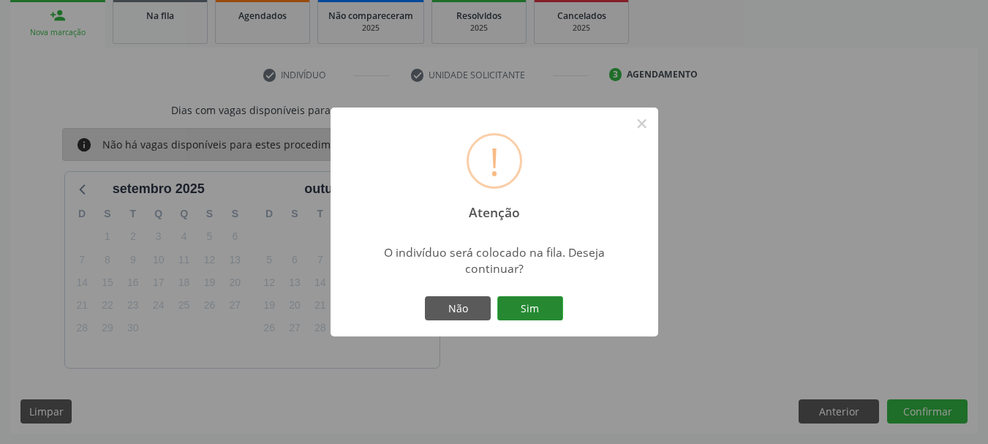
click at [548, 319] on button "Sim" at bounding box center [530, 308] width 66 height 25
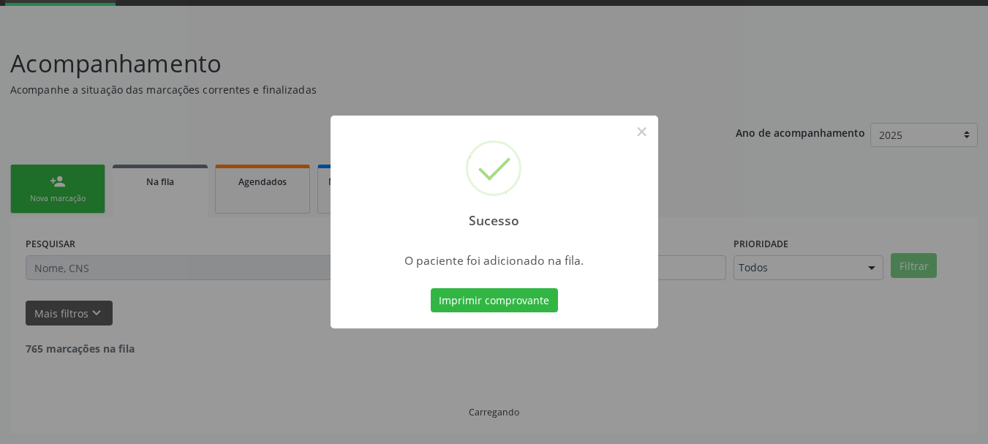
scroll to position [59, 0]
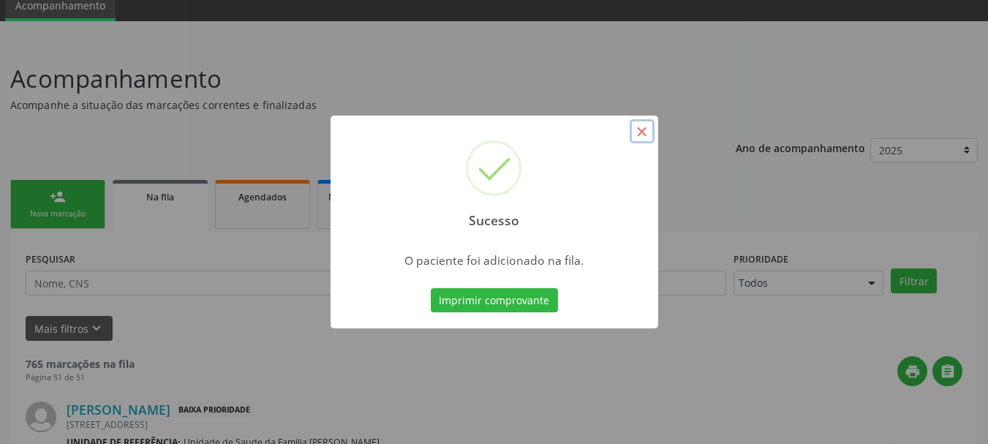
click at [652, 134] on button "×" at bounding box center [642, 131] width 25 height 25
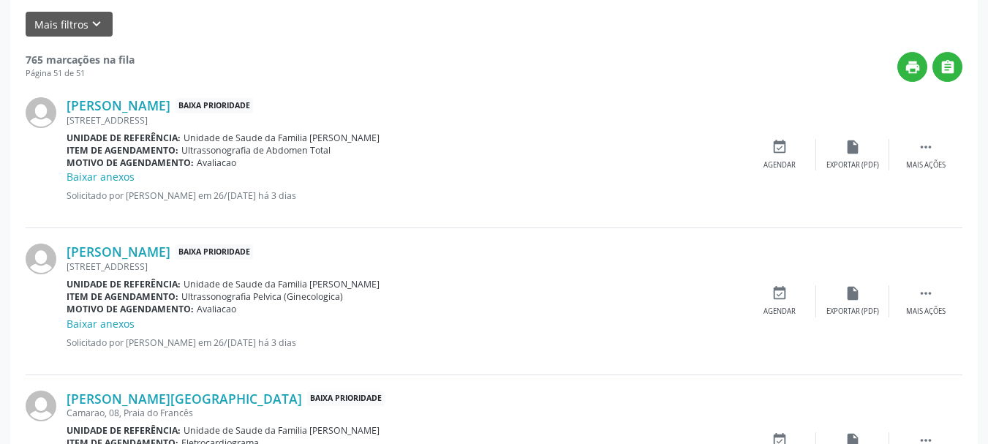
scroll to position [290, 0]
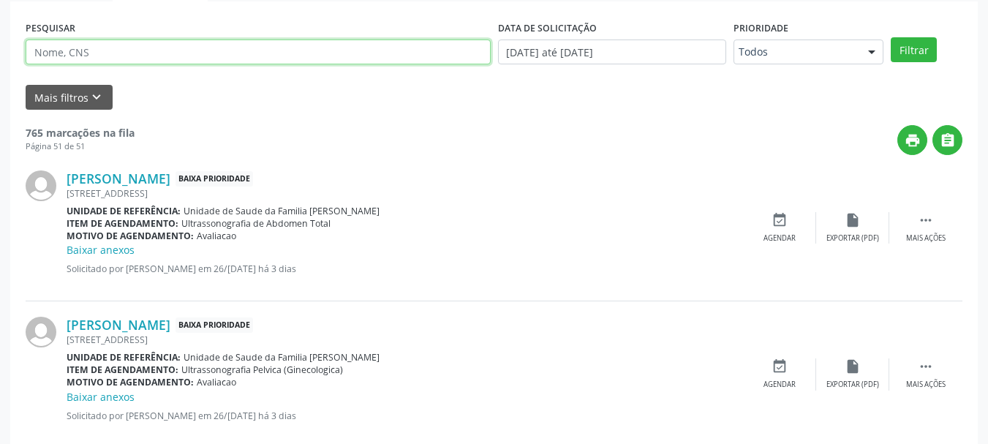
click at [162, 49] on input "text" at bounding box center [258, 51] width 465 height 25
type input "[PERSON_NAME]"
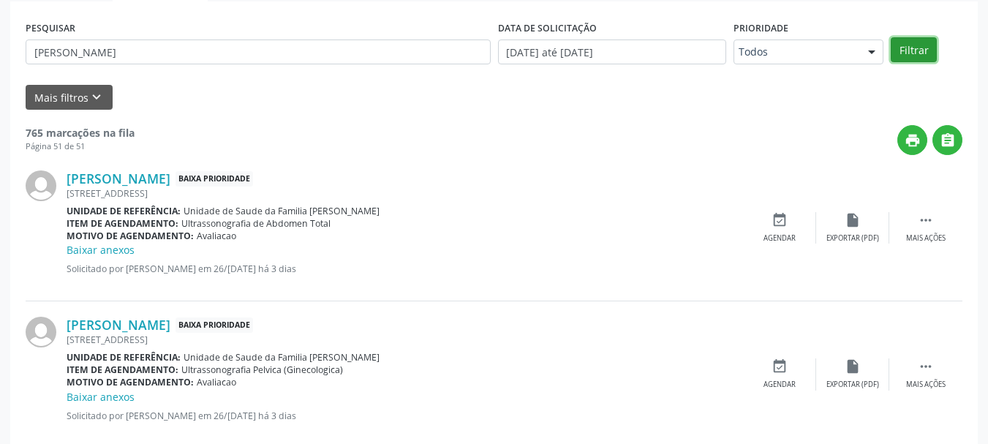
click at [916, 50] on button "Filtrar" at bounding box center [914, 49] width 46 height 25
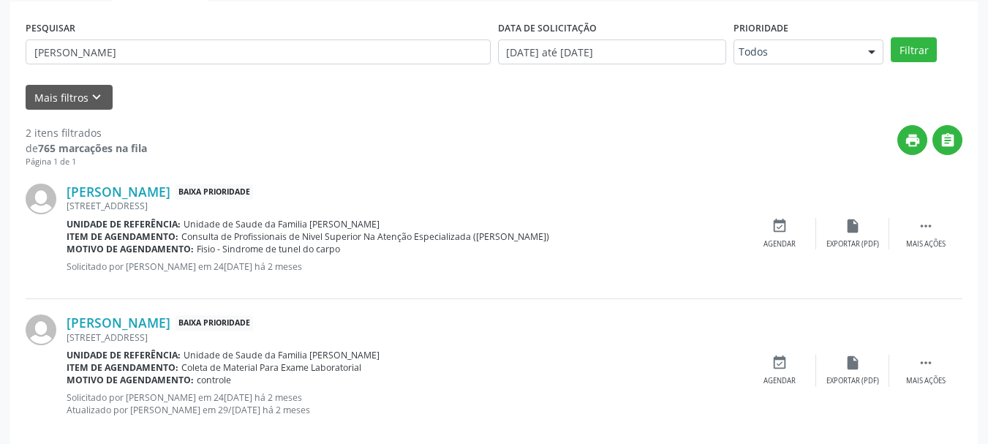
scroll to position [315, 0]
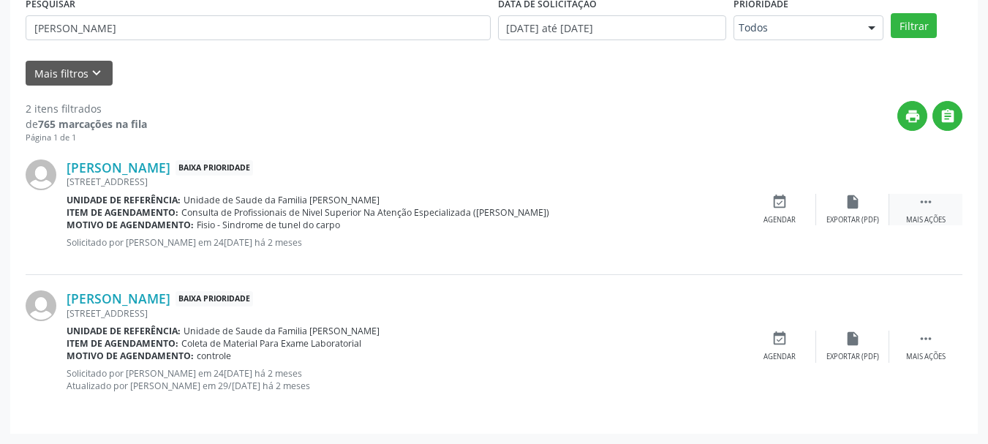
click at [933, 219] on div "Mais ações" at bounding box center [925, 220] width 39 height 10
click at [837, 214] on div "edit Editar" at bounding box center [852, 209] width 73 height 31
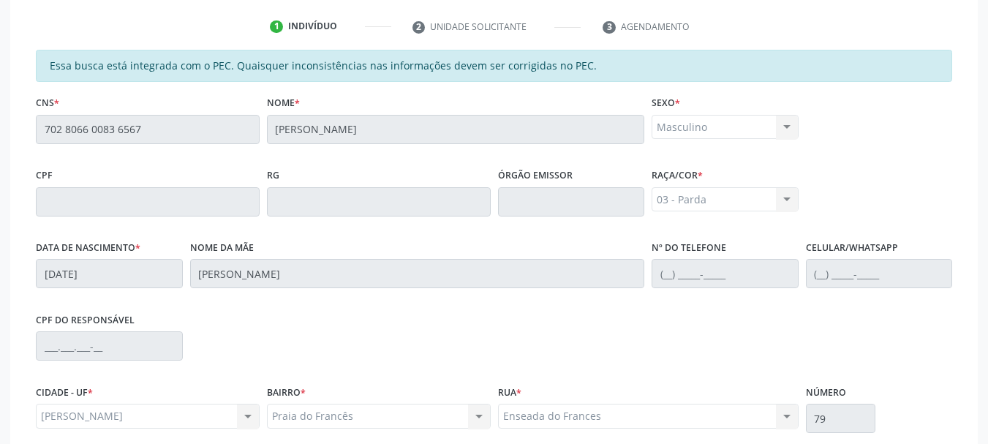
scroll to position [432, 0]
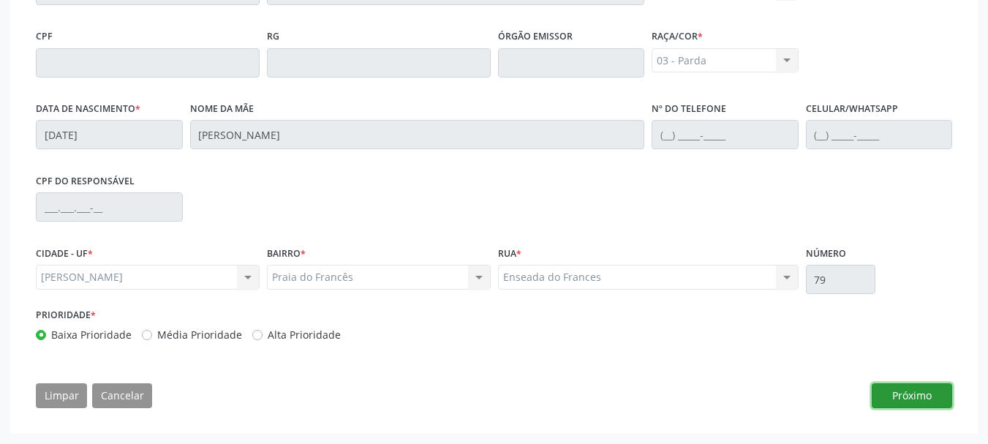
click at [949, 407] on button "Próximo" at bounding box center [912, 395] width 80 height 25
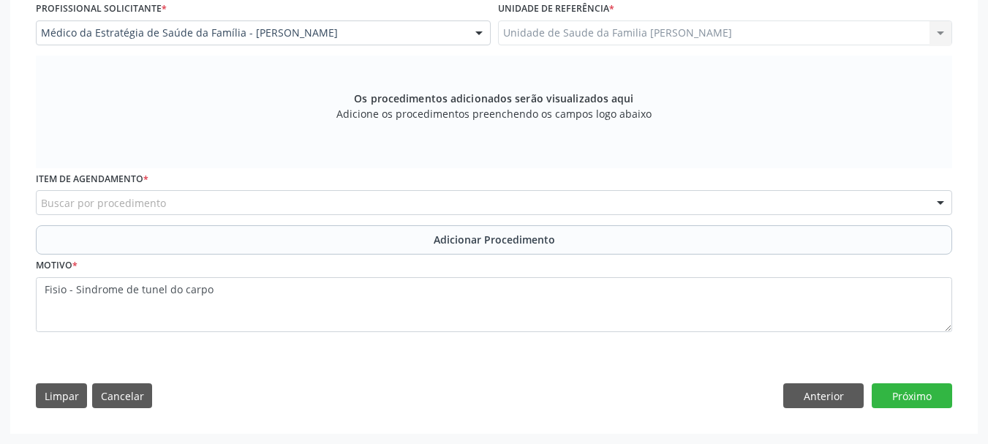
scroll to position [402, 0]
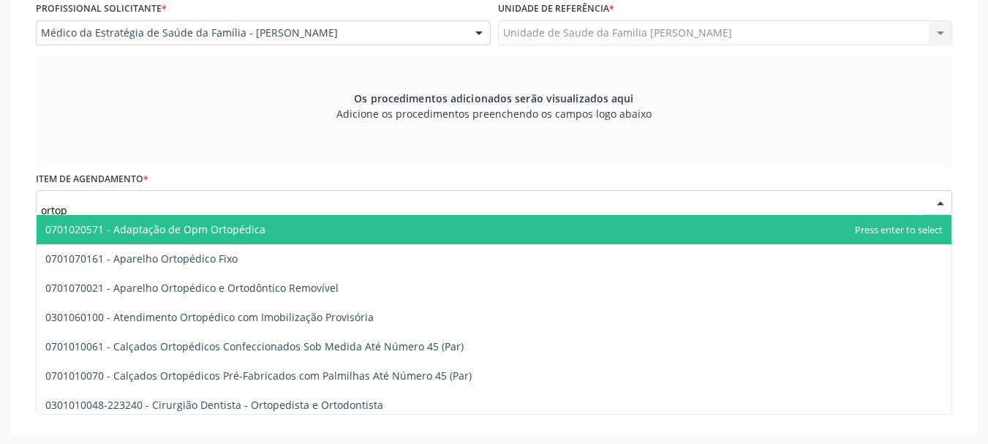
type input "ortope"
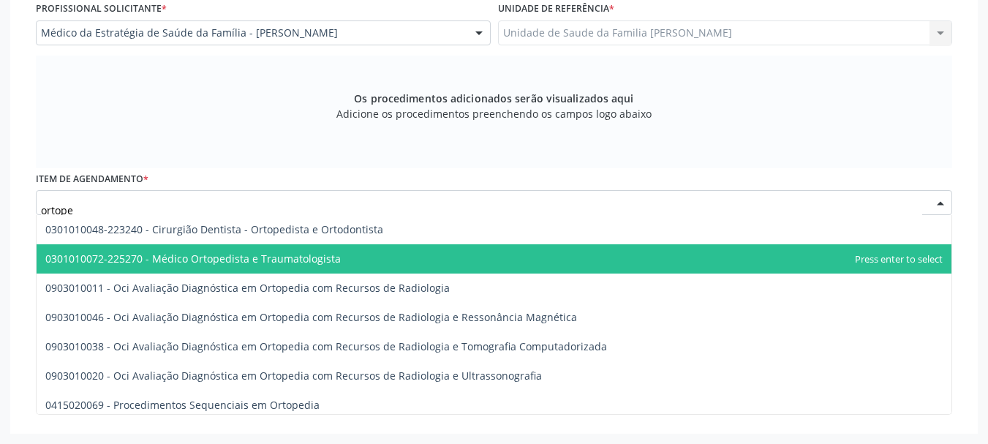
click at [262, 261] on span "0301010072-225270 - Médico Ortopedista e Traumatologista" at bounding box center [193, 259] width 296 height 14
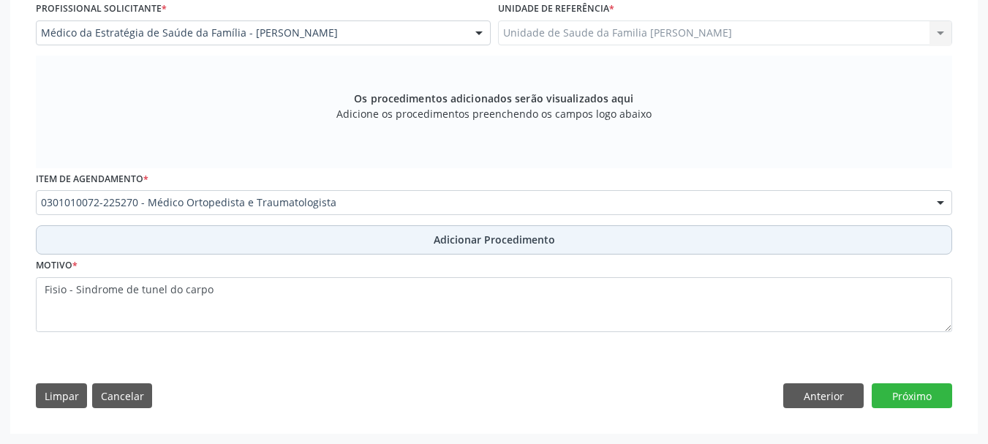
click at [505, 240] on span "Adicionar Procedimento" at bounding box center [494, 239] width 121 height 15
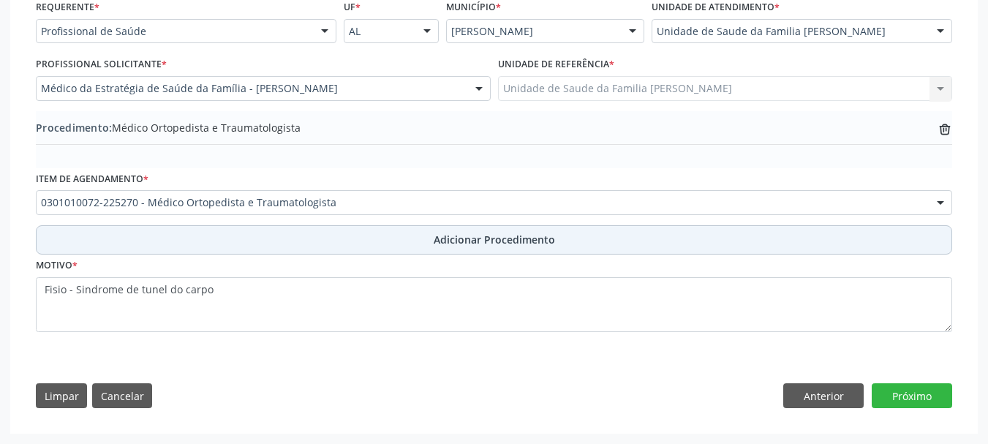
scroll to position [346, 0]
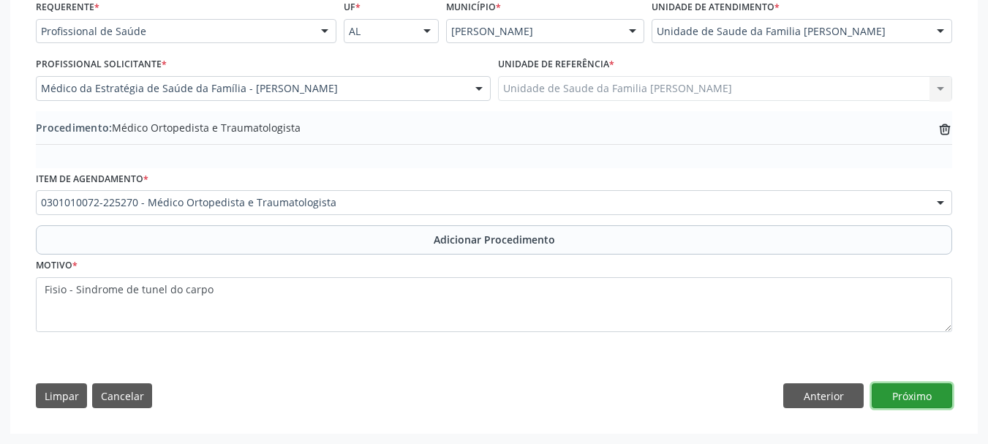
click at [917, 397] on button "Próximo" at bounding box center [912, 395] width 80 height 25
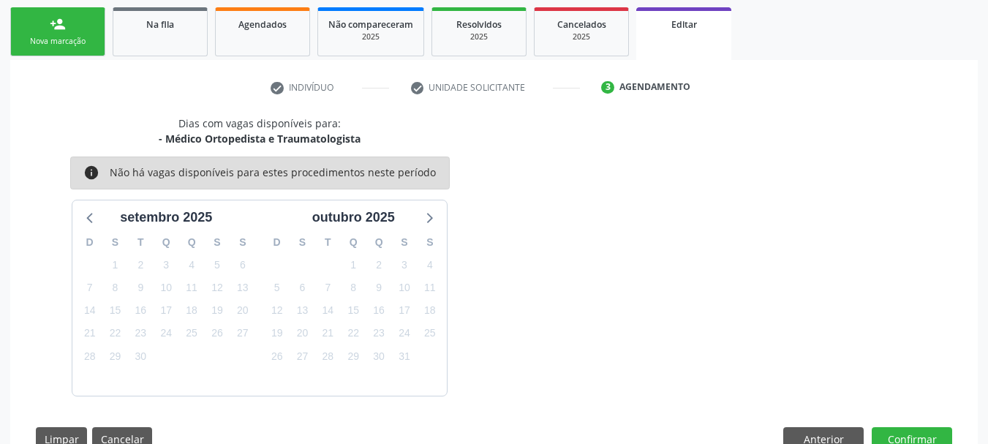
scroll to position [275, 0]
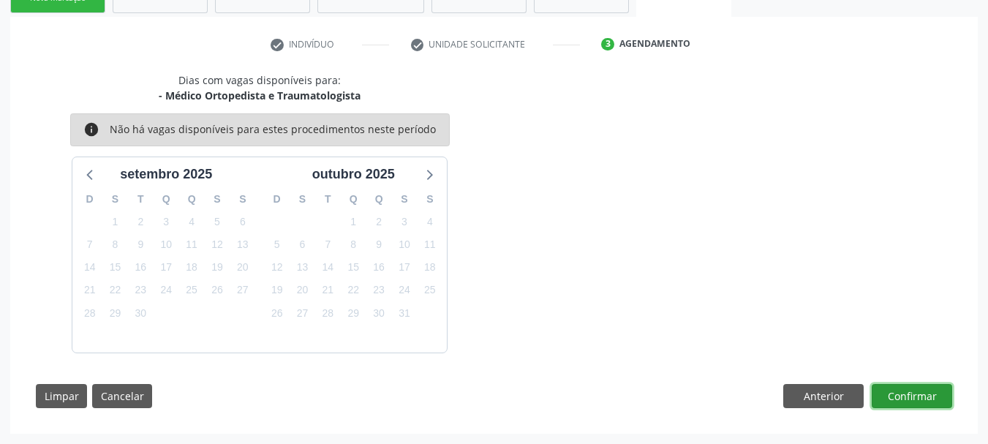
click at [917, 397] on button "Confirmar" at bounding box center [912, 396] width 80 height 25
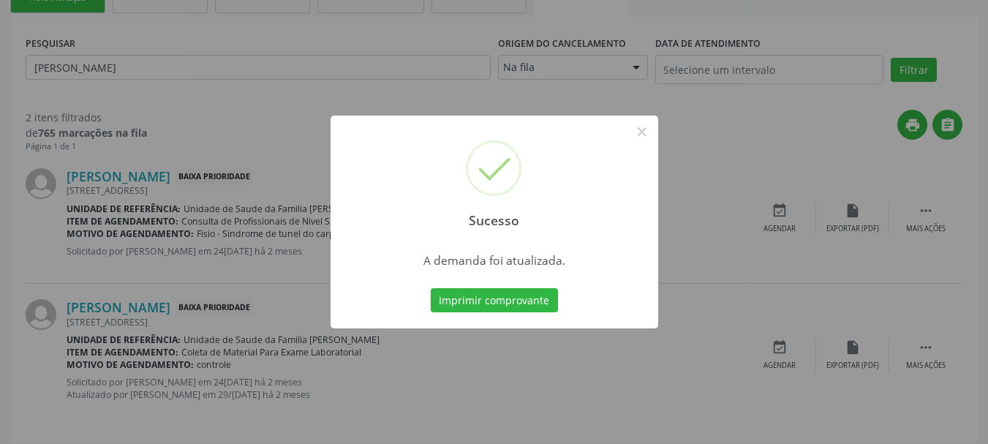
scroll to position [0, 0]
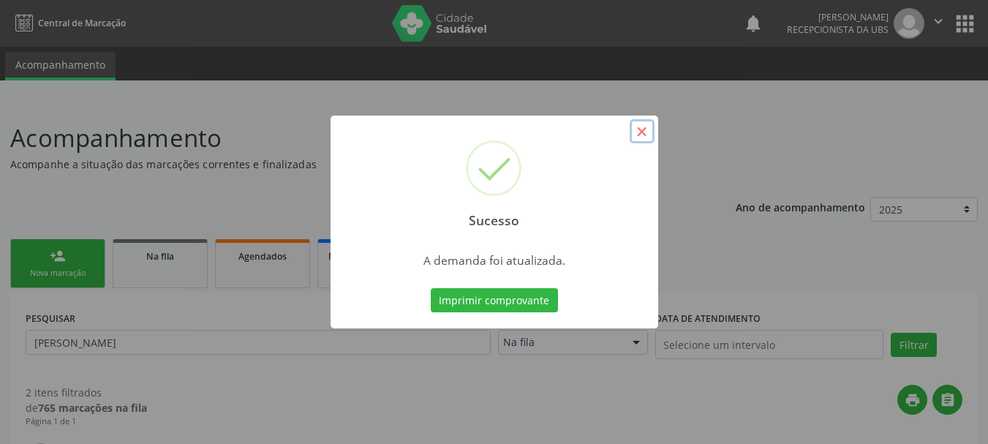
click at [647, 138] on button "×" at bounding box center [642, 131] width 25 height 25
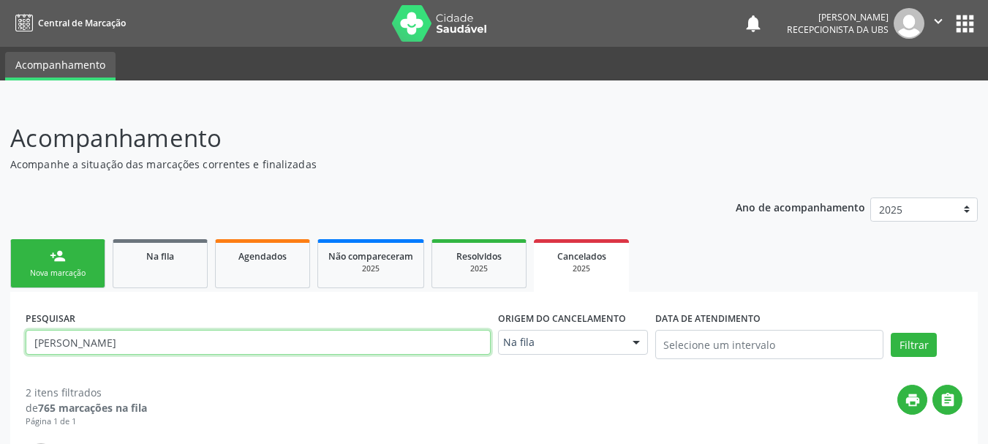
click at [209, 340] on input "[PERSON_NAME]" at bounding box center [258, 342] width 465 height 25
type input "B"
type input "jaquilene"
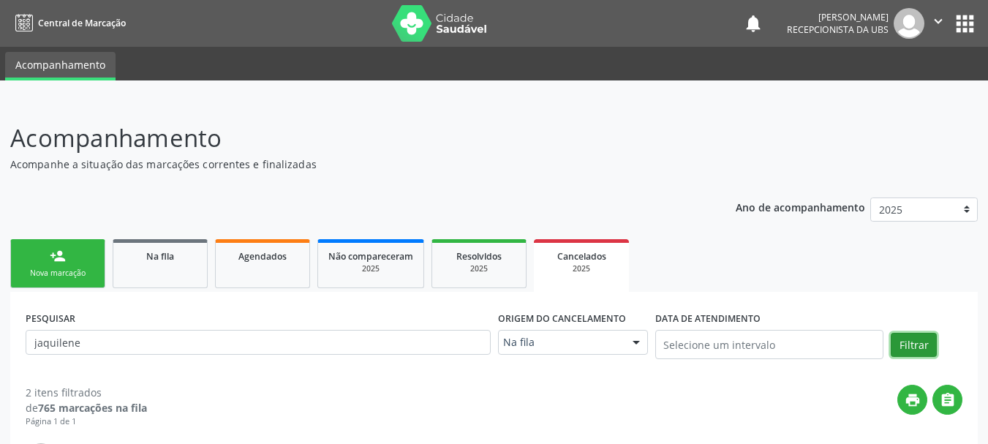
click at [909, 342] on button "Filtrar" at bounding box center [914, 345] width 46 height 25
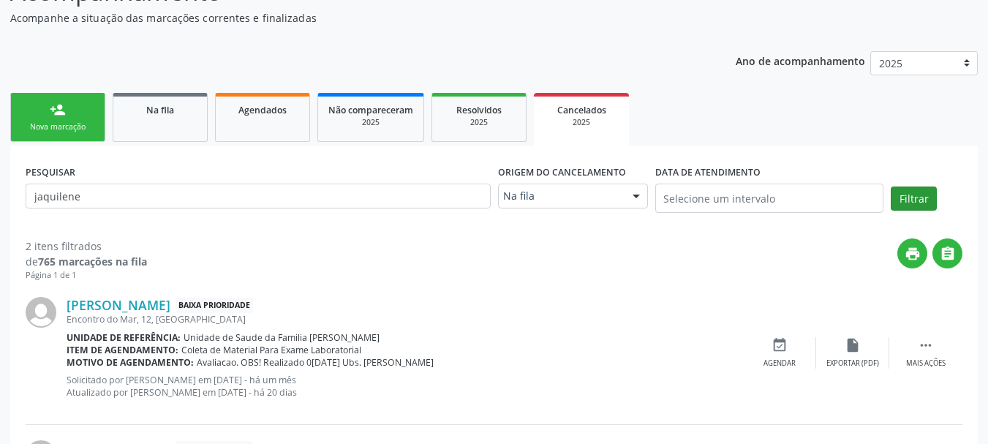
scroll to position [284, 0]
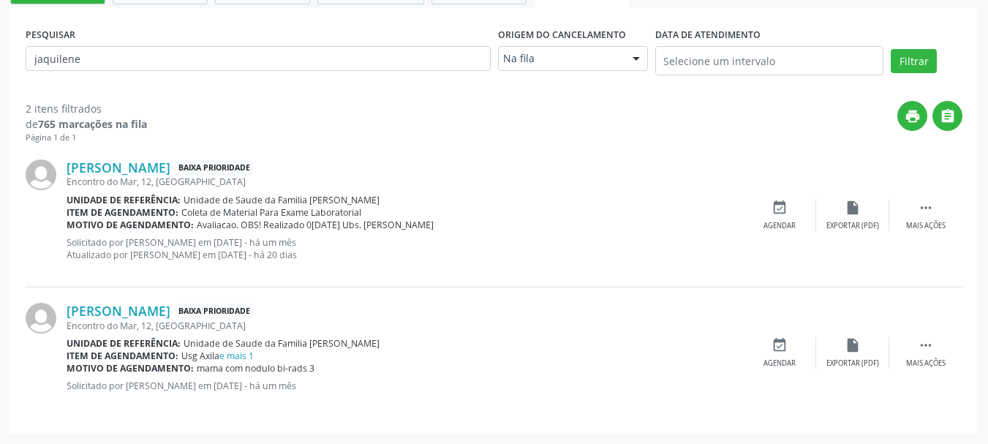
click at [605, 375] on div "[PERSON_NAME] Baixa Prioridade Encontro do Mar, 12, [GEOGRAPHIC_DATA] Unidade d…" at bounding box center [405, 352] width 677 height 99
click at [944, 219] on div " Mais ações" at bounding box center [925, 215] width 73 height 31
click at [854, 218] on div "edit Editar" at bounding box center [852, 215] width 73 height 31
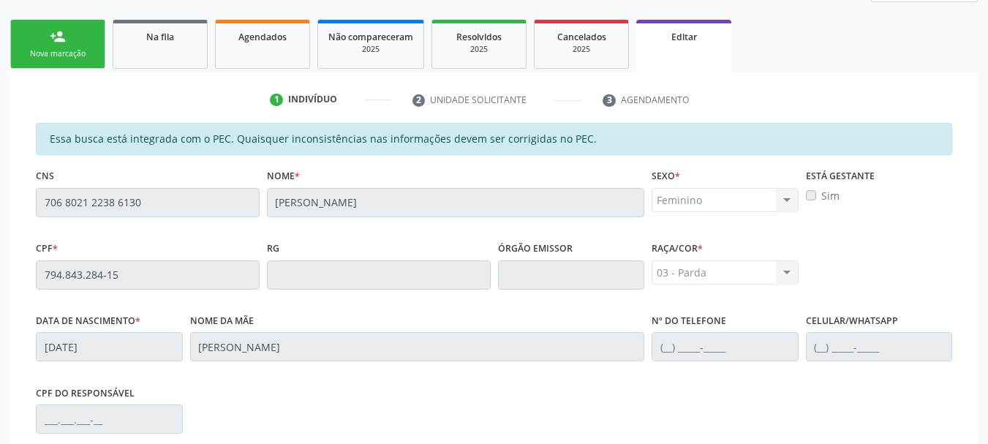
scroll to position [432, 0]
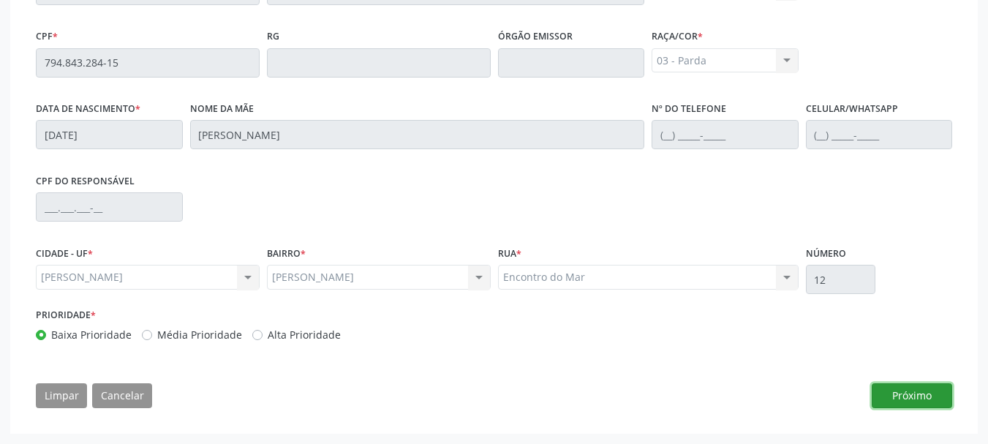
click at [941, 403] on button "Próximo" at bounding box center [912, 395] width 80 height 25
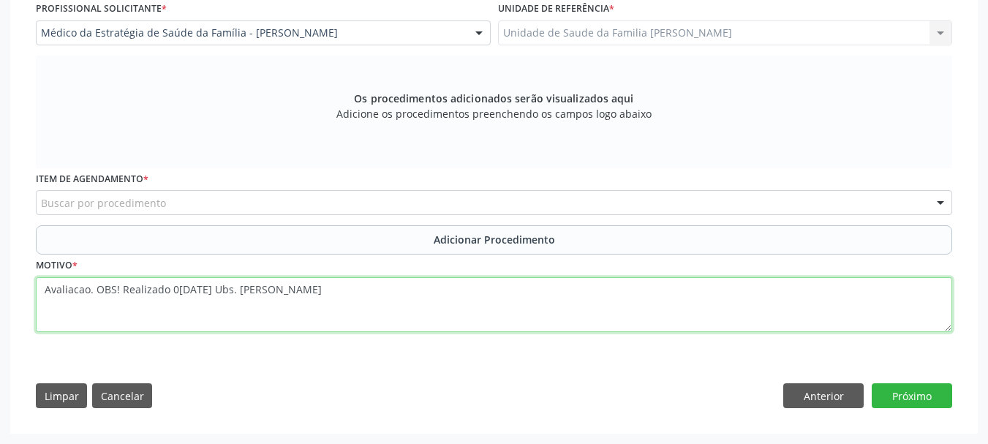
click at [314, 297] on textarea "Avaliacao. OBS! Realizado 0[DATE] Ubs. [PERSON_NAME]" at bounding box center [494, 305] width 917 height 56
click at [47, 307] on textarea "Avaliacao. OBS! Realizado 0[DATE] Ubs. [PERSON_NAME]" at bounding box center [494, 305] width 917 height 56
click at [274, 294] on textarea "Avaliacao. OBS! Realizado 0[DATE] Ubs. [PERSON_NAME]" at bounding box center [494, 305] width 917 height 56
click at [289, 290] on textarea "Avaliacao. OBS! Realizado 0[DATE] Ubs. [PERSON_NAME]" at bounding box center [494, 305] width 917 height 56
type textarea "Avaliacao. OBS! Realizado [DATE], Ubs. [PERSON_NAME] obs! Realizado 09/09"
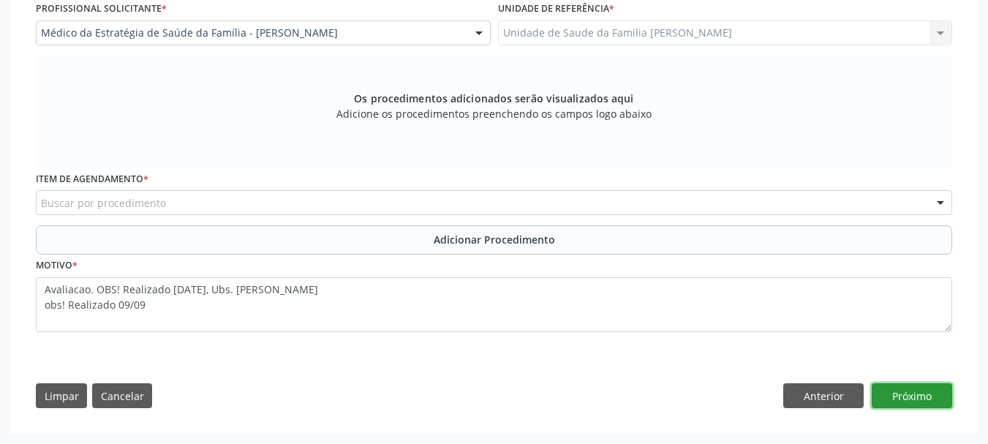
click at [936, 384] on button "Próximo" at bounding box center [912, 395] width 80 height 25
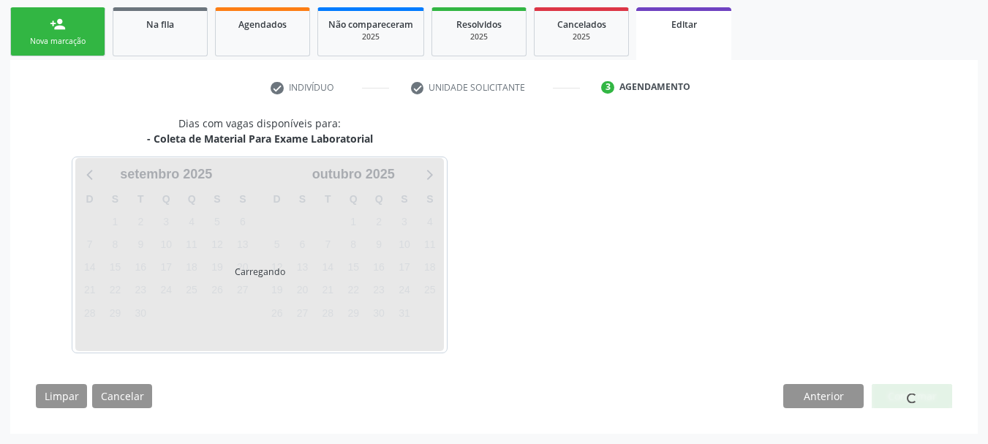
scroll to position [275, 0]
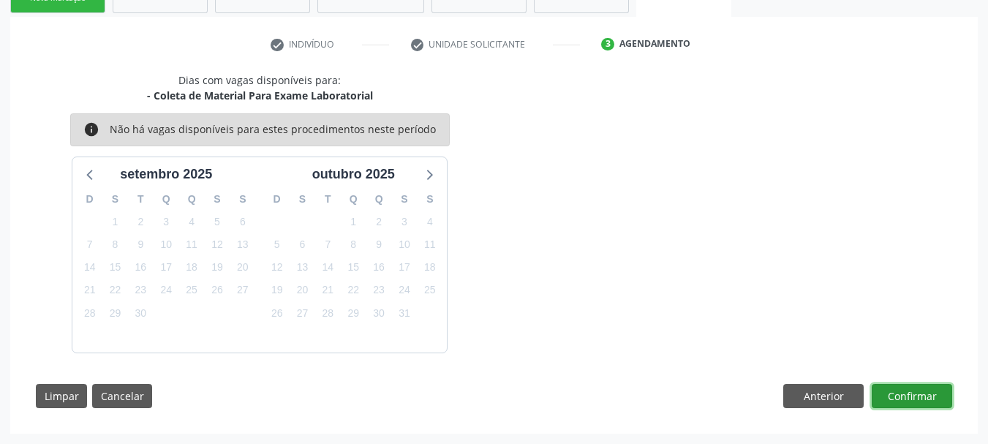
click at [936, 385] on button "Confirmar" at bounding box center [912, 396] width 80 height 25
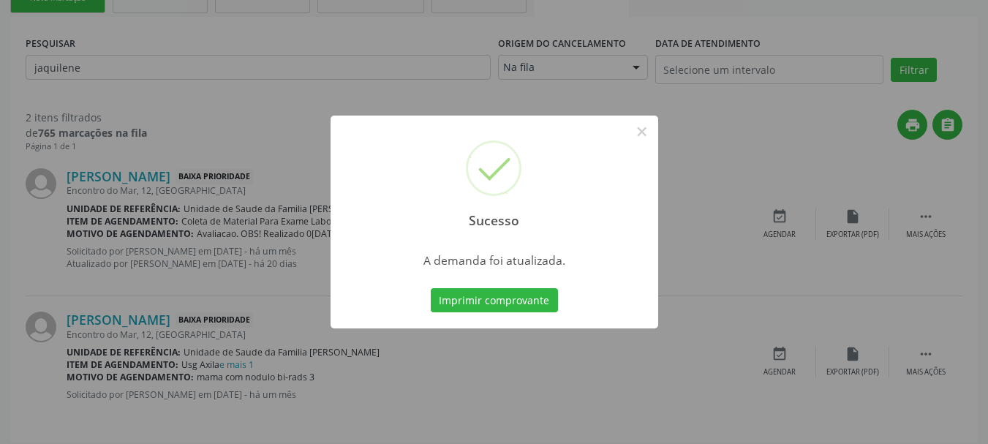
scroll to position [0, 0]
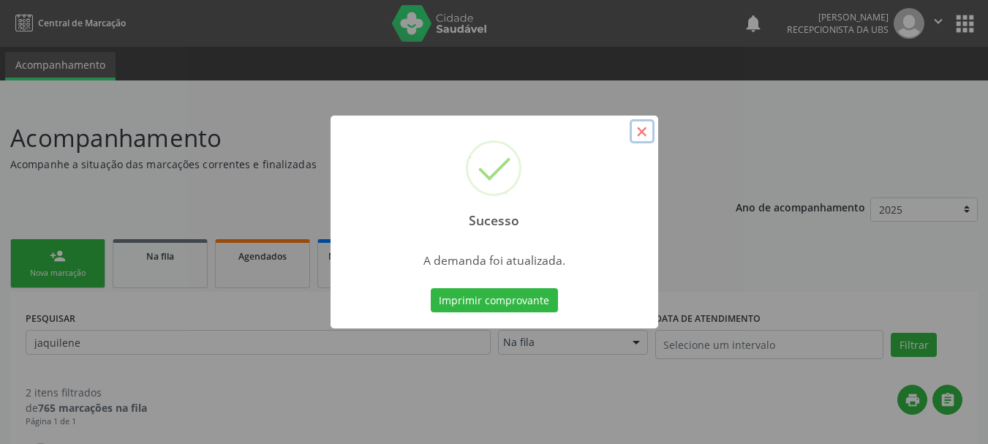
click at [642, 120] on button "×" at bounding box center [642, 131] width 25 height 25
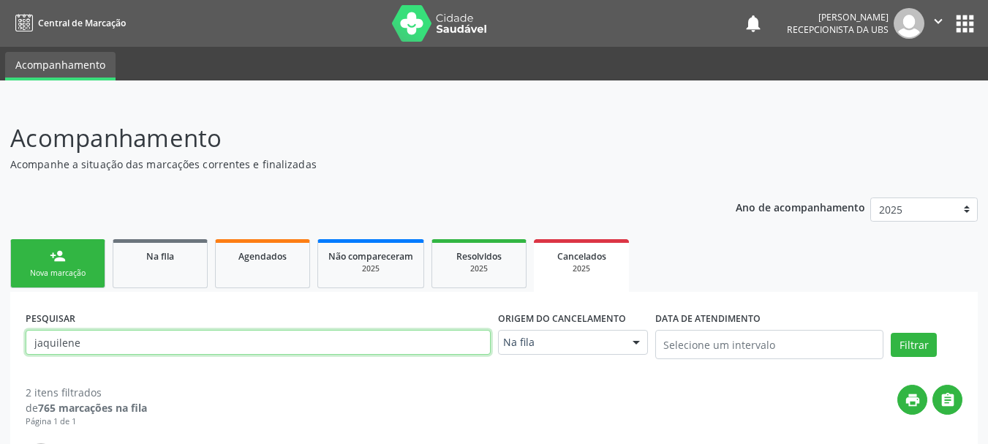
click at [90, 343] on input "jaquilene" at bounding box center [258, 342] width 465 height 25
type input "j"
click at [53, 282] on link "person_add Nova marcação" at bounding box center [57, 263] width 95 height 49
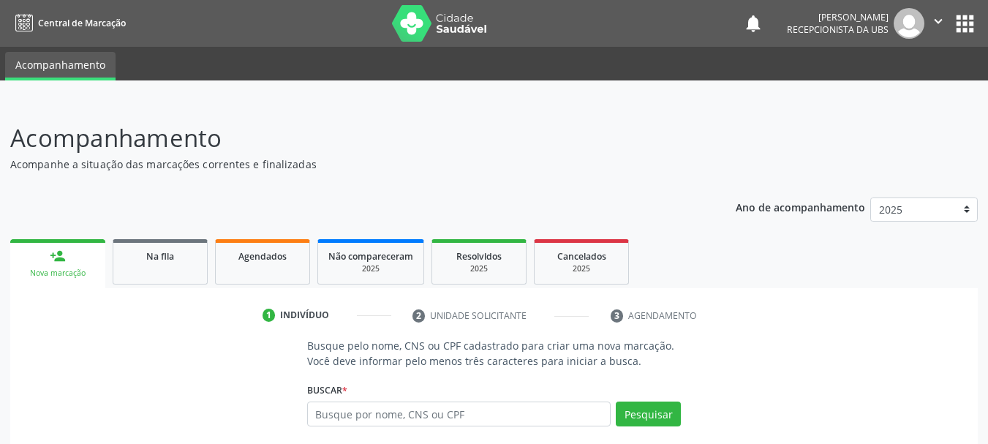
scroll to position [140, 0]
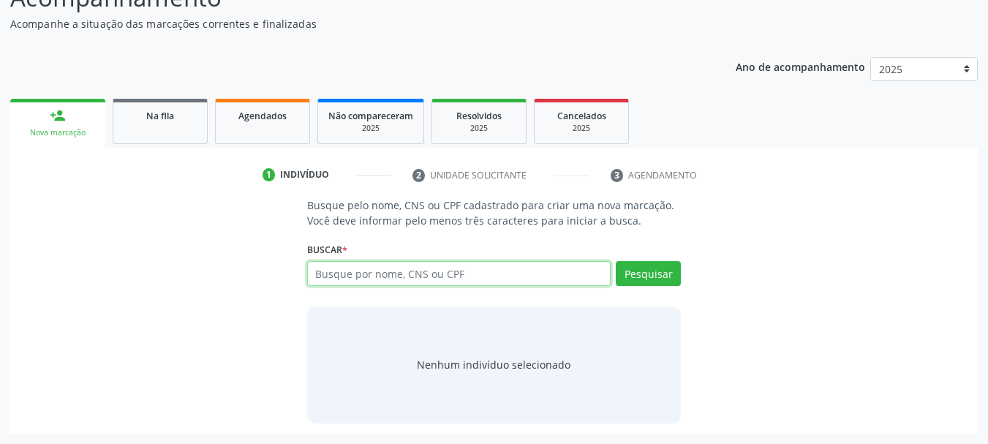
click at [394, 272] on input "text" at bounding box center [459, 273] width 304 height 25
type input "79484328415"
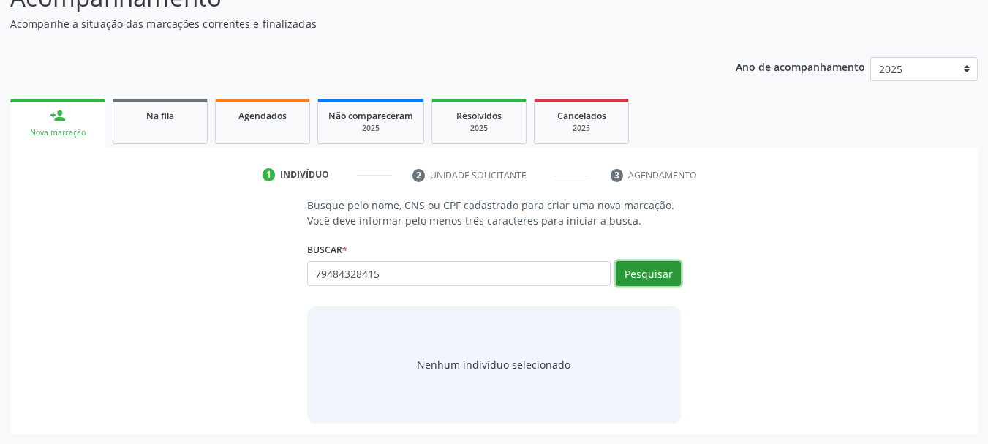
click at [627, 281] on button "Pesquisar" at bounding box center [648, 273] width 65 height 25
type input "79484328415"
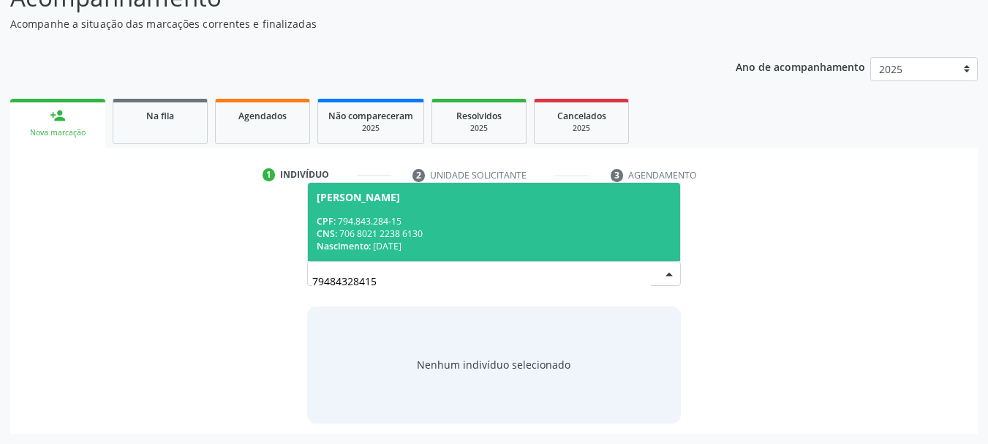
click at [505, 217] on div "CPF: 794.843.284-15" at bounding box center [494, 221] width 355 height 12
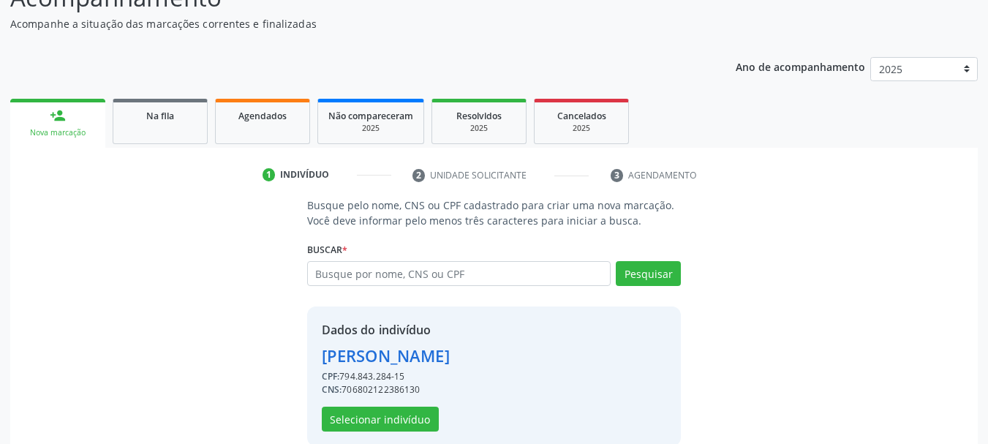
scroll to position [163, 0]
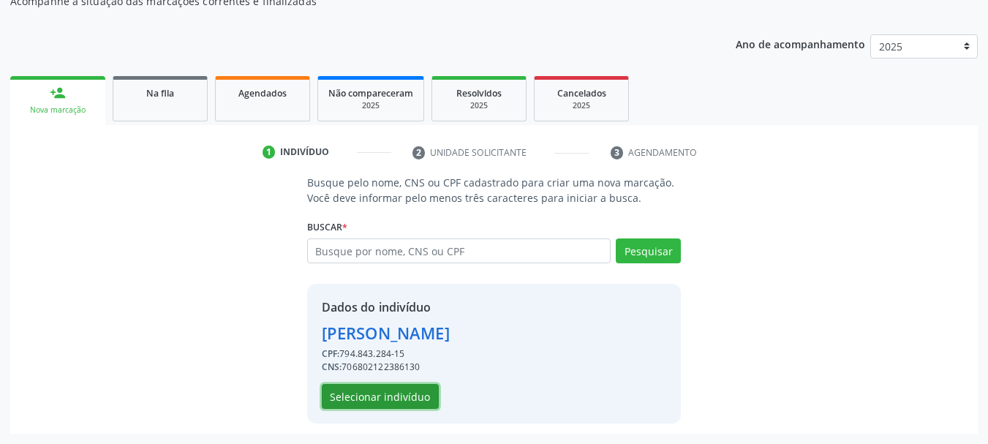
click at [415, 384] on button "Selecionar indivíduo" at bounding box center [380, 396] width 117 height 25
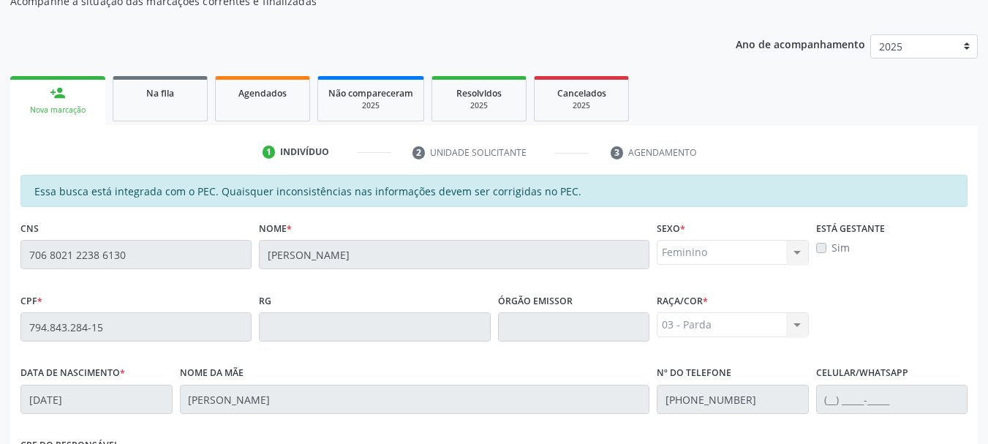
scroll to position [412, 0]
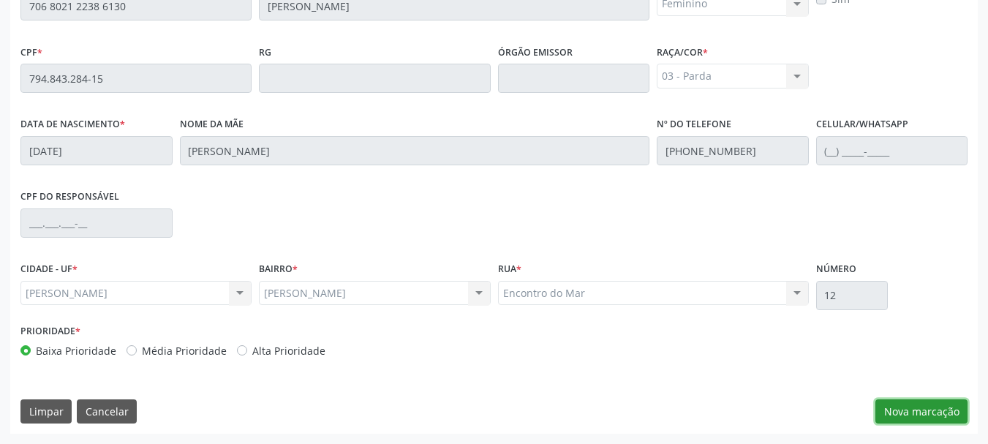
click at [889, 413] on button "Nova marcação" at bounding box center [922, 411] width 92 height 25
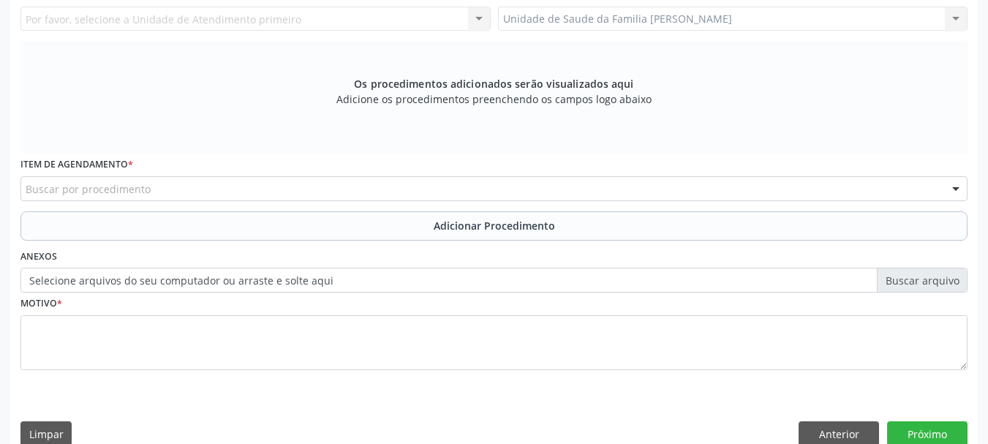
scroll to position [266, 0]
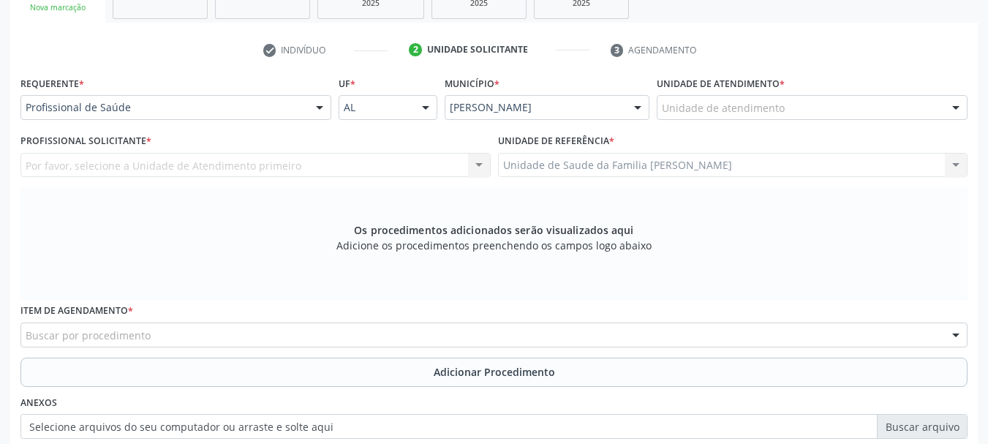
click at [696, 118] on div "Unidade de atendimento" at bounding box center [812, 107] width 311 height 25
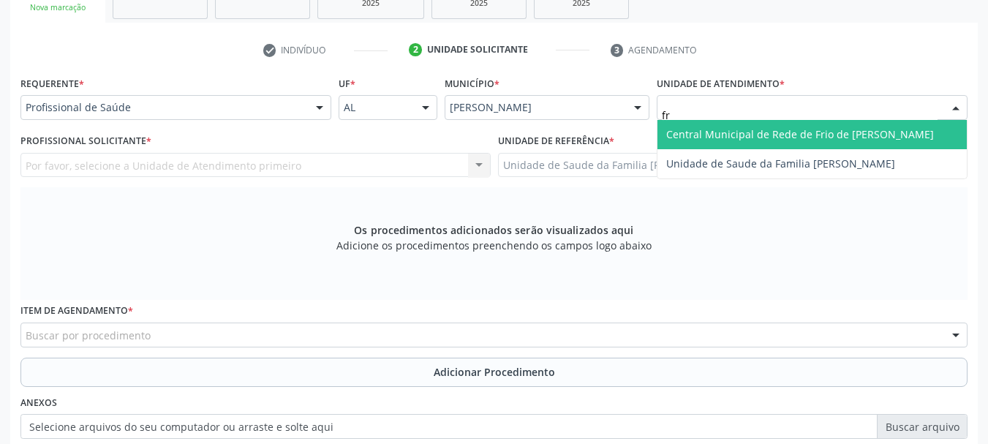
type input "fra"
click at [697, 125] on span "Unidade de Saude da Familia [PERSON_NAME]" at bounding box center [812, 134] width 309 height 29
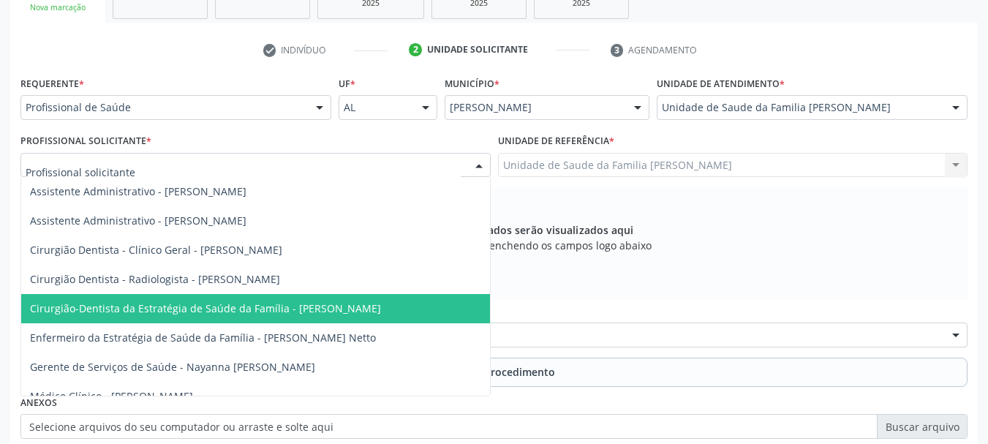
click at [281, 311] on span "Cirurgião-Dentista da Estratégia de Saúde da Família - [PERSON_NAME]" at bounding box center [205, 308] width 351 height 14
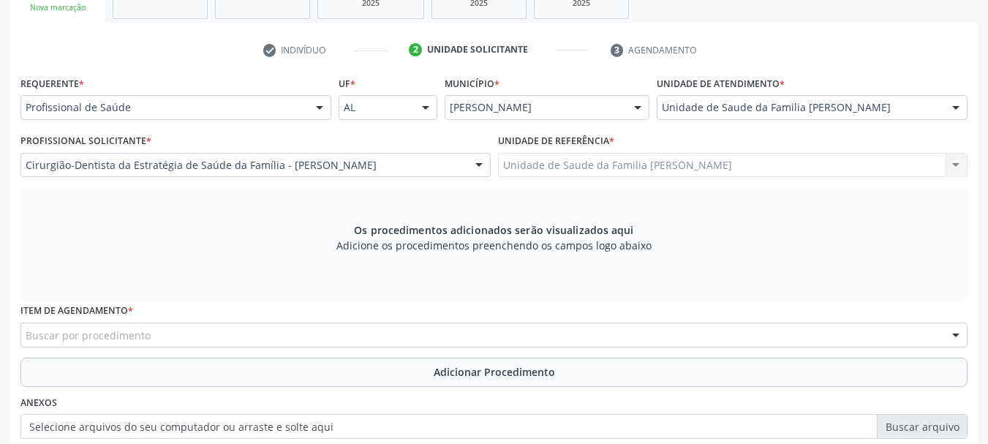
scroll to position [339, 0]
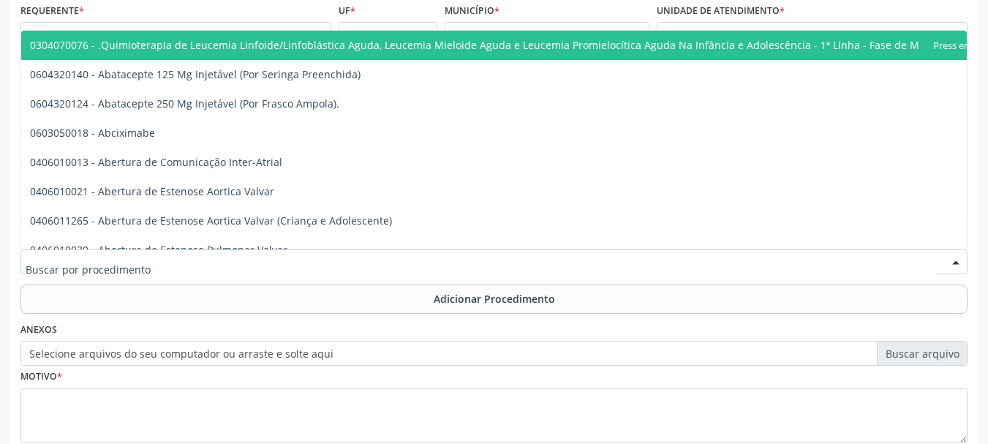
click at [278, 266] on div at bounding box center [493, 261] width 947 height 25
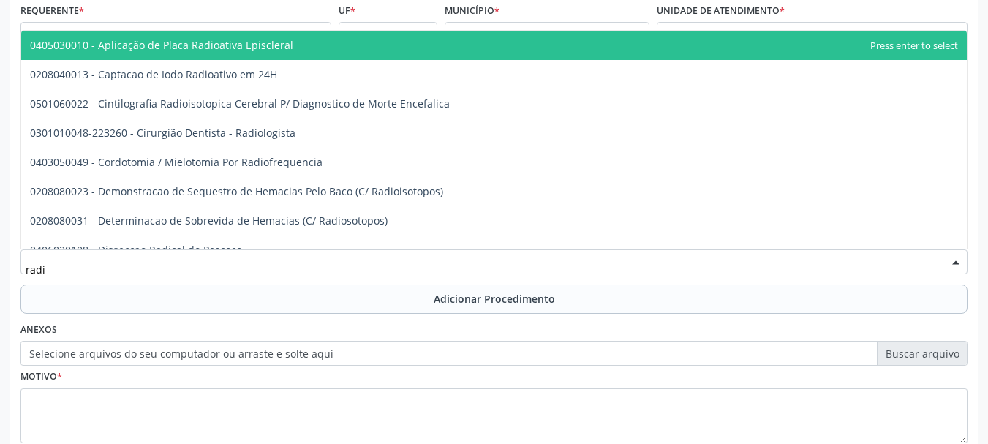
type input "radio"
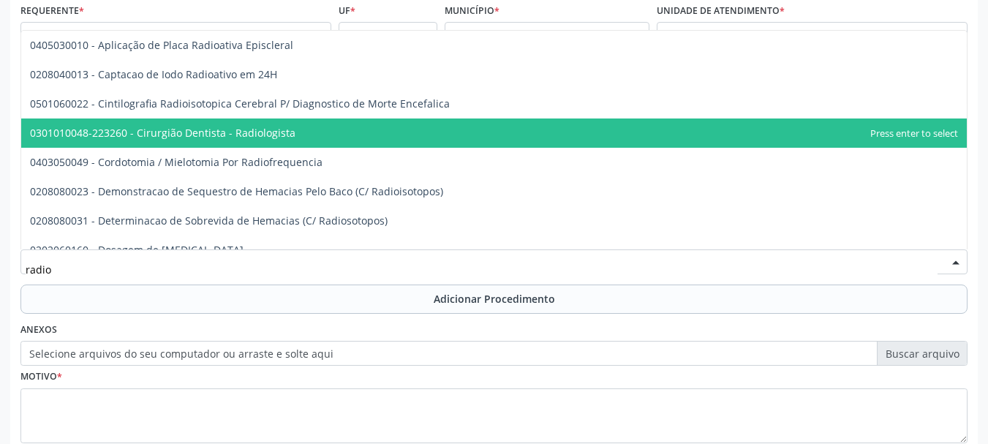
click at [256, 136] on span "0301010048-223260 - Cirurgião Dentista - Radiologista" at bounding box center [163, 133] width 266 height 14
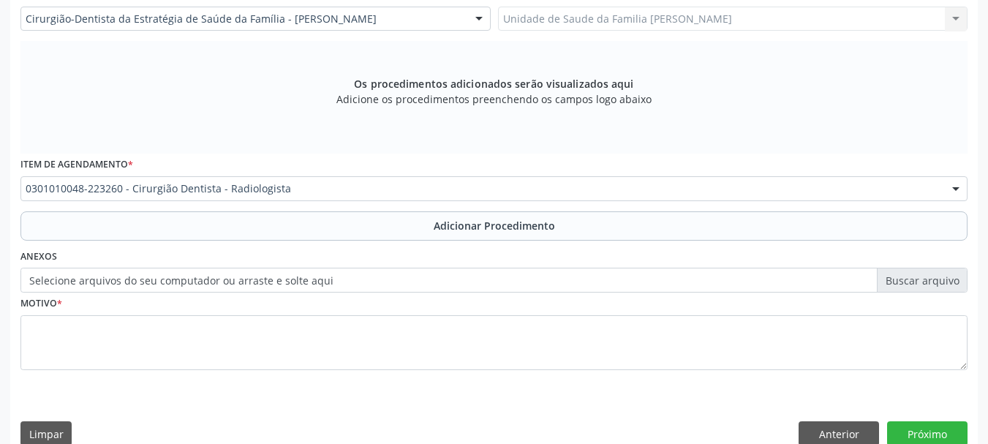
scroll to position [434, 0]
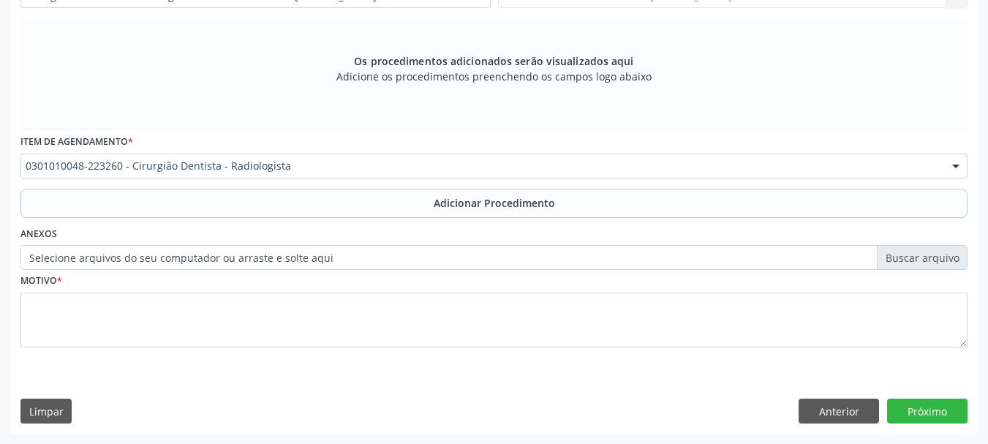
click at [438, 187] on div "Item de agendamento * 0301010048-223260 - Cirurgião Dentista - Radiologista 030…" at bounding box center [494, 159] width 955 height 57
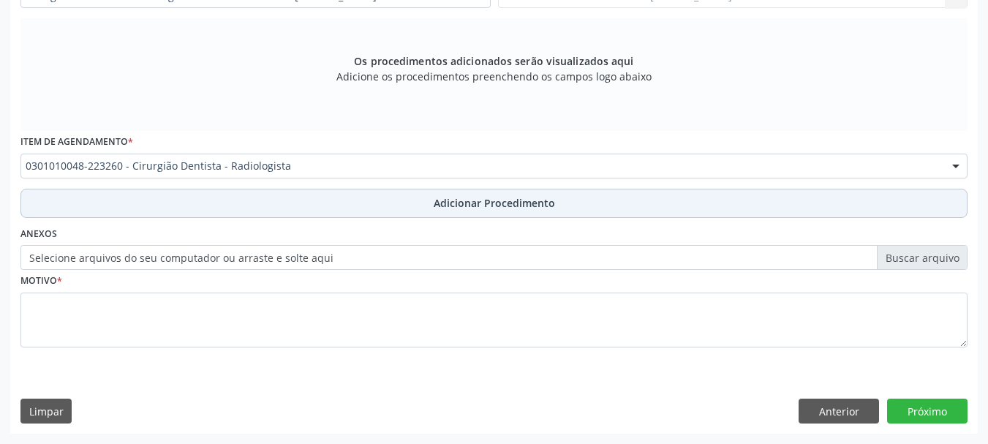
click at [451, 196] on span "Adicionar Procedimento" at bounding box center [494, 202] width 121 height 15
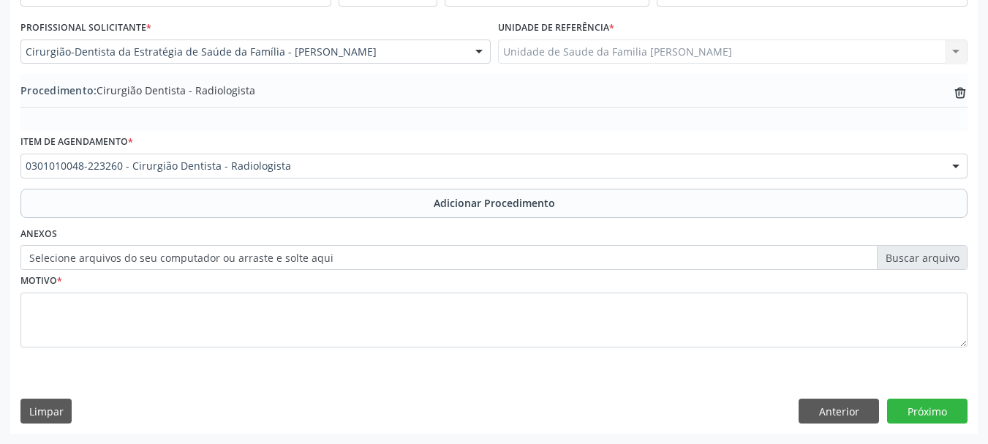
click at [402, 261] on label "Selecione arquivos do seu computador ou arraste e solte aqui" at bounding box center [493, 257] width 947 height 25
click at [402, 261] on input "Selecione arquivos do seu computador ou arraste e solte aqui" at bounding box center [493, 257] width 947 height 25
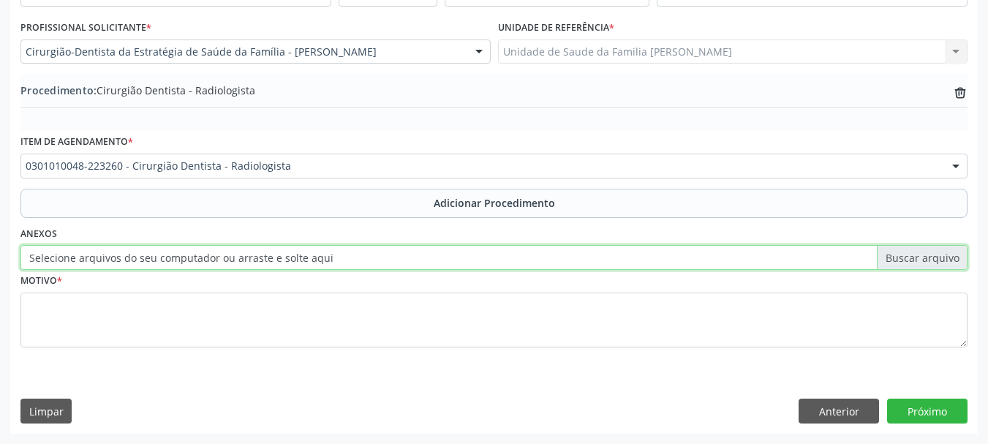
type input "C:\fakepath\jaquilene.jpeg"
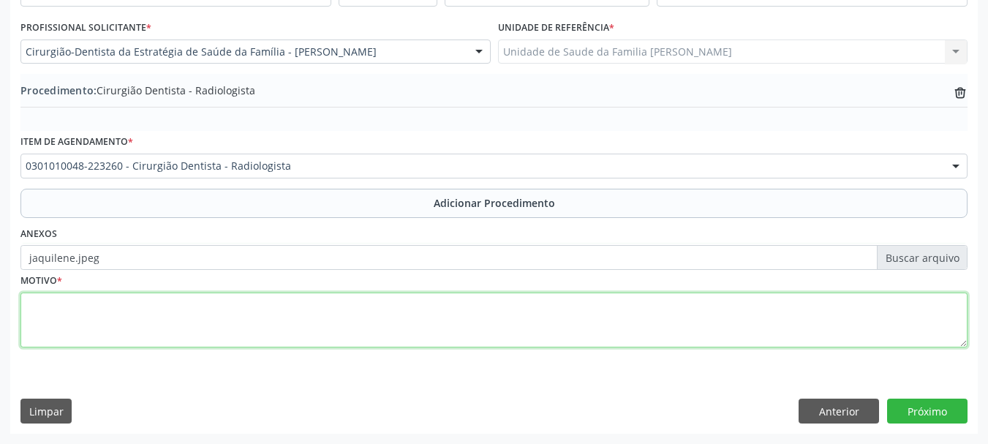
click at [74, 317] on textarea at bounding box center [493, 321] width 947 height 56
type textarea "Radiografia dos elementos 18, 37/38 e 47/48"
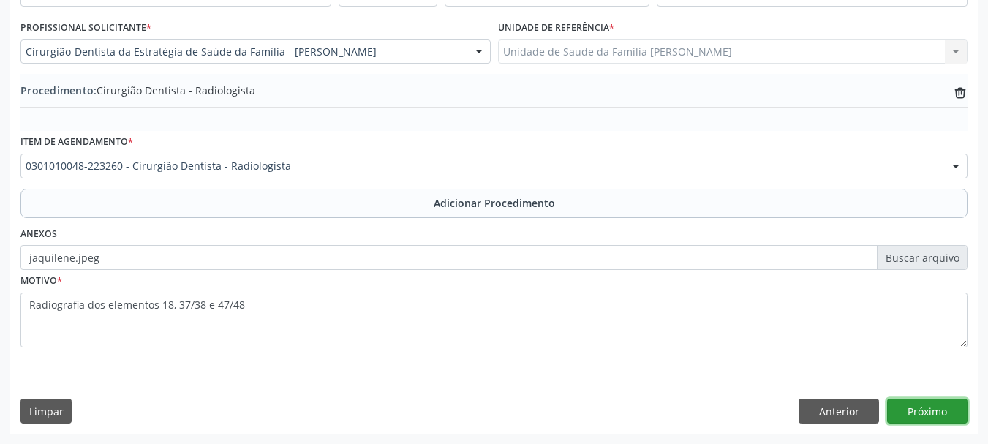
click at [897, 408] on button "Próximo" at bounding box center [927, 411] width 80 height 25
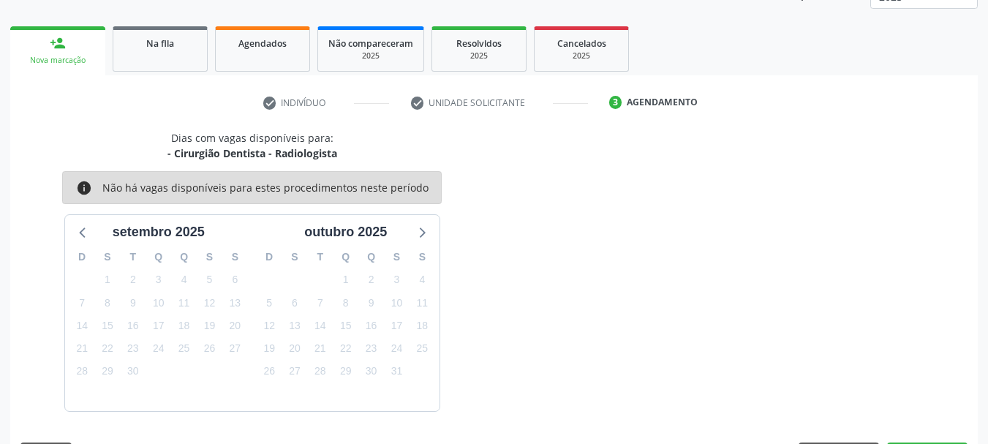
scroll to position [256, 0]
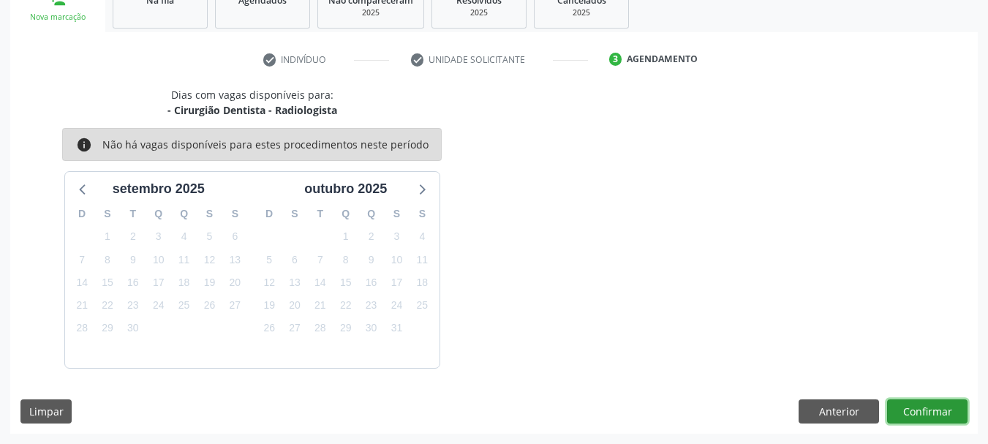
click at [897, 408] on button "Confirmar" at bounding box center [927, 411] width 80 height 25
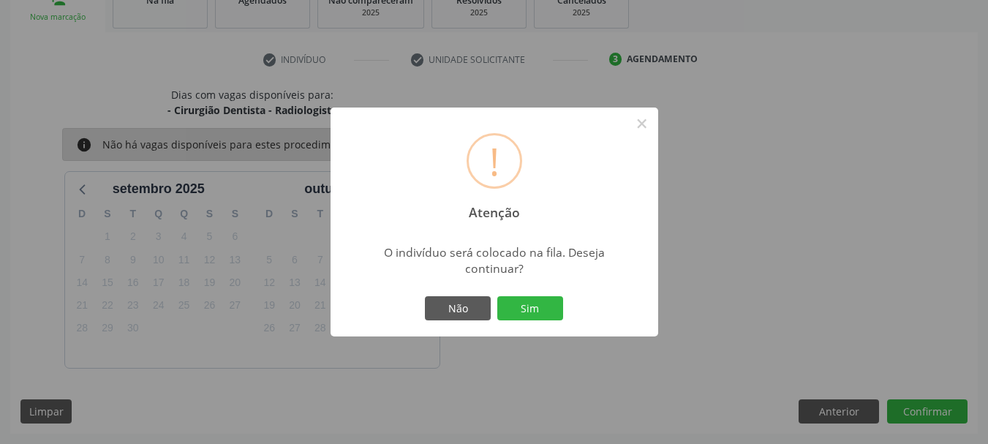
click at [554, 295] on div "Não Sim" at bounding box center [494, 308] width 145 height 31
click at [554, 296] on button "Sim" at bounding box center [530, 308] width 66 height 25
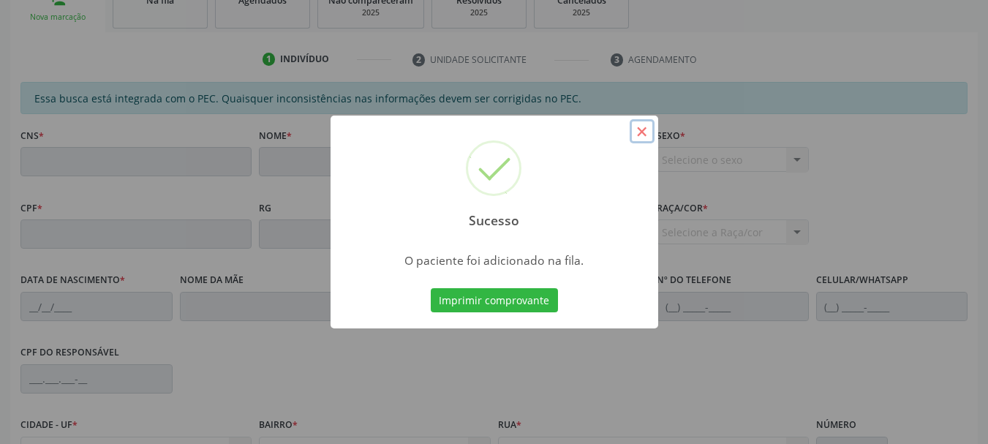
click at [635, 136] on button "×" at bounding box center [642, 131] width 25 height 25
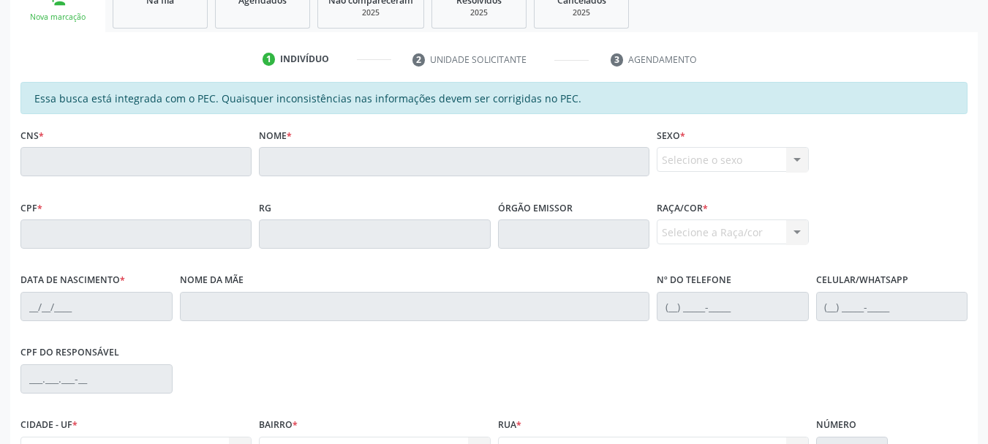
scroll to position [37, 0]
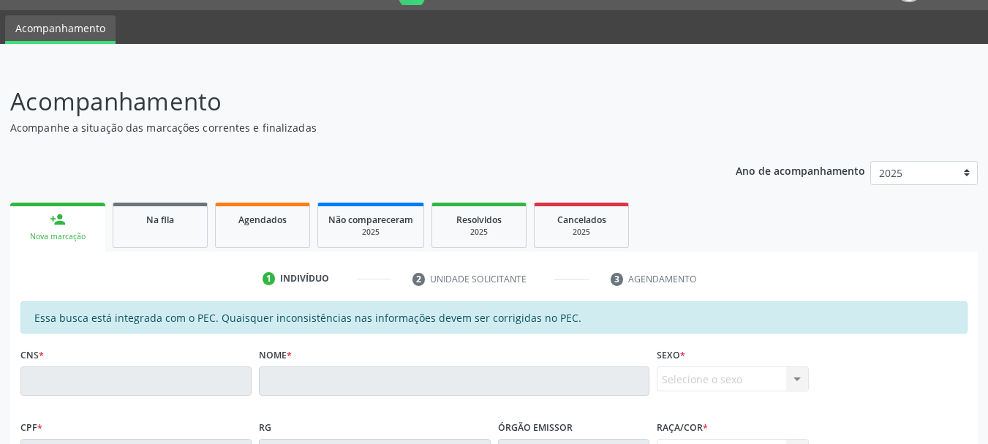
click at [105, 227] on ul "person_add Nova marcação Na fila Agendados Não compareceram 2025 Resolvidos 202…" at bounding box center [494, 225] width 968 height 53
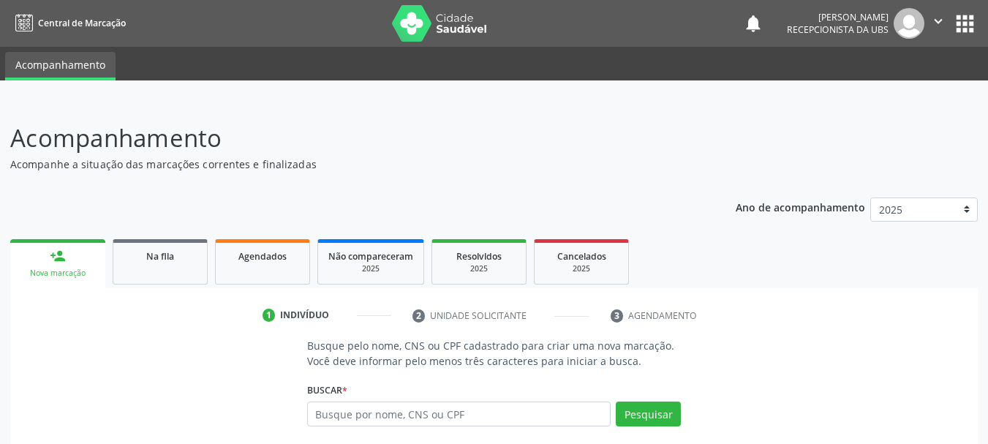
scroll to position [37, 0]
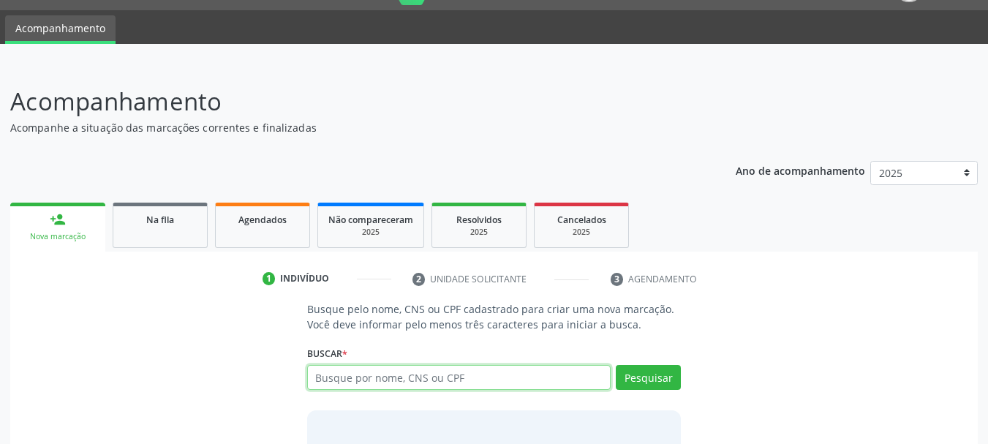
click at [331, 380] on input "text" at bounding box center [459, 377] width 304 height 25
type input "66432774500"
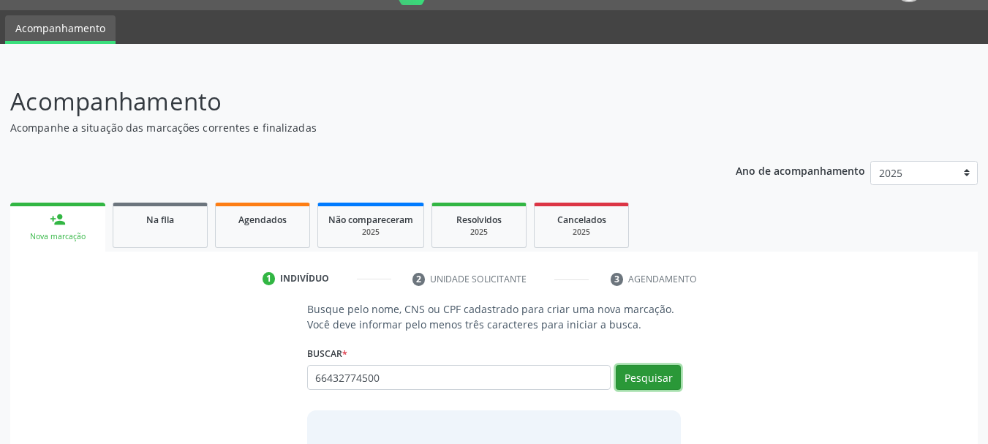
click at [628, 380] on button "Pesquisar" at bounding box center [648, 377] width 65 height 25
type input "66432774500"
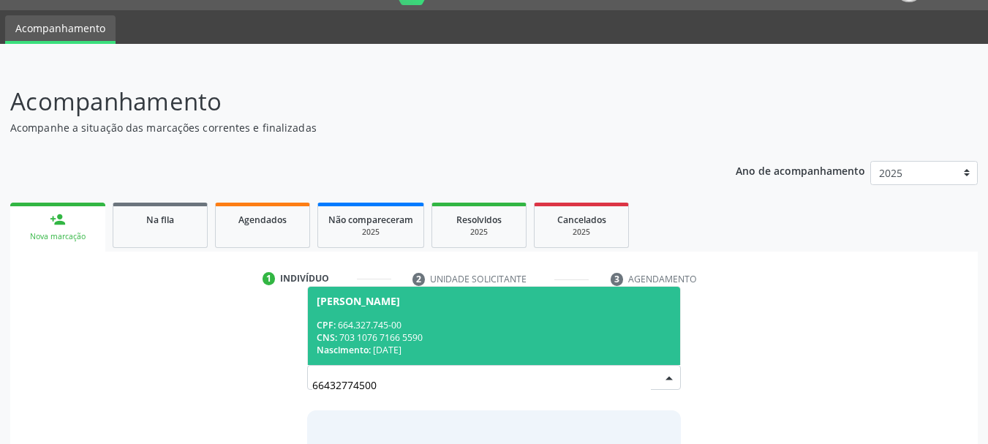
click at [408, 333] on div "CNS: 703 1076 7166 5590" at bounding box center [494, 337] width 355 height 12
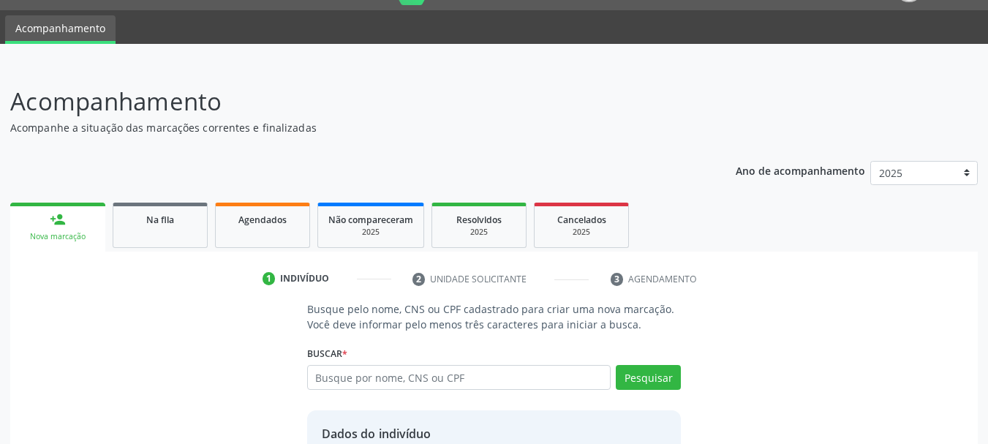
scroll to position [163, 0]
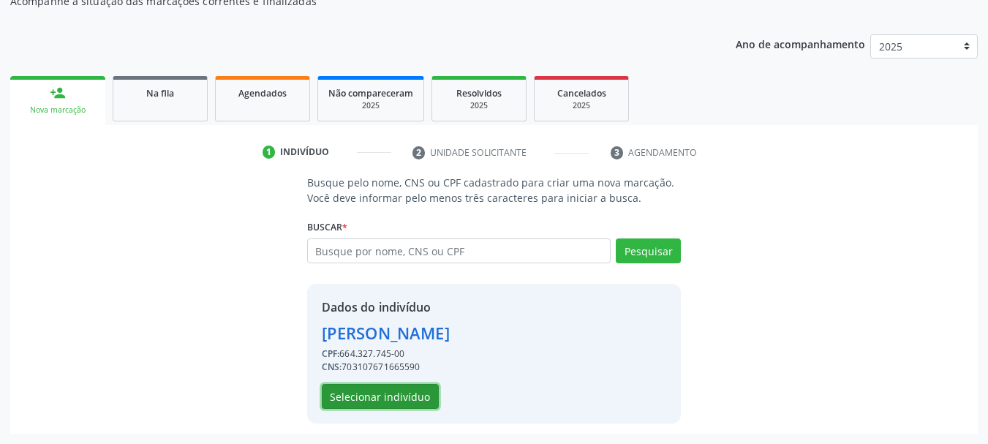
click at [389, 401] on button "Selecionar indivíduo" at bounding box center [380, 396] width 117 height 25
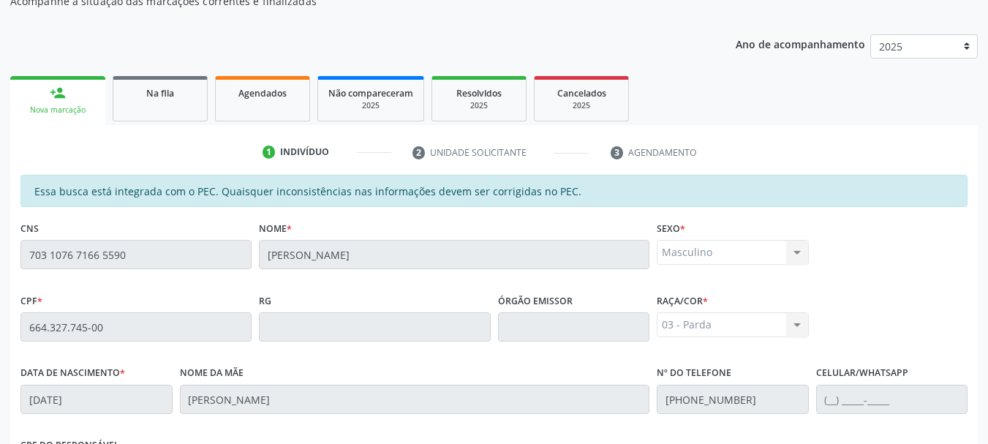
scroll to position [412, 0]
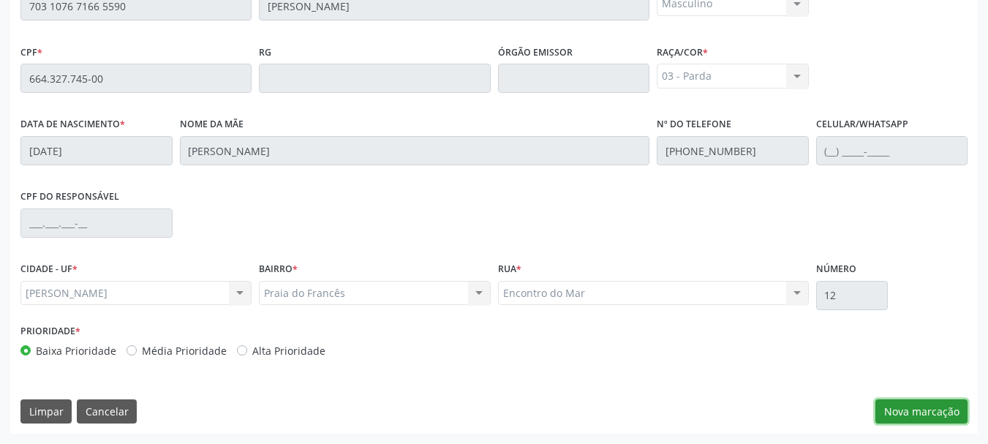
click at [917, 410] on button "Nova marcação" at bounding box center [922, 411] width 92 height 25
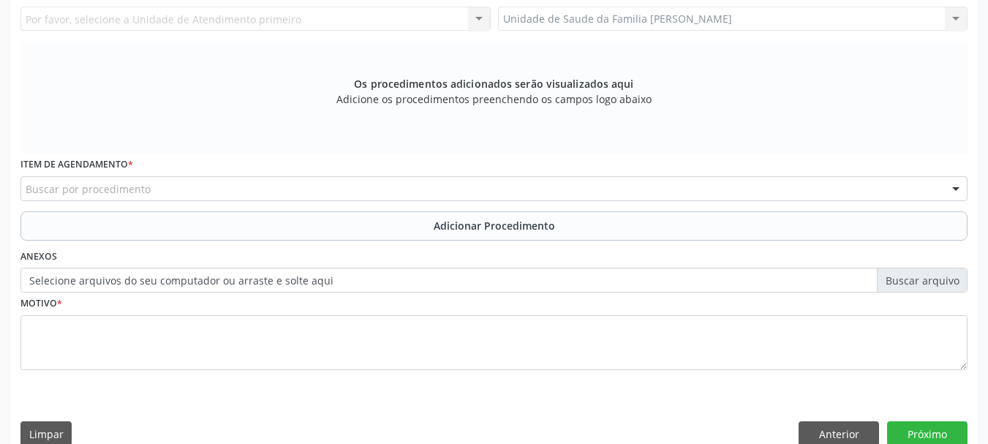
scroll to position [192, 0]
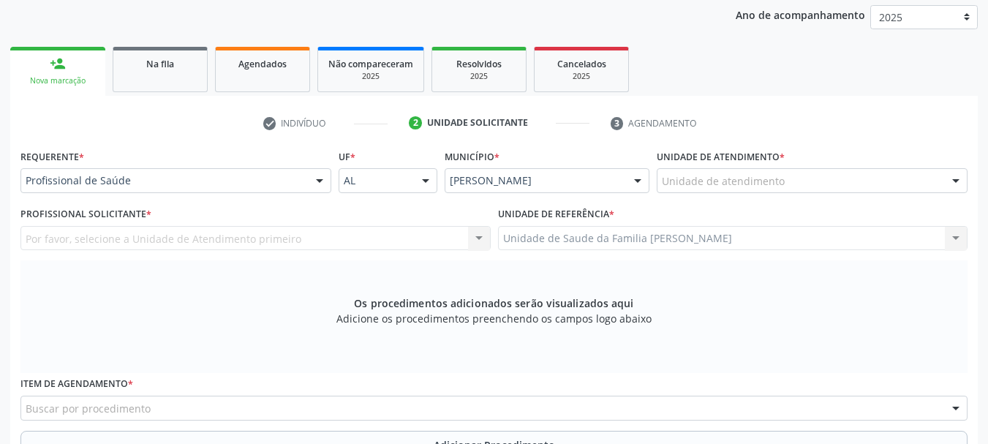
click at [539, 230] on div "Unidade de Saude da Familia Frances Unidade de Saude da Familia Frances Nenhum …" at bounding box center [733, 238] width 470 height 25
click at [540, 239] on div "Unidade de Saude da Familia Frances Unidade de Saude da Familia Frances Nenhum …" at bounding box center [733, 238] width 470 height 25
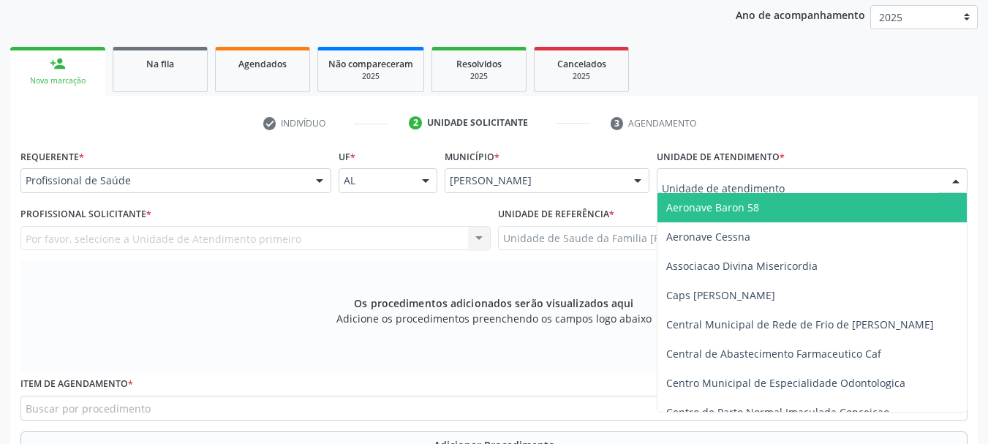
click at [684, 173] on div at bounding box center [812, 180] width 311 height 25
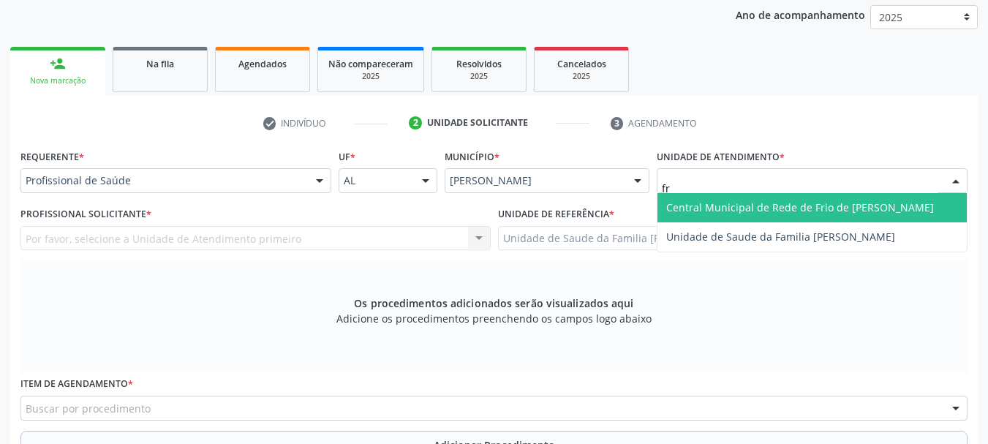
type input "fra"
click at [693, 208] on span "Unidade de Saude da Familia [PERSON_NAME]" at bounding box center [780, 207] width 229 height 14
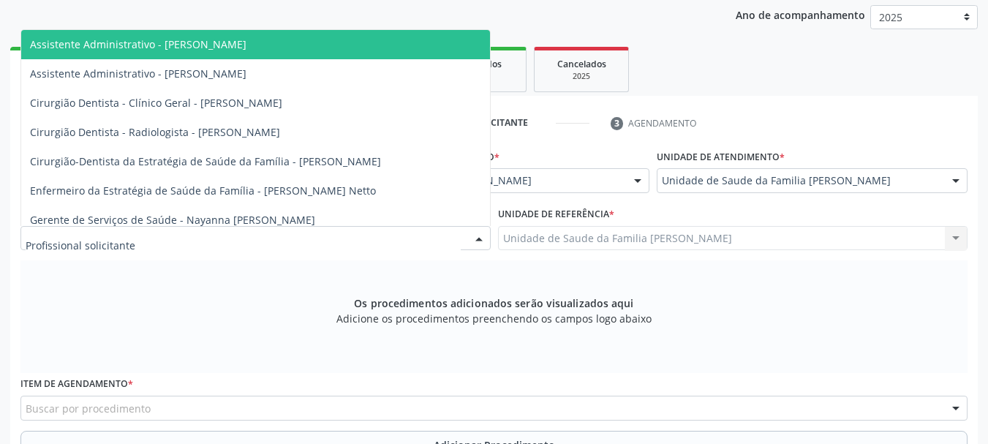
click at [146, 233] on div at bounding box center [255, 238] width 470 height 25
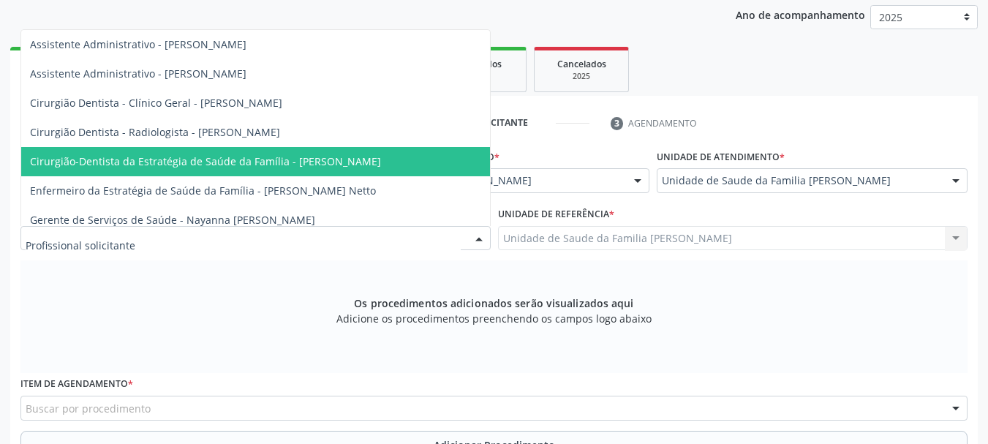
click at [217, 157] on span "Cirurgião-Dentista da Estratégia de Saúde da Família - [PERSON_NAME]" at bounding box center [205, 161] width 351 height 14
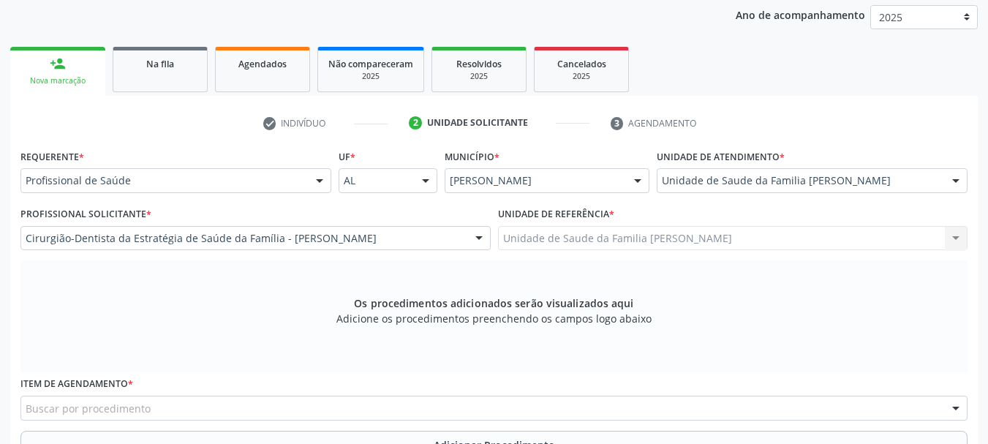
scroll to position [412, 0]
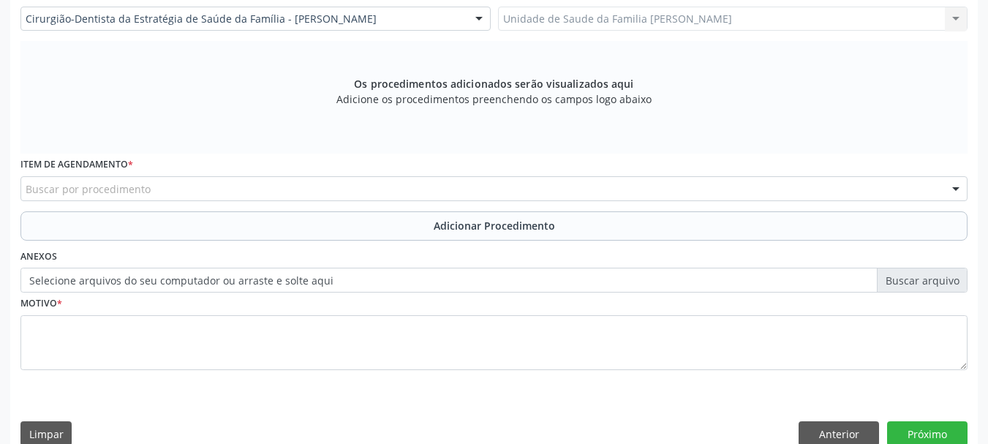
click at [320, 196] on div "Buscar por procedimento" at bounding box center [493, 188] width 947 height 25
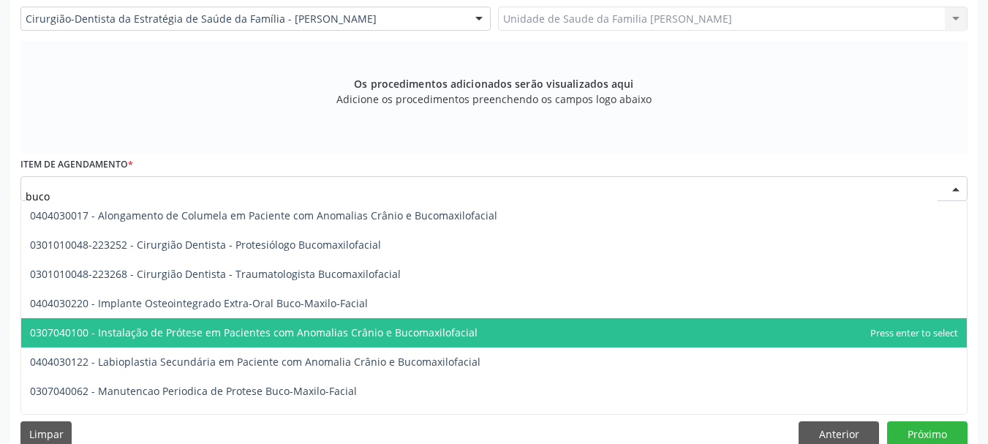
scroll to position [146, 0]
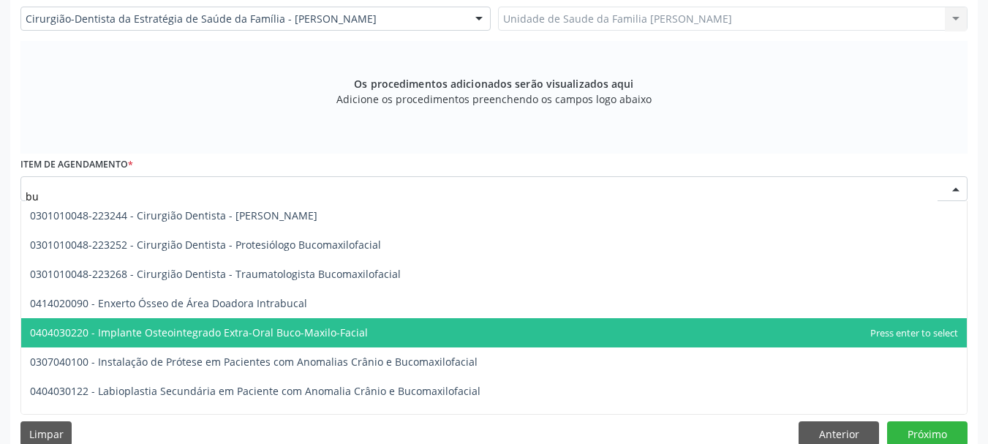
type input "b"
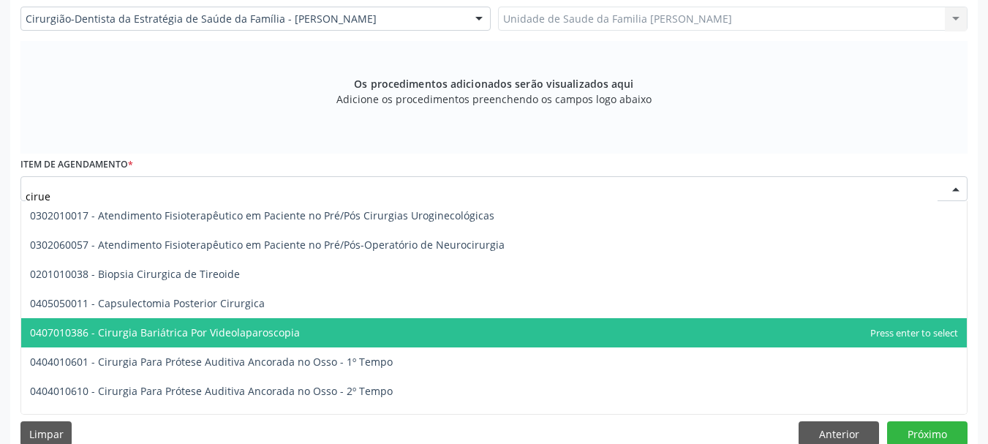
scroll to position [0, 0]
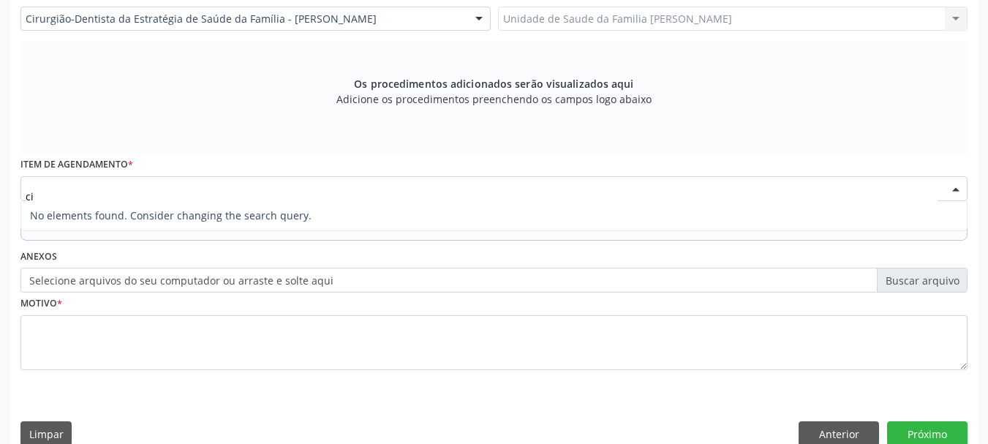
type input "c"
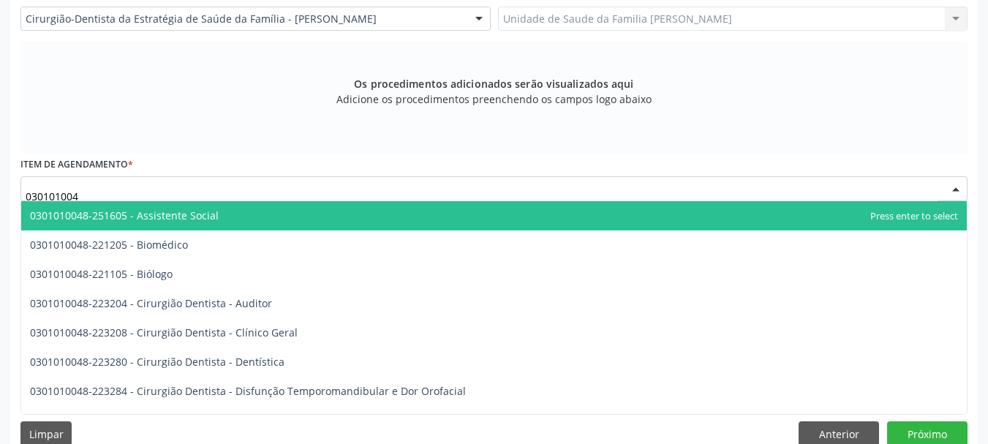
type input "0301010048"
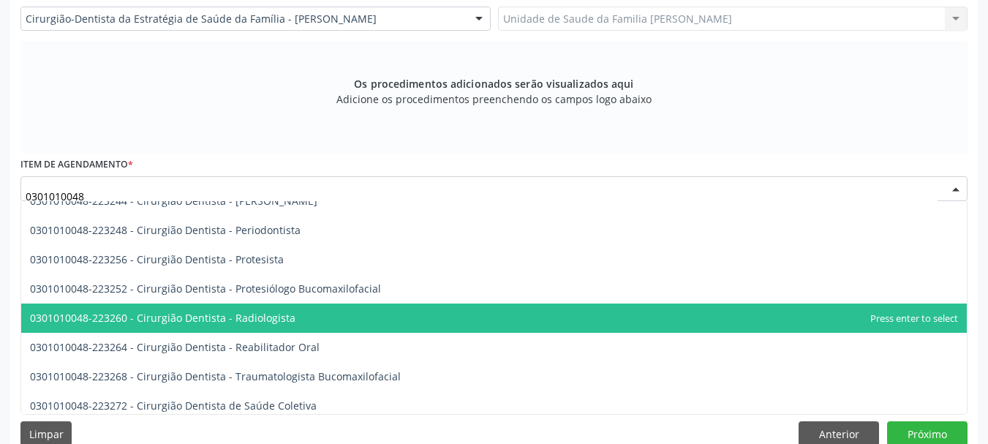
scroll to position [585, 0]
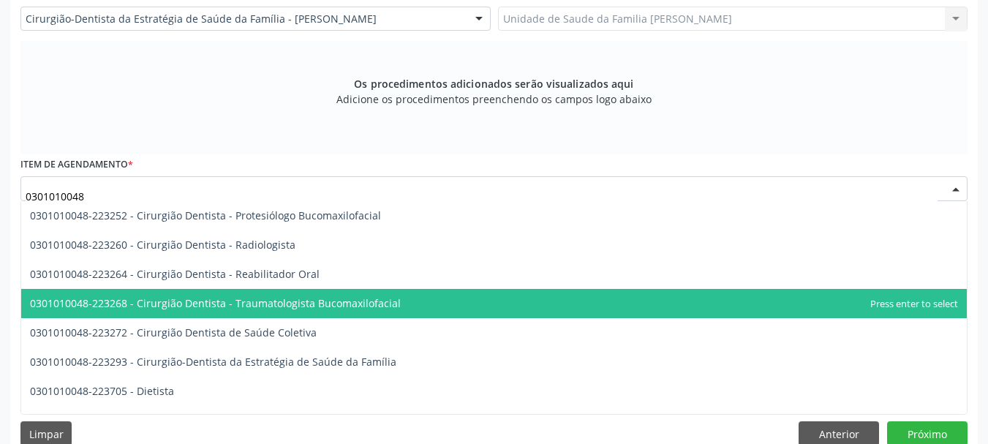
click at [371, 309] on span "0301010048-223268 - Cirurgião Dentista - Traumatologista Bucomaxilofacial" at bounding box center [215, 303] width 371 height 14
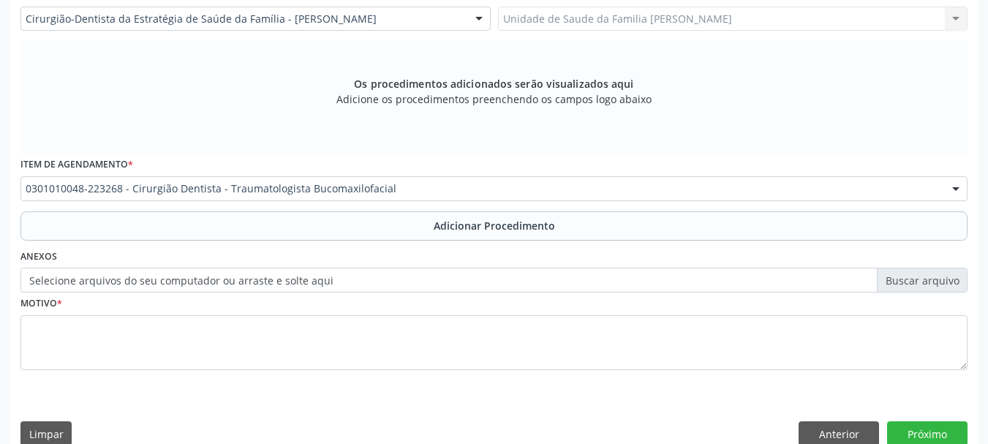
click at [367, 283] on label "Selecione arquivos do seu computador ou arraste e solte aqui" at bounding box center [493, 280] width 947 height 25
click at [367, 283] on input "Selecione arquivos do seu computador ou arraste e solte aqui" at bounding box center [493, 280] width 947 height 25
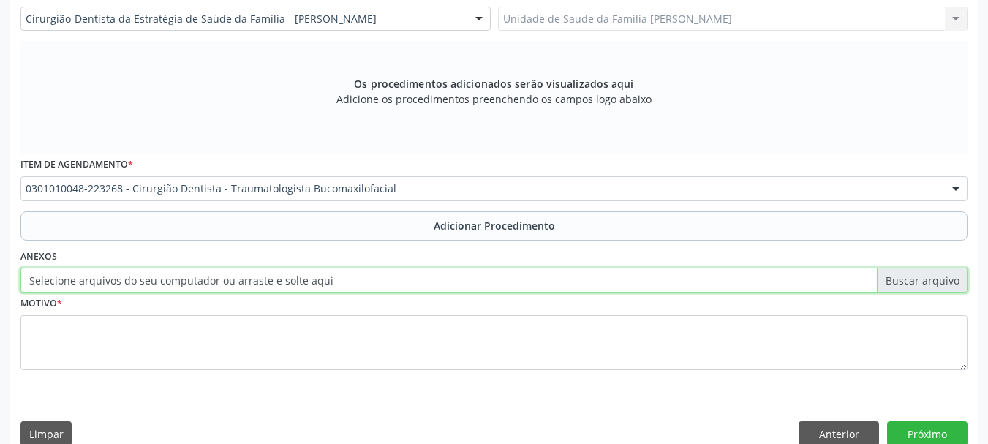
type input "C:\fakepath\Carlos.jpeg"
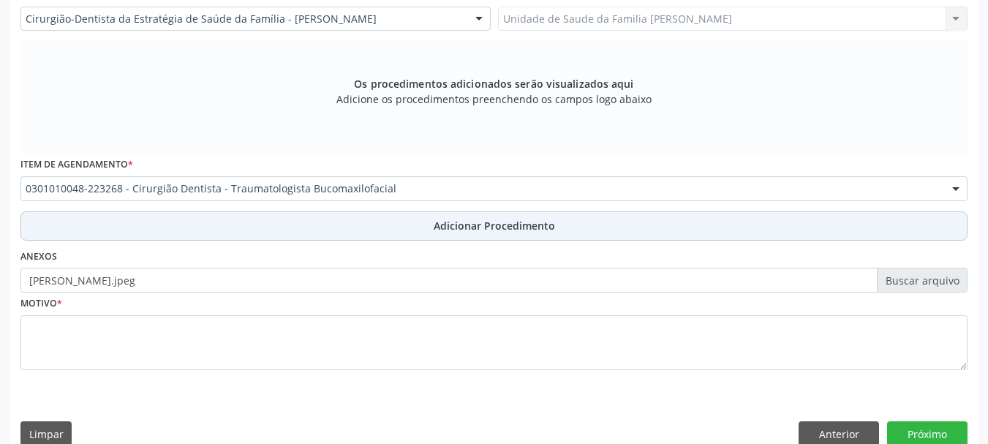
click at [481, 234] on button "Adicionar Procedimento" at bounding box center [493, 225] width 947 height 29
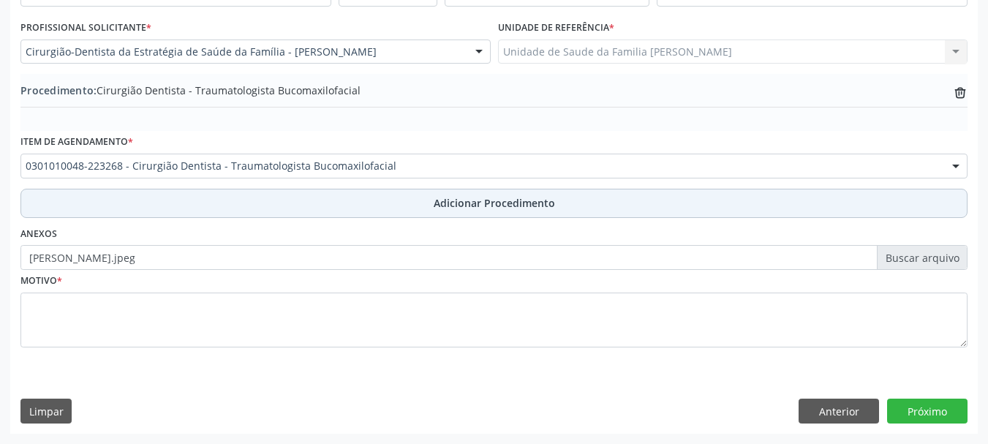
scroll to position [379, 0]
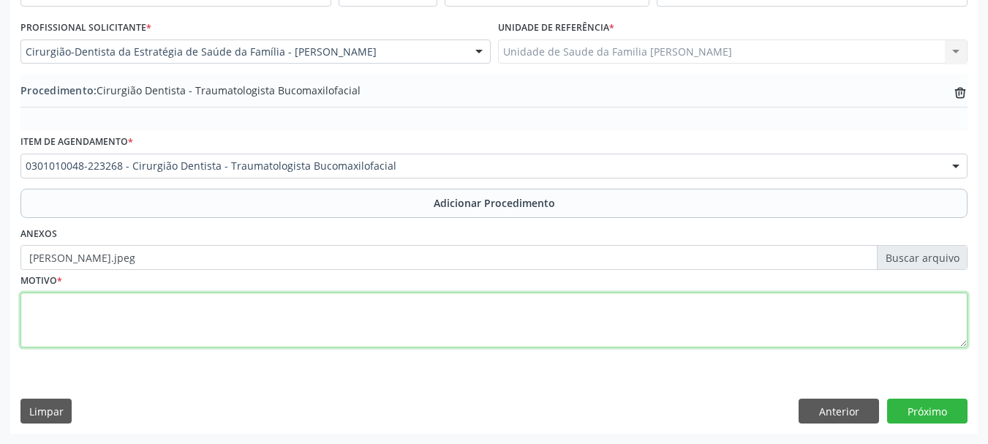
click at [97, 328] on textarea at bounding box center [493, 321] width 947 height 56
type textarea "Exodontias dos elementos 18 e 28"
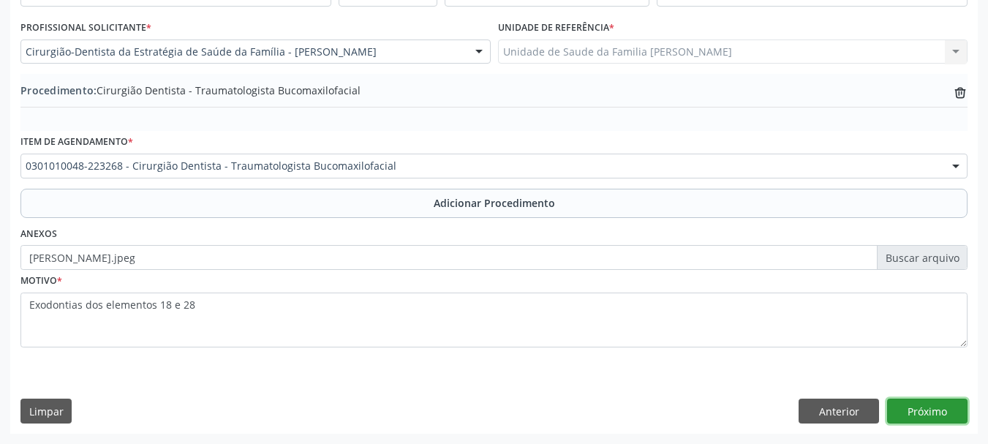
click at [960, 403] on button "Próximo" at bounding box center [927, 411] width 80 height 25
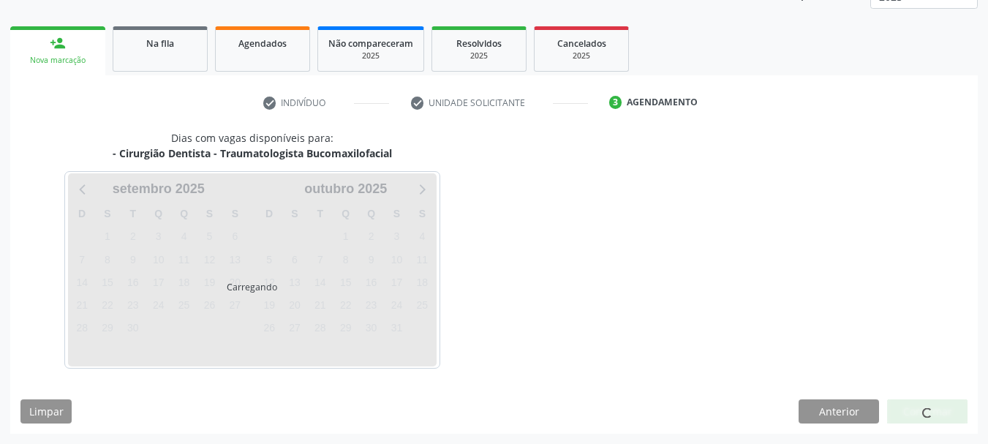
scroll to position [256, 0]
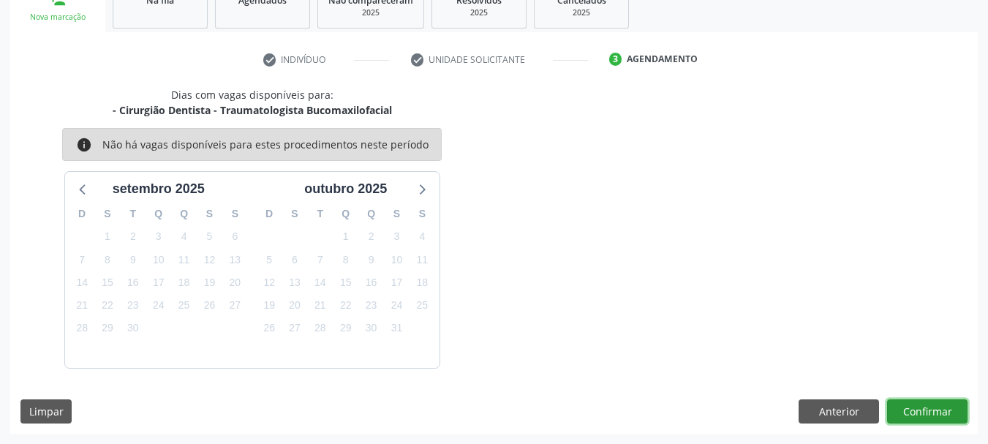
click at [906, 407] on button "Confirmar" at bounding box center [927, 411] width 80 height 25
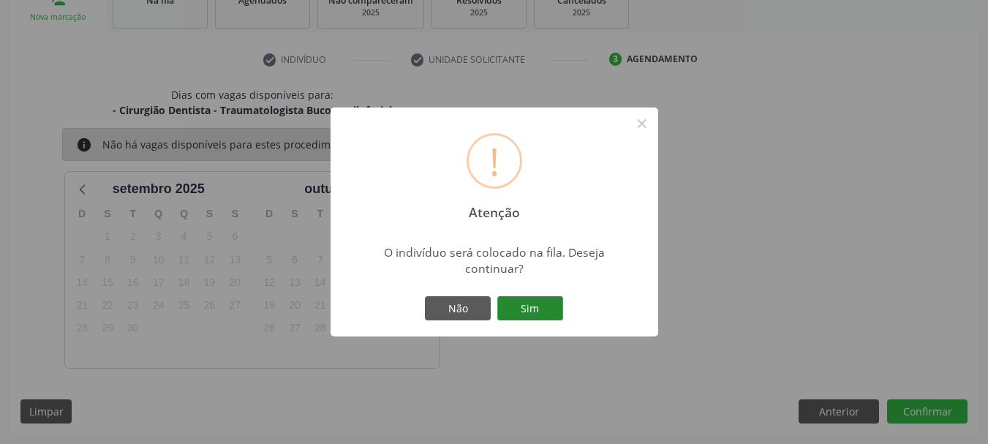
click at [539, 315] on button "Sim" at bounding box center [530, 308] width 66 height 25
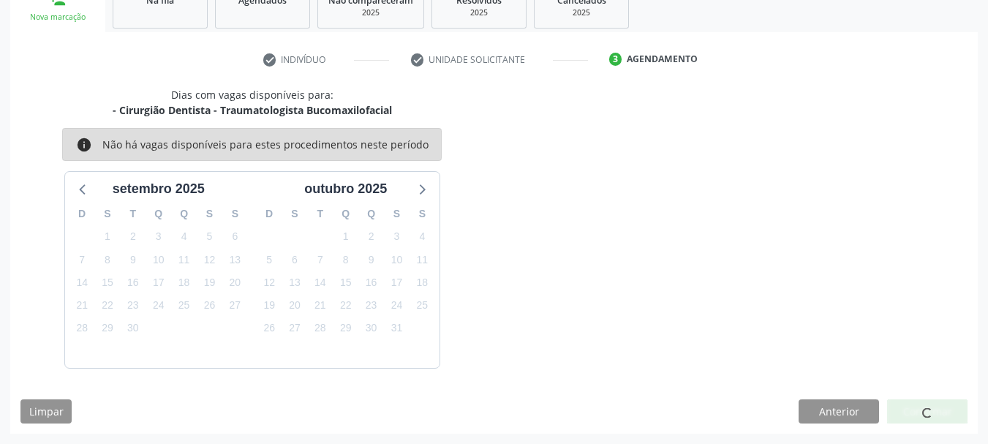
scroll to position [59, 0]
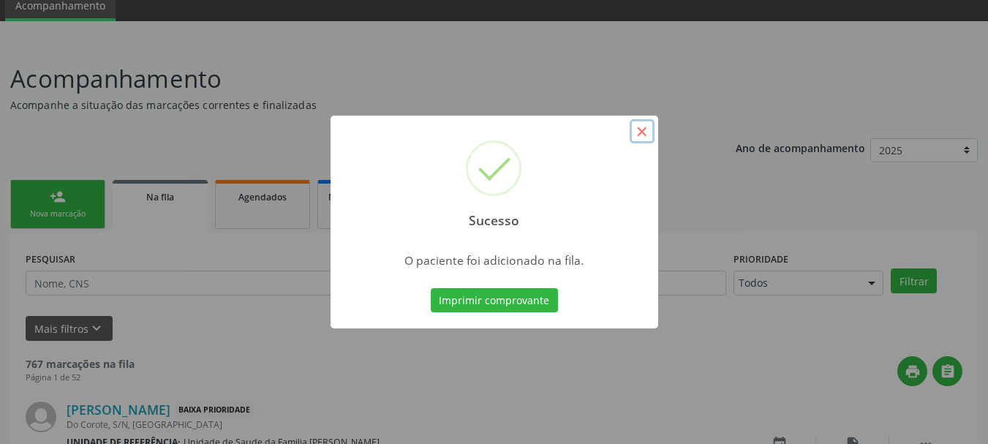
click at [650, 132] on button "×" at bounding box center [642, 131] width 25 height 25
